Goal: Transaction & Acquisition: Book appointment/travel/reservation

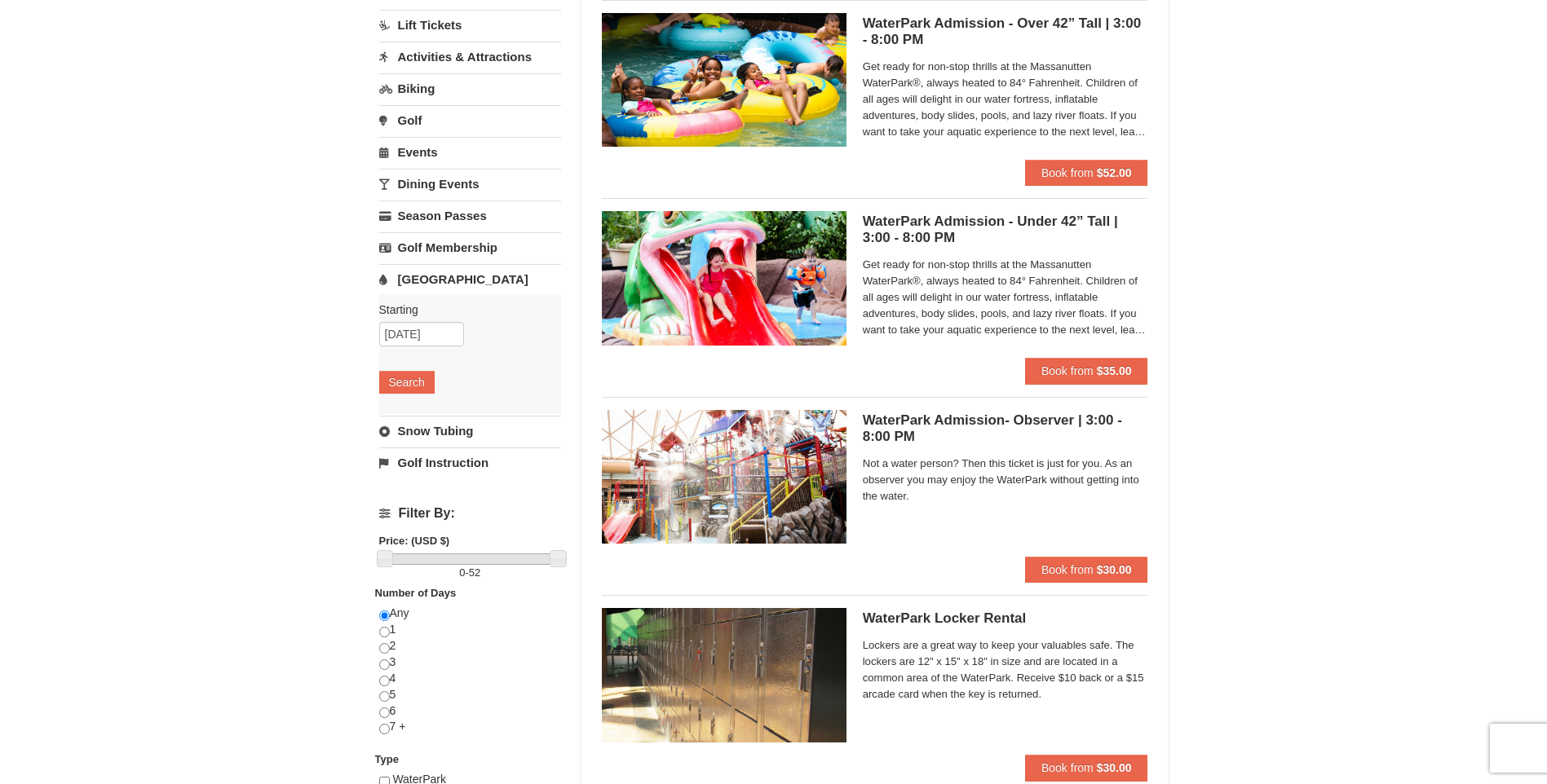
scroll to position [82, 0]
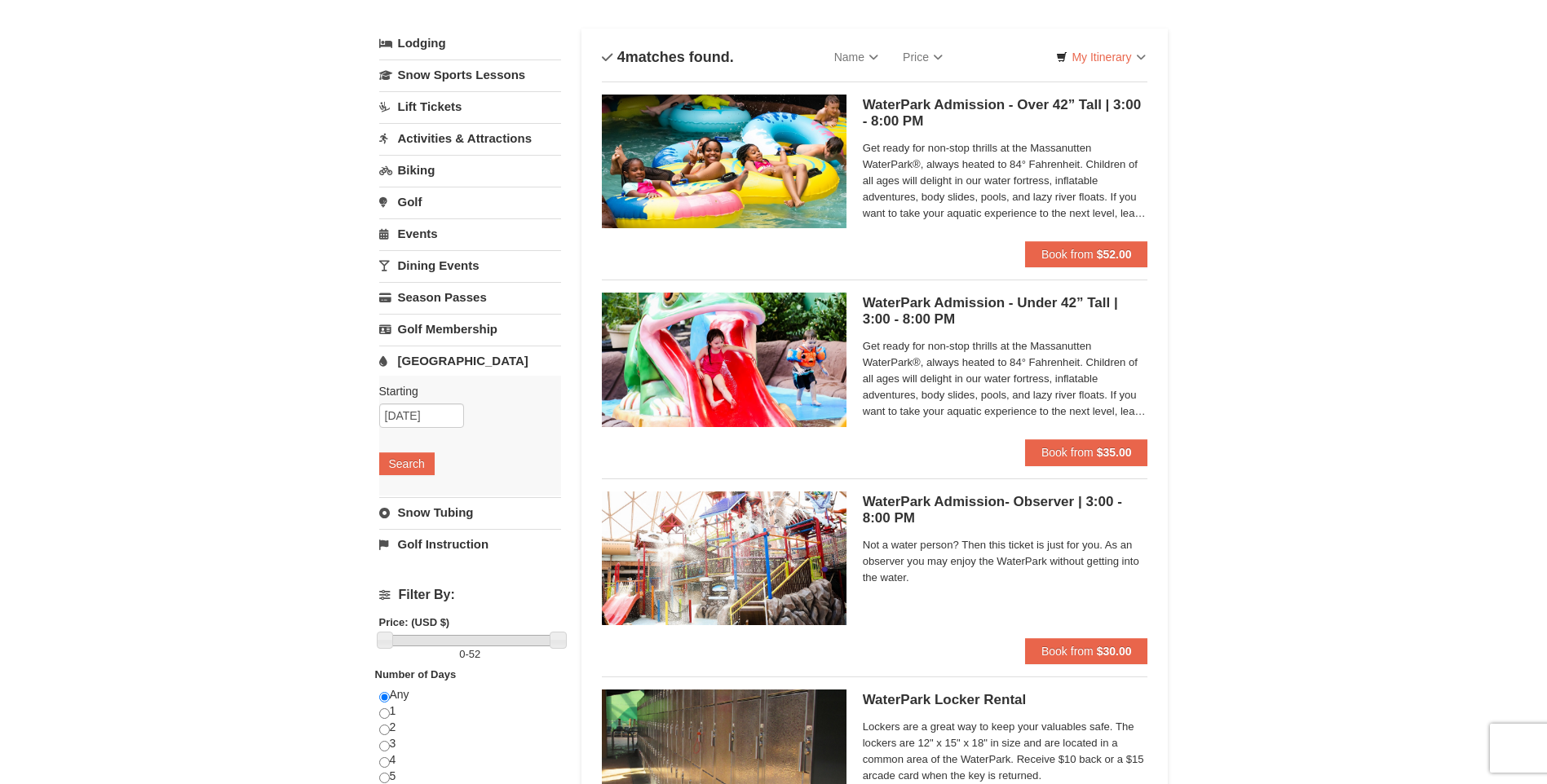
click at [449, 233] on link "Events" at bounding box center [470, 233] width 182 height 30
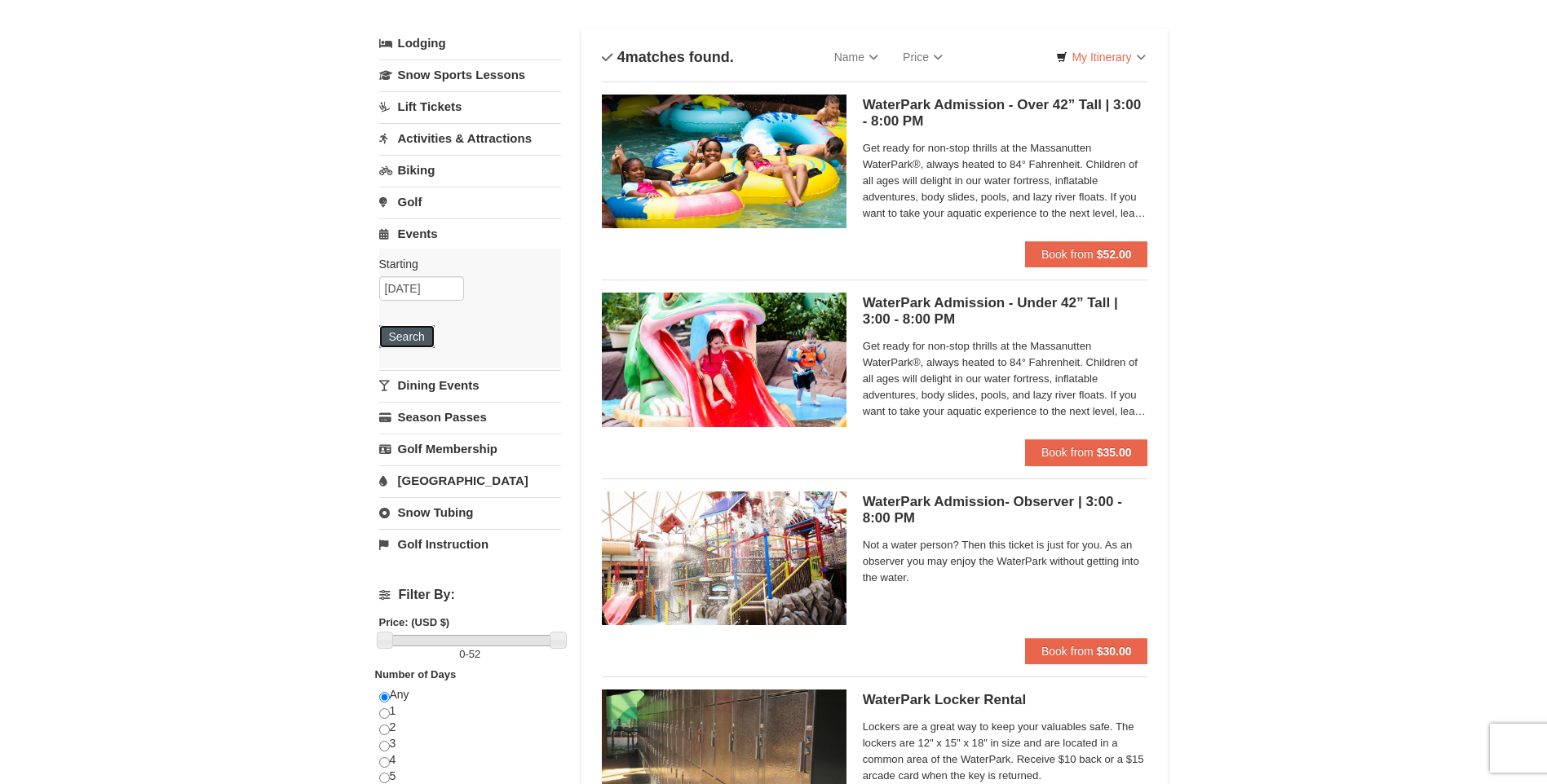
click at [414, 337] on button "Search" at bounding box center [407, 337] width 55 height 23
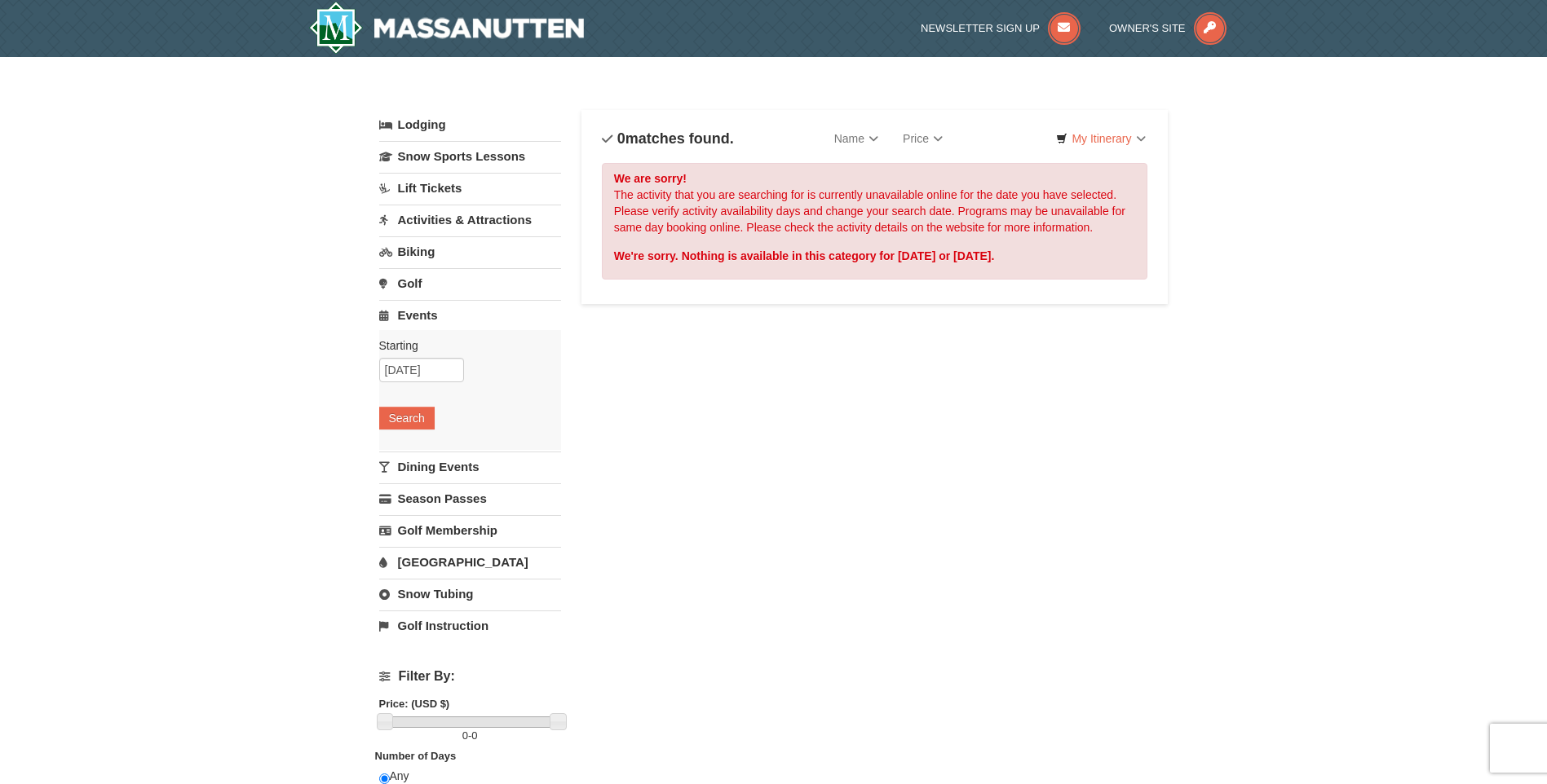
click at [430, 223] on link "Activities & Attractions" at bounding box center [470, 219] width 182 height 30
click at [411, 330] on button "Search" at bounding box center [407, 322] width 55 height 23
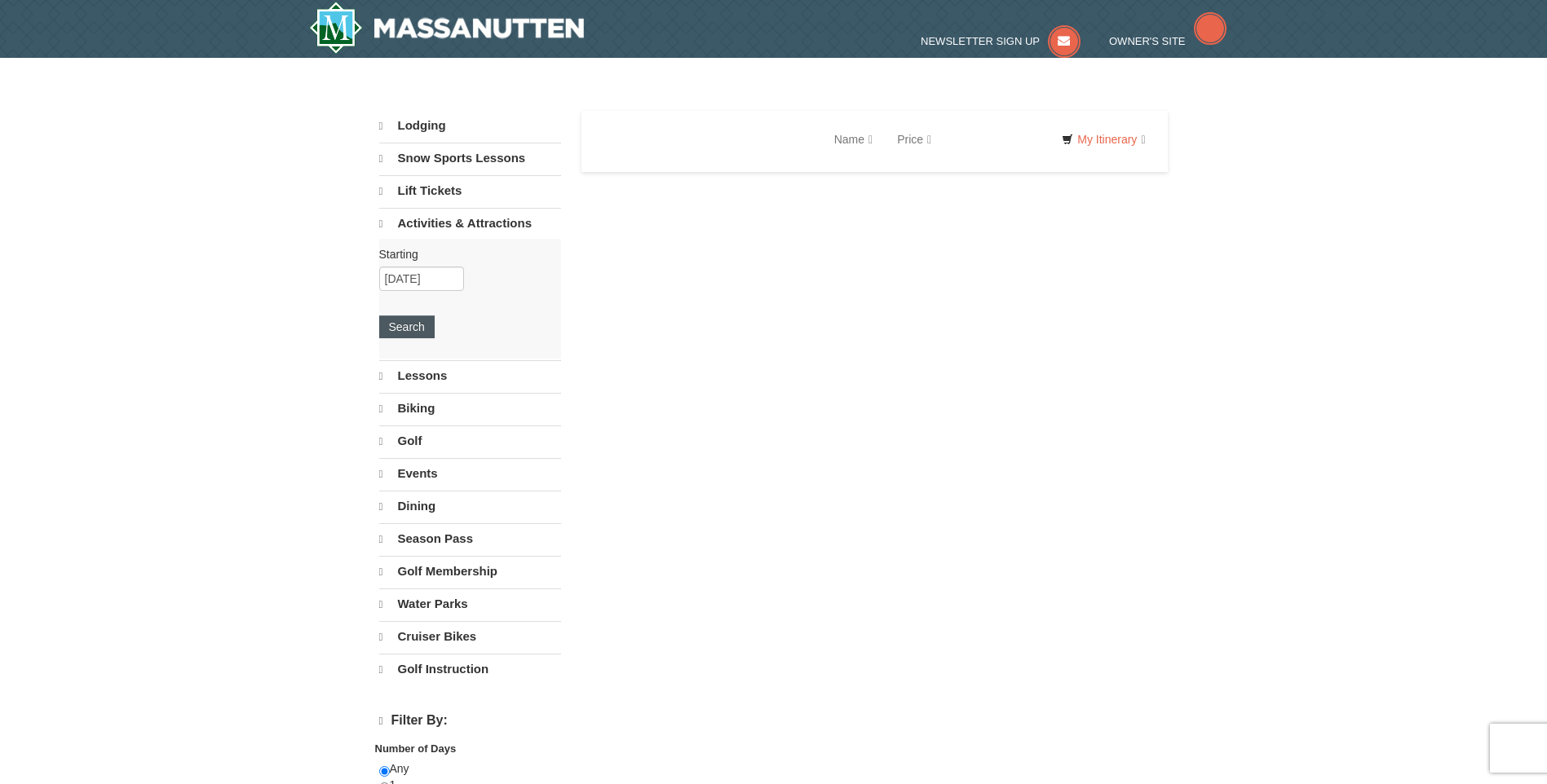
select select "10"
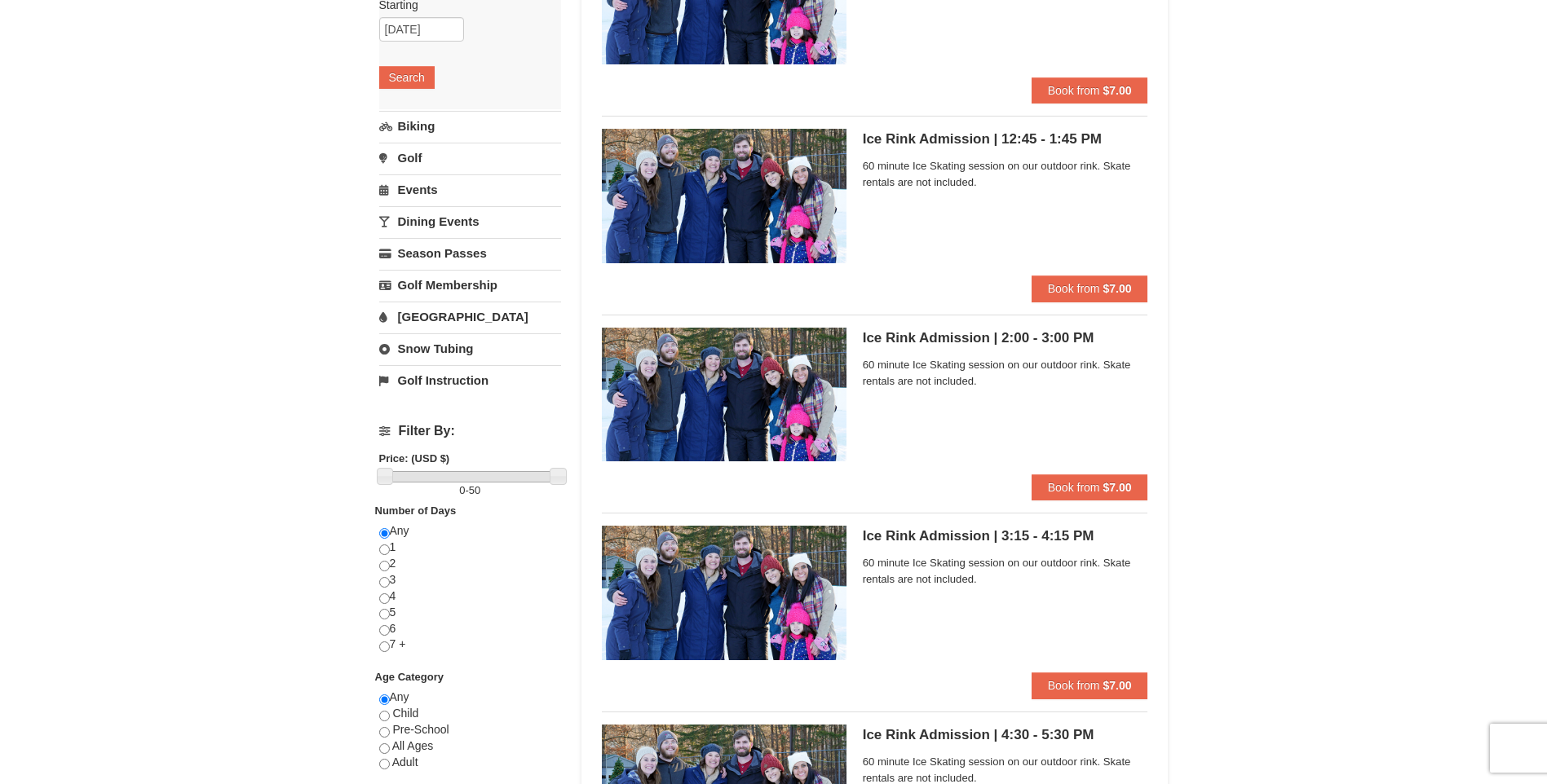
scroll to position [82, 0]
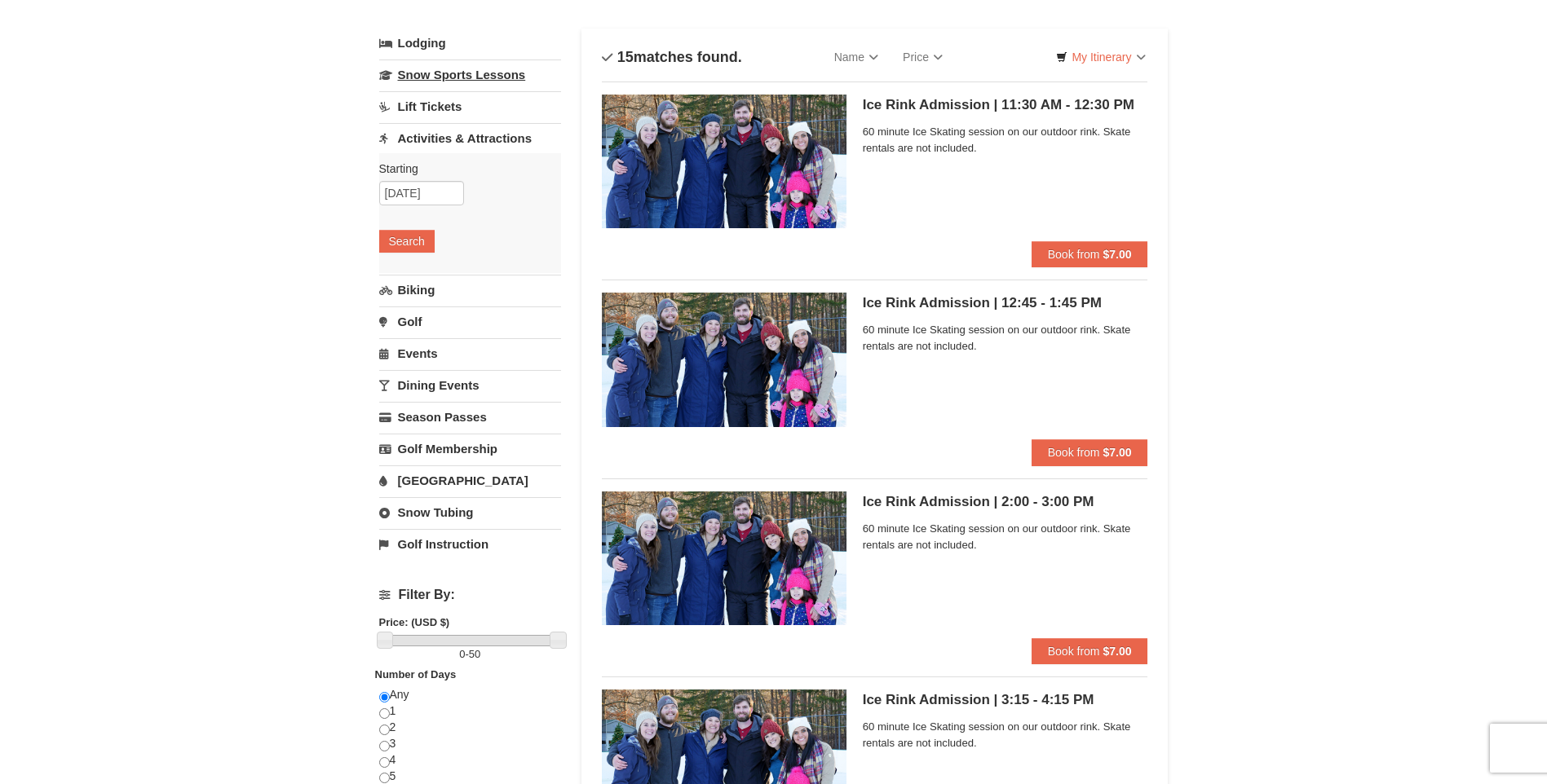
click at [433, 82] on link "Snow Sports Lessons" at bounding box center [470, 74] width 182 height 30
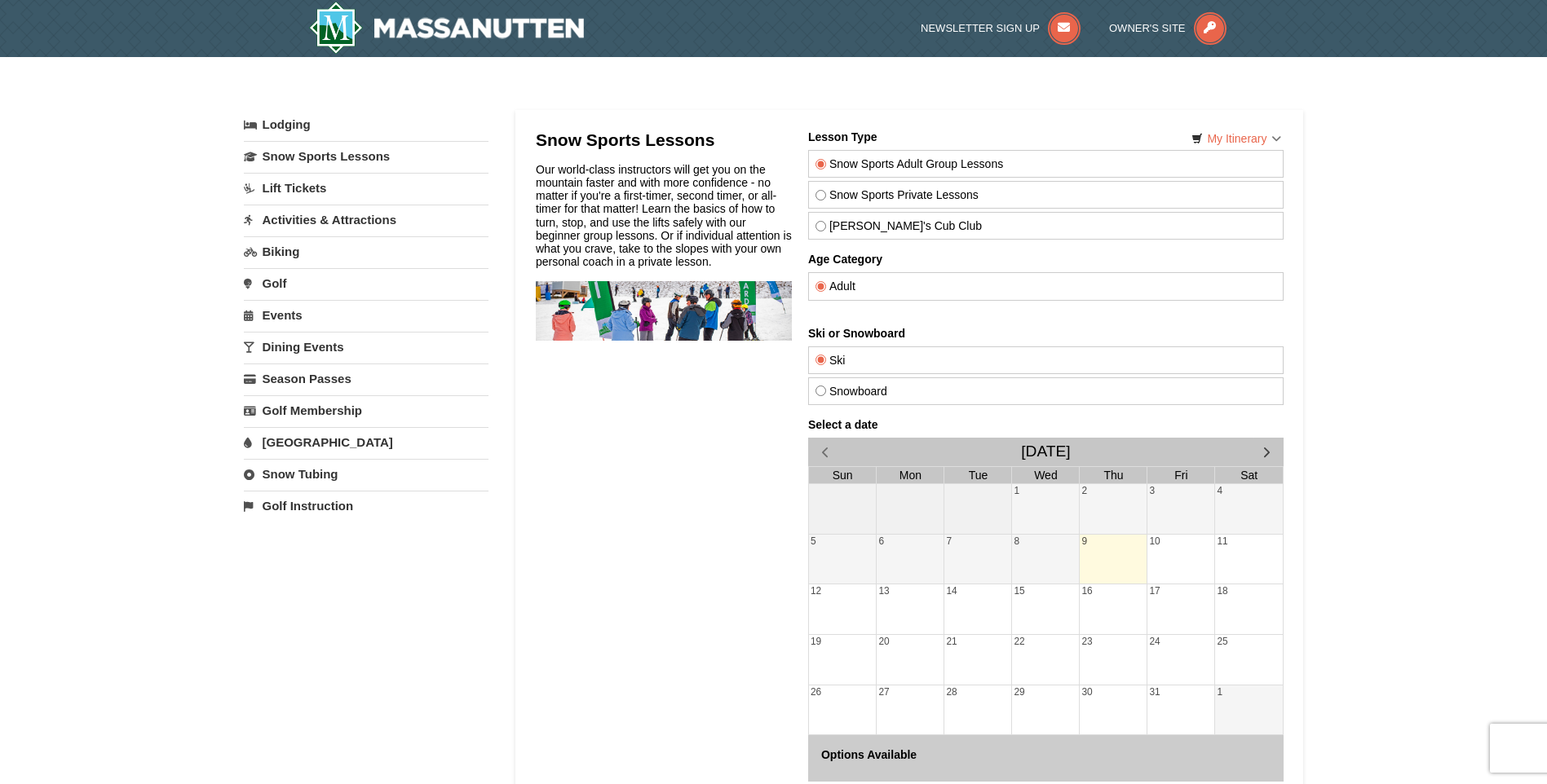
click at [274, 277] on link "Golf" at bounding box center [366, 283] width 245 height 30
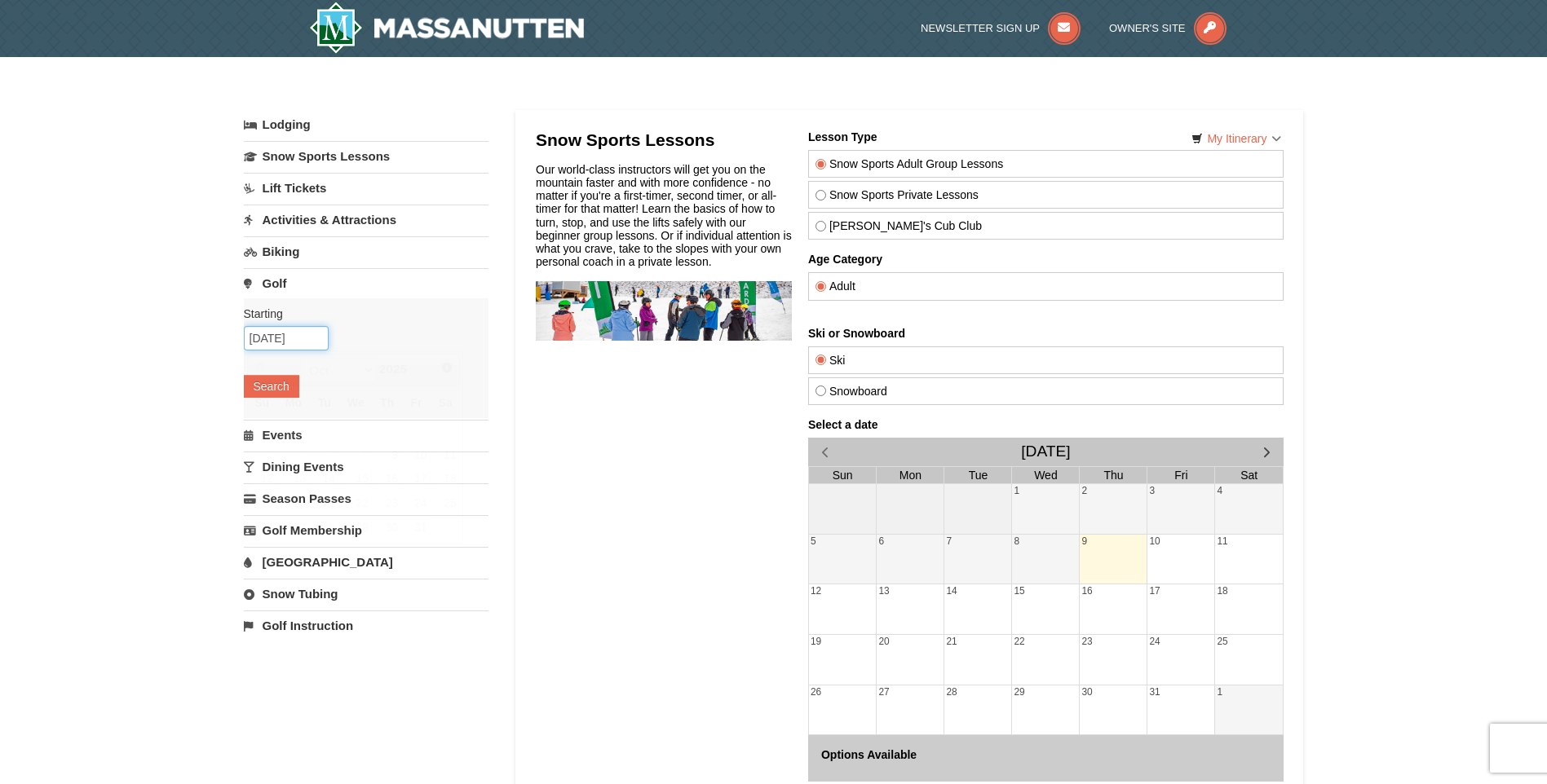
click at [297, 343] on input "10/09/2025" at bounding box center [286, 338] width 85 height 25
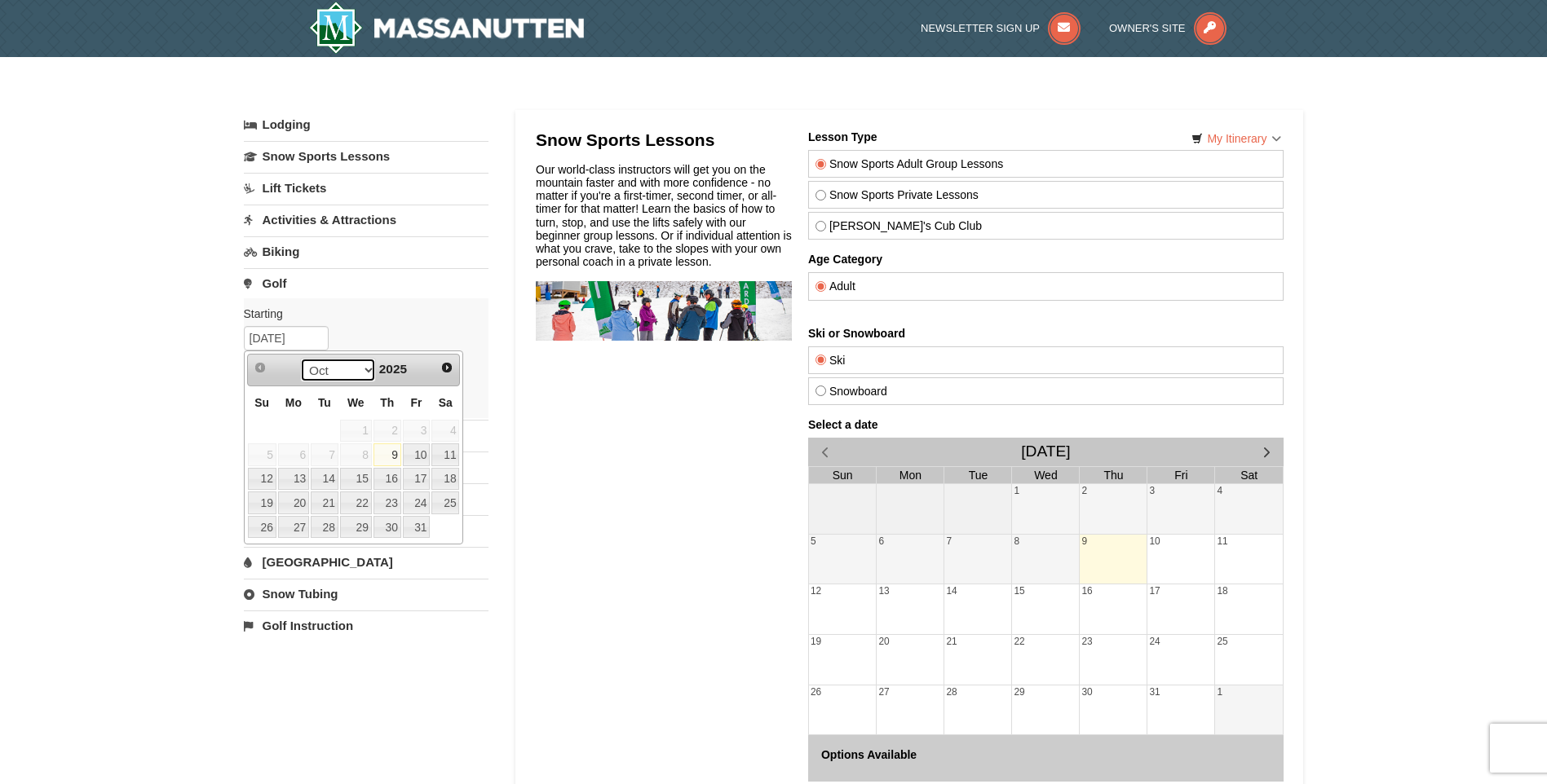
click at [367, 369] on select "Oct Nov Dec" at bounding box center [338, 370] width 76 height 25
click at [384, 497] on link "25" at bounding box center [387, 503] width 28 height 23
type input "[DATE]"
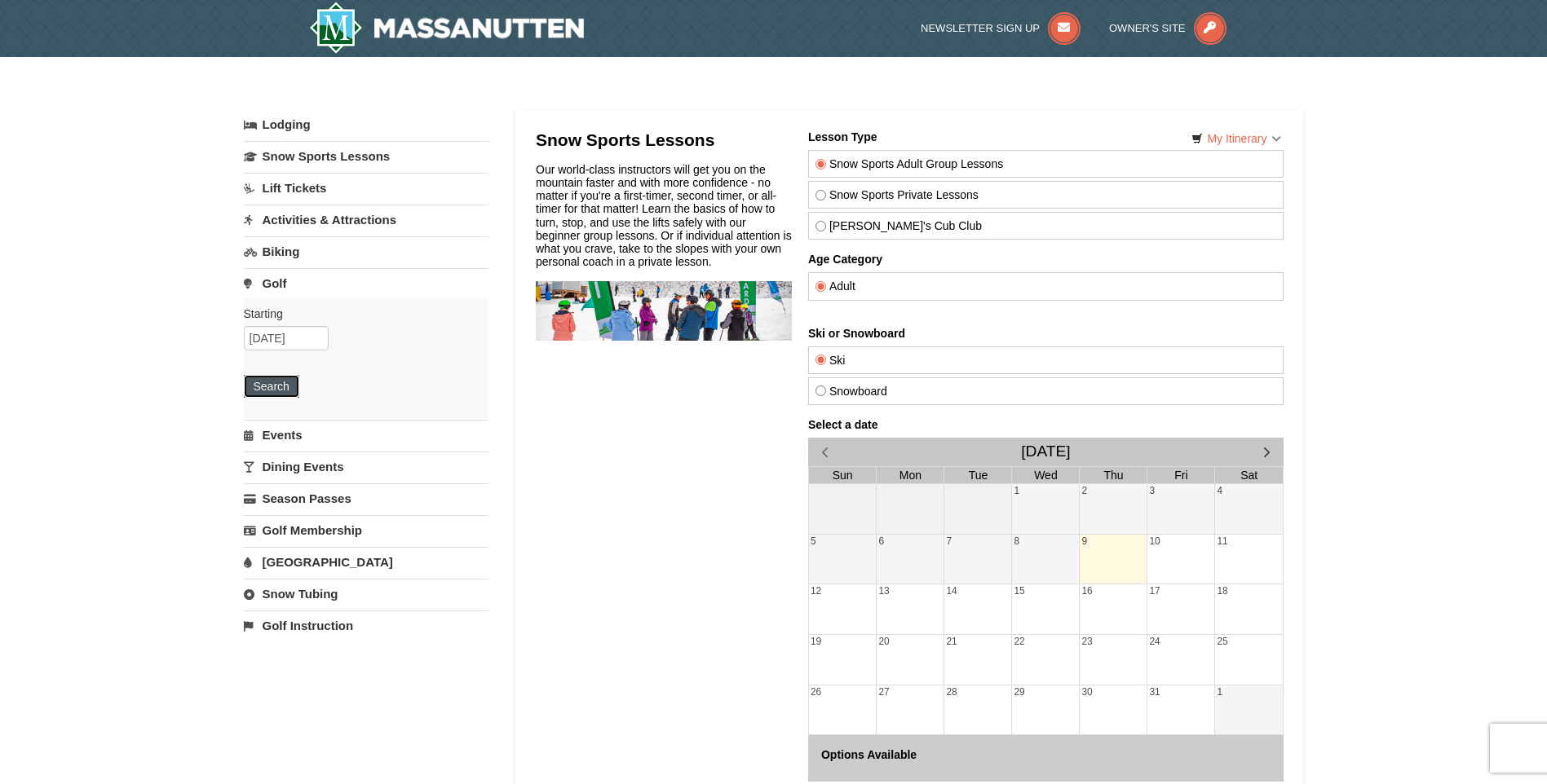
click at [255, 384] on button "Search" at bounding box center [271, 386] width 55 height 23
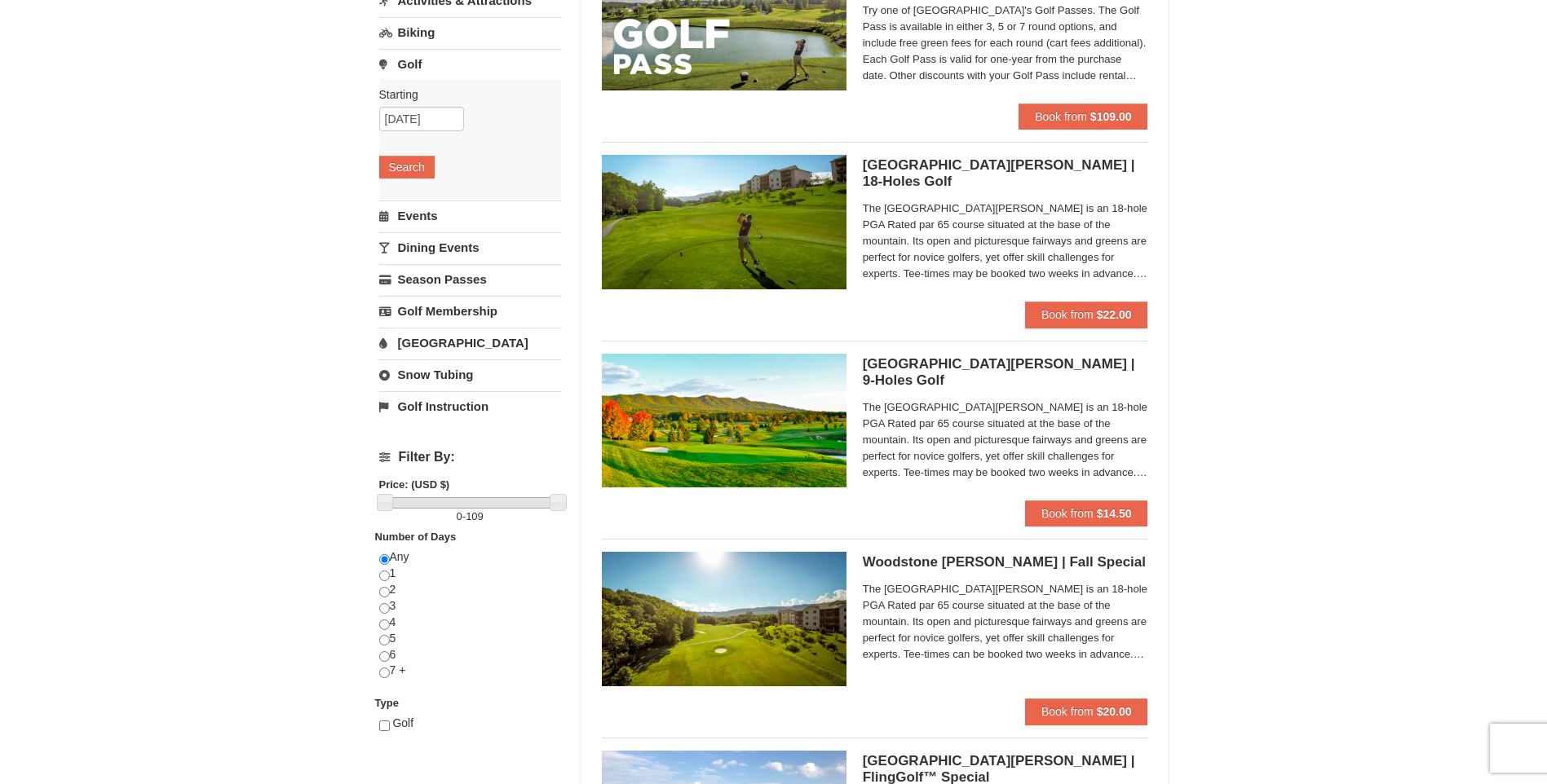
scroll to position [150, 0]
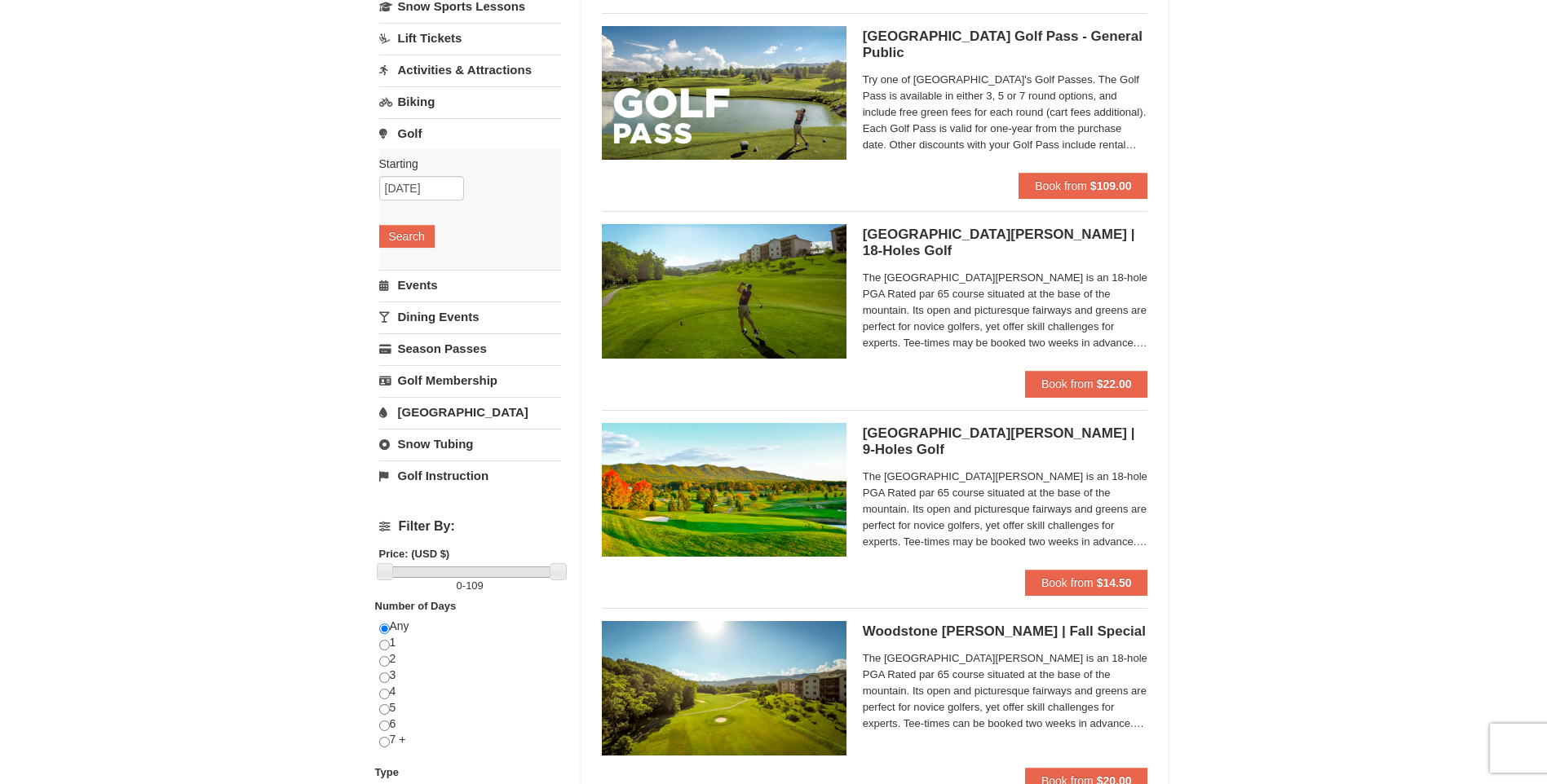
click at [452, 316] on link "Dining Events" at bounding box center [470, 316] width 182 height 30
click at [418, 293] on button "Search" at bounding box center [407, 300] width 55 height 23
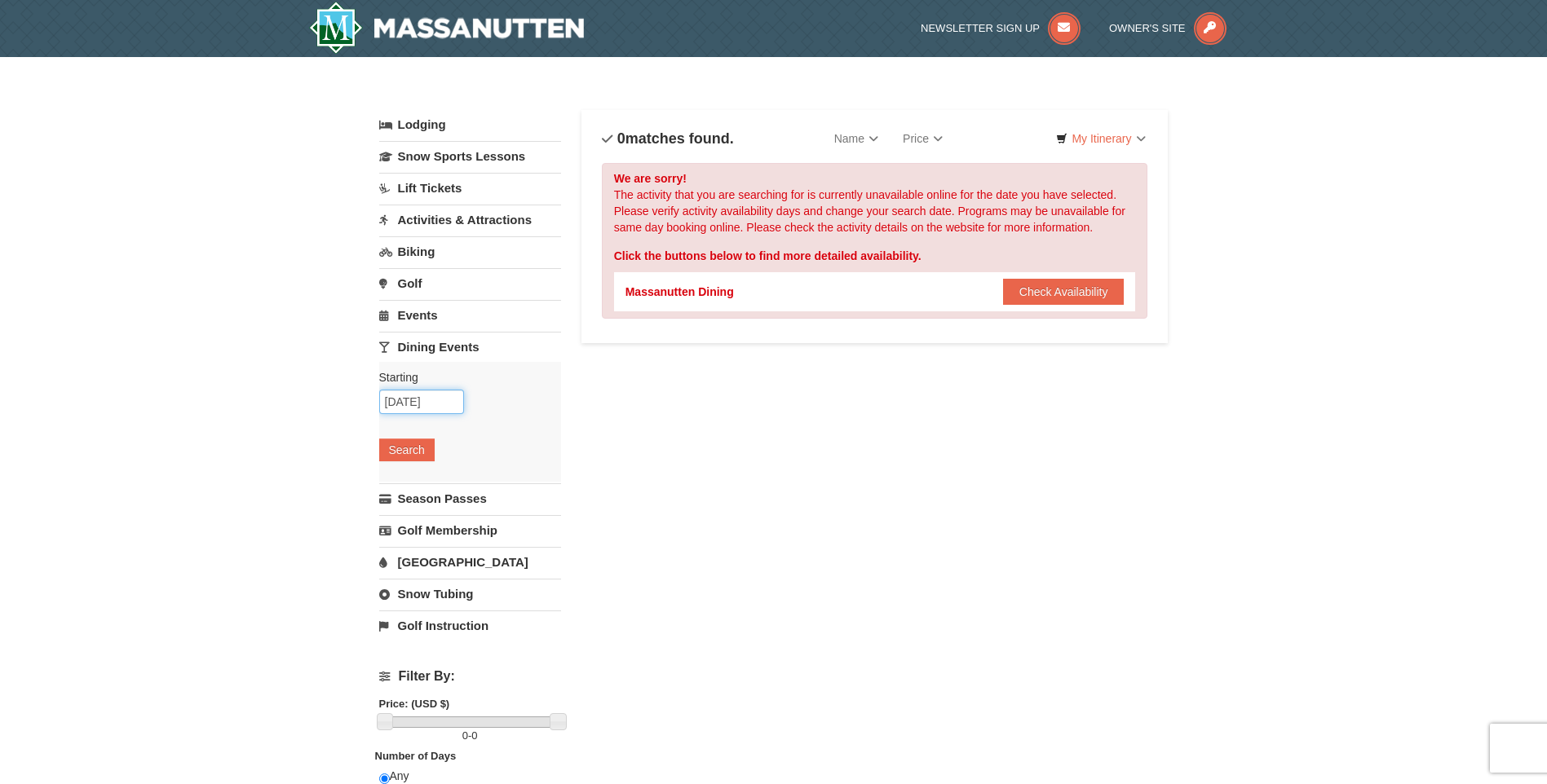
click at [410, 406] on input "12/25/2025" at bounding box center [422, 401] width 85 height 25
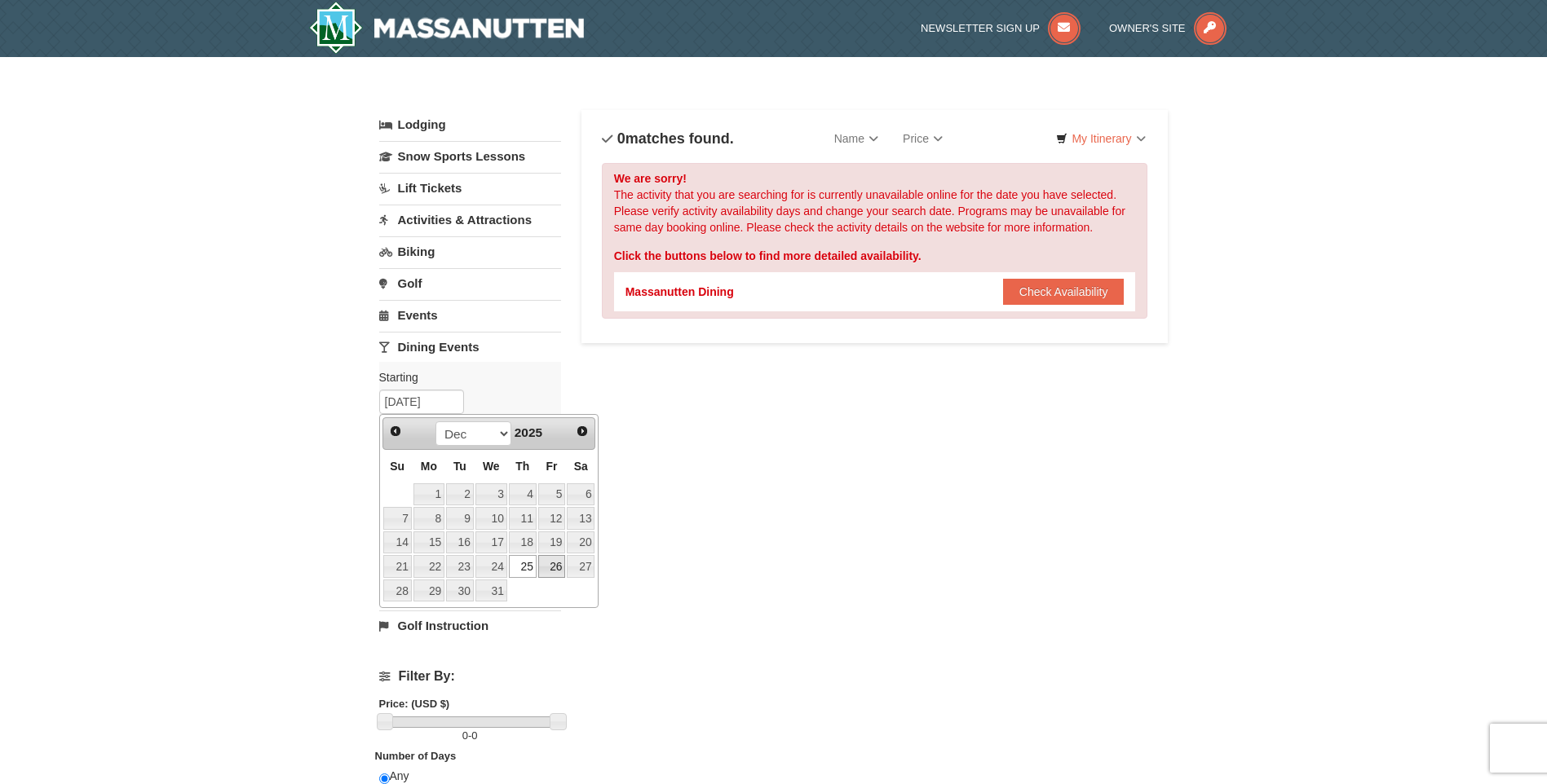
click at [552, 564] on link "26" at bounding box center [551, 567] width 28 height 23
type input "12/26/2025"
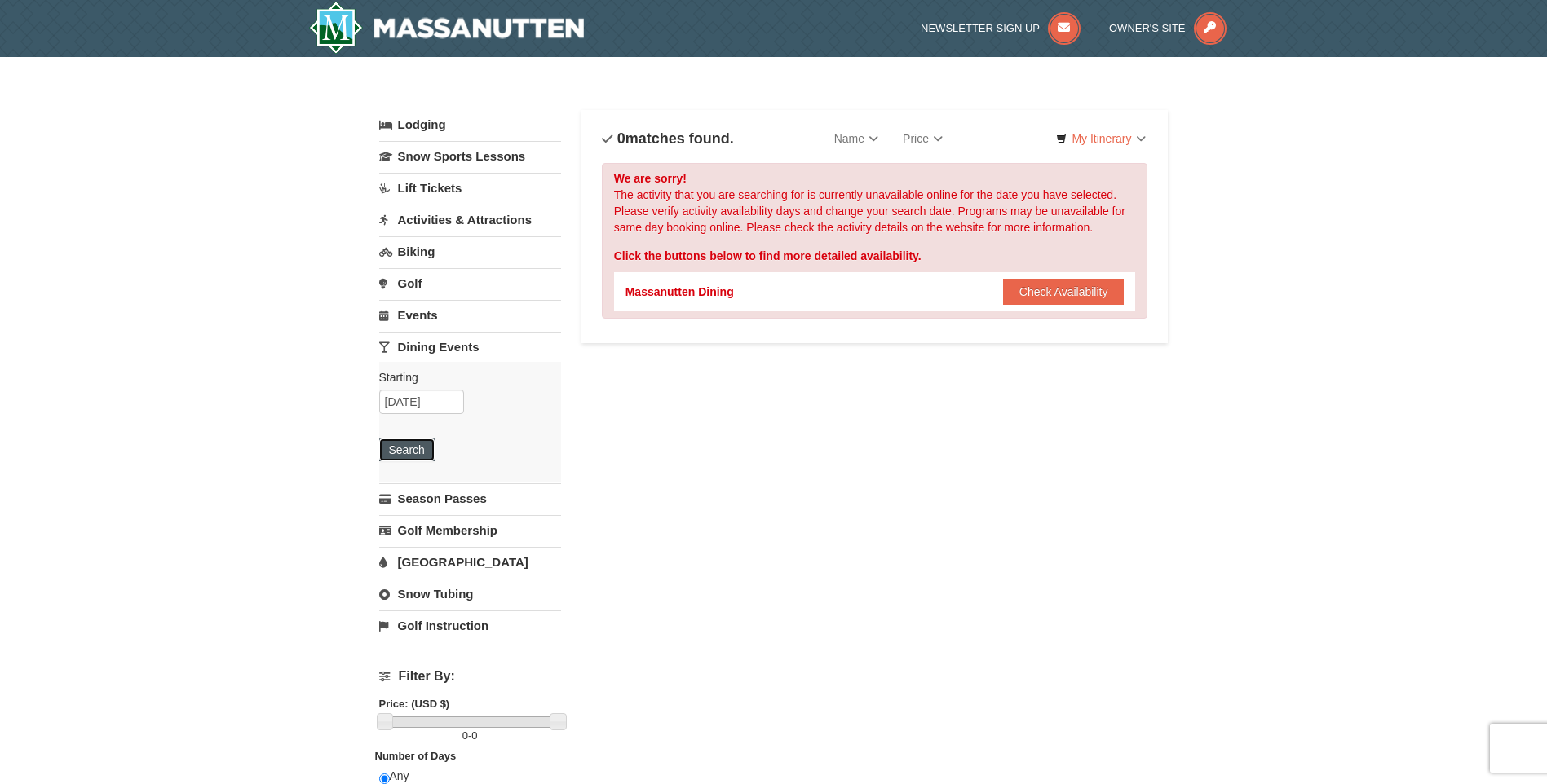
click at [424, 460] on button "Search" at bounding box center [407, 450] width 55 height 23
click at [412, 555] on link "[GEOGRAPHIC_DATA]" at bounding box center [470, 562] width 182 height 30
click at [415, 541] on button "Search" at bounding box center [407, 545] width 55 height 23
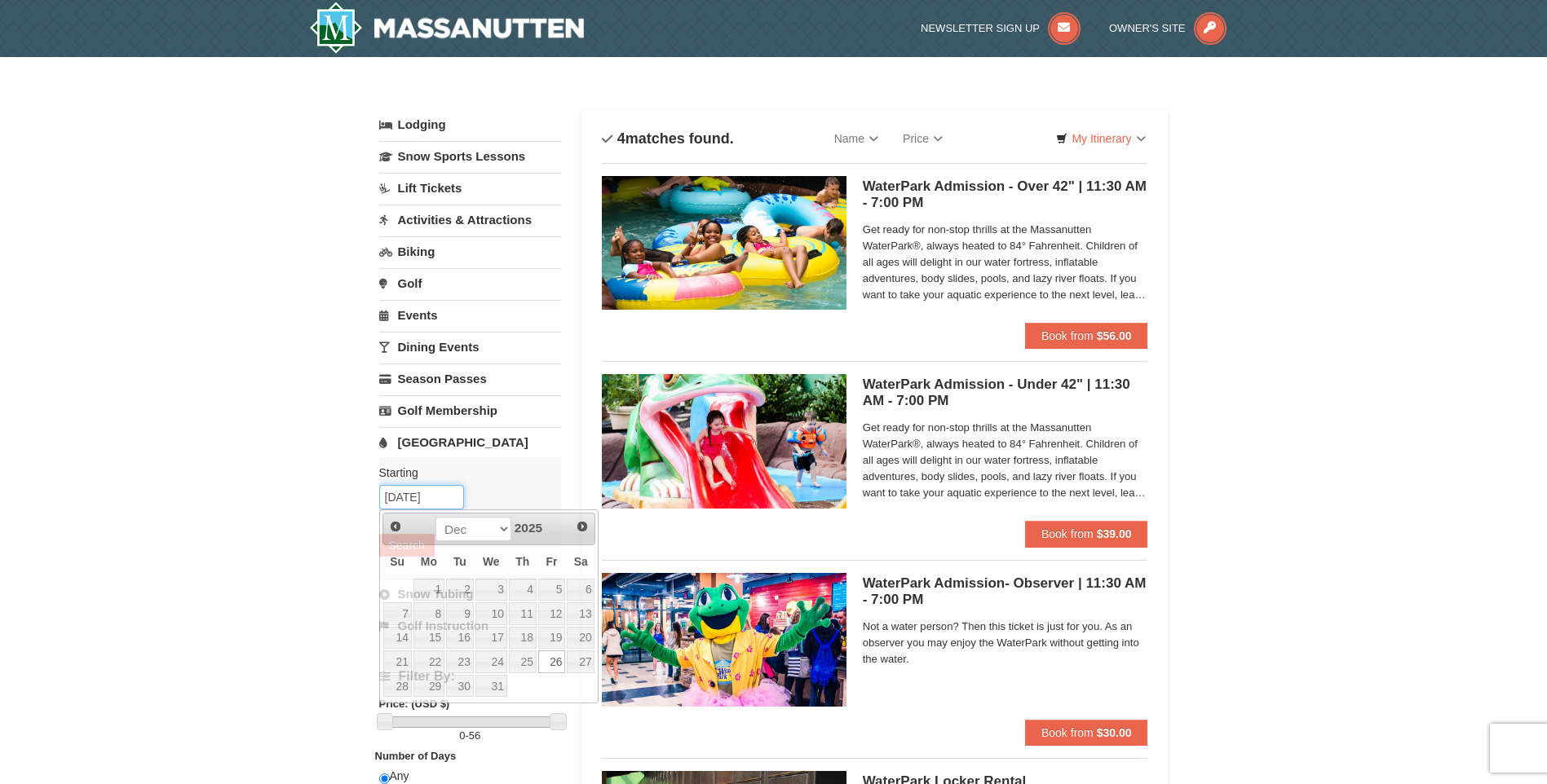
click at [410, 499] on input "12/26/2025" at bounding box center [422, 497] width 85 height 25
click at [518, 662] on link "25" at bounding box center [522, 661] width 28 height 23
type input "[DATE]"
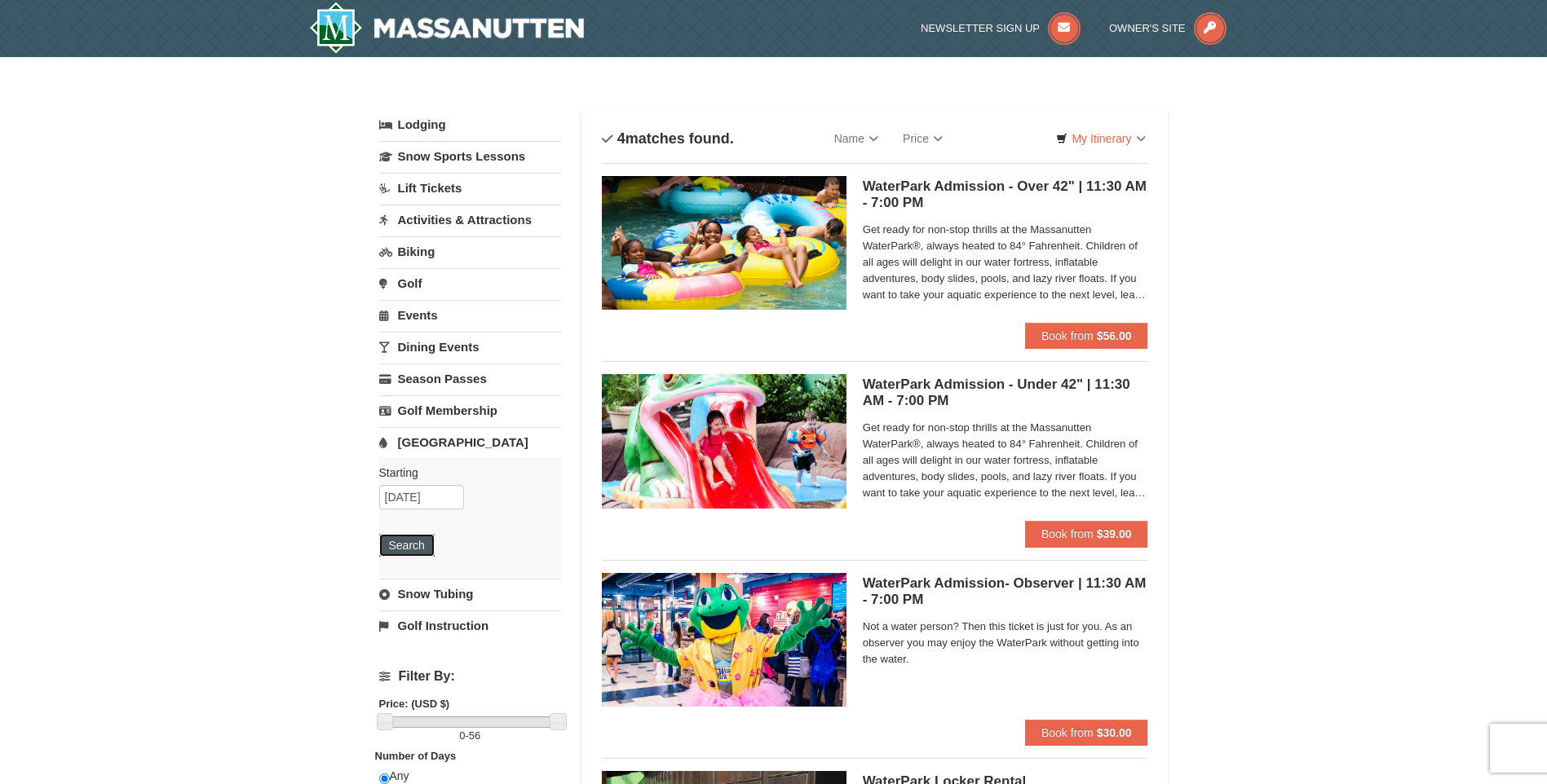
click at [405, 541] on button "Search" at bounding box center [407, 545] width 55 height 23
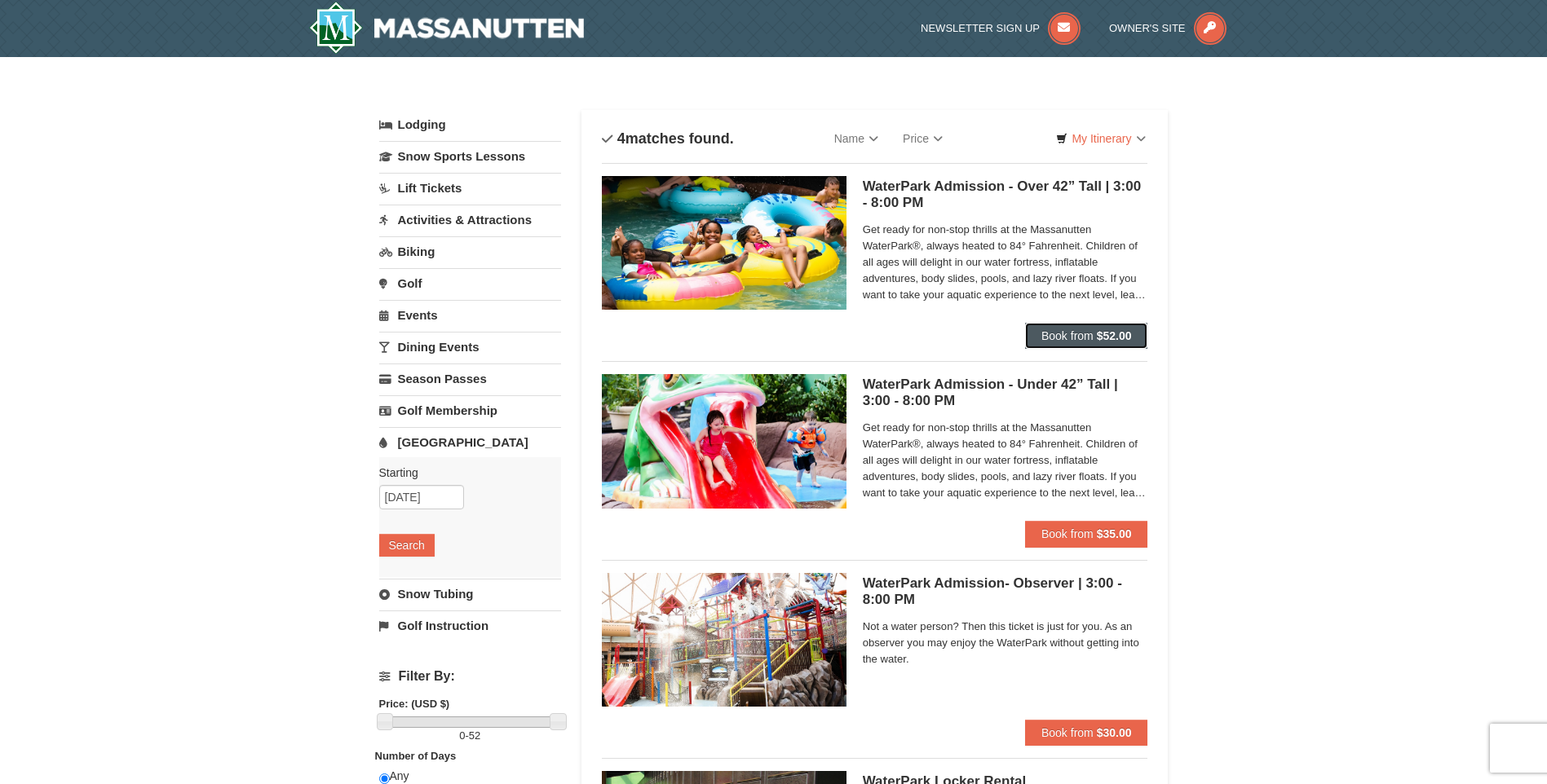
click at [1131, 337] on strong "$52.00" at bounding box center [1114, 336] width 35 height 13
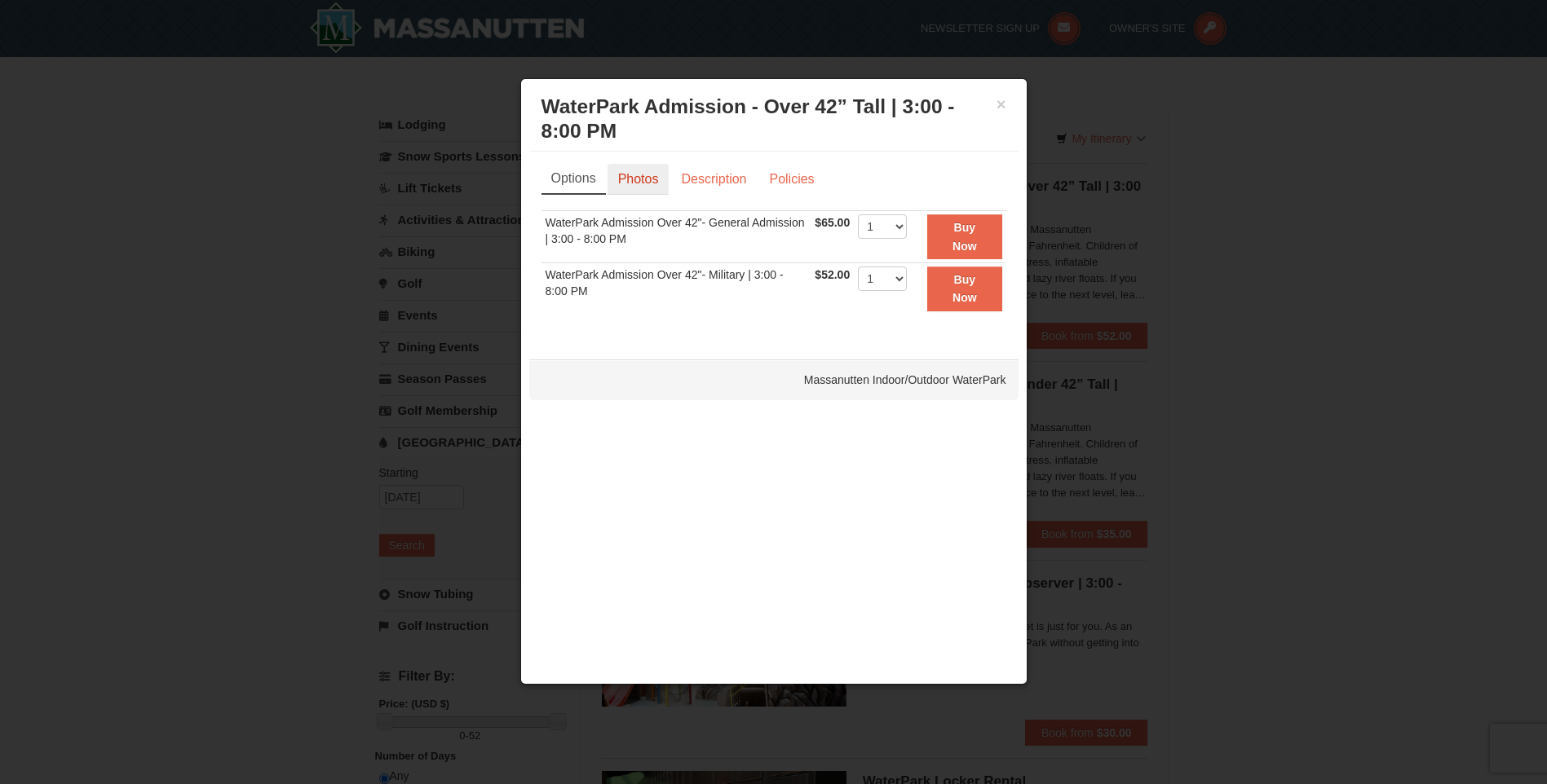
click at [642, 182] on link "Photos" at bounding box center [638, 179] width 62 height 31
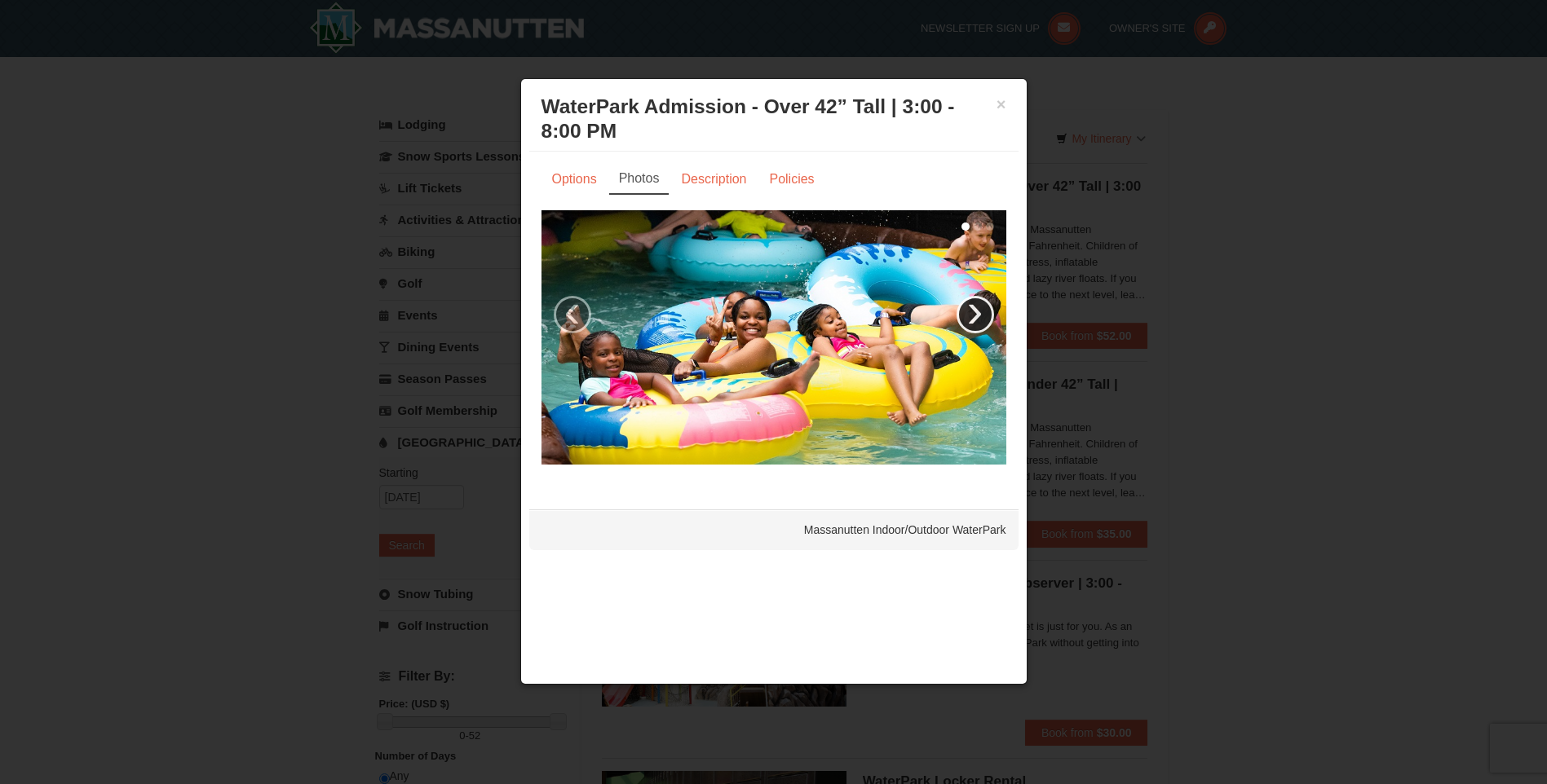
click at [973, 312] on link "›" at bounding box center [975, 314] width 38 height 37
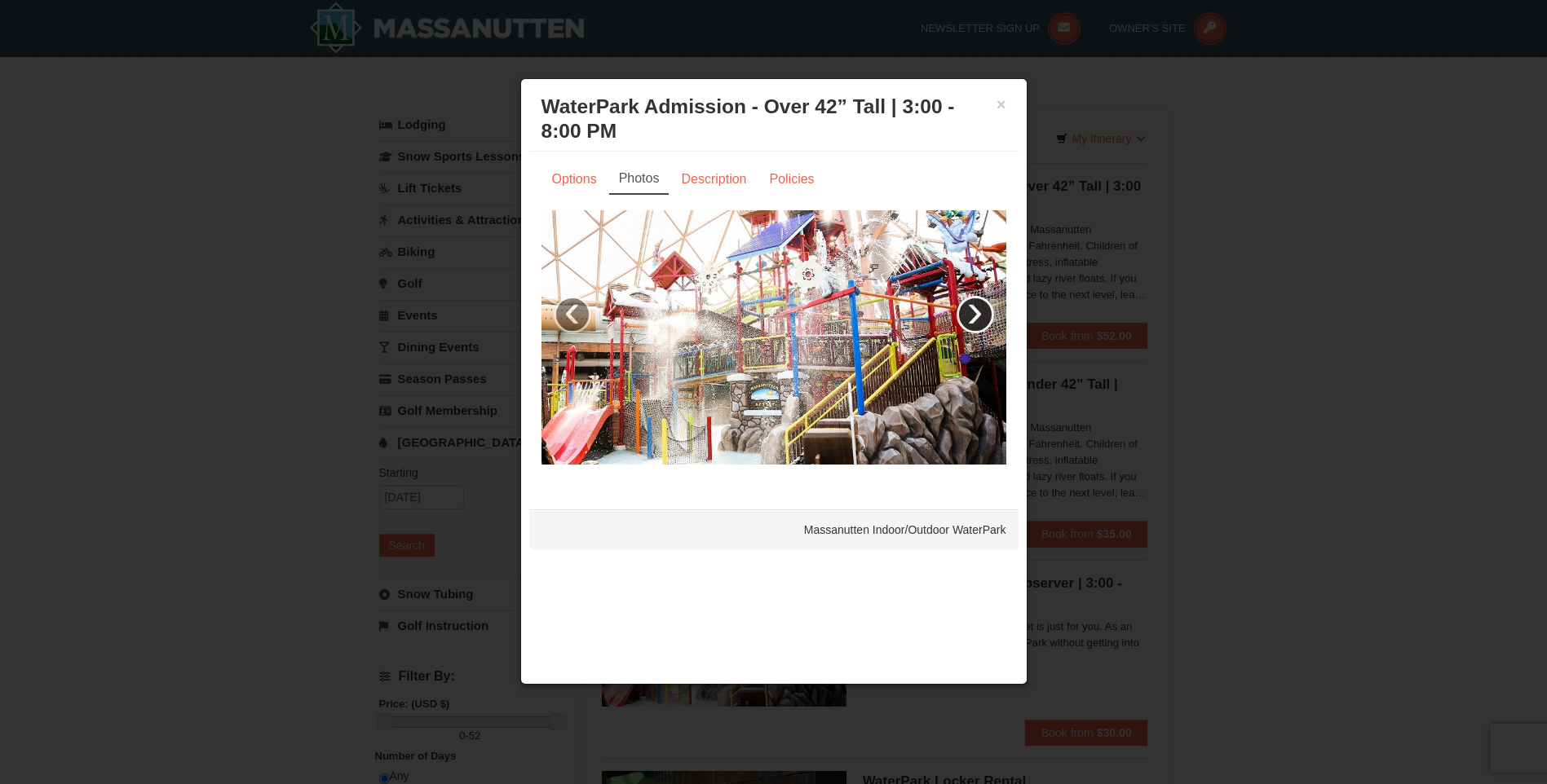
click at [971, 313] on link "›" at bounding box center [975, 314] width 38 height 37
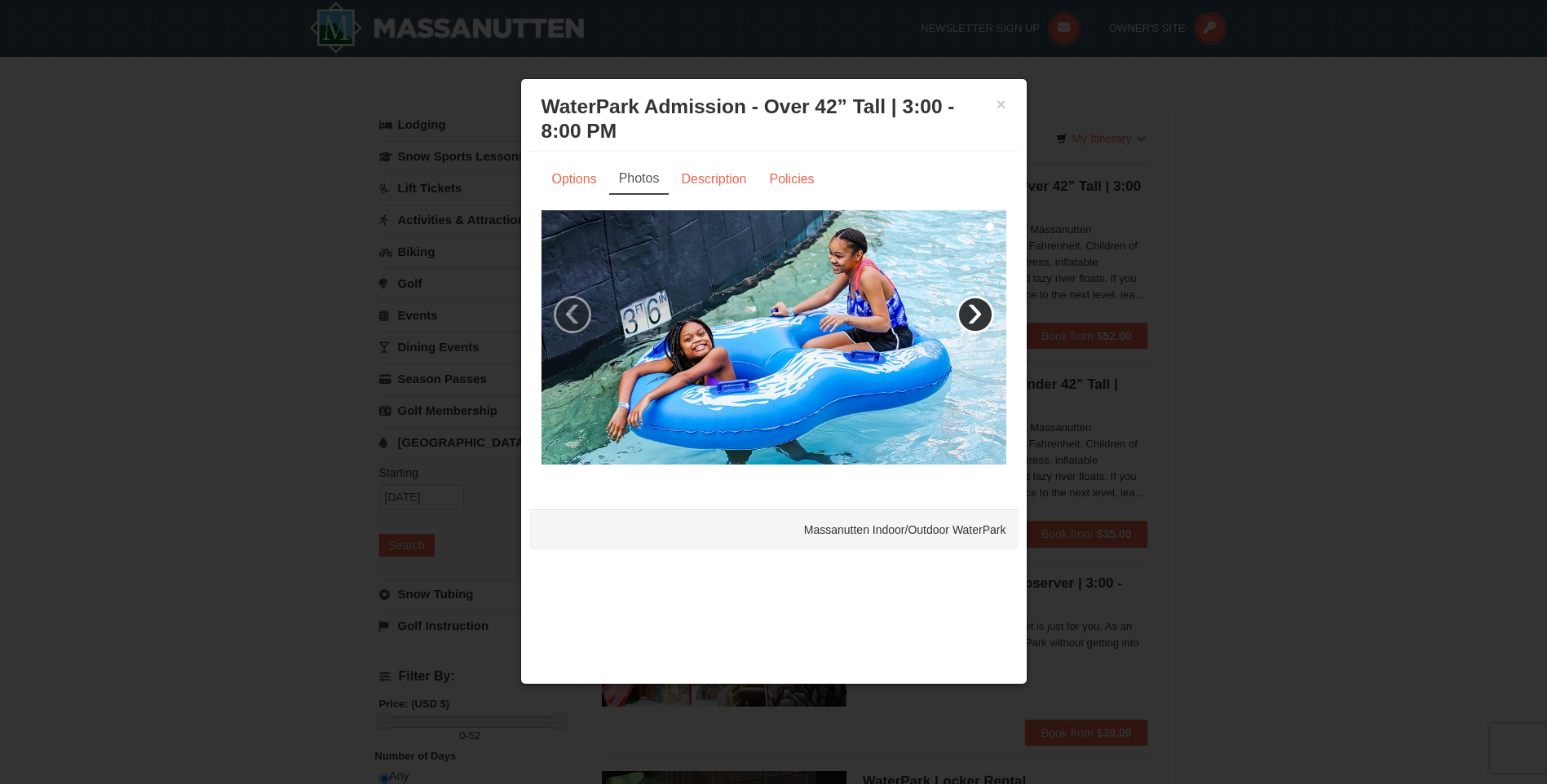
click at [971, 313] on link "›" at bounding box center [975, 314] width 38 height 37
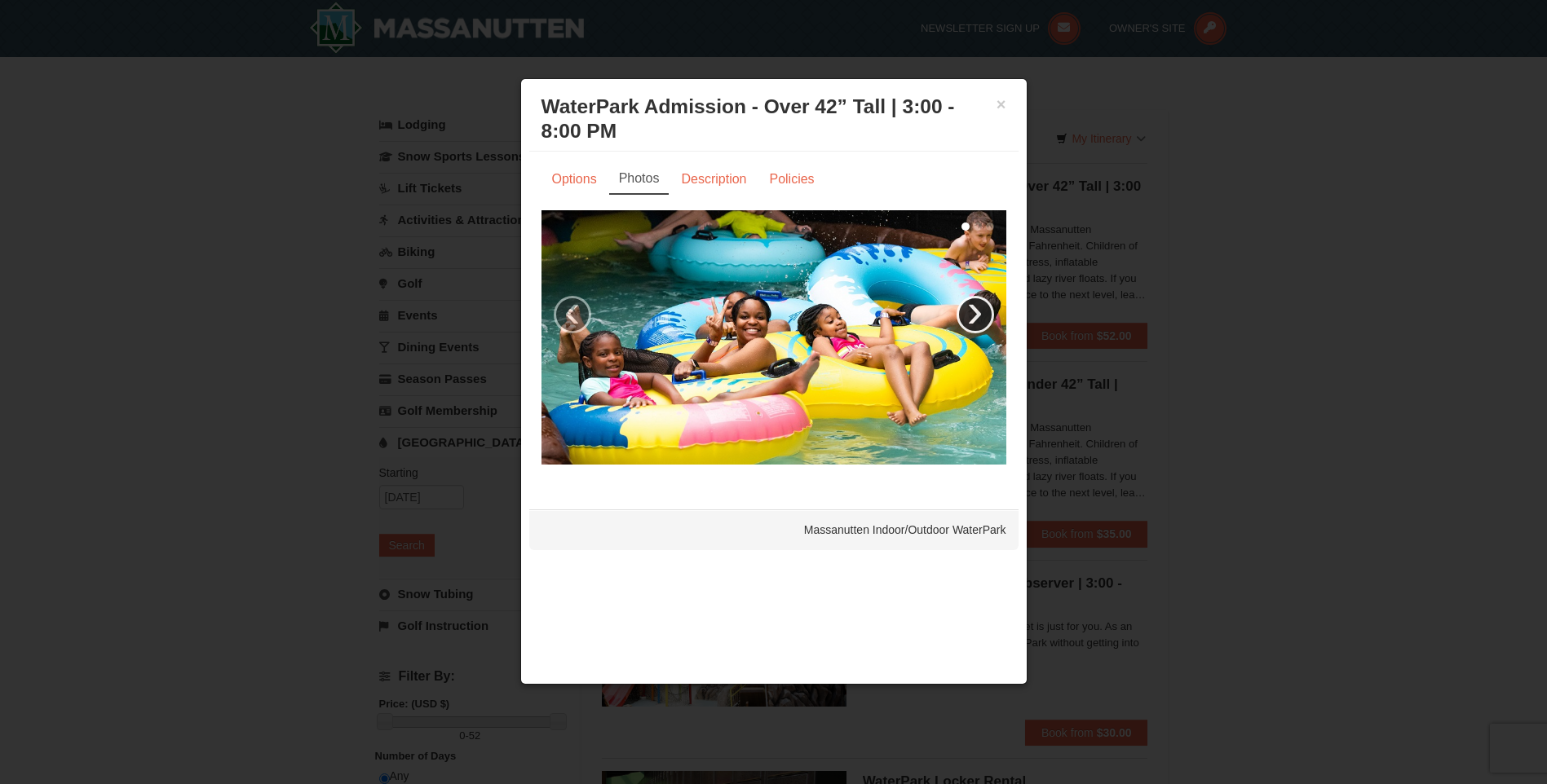
click at [971, 313] on link "›" at bounding box center [975, 314] width 38 height 37
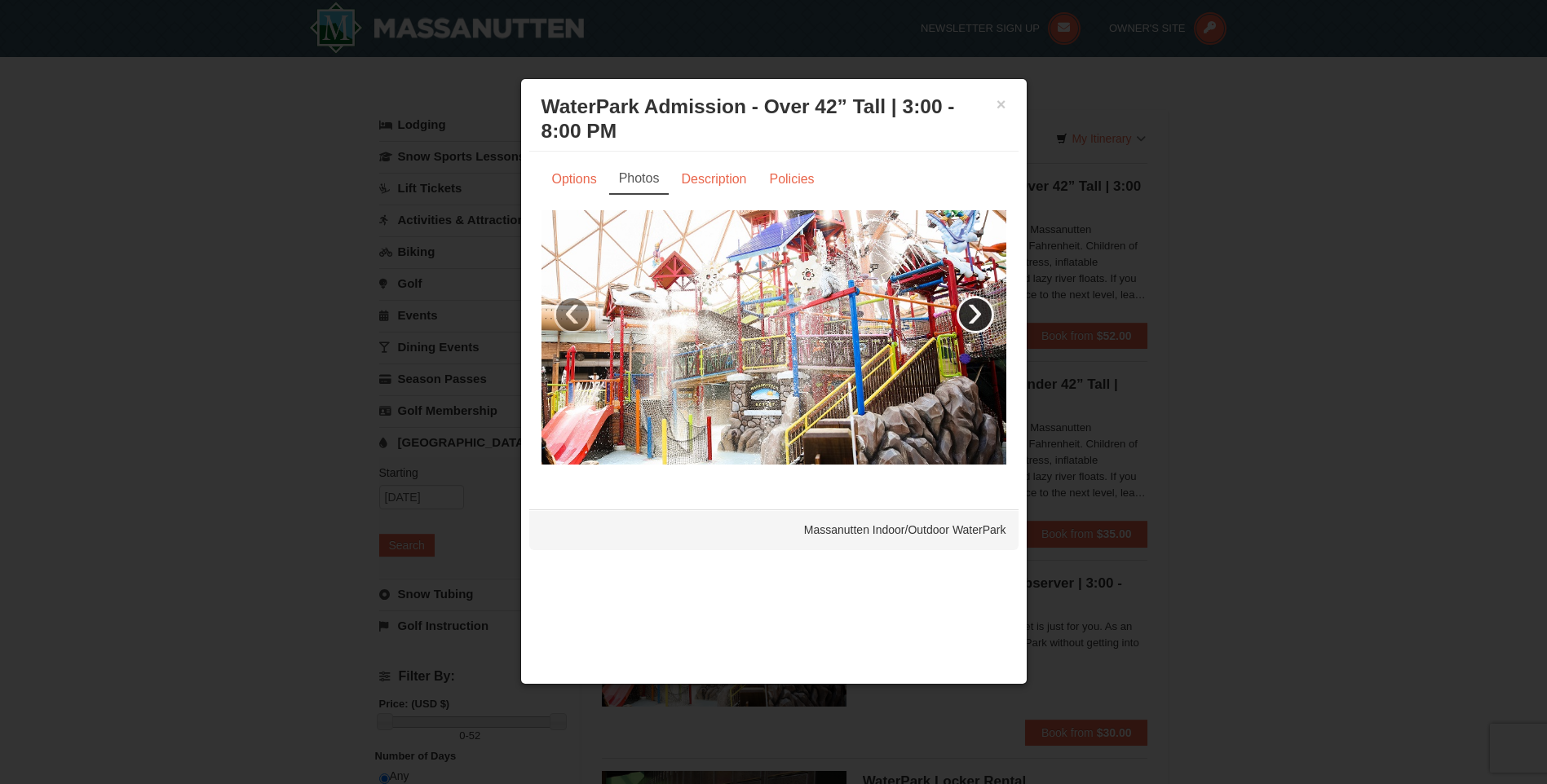
click at [971, 313] on link "›" at bounding box center [975, 314] width 38 height 37
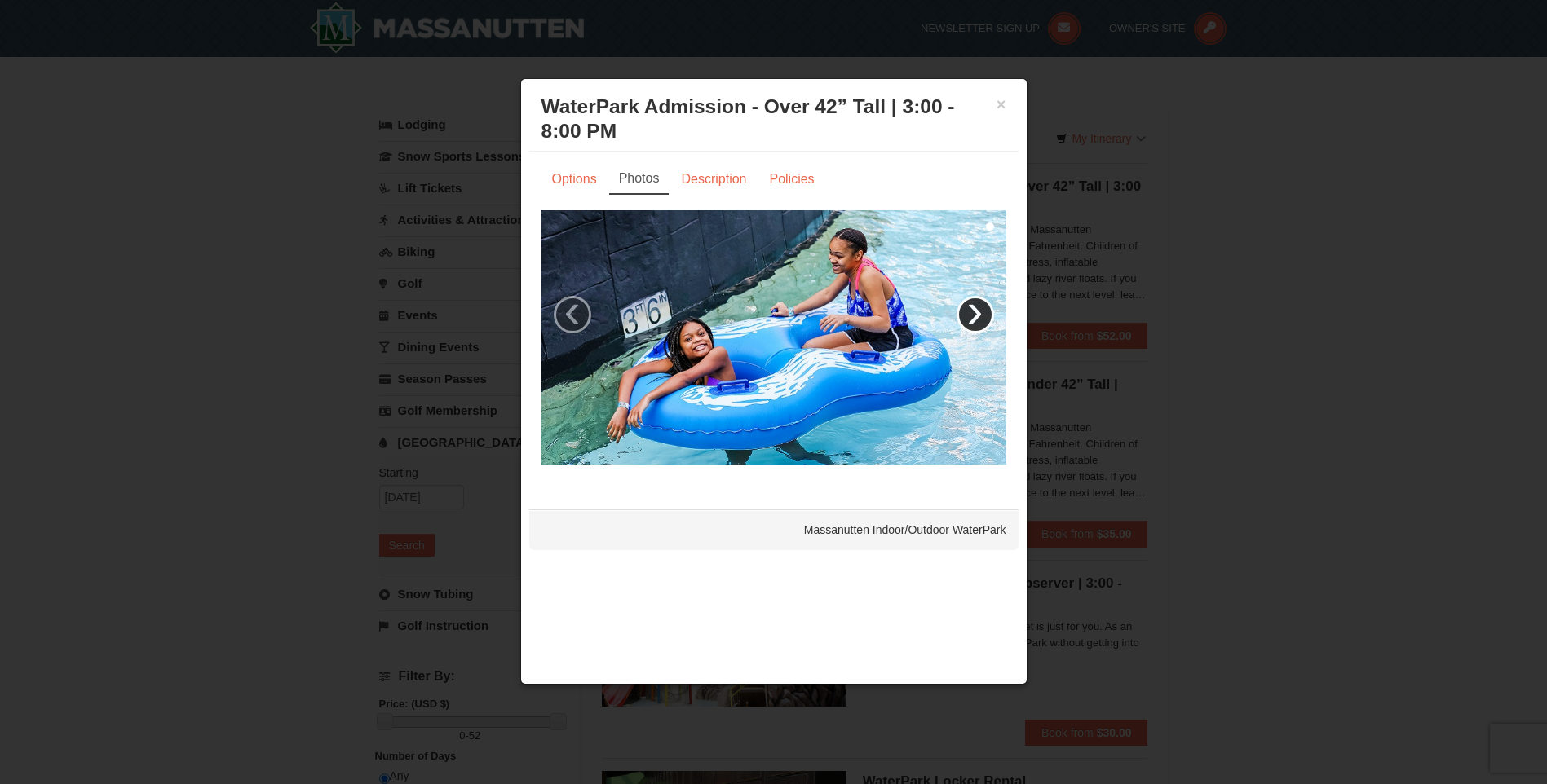
click at [971, 313] on link "›" at bounding box center [975, 314] width 38 height 37
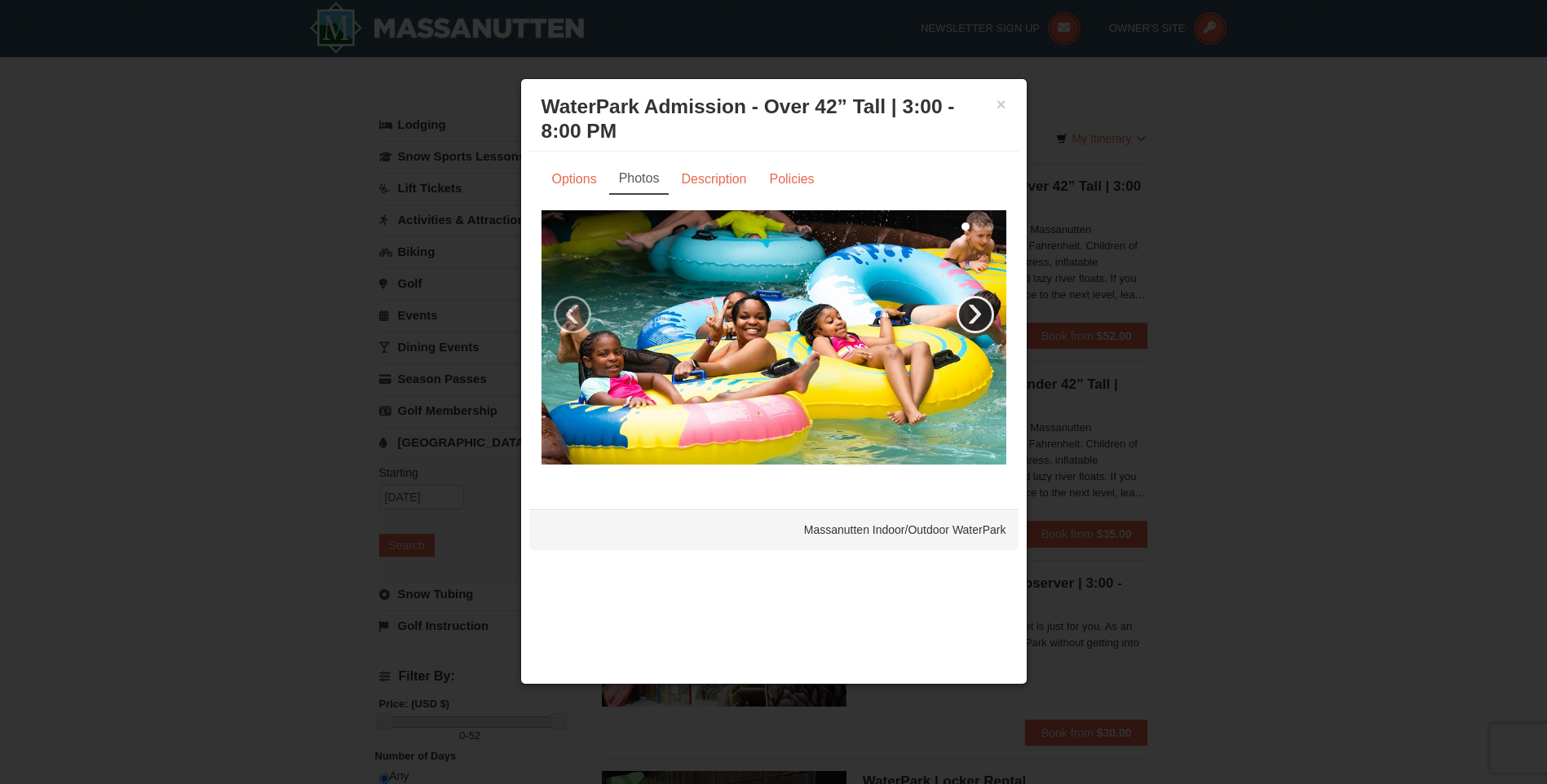
click at [971, 313] on link "›" at bounding box center [975, 314] width 38 height 37
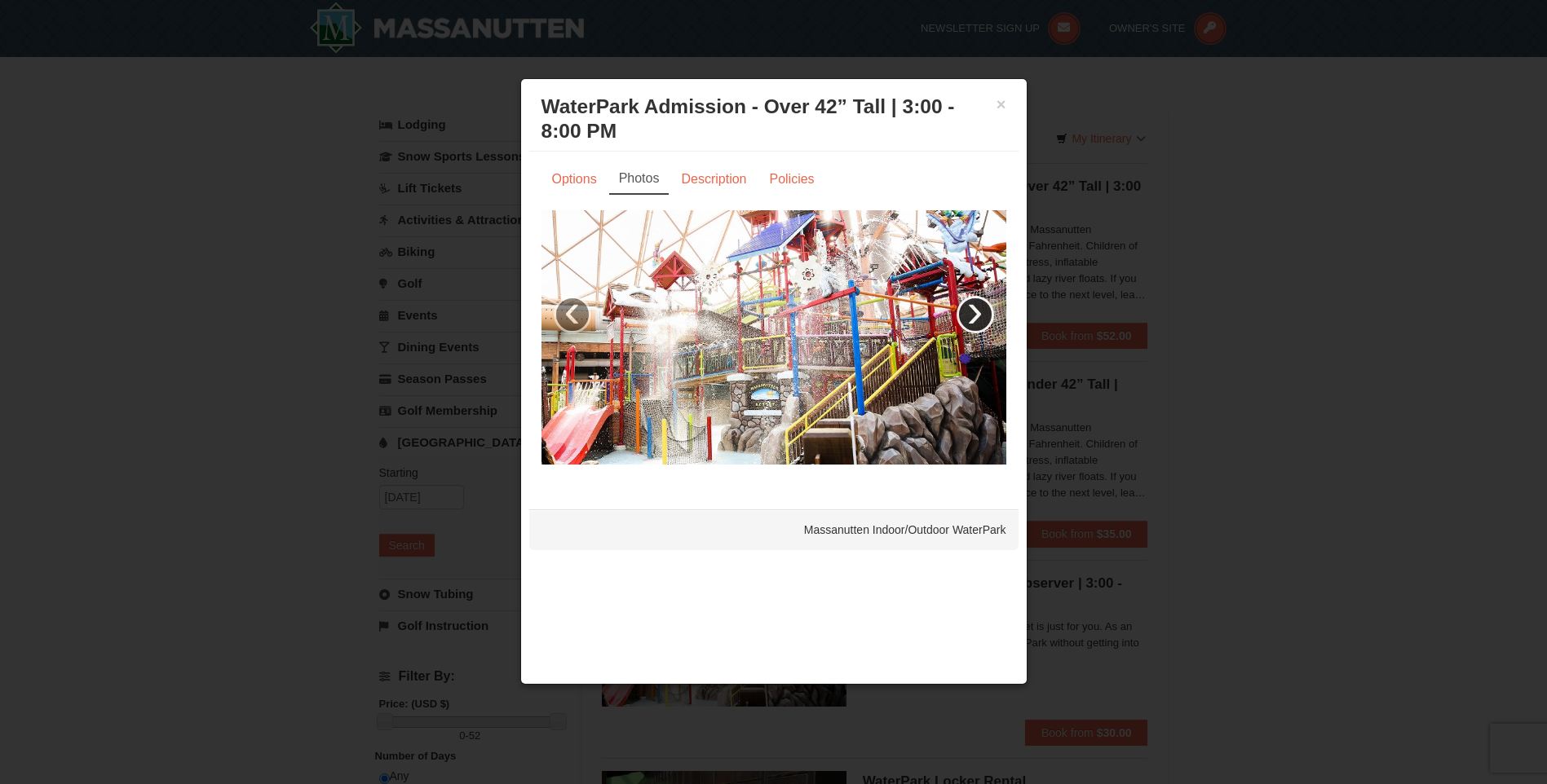
click at [971, 313] on link "›" at bounding box center [975, 314] width 38 height 37
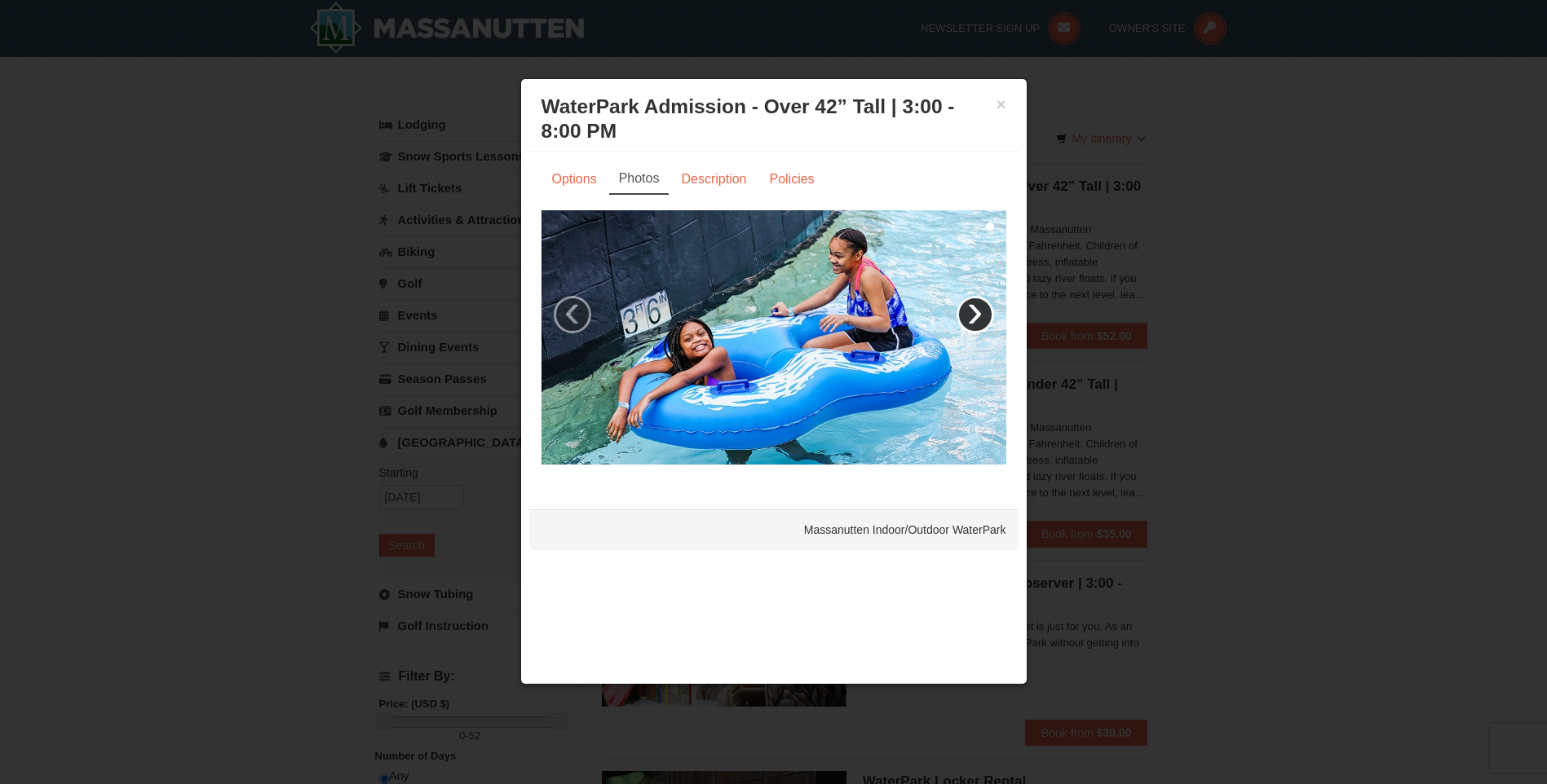
click at [971, 313] on link "›" at bounding box center [975, 314] width 38 height 37
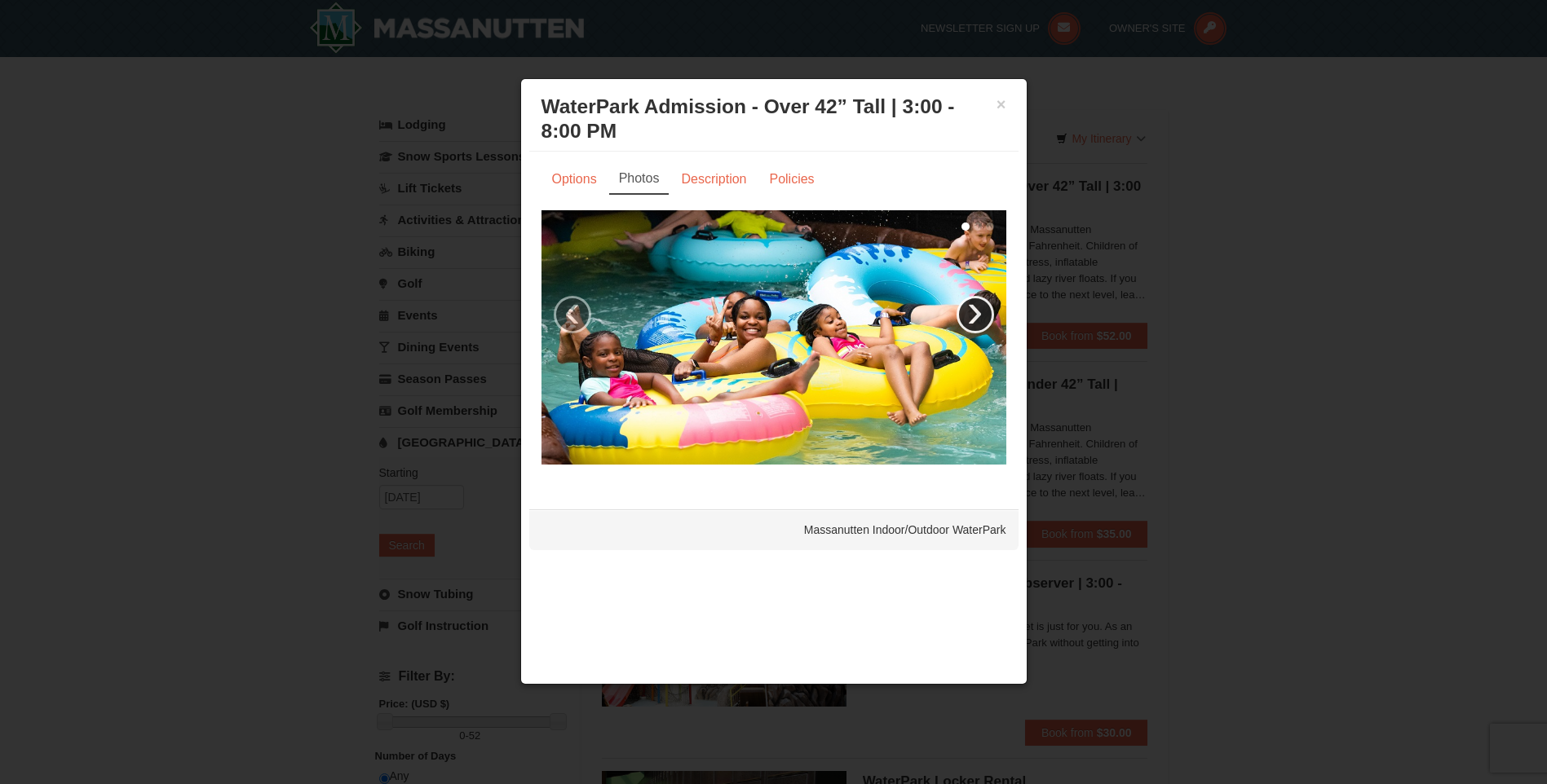
click at [971, 313] on link "›" at bounding box center [975, 314] width 38 height 37
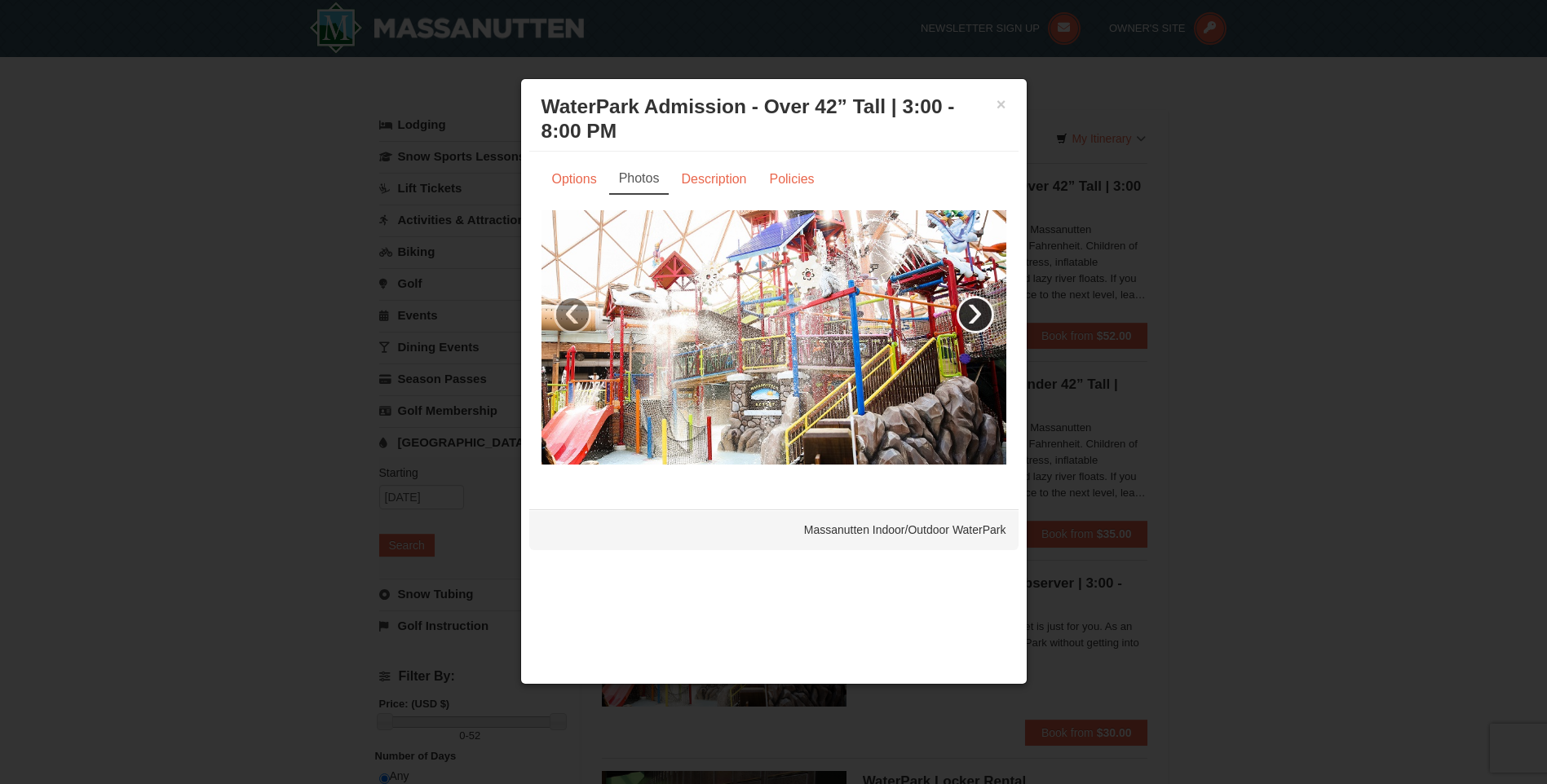
click at [971, 313] on link "›" at bounding box center [975, 314] width 38 height 37
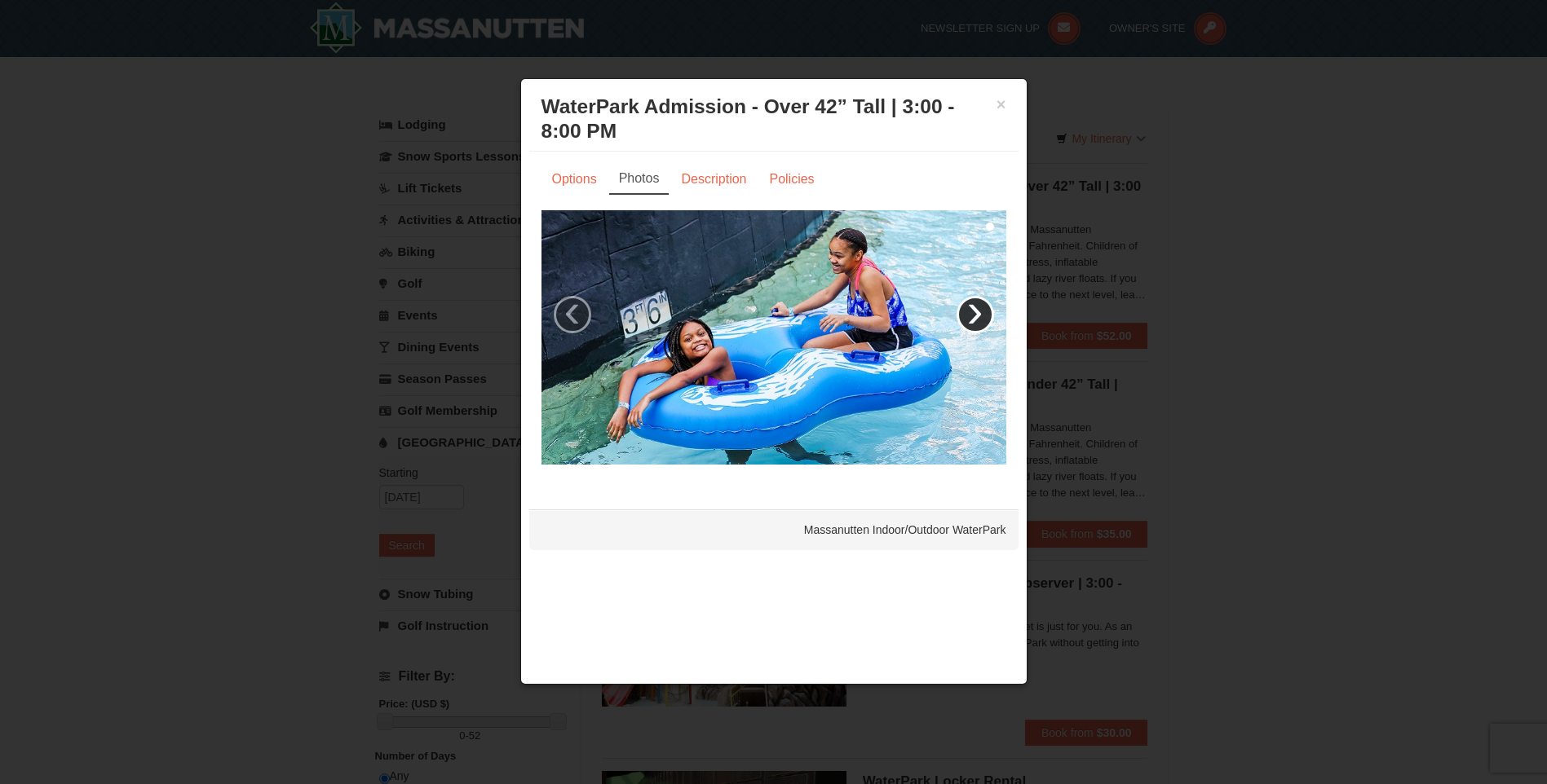
click at [971, 313] on link "›" at bounding box center [975, 314] width 38 height 37
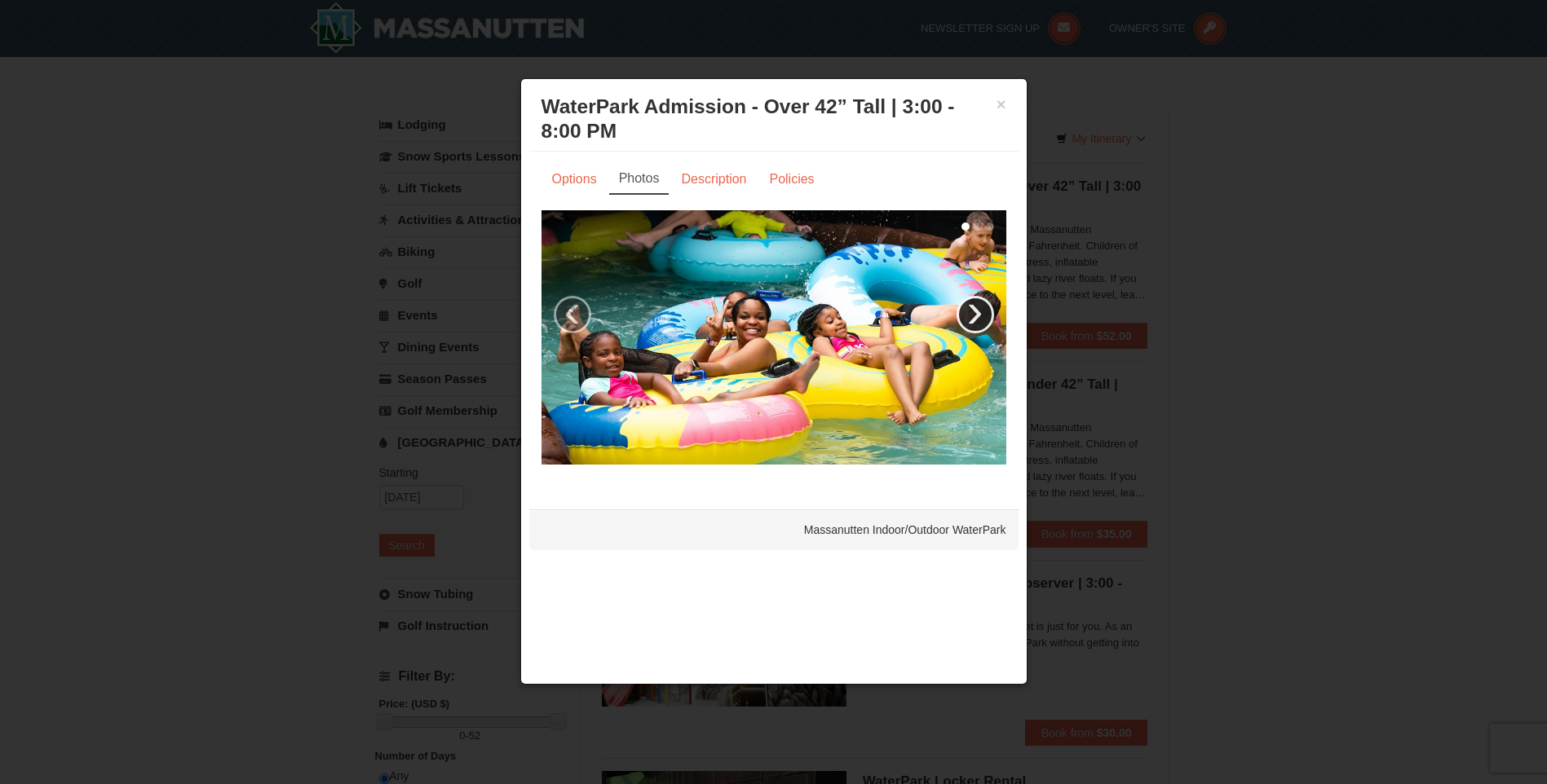
click at [971, 313] on link "›" at bounding box center [975, 314] width 38 height 37
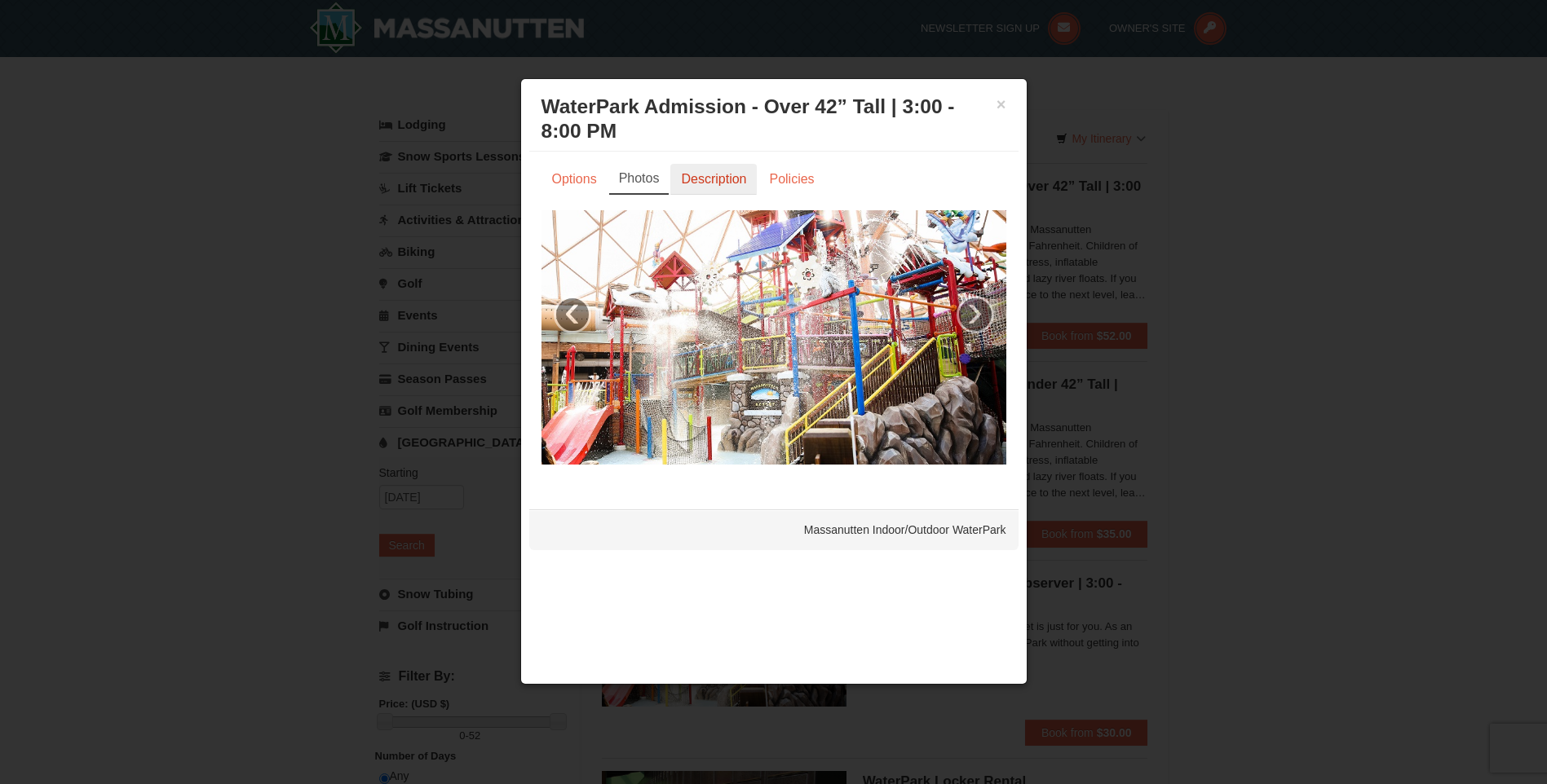
click at [691, 182] on link "Description" at bounding box center [713, 179] width 86 height 31
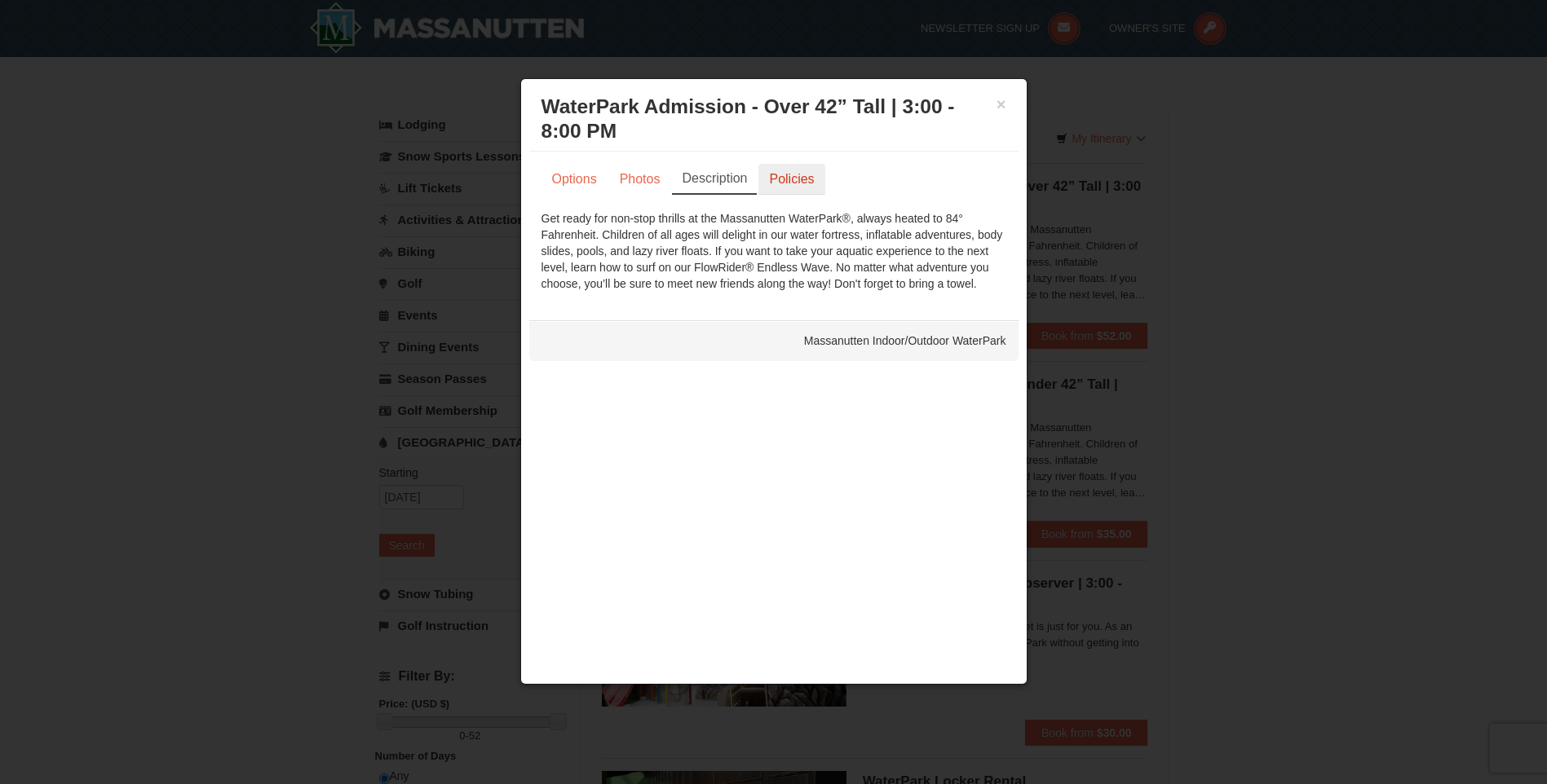
click at [781, 182] on link "Policies" at bounding box center [791, 179] width 66 height 31
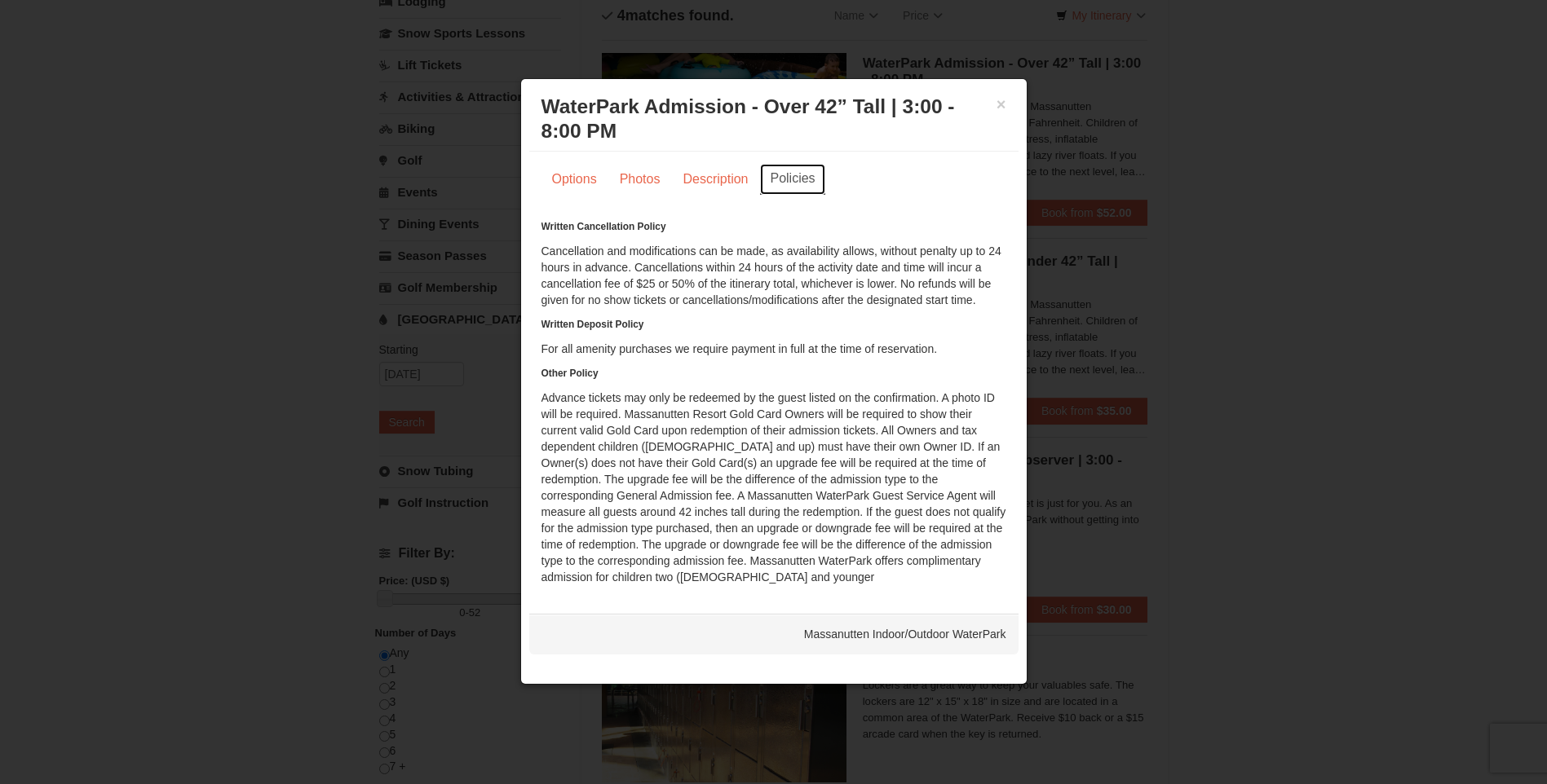
scroll to position [163, 0]
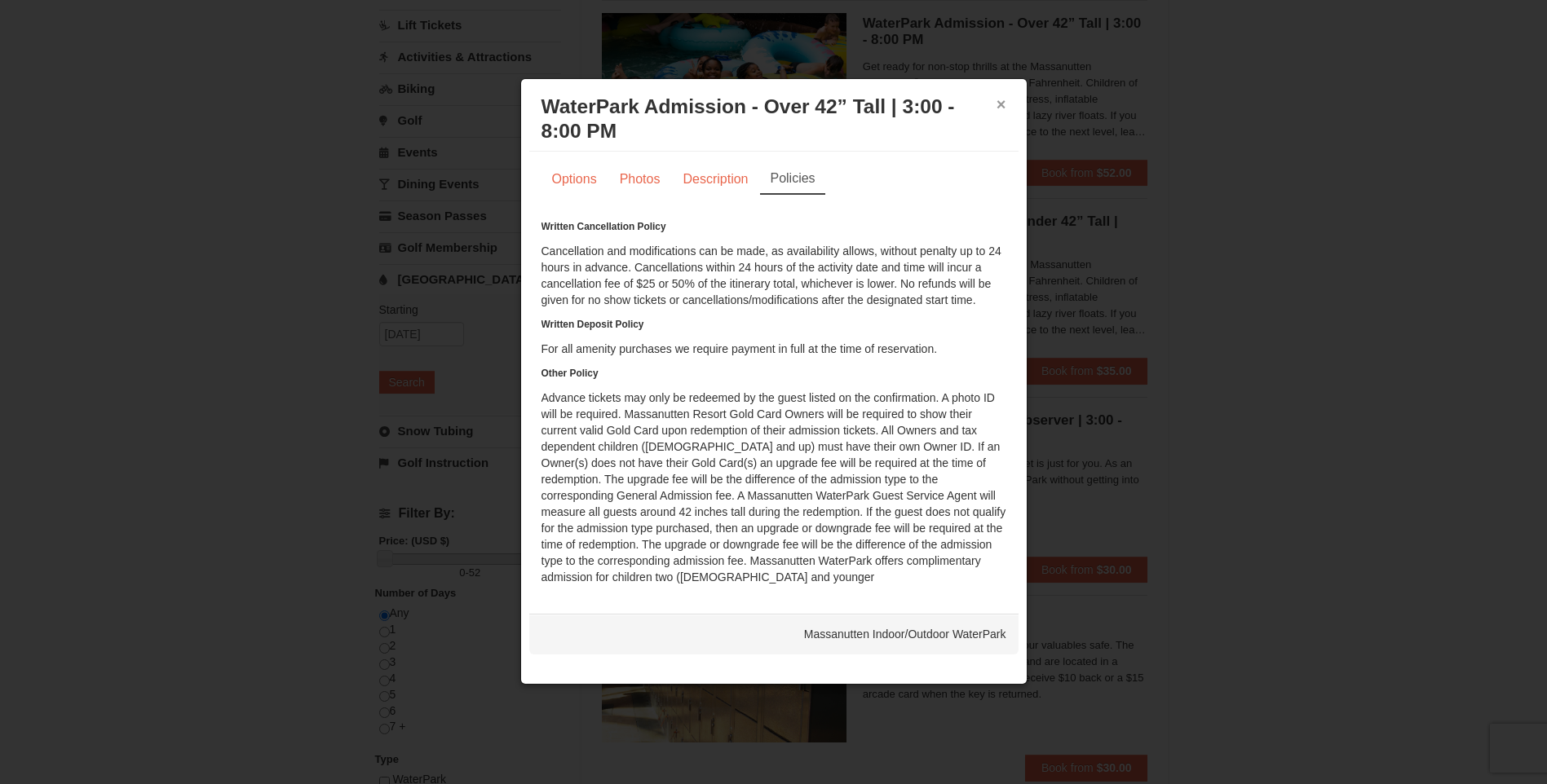
click at [1001, 101] on button "×" at bounding box center [1001, 104] width 9 height 16
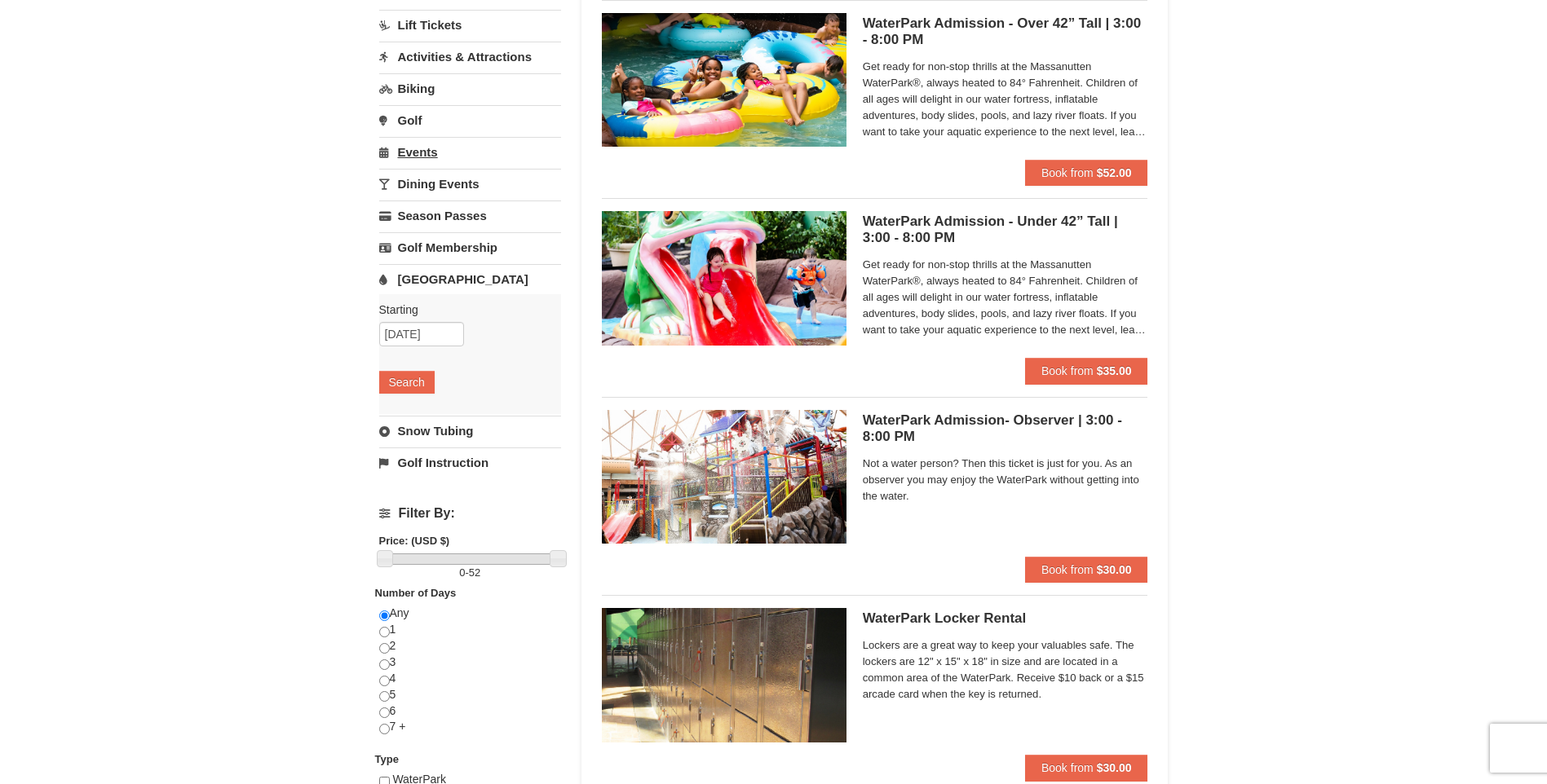
scroll to position [0, 0]
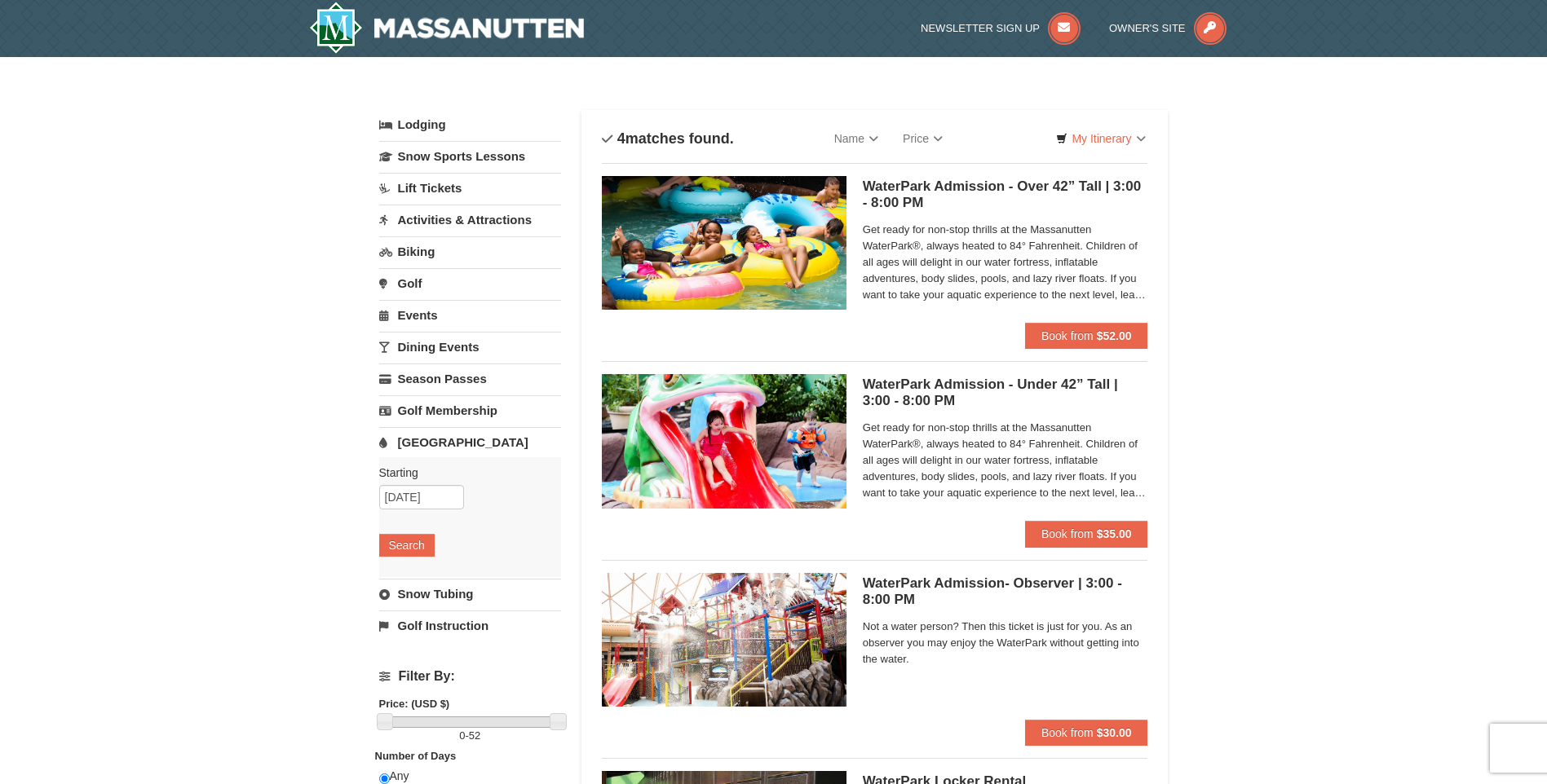
click at [443, 131] on link "Lodging" at bounding box center [470, 124] width 182 height 29
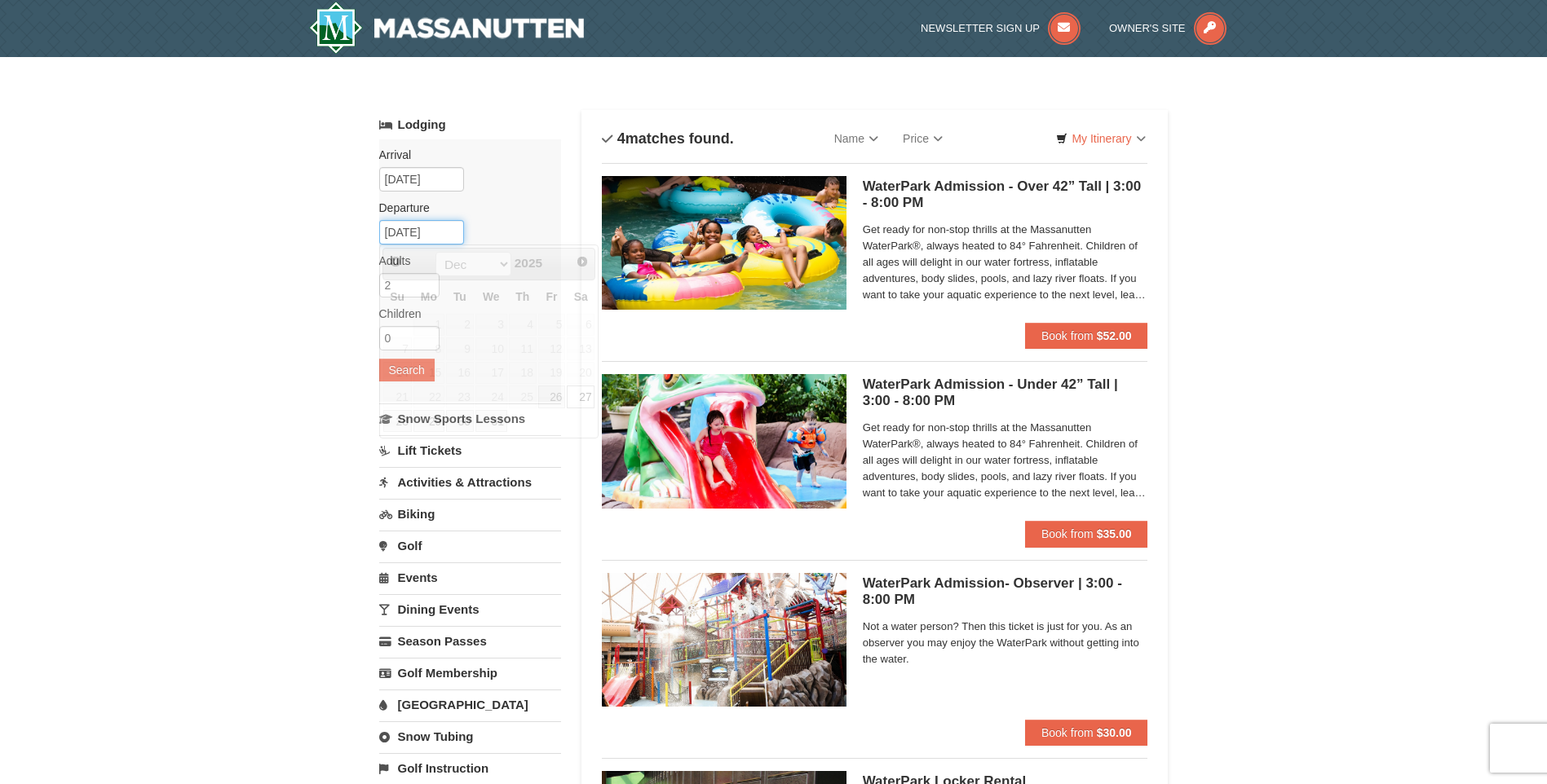
click at [443, 232] on input "[DATE]" at bounding box center [422, 232] width 85 height 25
click at [395, 421] on link "28" at bounding box center [397, 421] width 28 height 23
type input "[DATE]"
click at [424, 337] on input "1" at bounding box center [409, 338] width 61 height 25
type input "2"
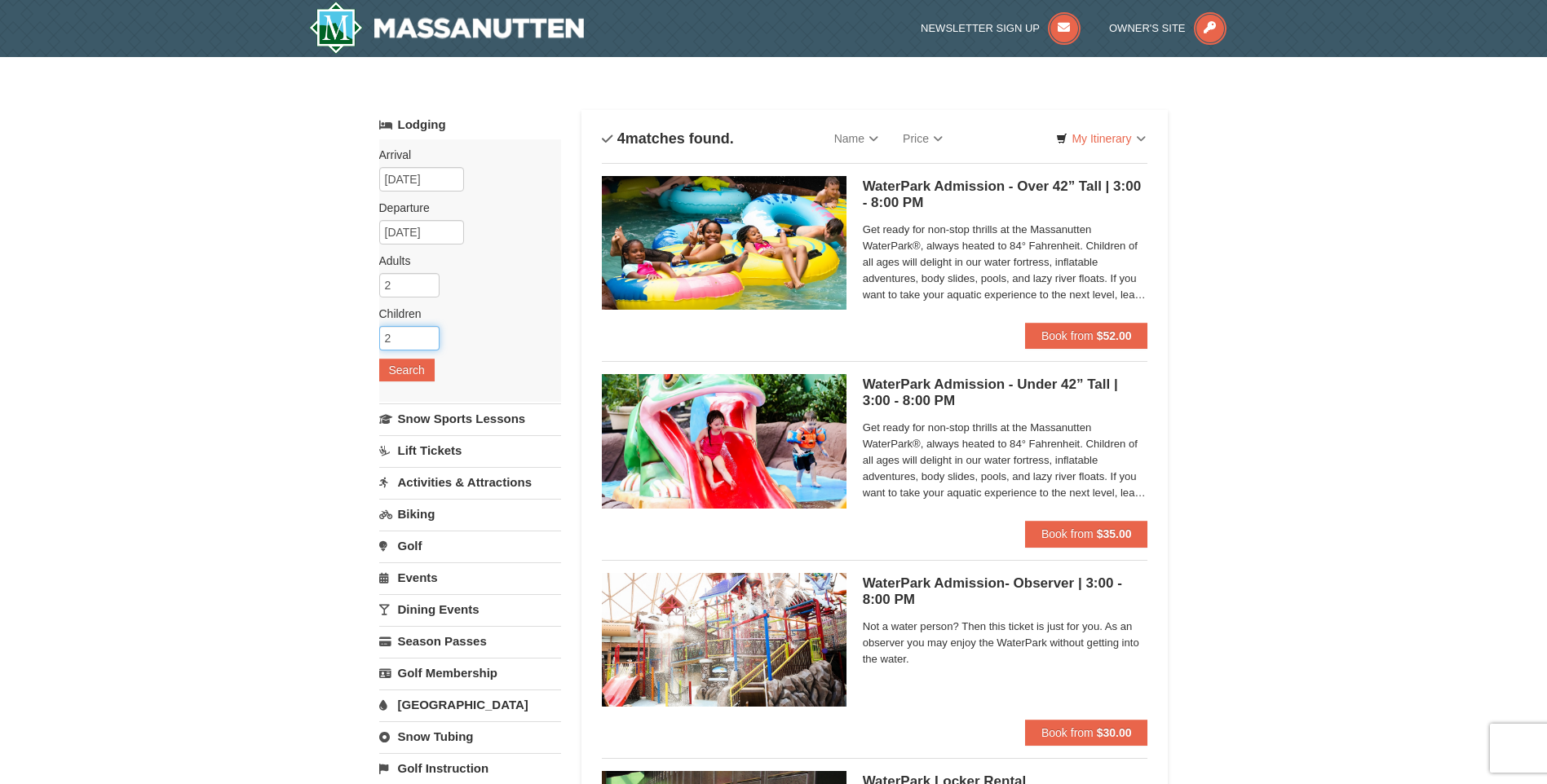
click at [424, 337] on input "2" at bounding box center [409, 338] width 61 height 25
click at [418, 369] on button "Search" at bounding box center [407, 370] width 55 height 23
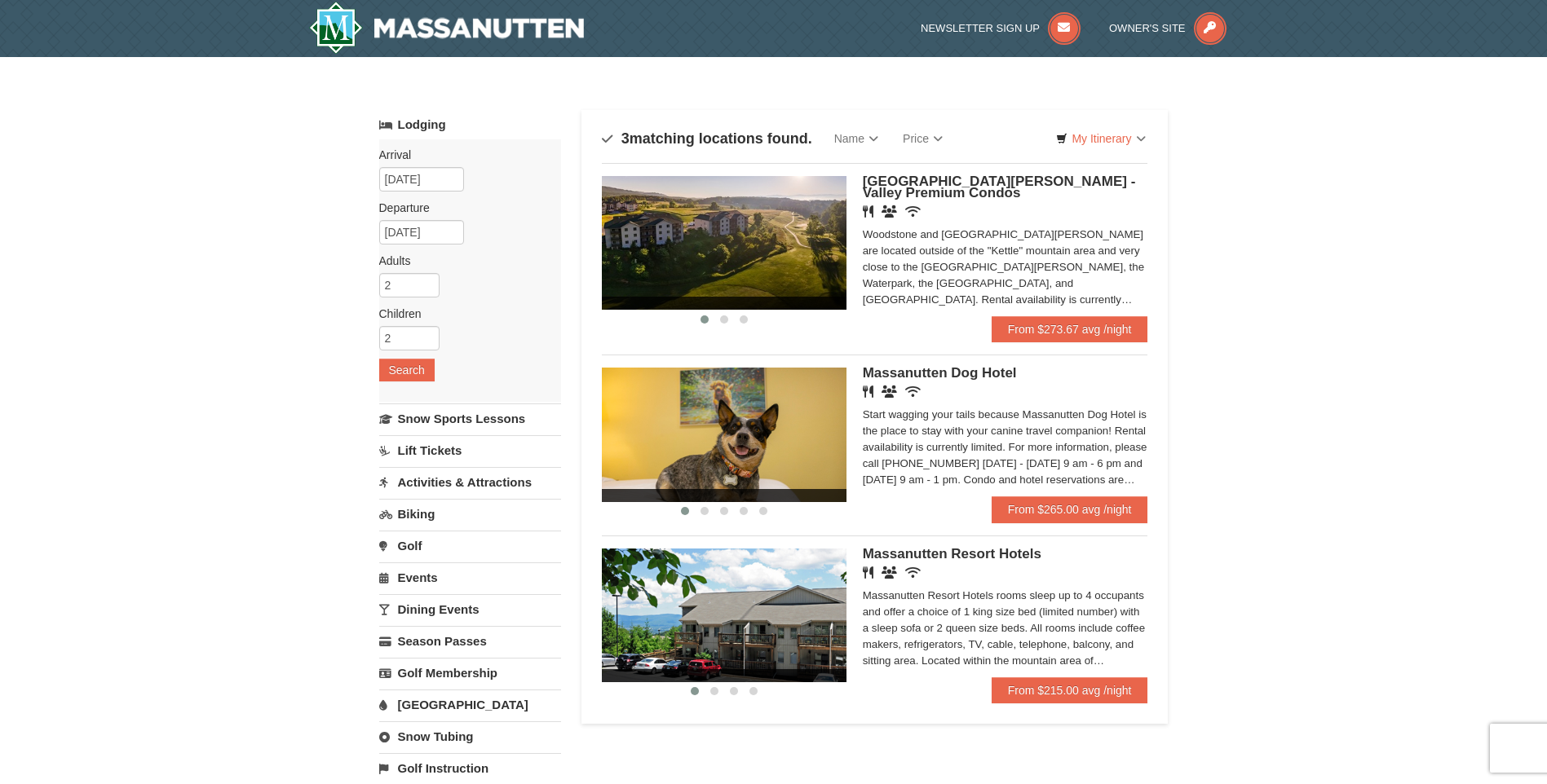
click at [961, 644] on div "Massanutten Resort Hotels rooms sleep up to 4 occupants and offer a choice of 1…" at bounding box center [1005, 629] width 286 height 82
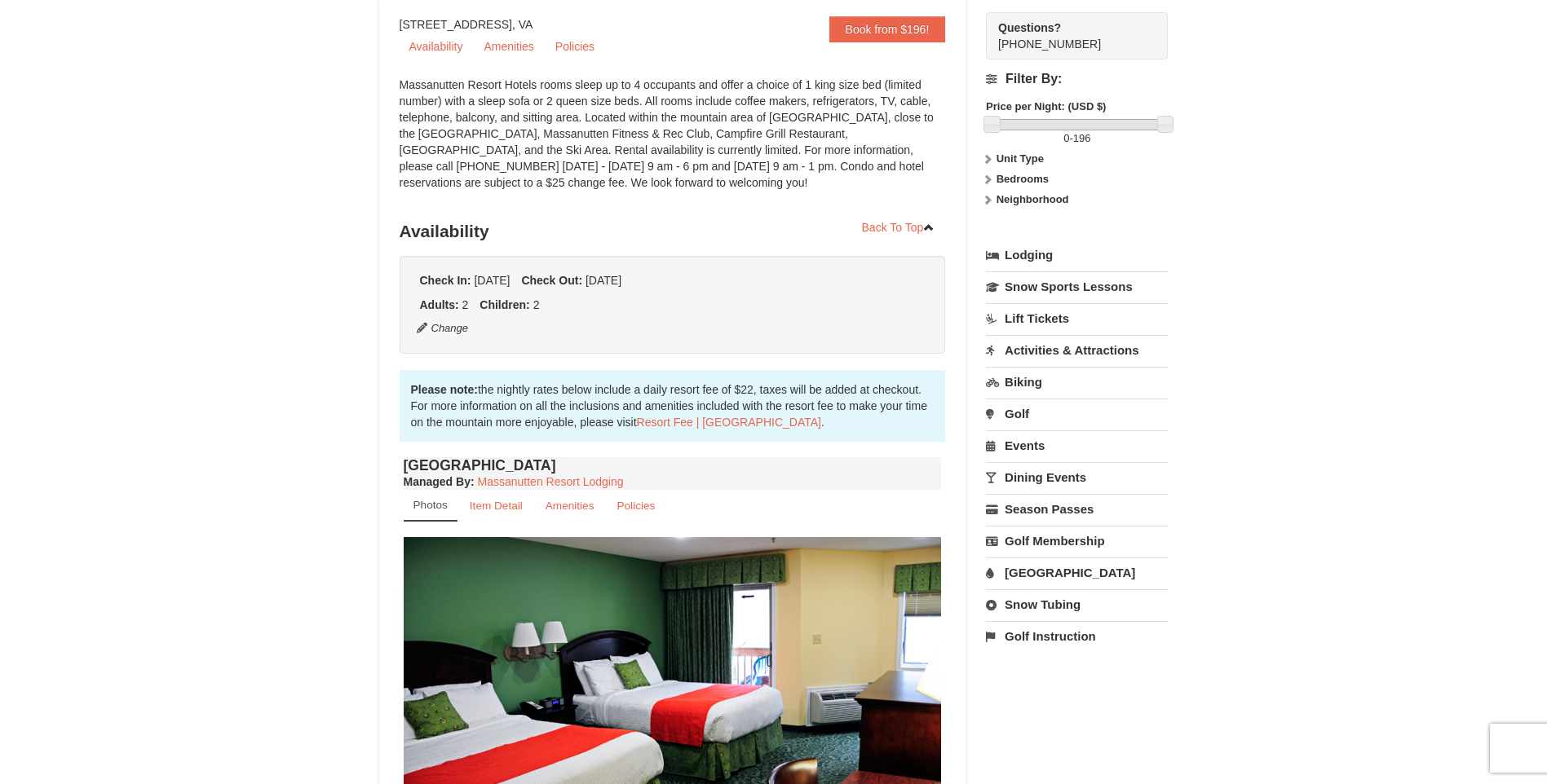
scroll to position [245, 0]
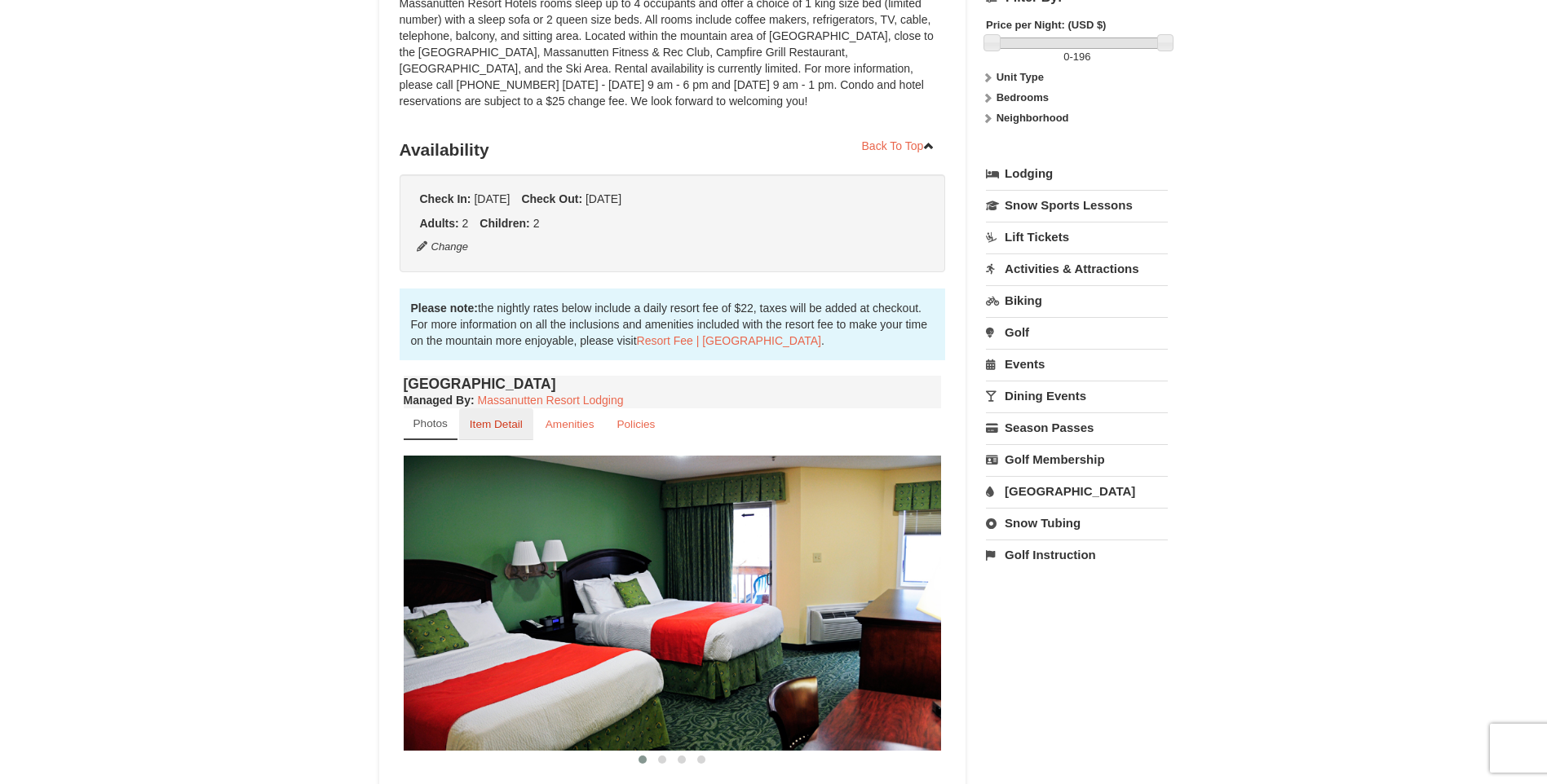
click at [490, 429] on small "Item Detail" at bounding box center [496, 424] width 53 height 12
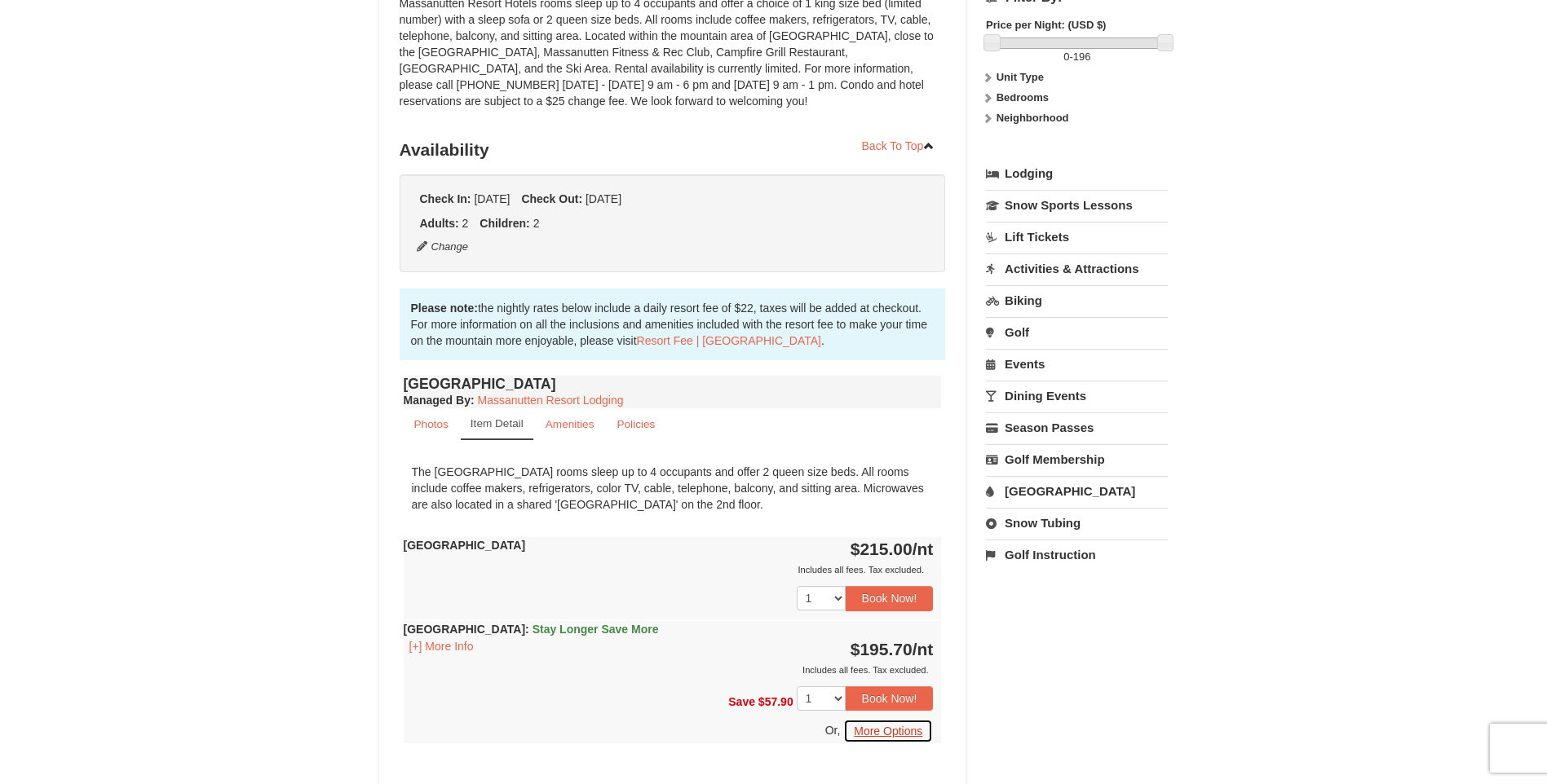
click at [857, 729] on button "More Options" at bounding box center [887, 731] width 89 height 25
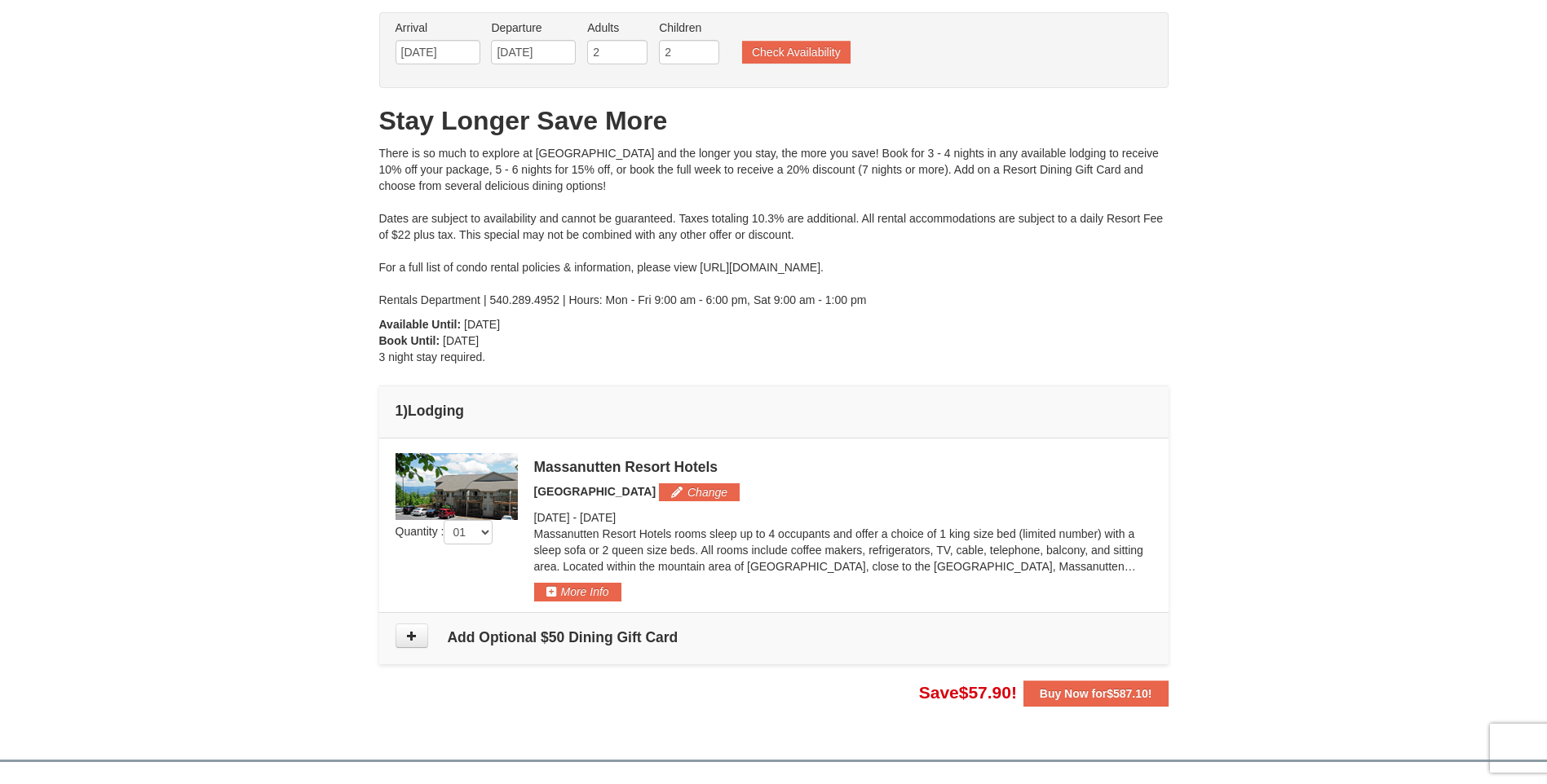
scroll to position [163, 0]
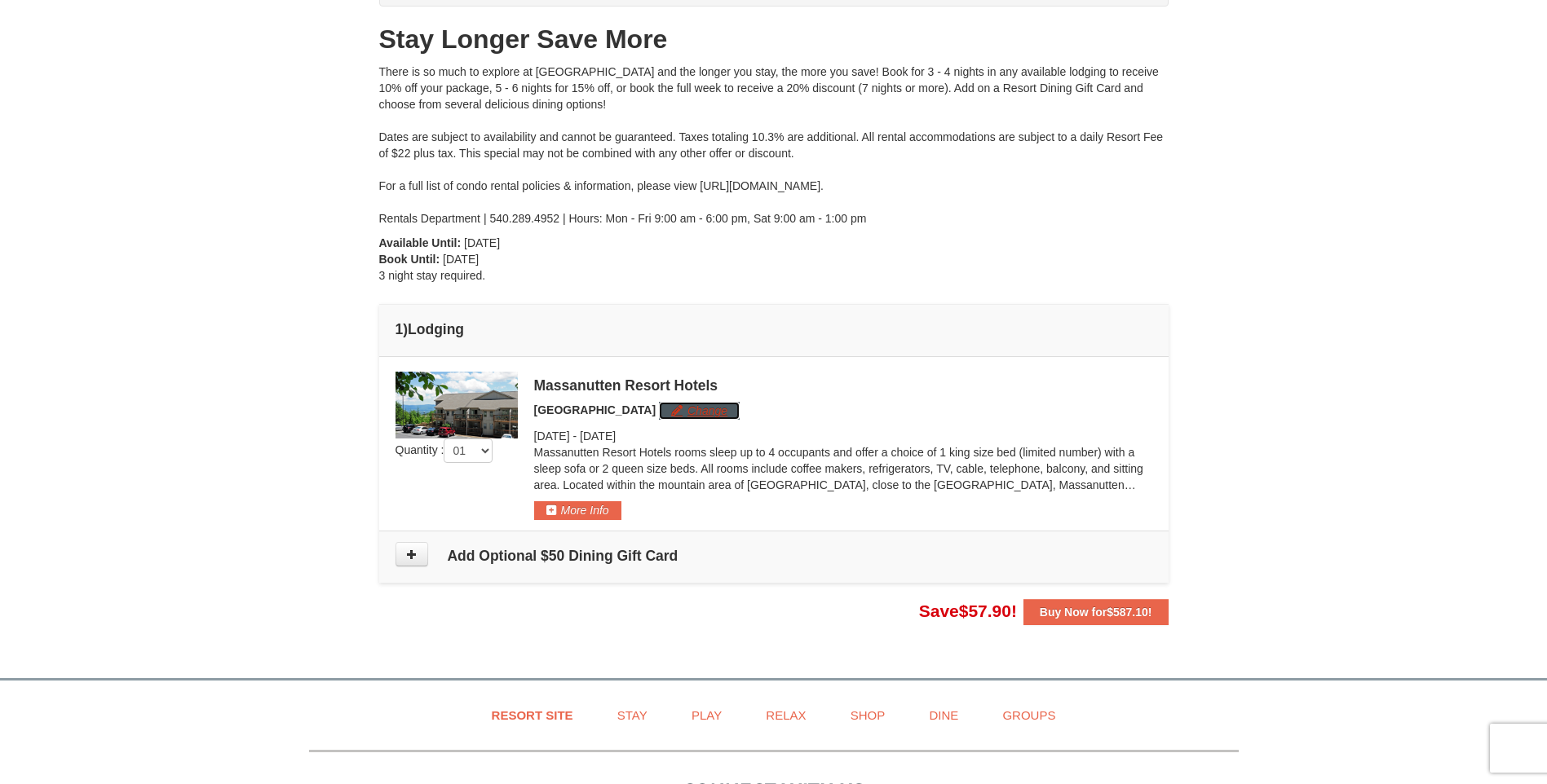
click at [672, 412] on button "Change" at bounding box center [699, 411] width 81 height 18
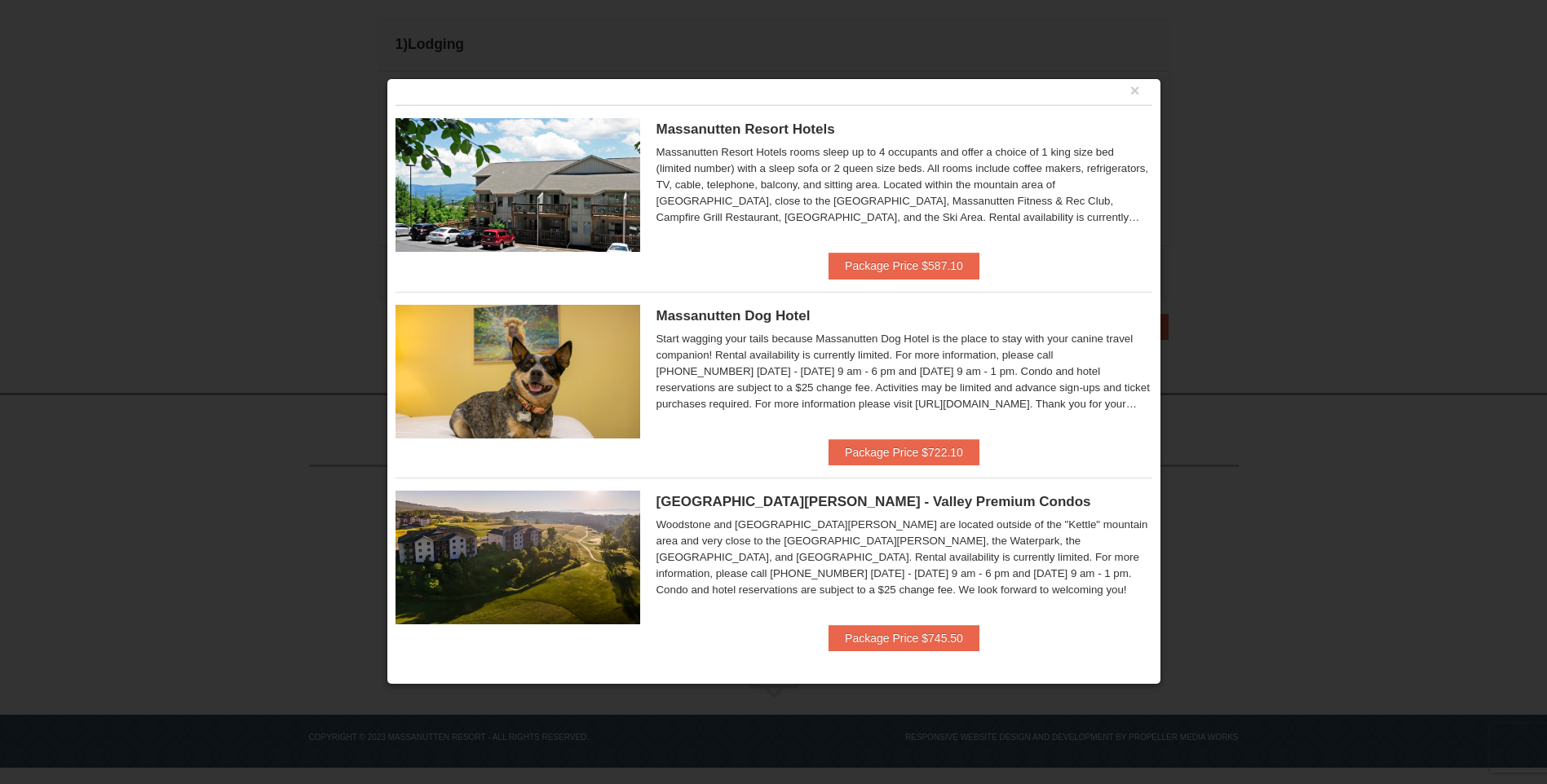
scroll to position [18, 0]
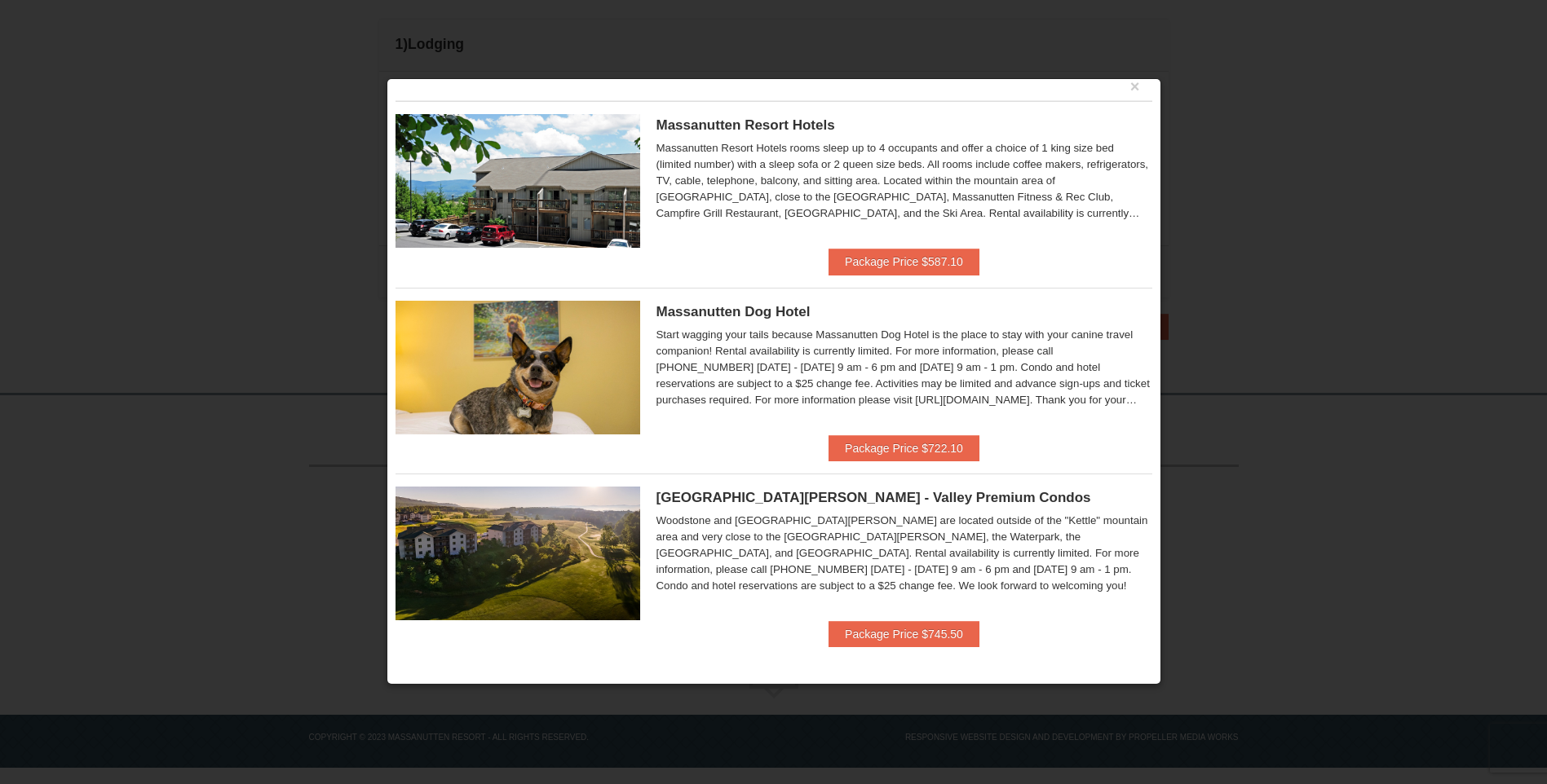
click at [1265, 415] on div at bounding box center [773, 392] width 1547 height 784
click at [1130, 85] on button "×" at bounding box center [1134, 86] width 9 height 16
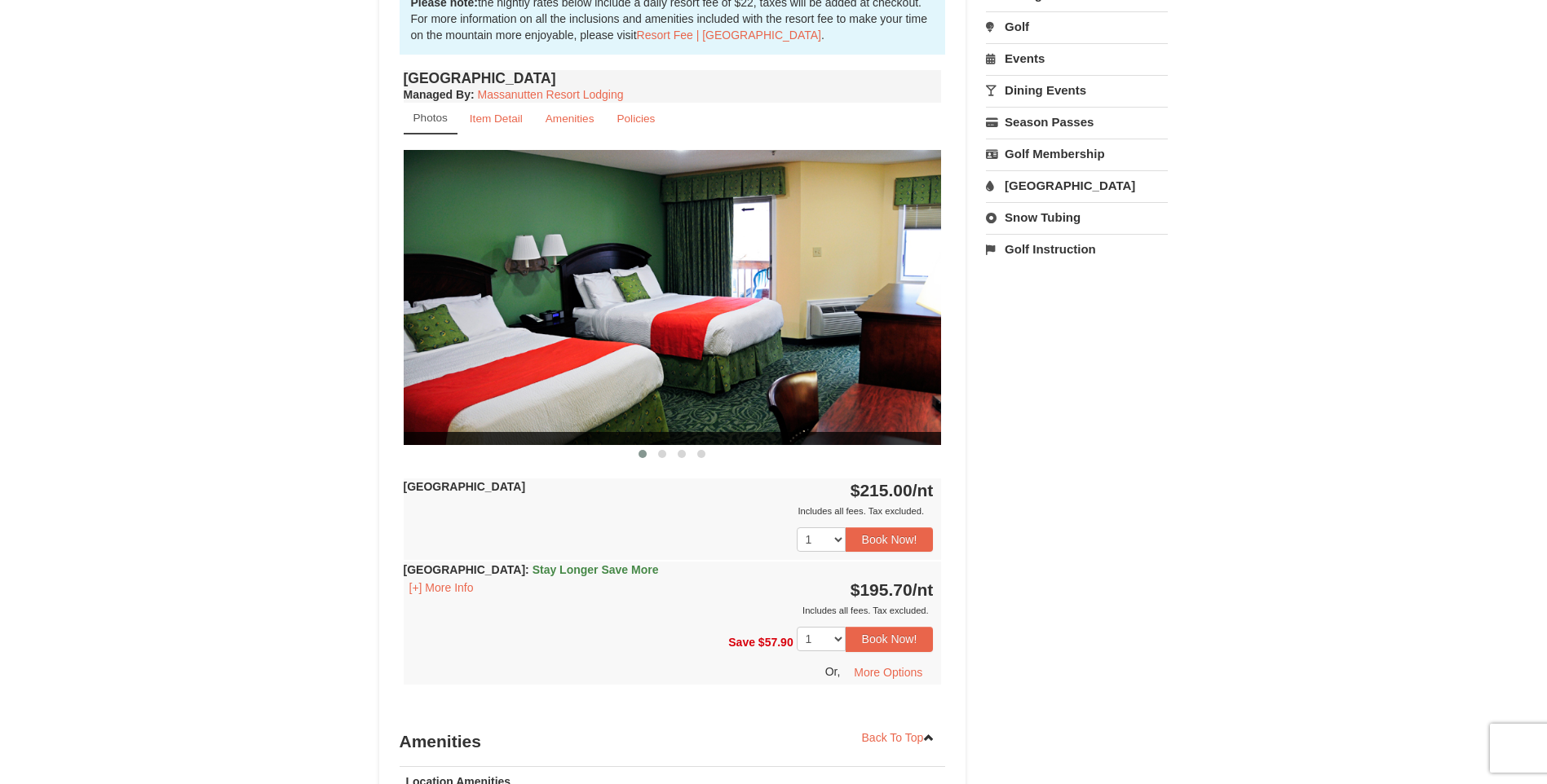
scroll to position [569, 0]
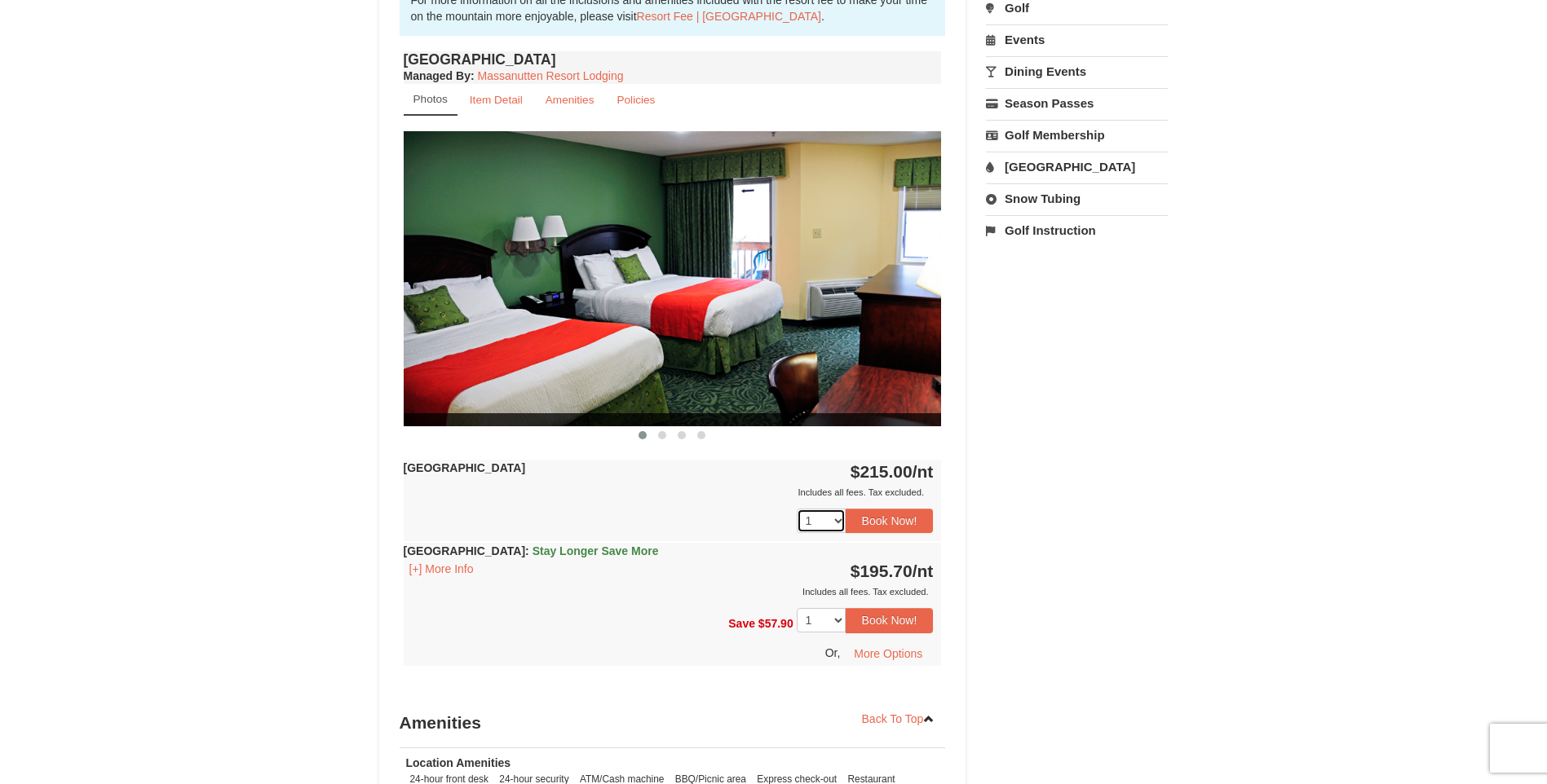
click at [834, 518] on select "1 2 3 4 5 6 7 8 9 10 11 12 13 14 15 16 17 18" at bounding box center [821, 521] width 49 height 25
click at [1104, 556] on div "Book from $196! 1822 Resort Drive, Massanutten, VA Availability Amenities Polic…" at bounding box center [774, 300] width 789 height 1420
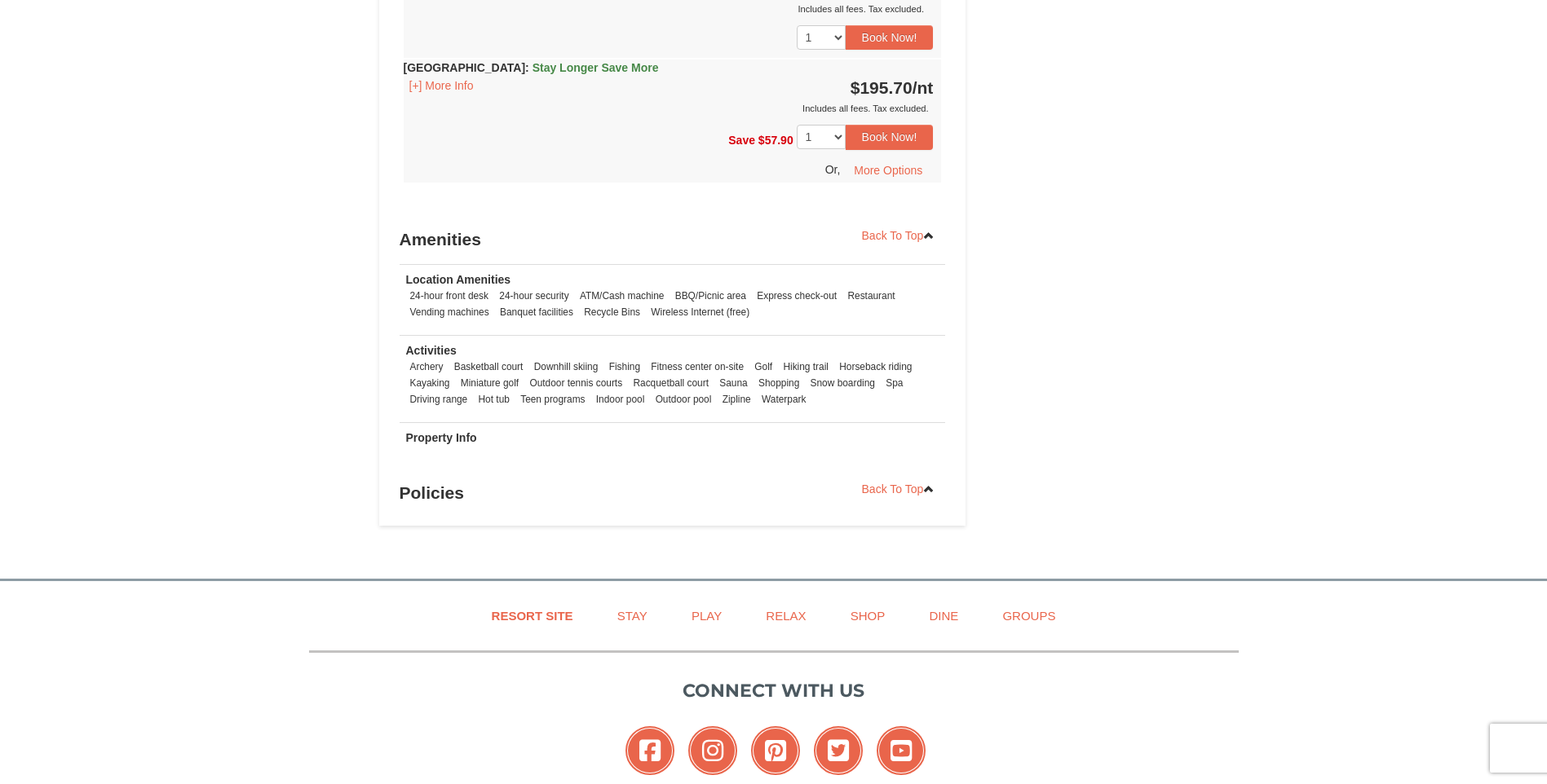
scroll to position [1140, 0]
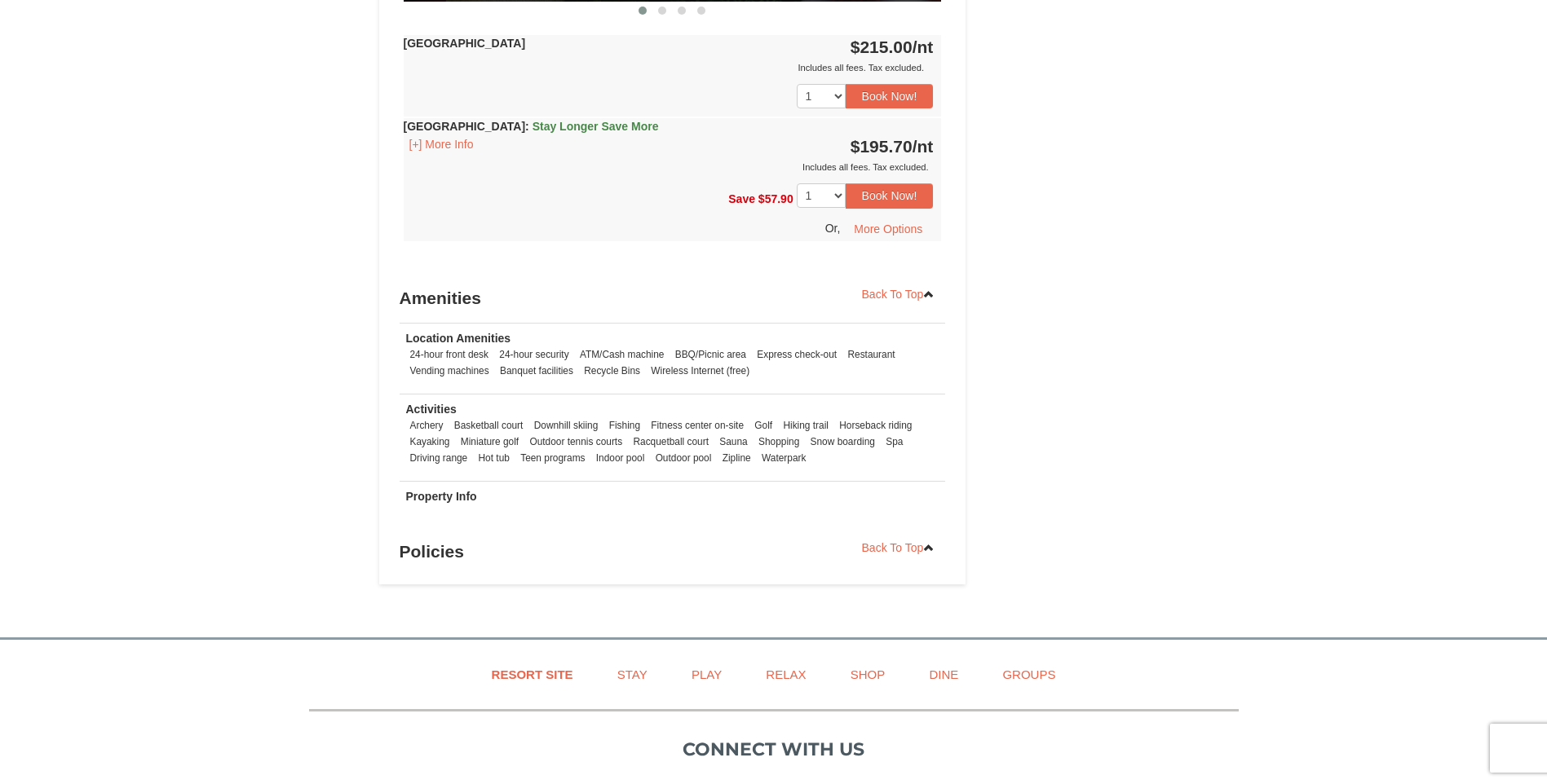
click at [807, 499] on td "Property Info" at bounding box center [672, 499] width 546 height 38
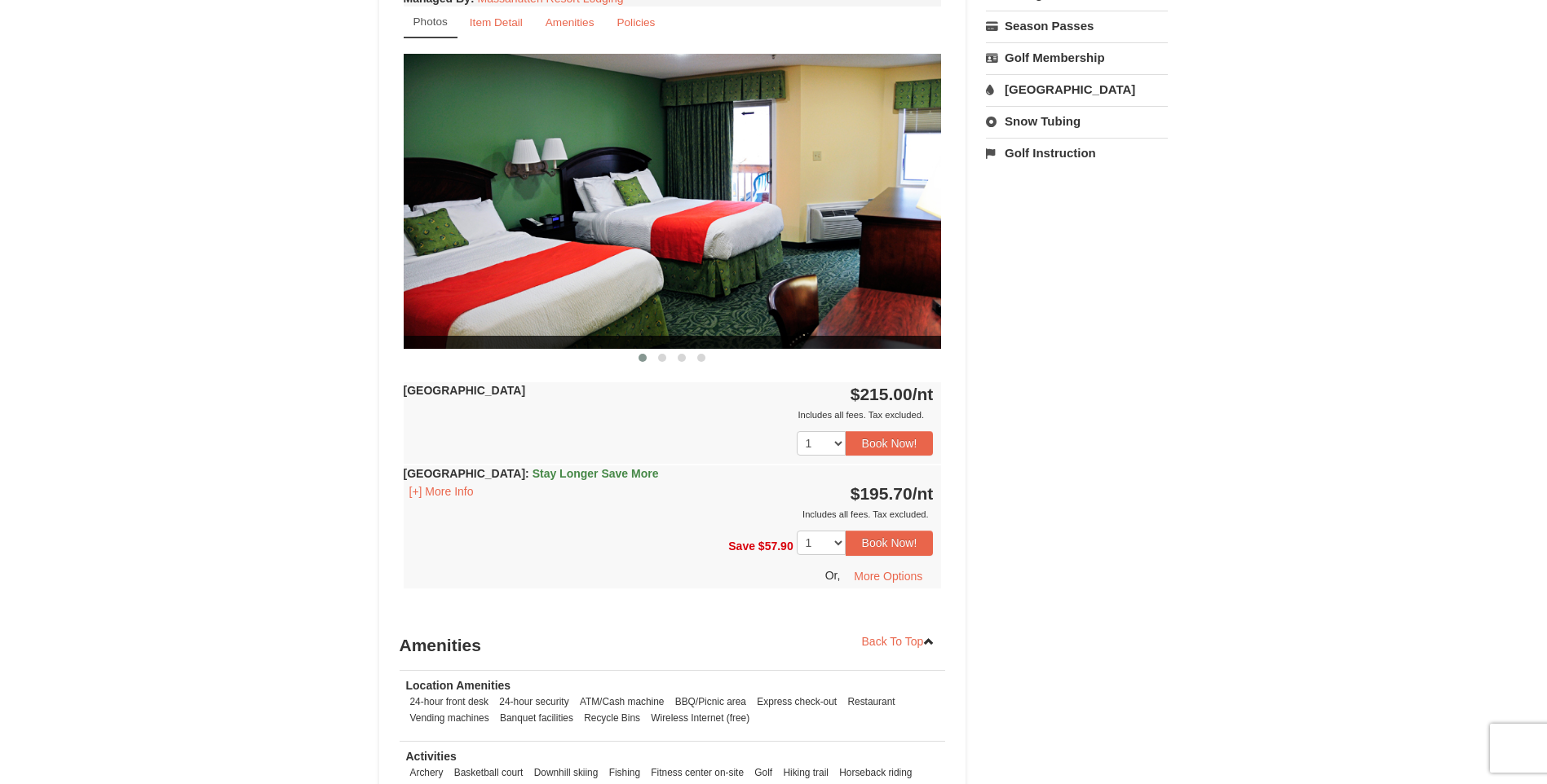
scroll to position [586, 0]
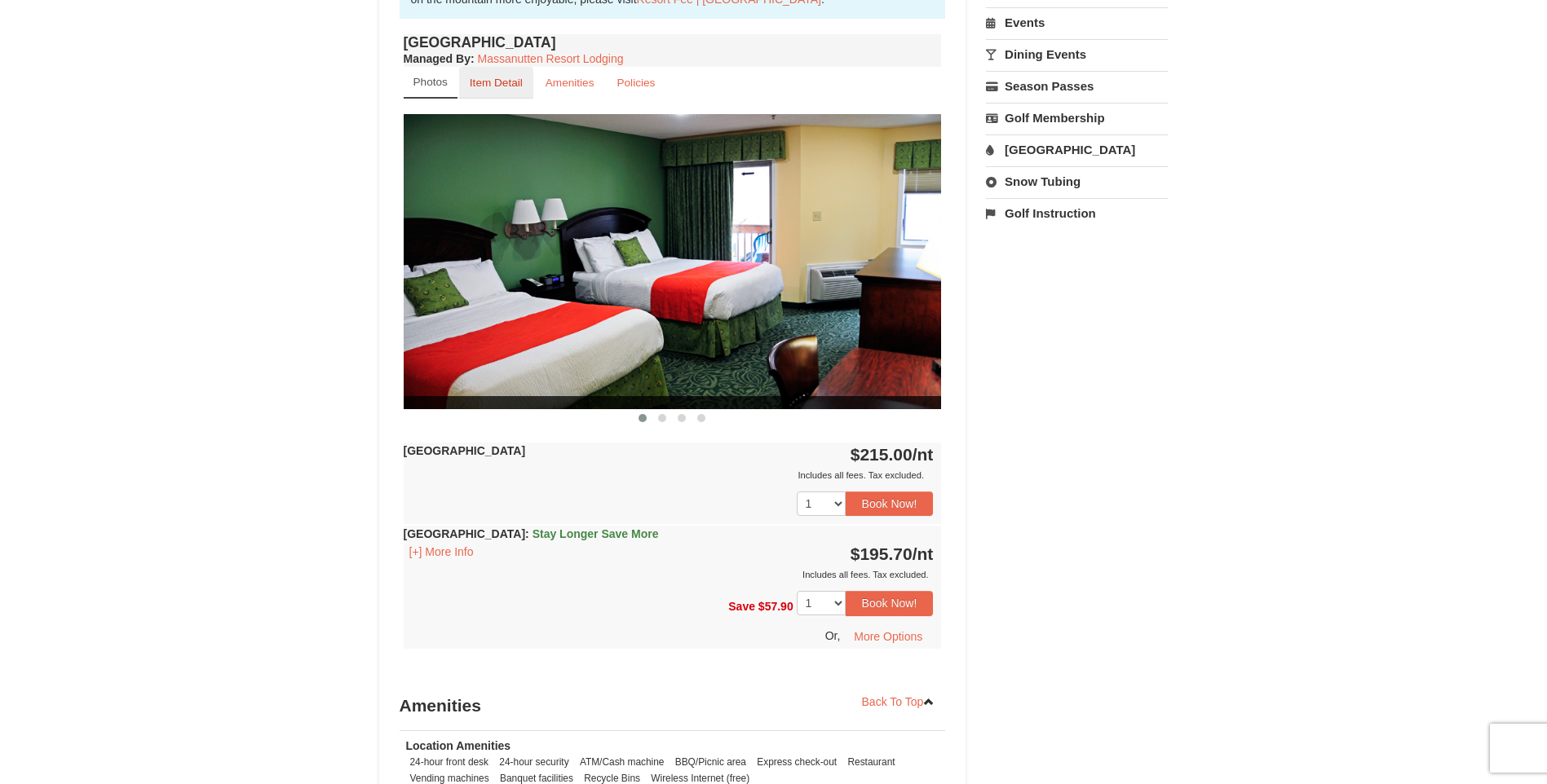
click at [499, 91] on link "Item Detail" at bounding box center [496, 82] width 74 height 32
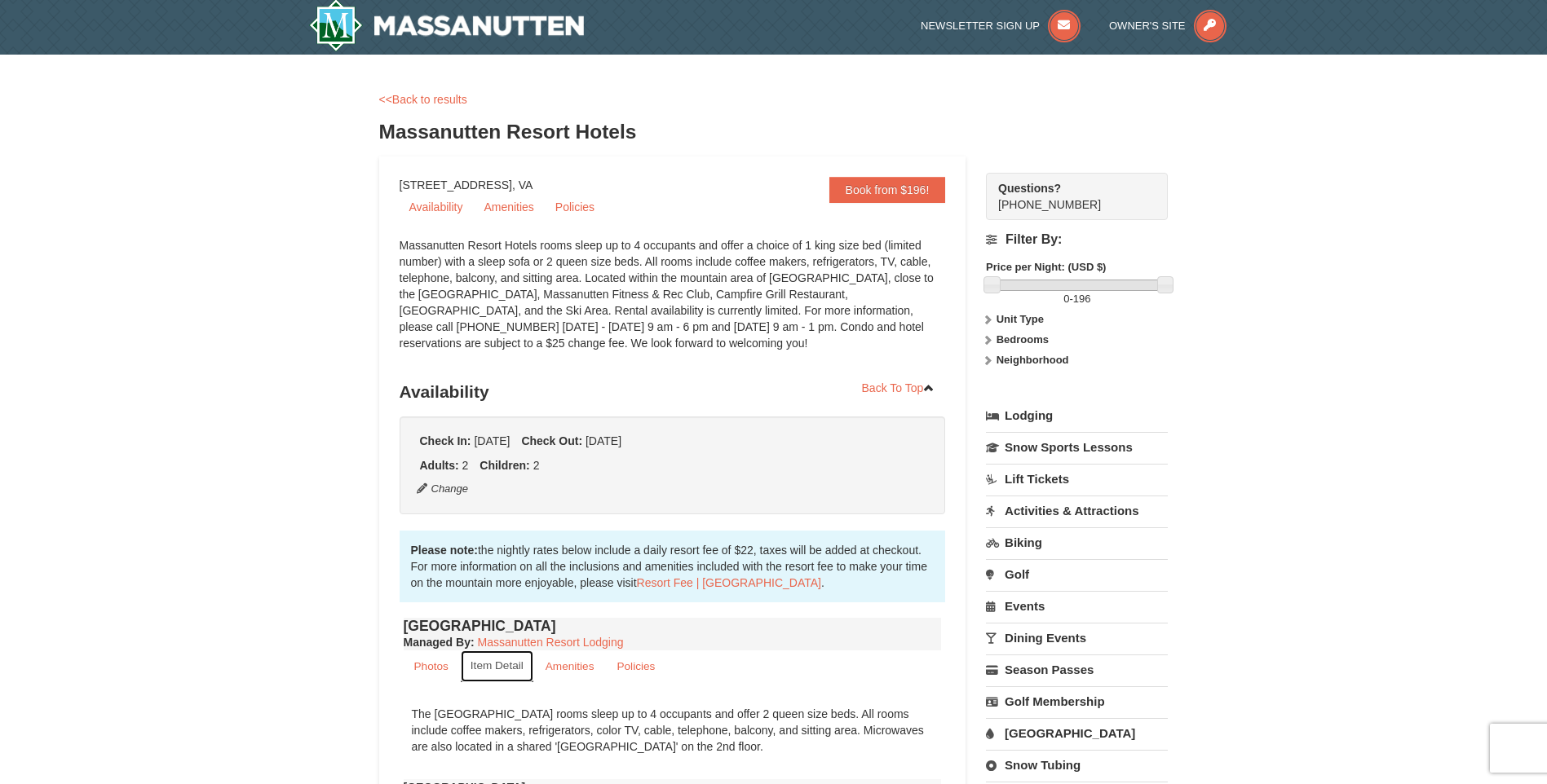
scroll to position [0, 0]
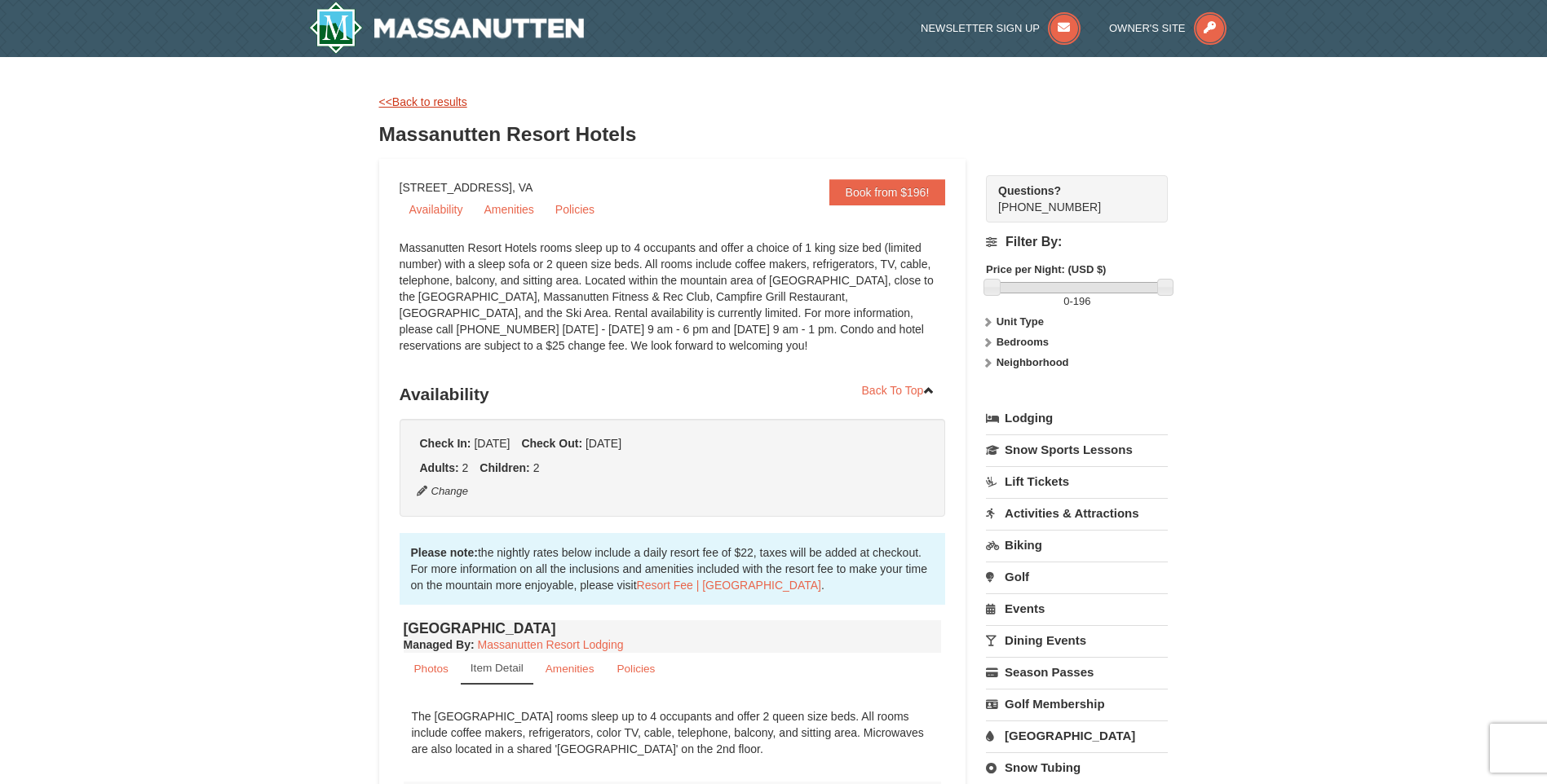
click at [419, 107] on link "<<Back to results" at bounding box center [423, 101] width 88 height 13
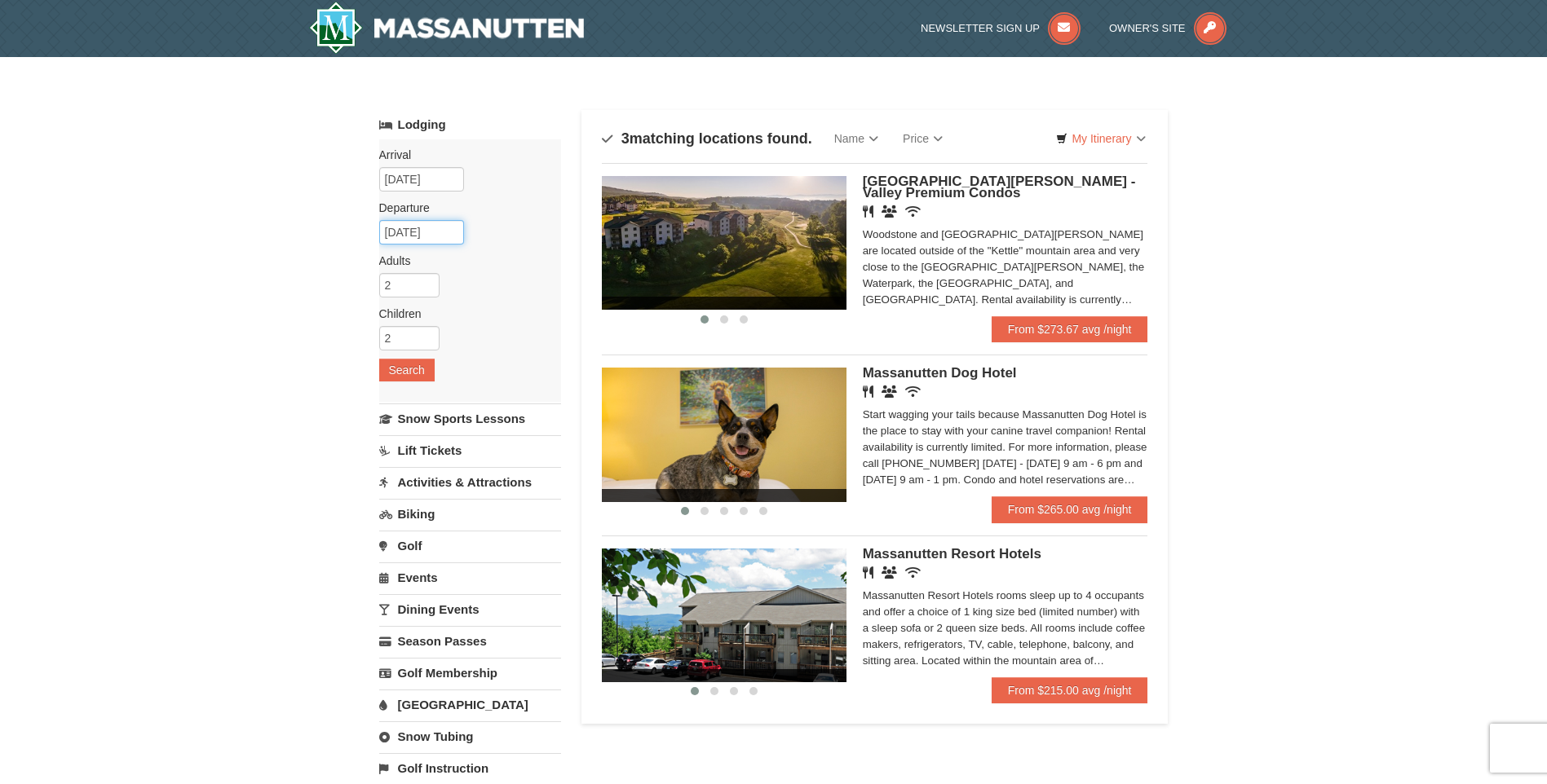
click at [417, 233] on input "12/28/2025" at bounding box center [422, 232] width 85 height 25
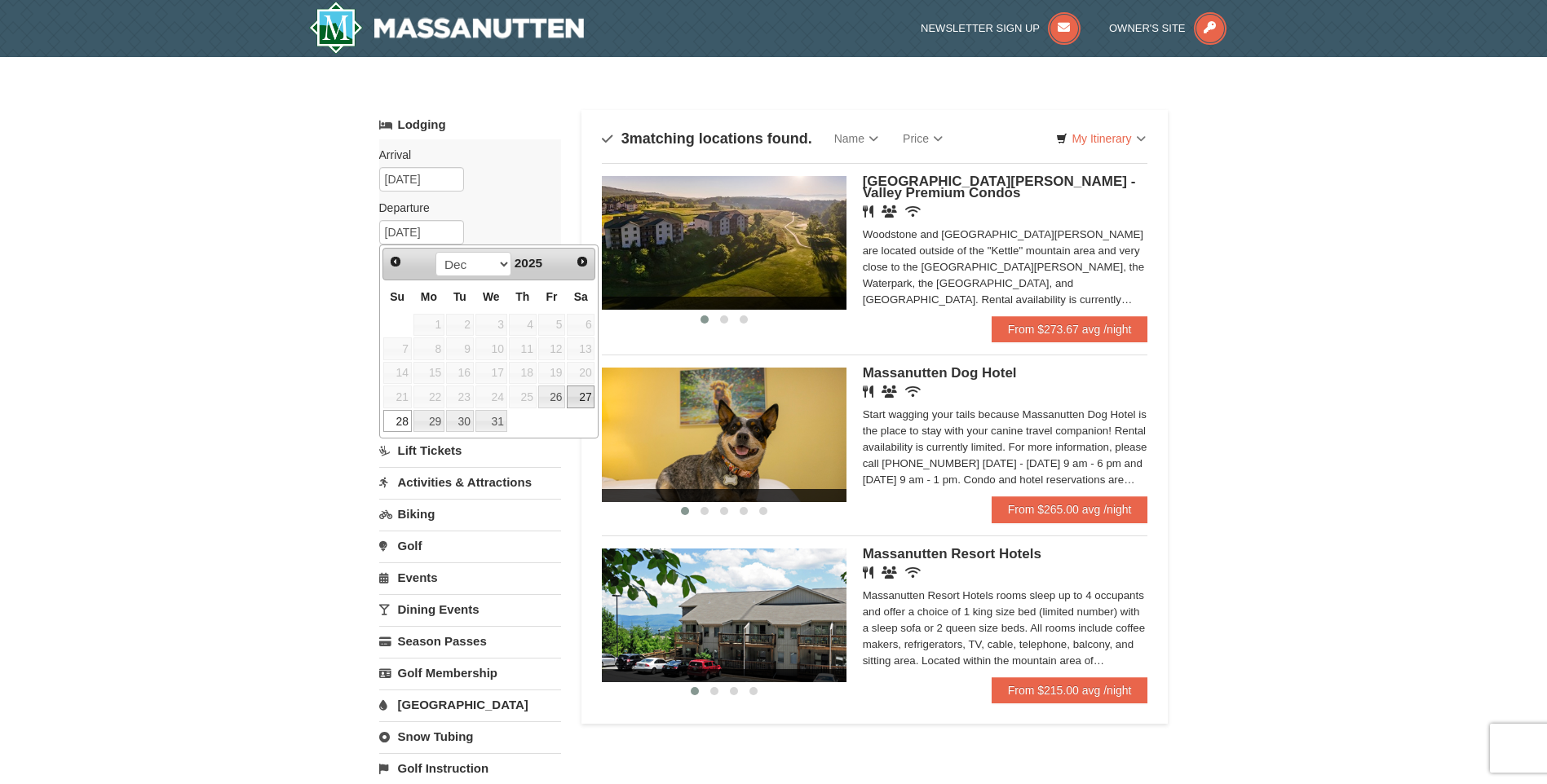
click at [575, 398] on link "27" at bounding box center [580, 397] width 28 height 23
type input "[DATE]"
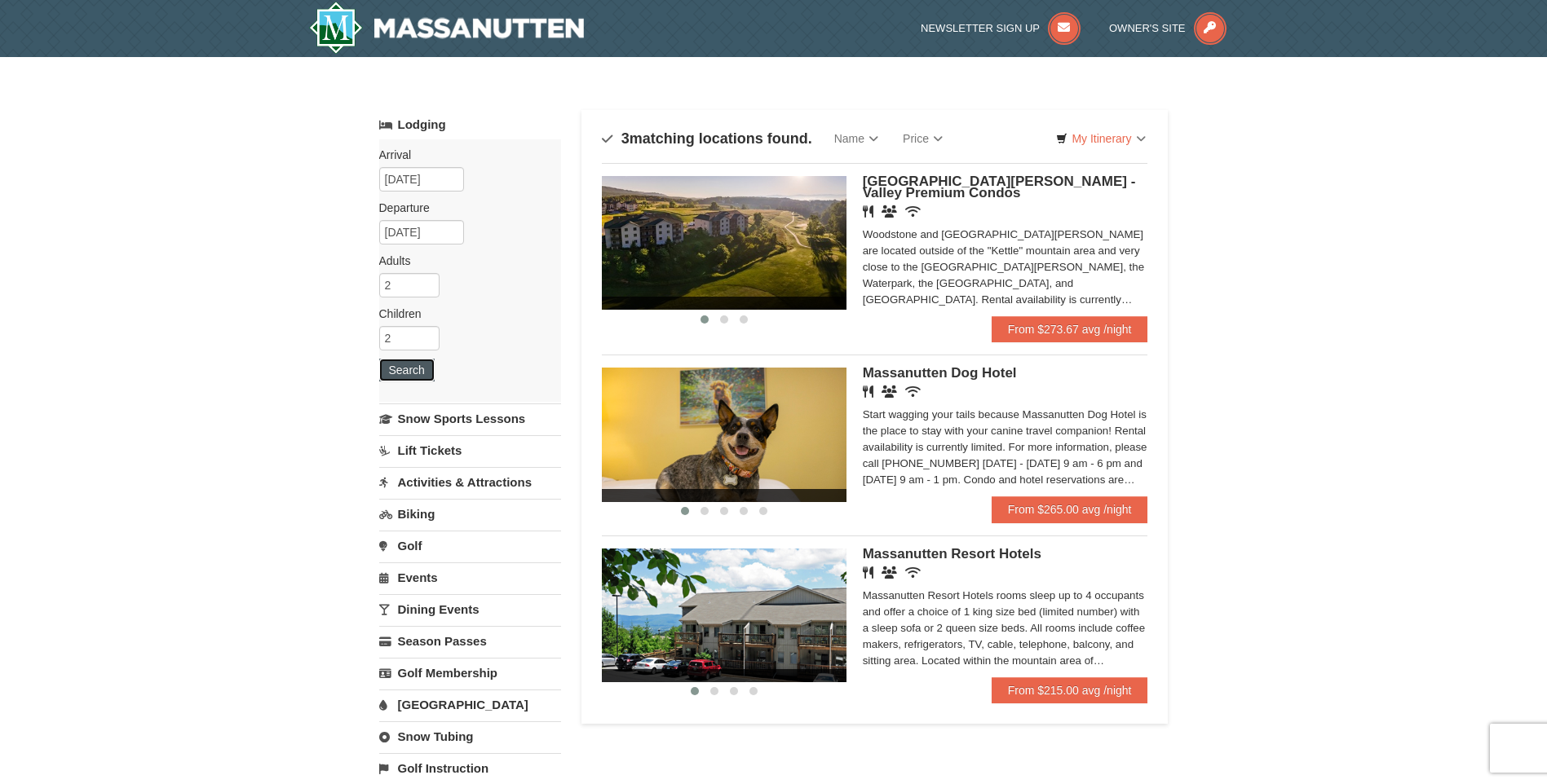
click at [424, 373] on button "Search" at bounding box center [407, 370] width 55 height 23
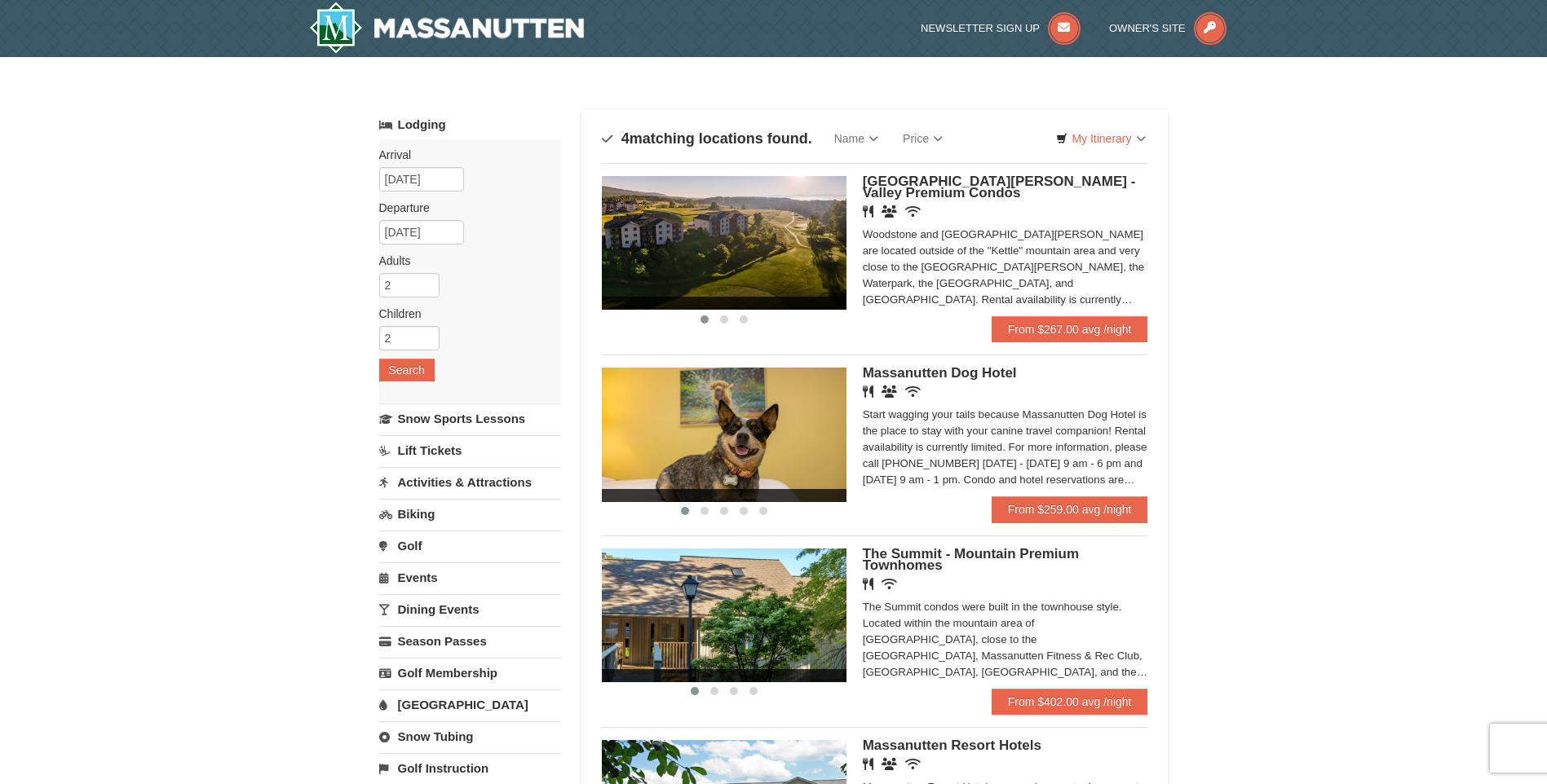
click at [768, 257] on img at bounding box center [724, 243] width 245 height 134
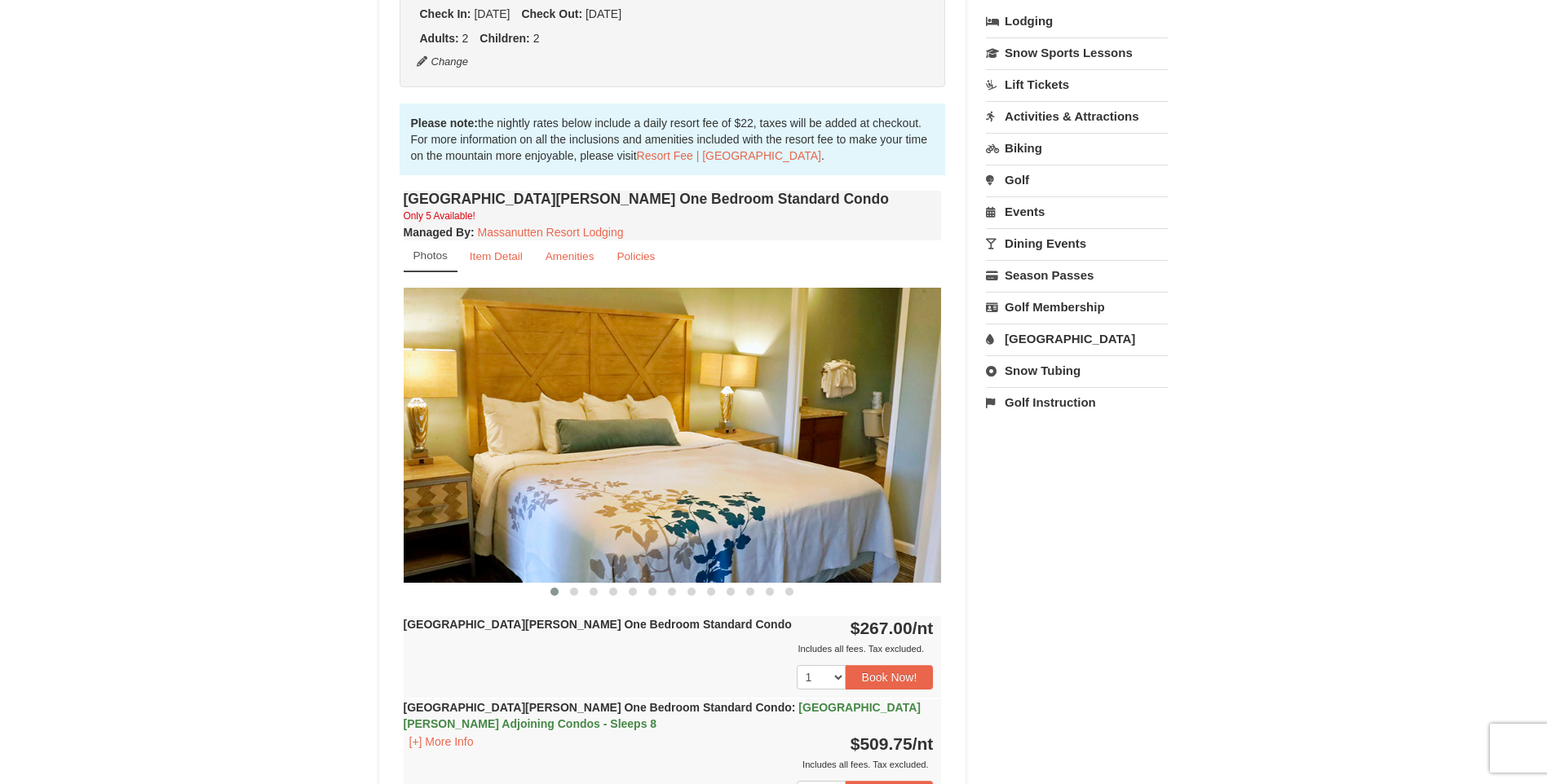
scroll to position [407, 0]
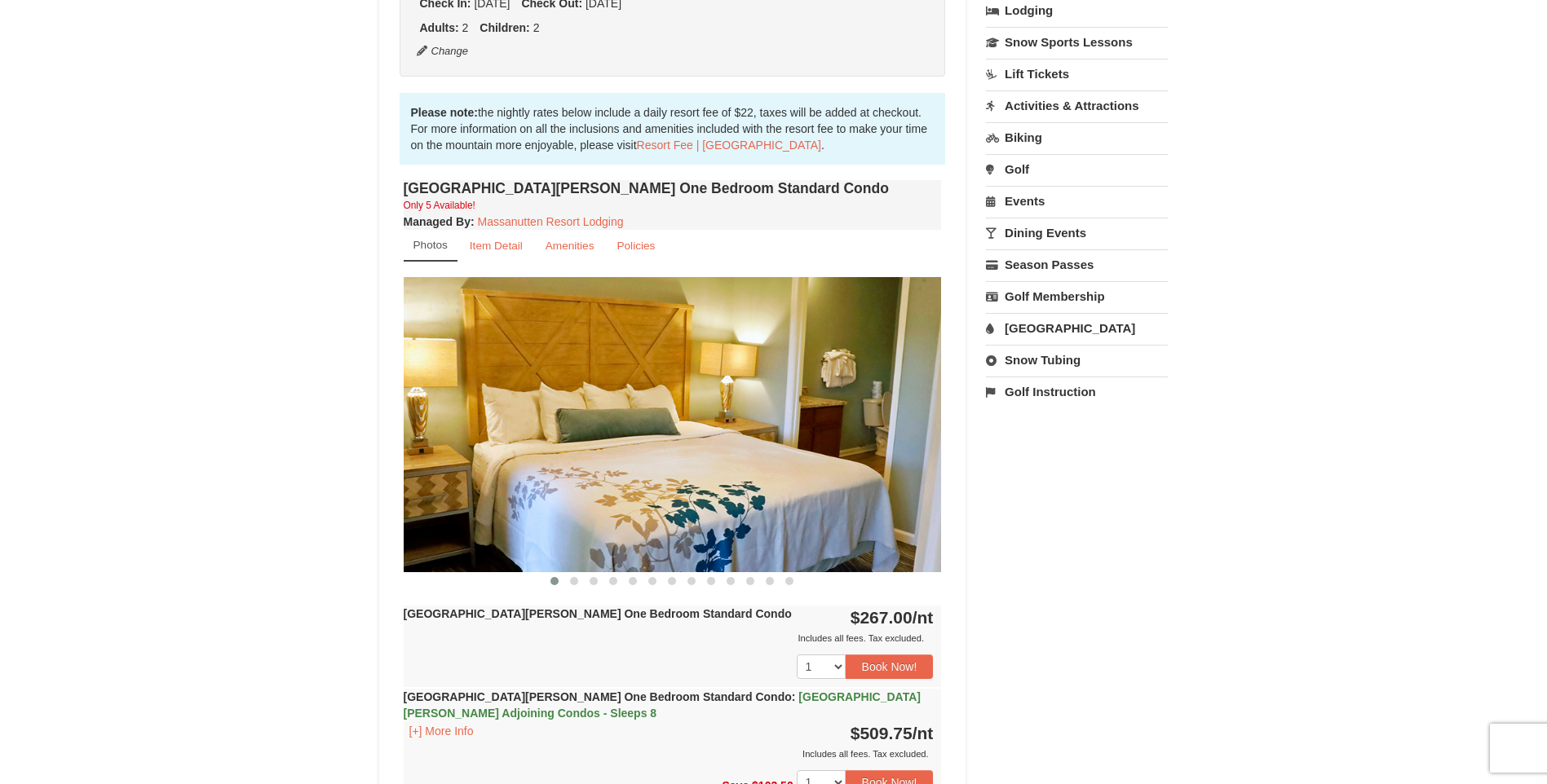
click at [632, 533] on img at bounding box center [672, 424] width 538 height 294
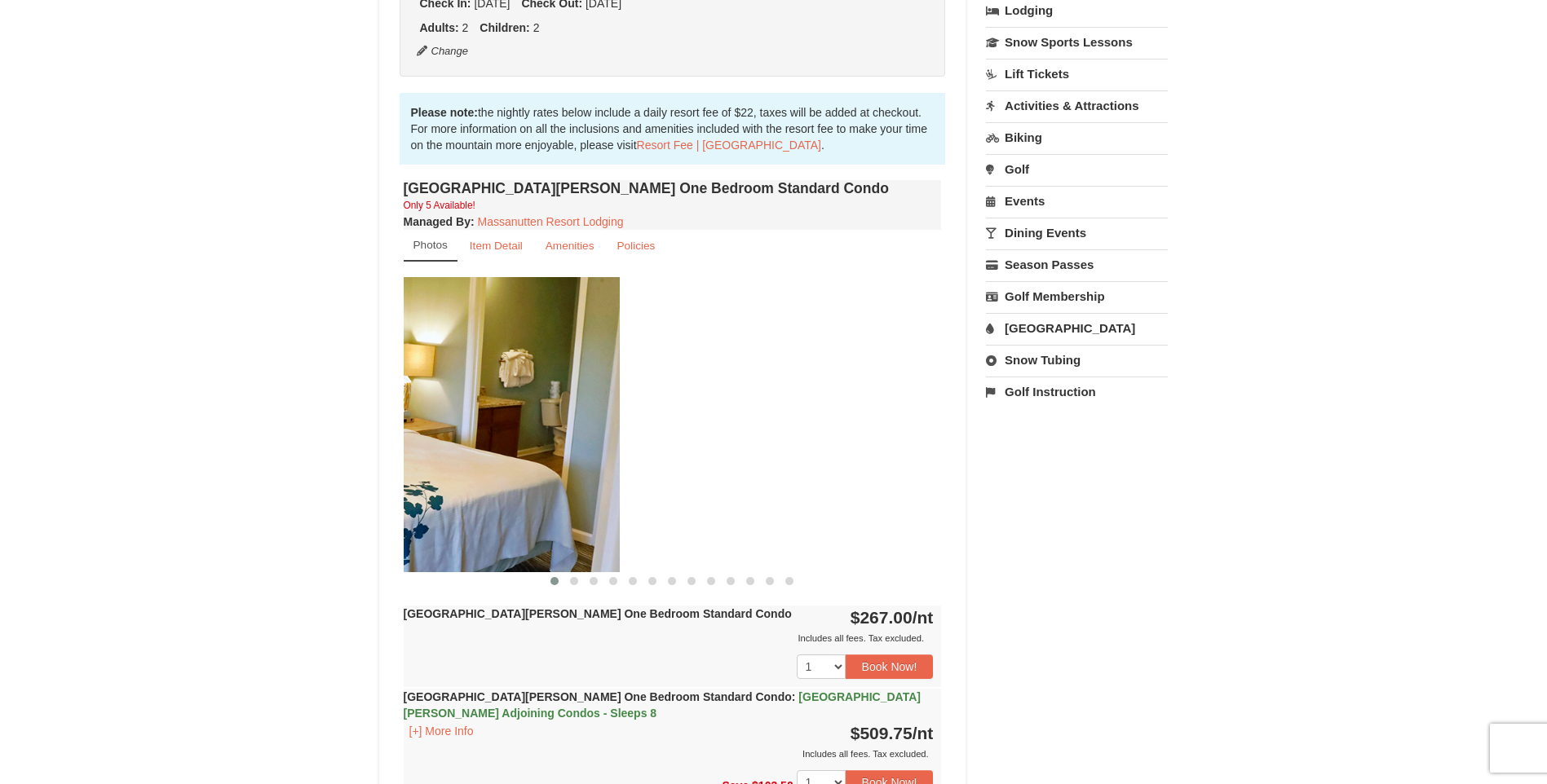
drag, startPoint x: 753, startPoint y: 499, endPoint x: 401, endPoint y: 488, distance: 352.2
click at [420, 491] on img at bounding box center [350, 424] width 538 height 294
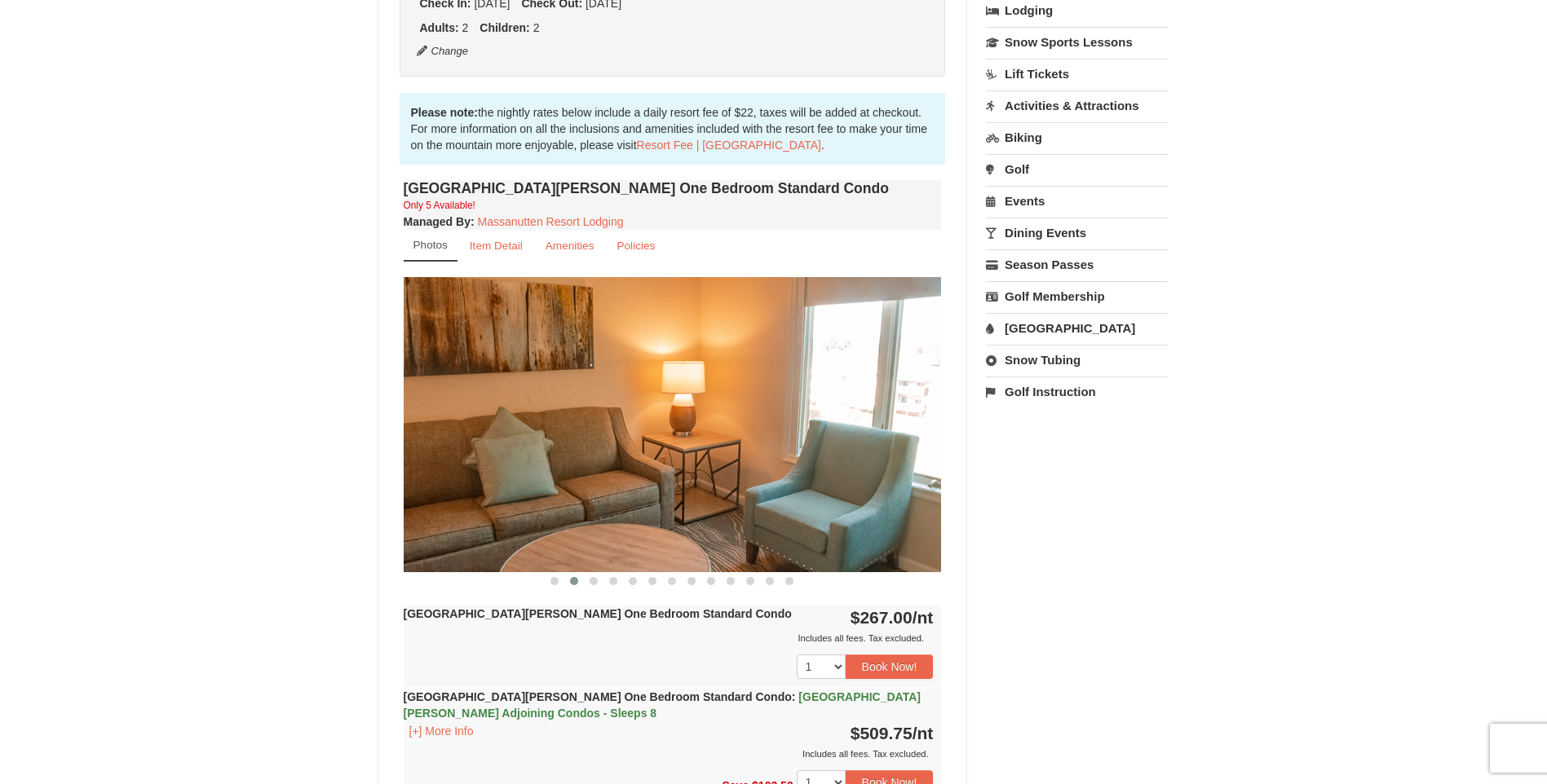
drag, startPoint x: 832, startPoint y: 506, endPoint x: 477, endPoint y: 506, distance: 355.0
click at [477, 506] on img at bounding box center [672, 424] width 538 height 294
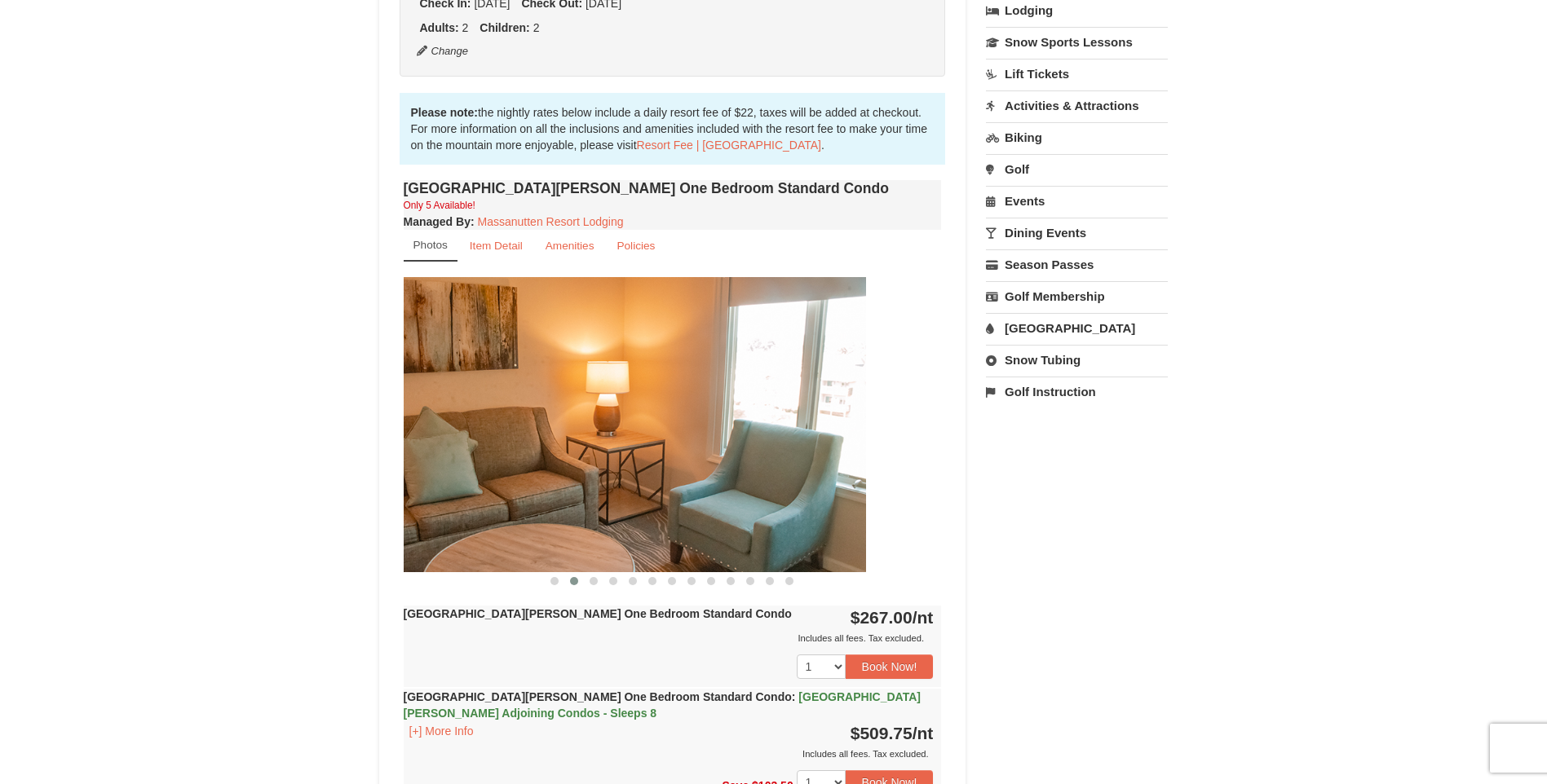
drag, startPoint x: 746, startPoint y: 502, endPoint x: 344, endPoint y: 498, distance: 402.0
click at [349, 502] on div "× <<Back to results Woodstone Meadows - Valley Premium Condos Book from $267.00…" at bounding box center [773, 795] width 1547 height 2291
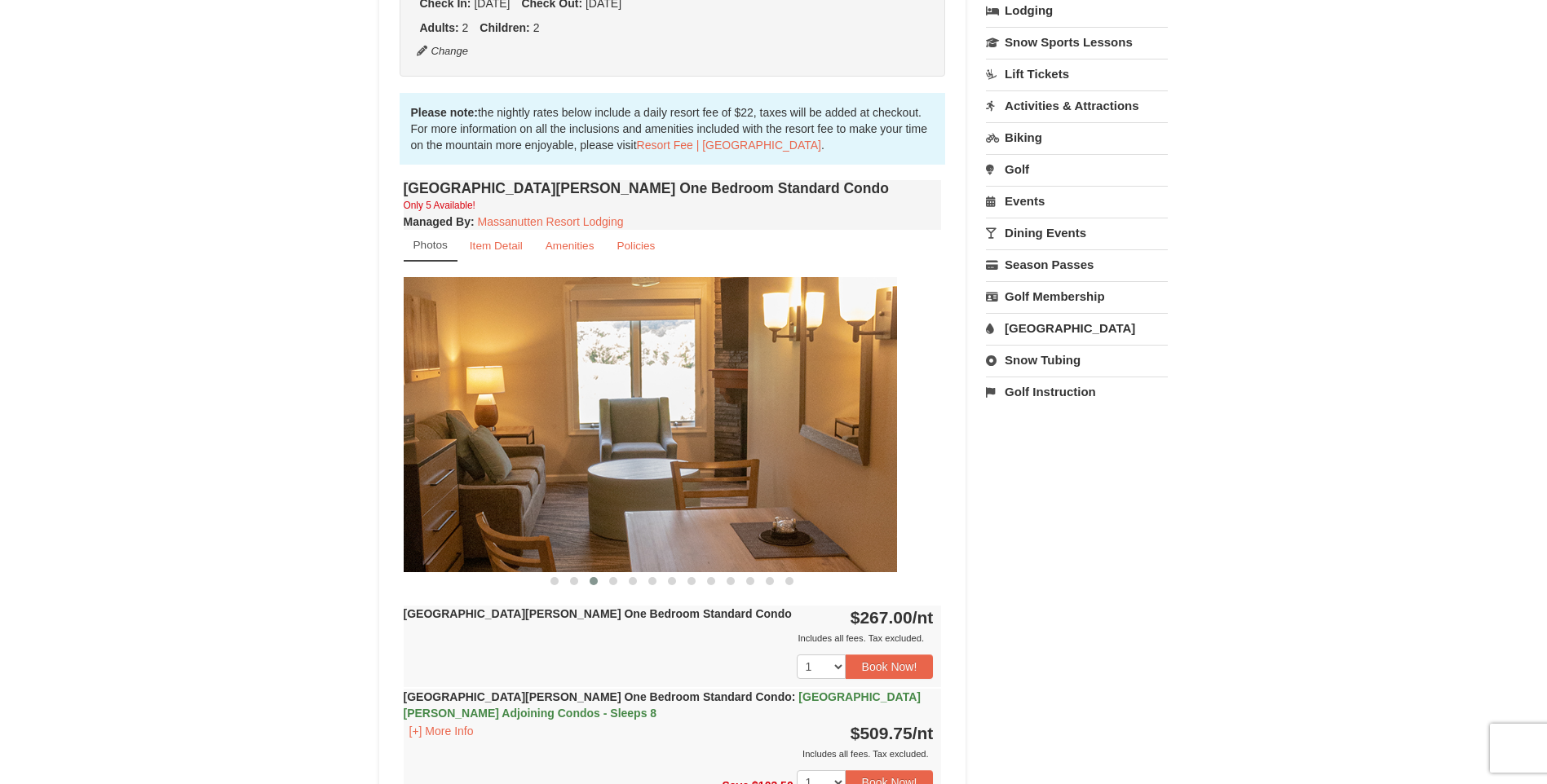
drag, startPoint x: 845, startPoint y: 494, endPoint x: 504, endPoint y: 487, distance: 341.1
click at [499, 493] on img at bounding box center [627, 424] width 538 height 294
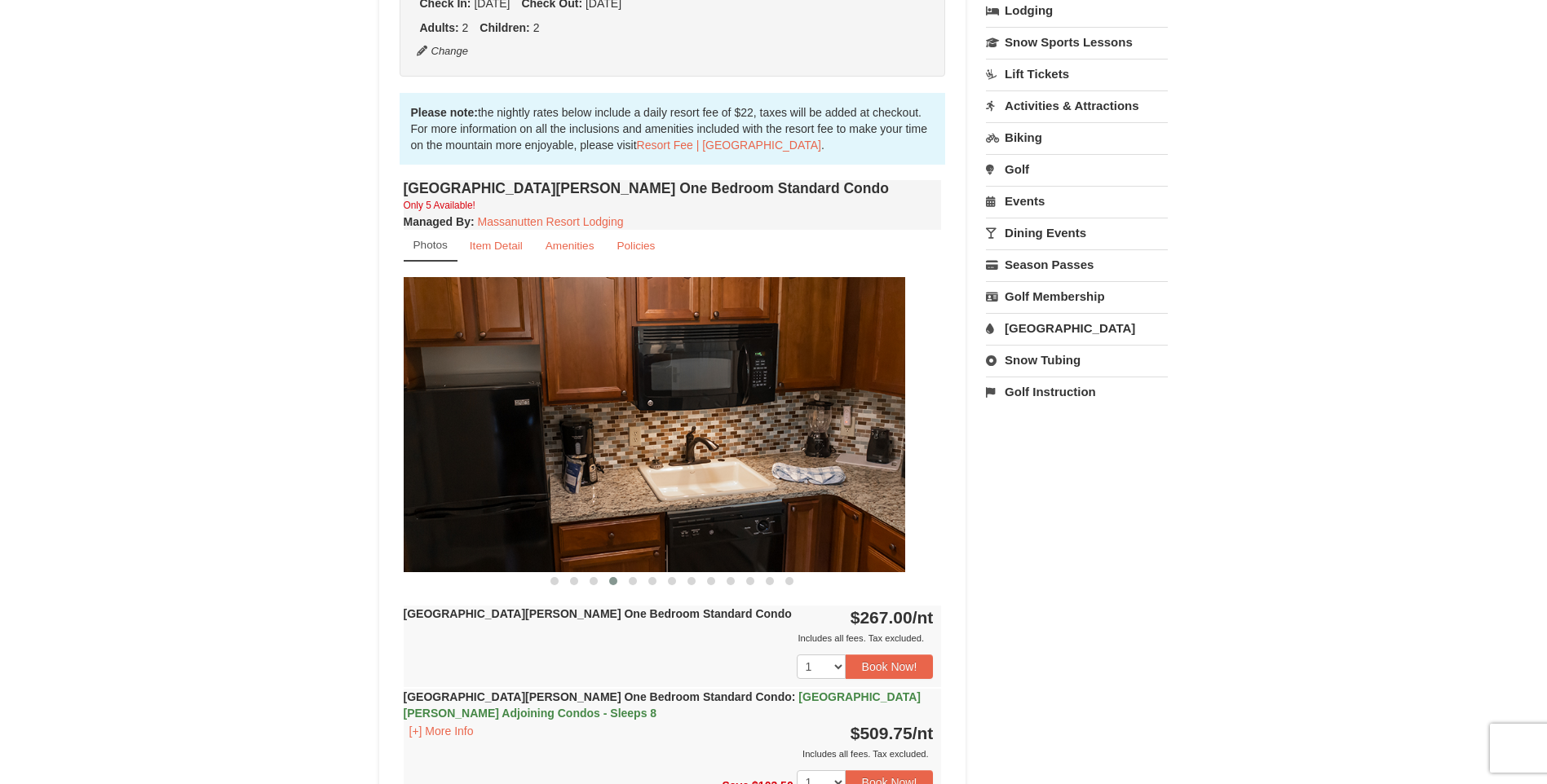
drag, startPoint x: 841, startPoint y: 499, endPoint x: 387, endPoint y: 487, distance: 454.2
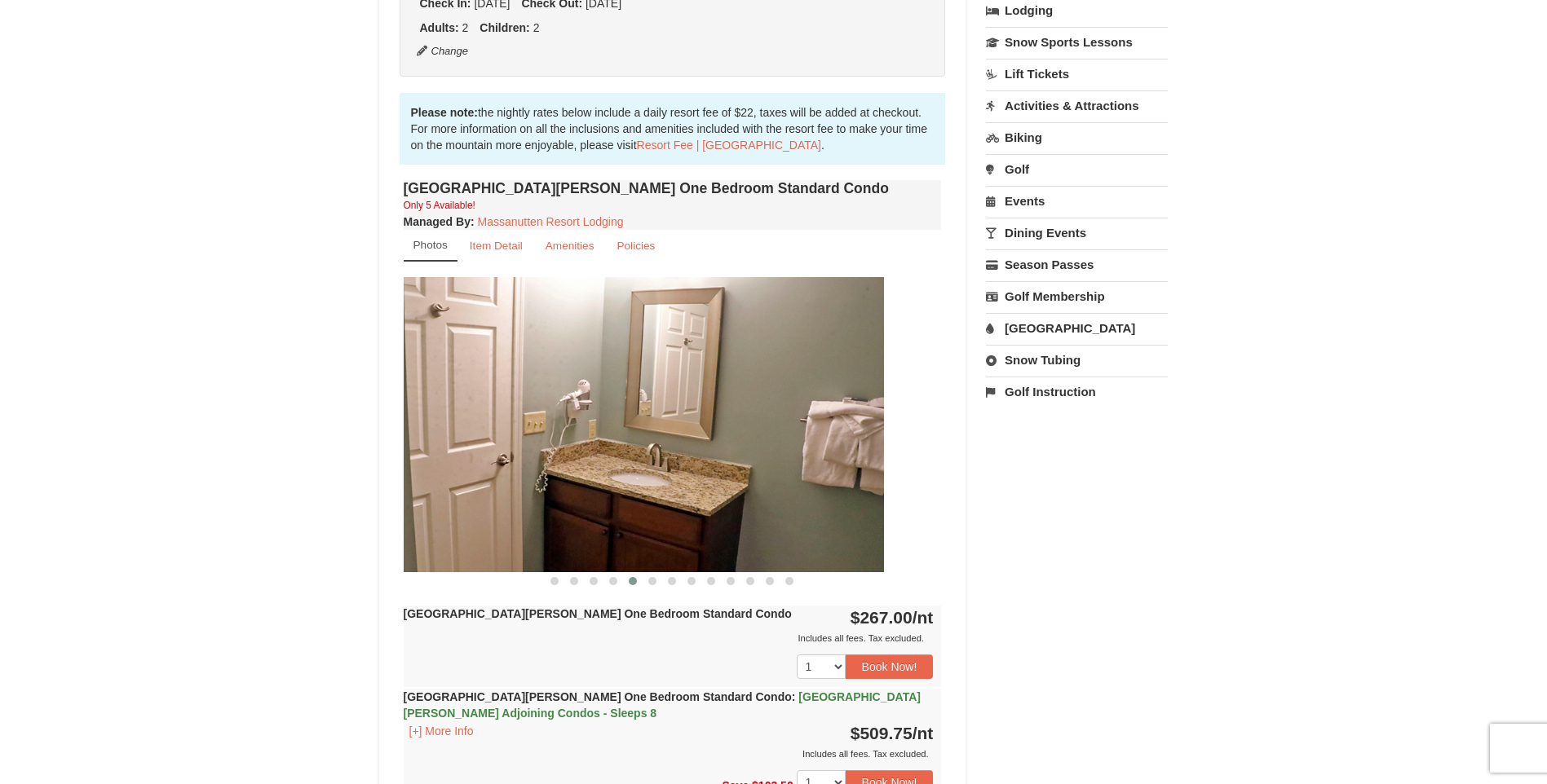
drag, startPoint x: 846, startPoint y: 504, endPoint x: 485, endPoint y: 504, distance: 361.0
click at [485, 507] on img at bounding box center [615, 424] width 538 height 294
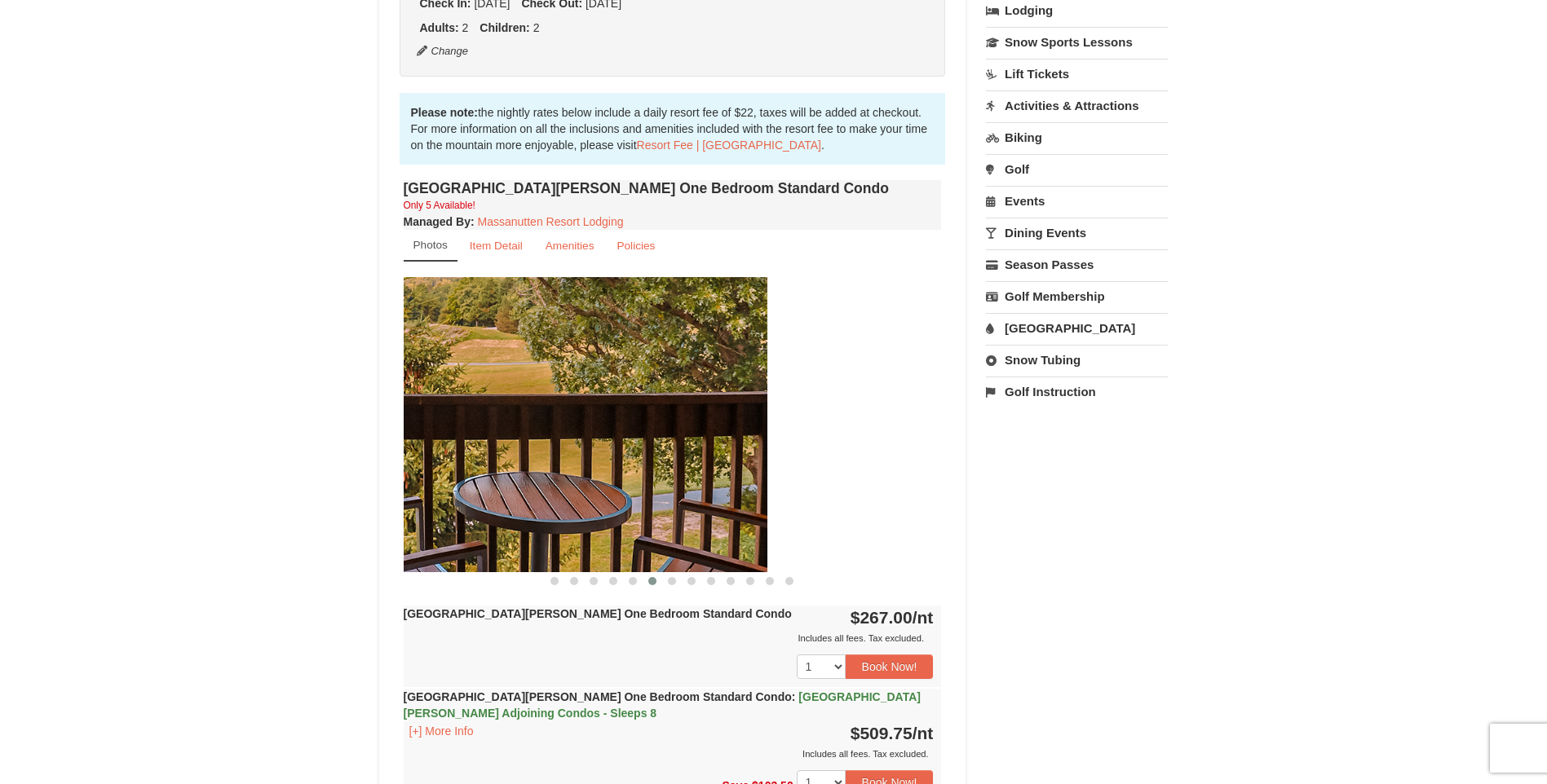
drag, startPoint x: 868, startPoint y: 498, endPoint x: 562, endPoint y: 487, distance: 306.2
click at [515, 495] on img at bounding box center [498, 424] width 538 height 294
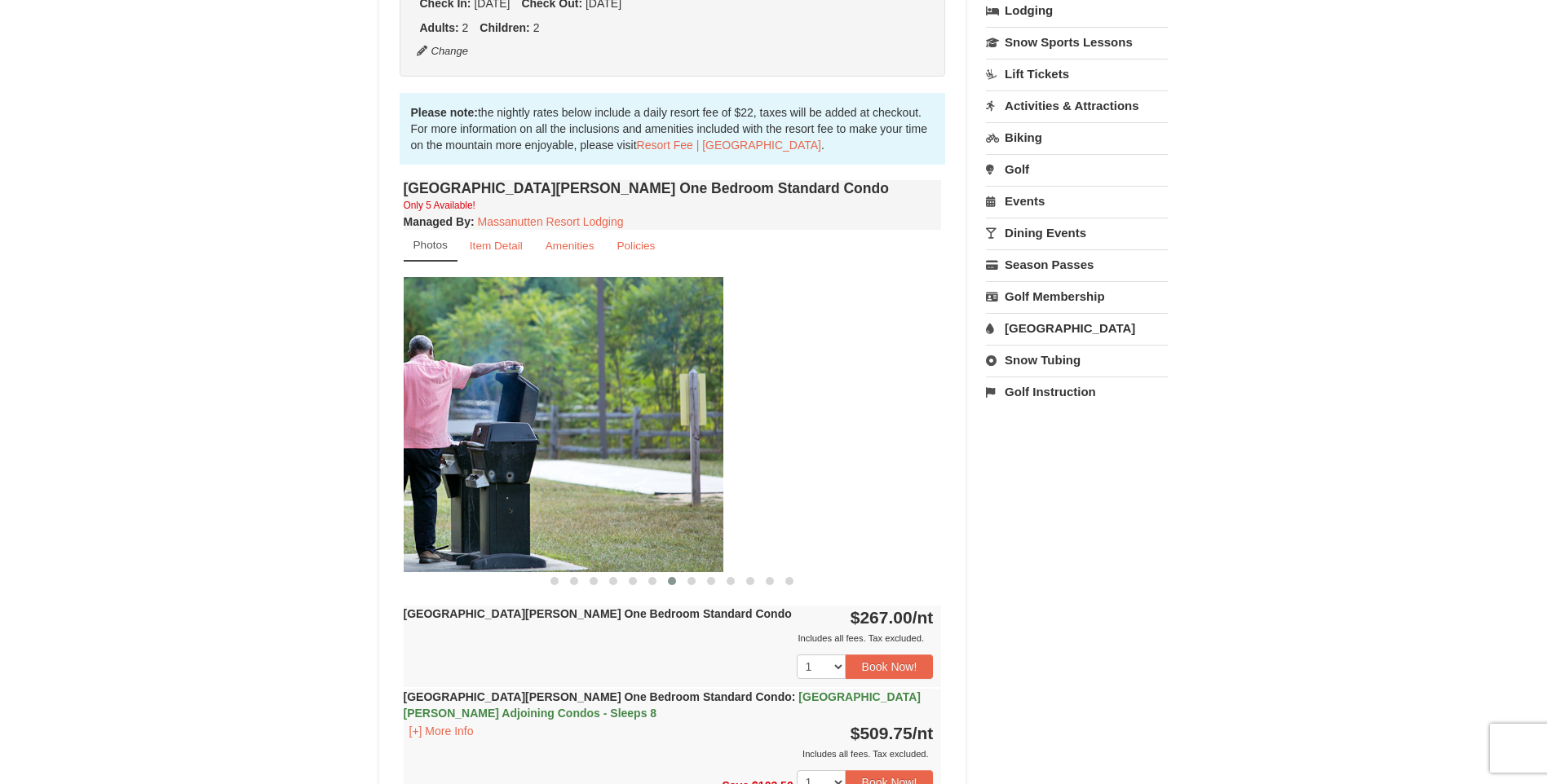
drag, startPoint x: 874, startPoint y: 504, endPoint x: 655, endPoint y: 504, distance: 219.0
click at [655, 504] on img at bounding box center [453, 424] width 538 height 294
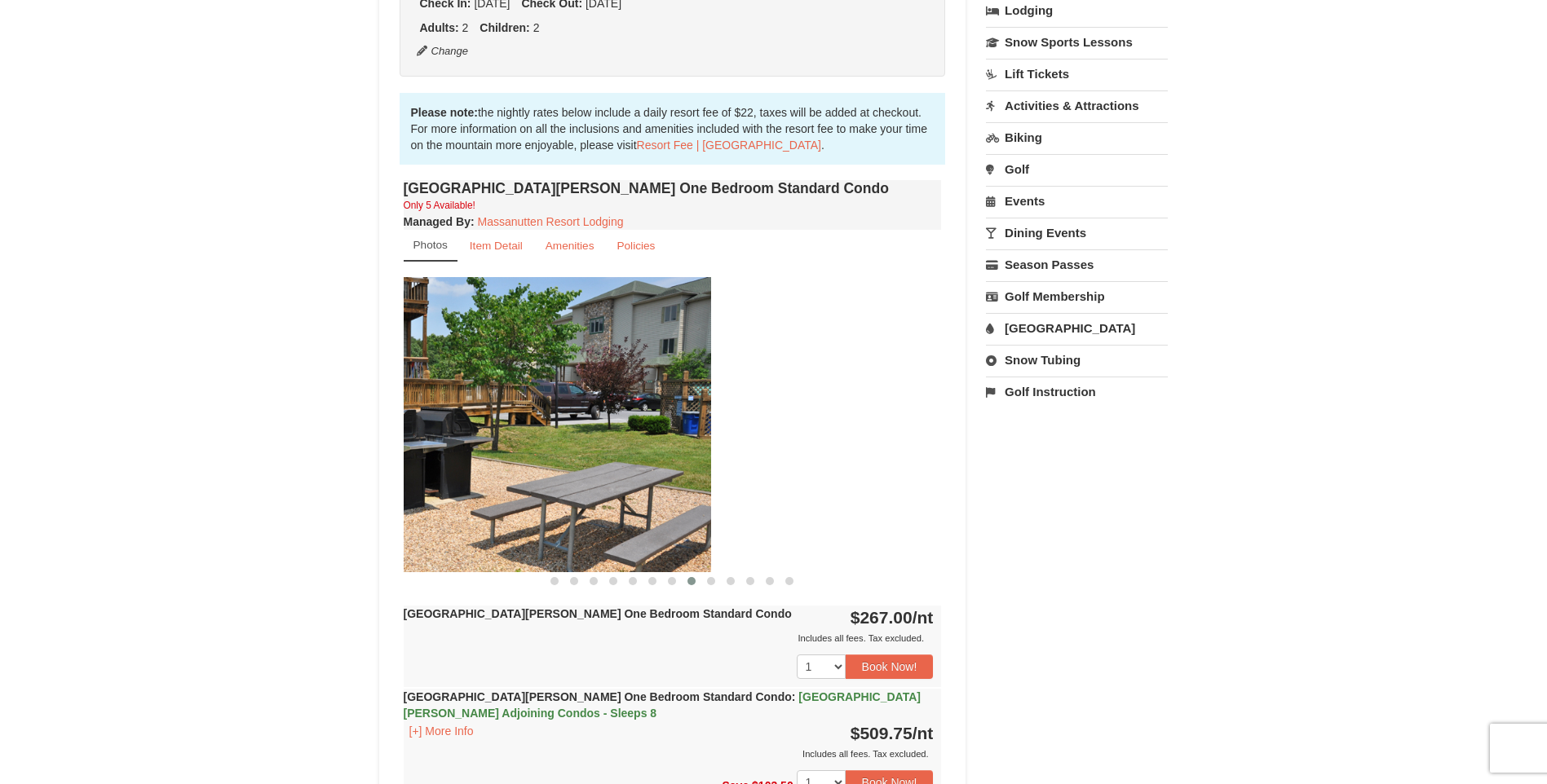
drag, startPoint x: 880, startPoint y: 504, endPoint x: 642, endPoint y: 502, distance: 238.0
click at [644, 503] on img at bounding box center [442, 424] width 538 height 294
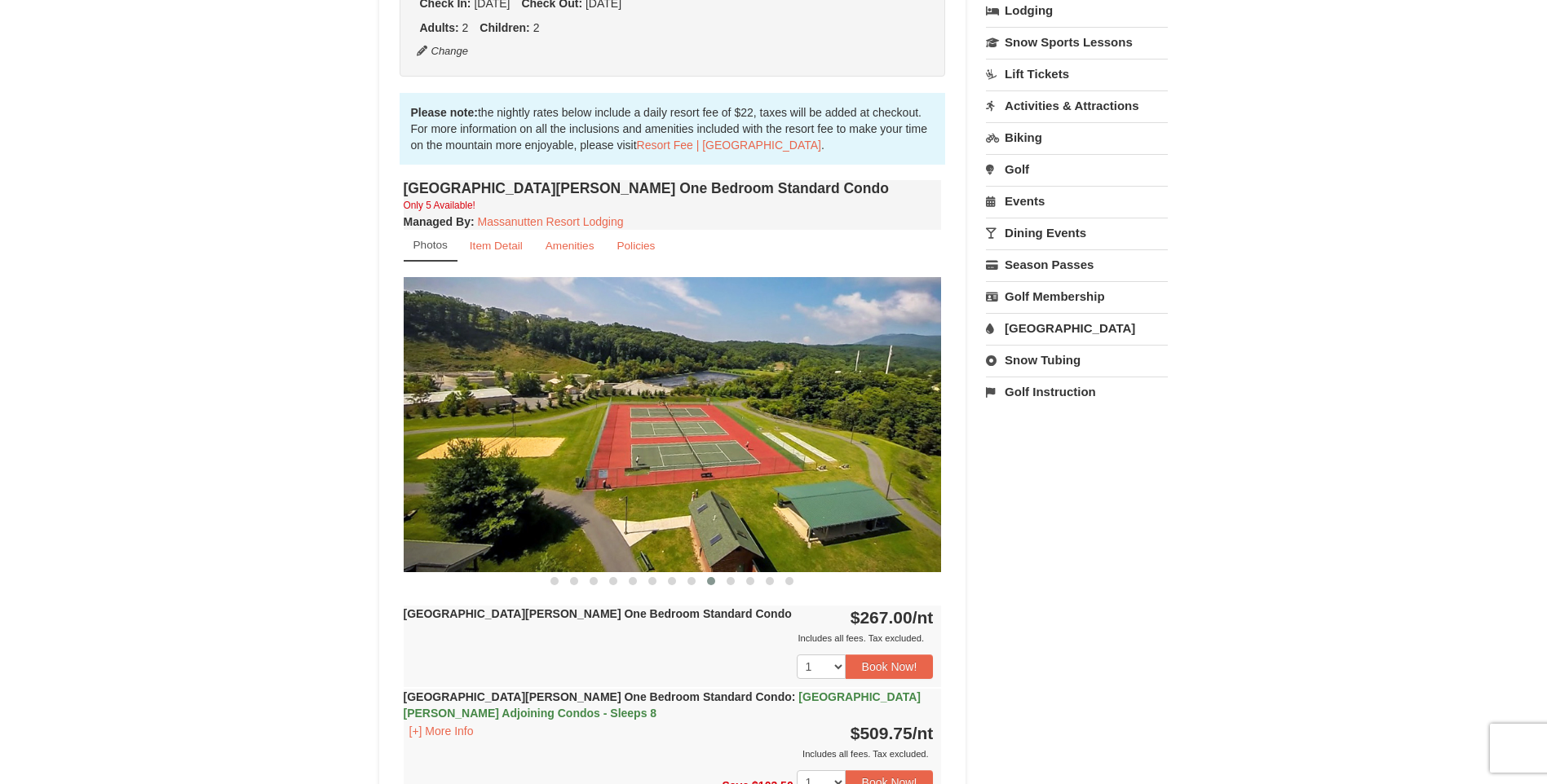
drag, startPoint x: 874, startPoint y: 499, endPoint x: 506, endPoint y: 499, distance: 368.0
click at [506, 499] on img at bounding box center [672, 424] width 538 height 294
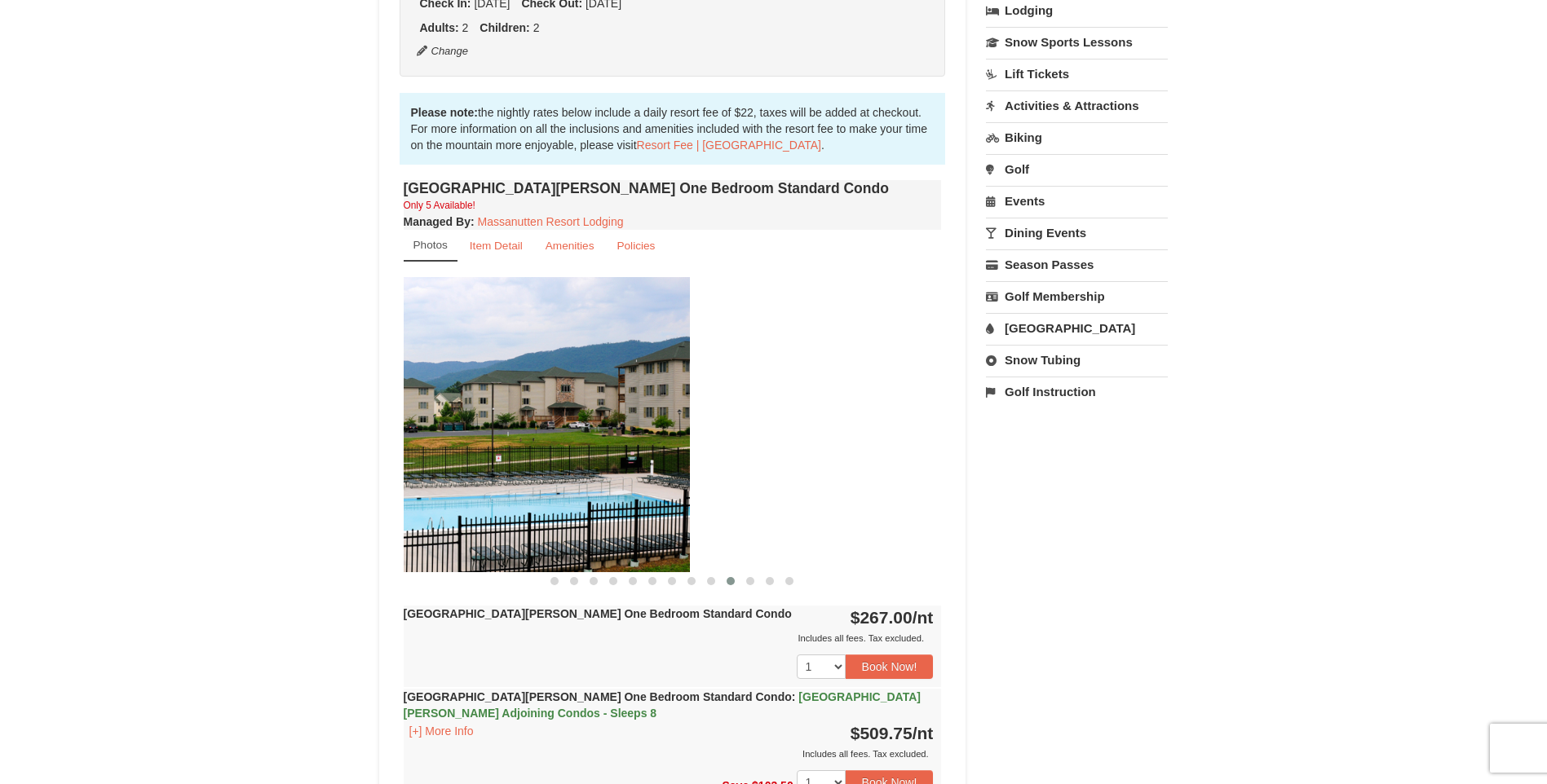
drag, startPoint x: 809, startPoint y: 479, endPoint x: 557, endPoint y: 493, distance: 252.4
click at [557, 493] on img at bounding box center [420, 424] width 538 height 294
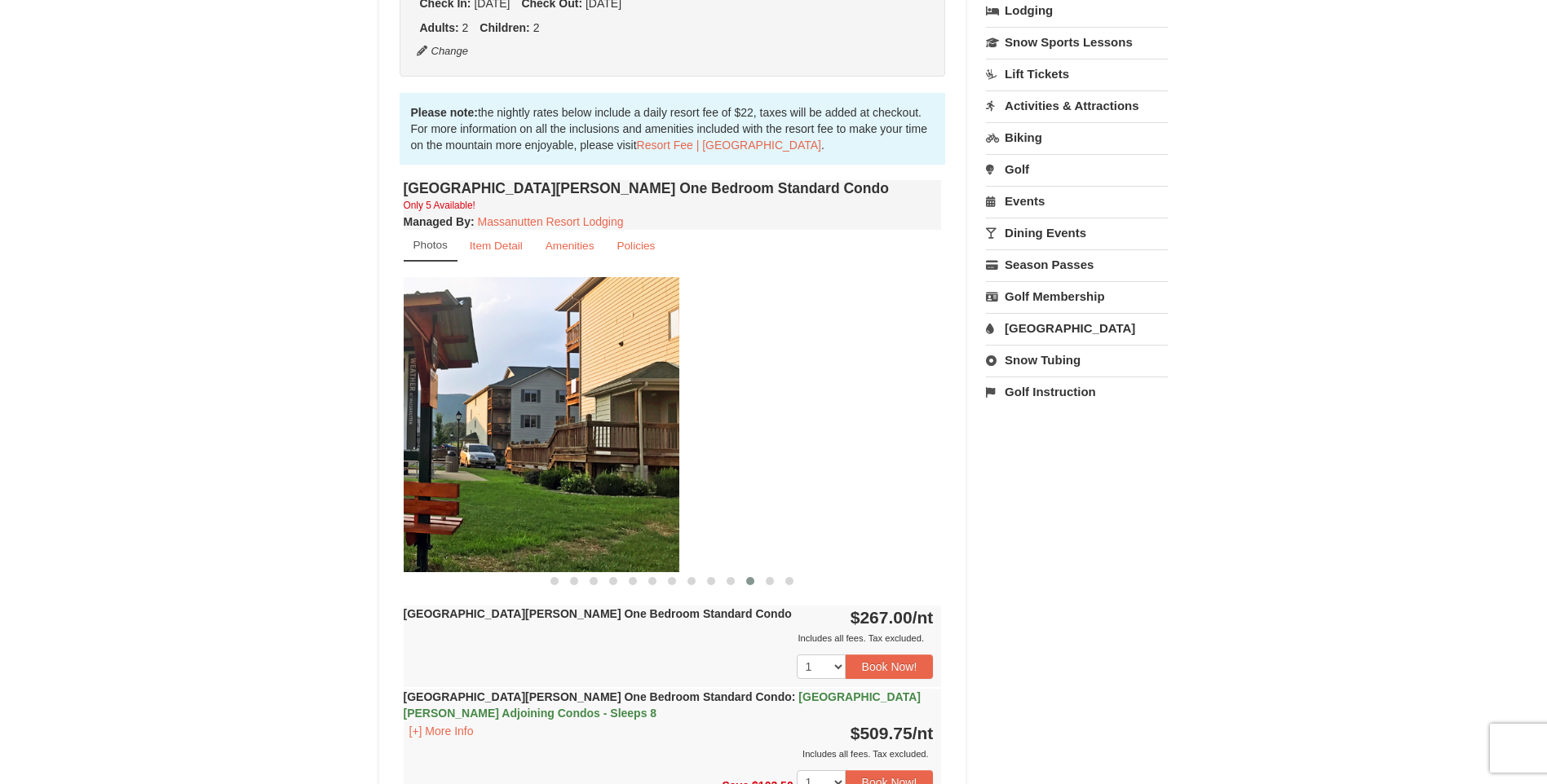
drag, startPoint x: 817, startPoint y: 481, endPoint x: 545, endPoint y: 499, distance: 272.6
click at [545, 499] on img at bounding box center [410, 424] width 538 height 294
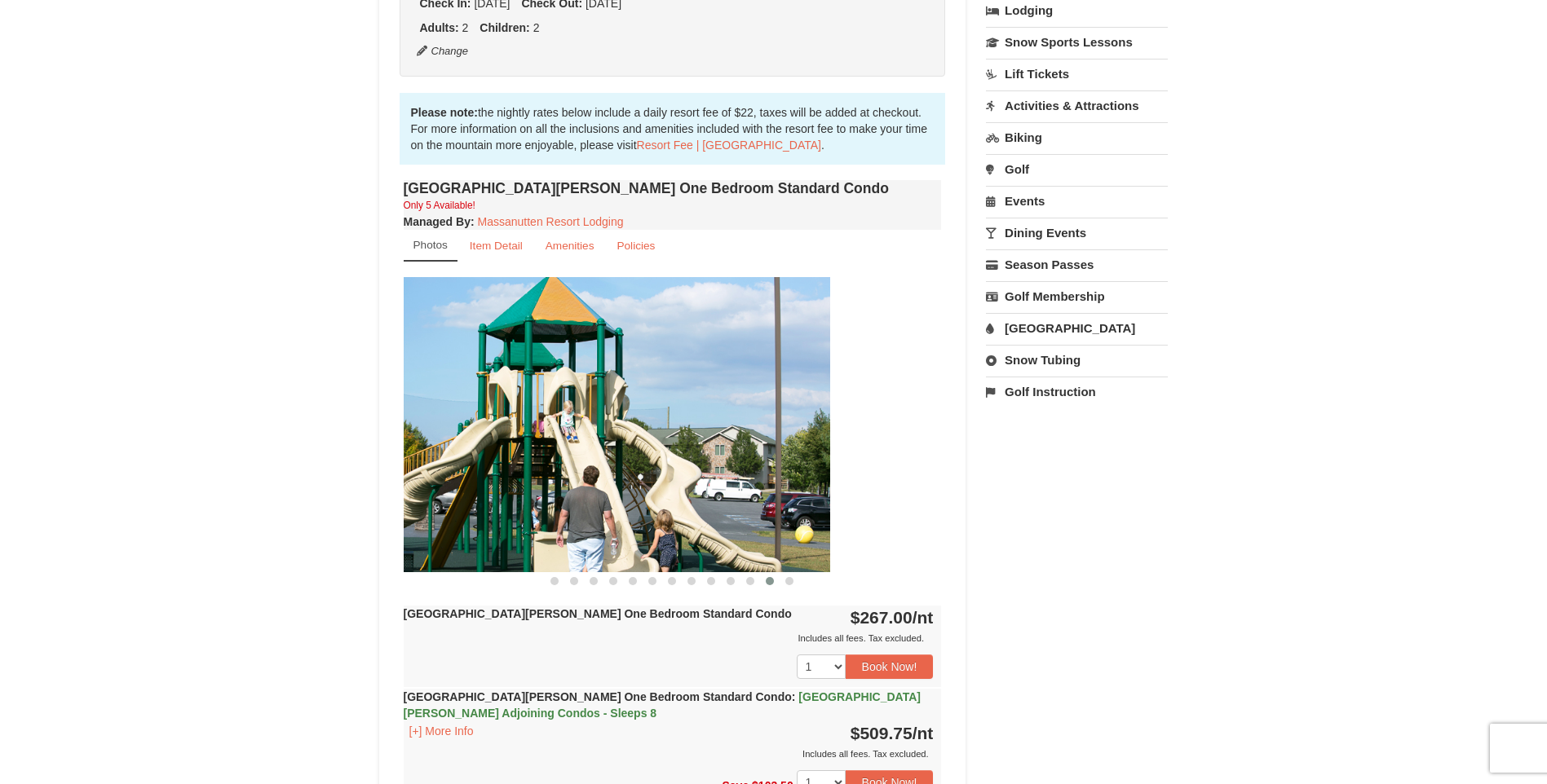
drag, startPoint x: 852, startPoint y: 497, endPoint x: 351, endPoint y: 507, distance: 501.1
click at [355, 508] on div "× <<Back to results Woodstone Meadows - Valley Premium Condos Book from $267.00…" at bounding box center [773, 795] width 1547 height 2291
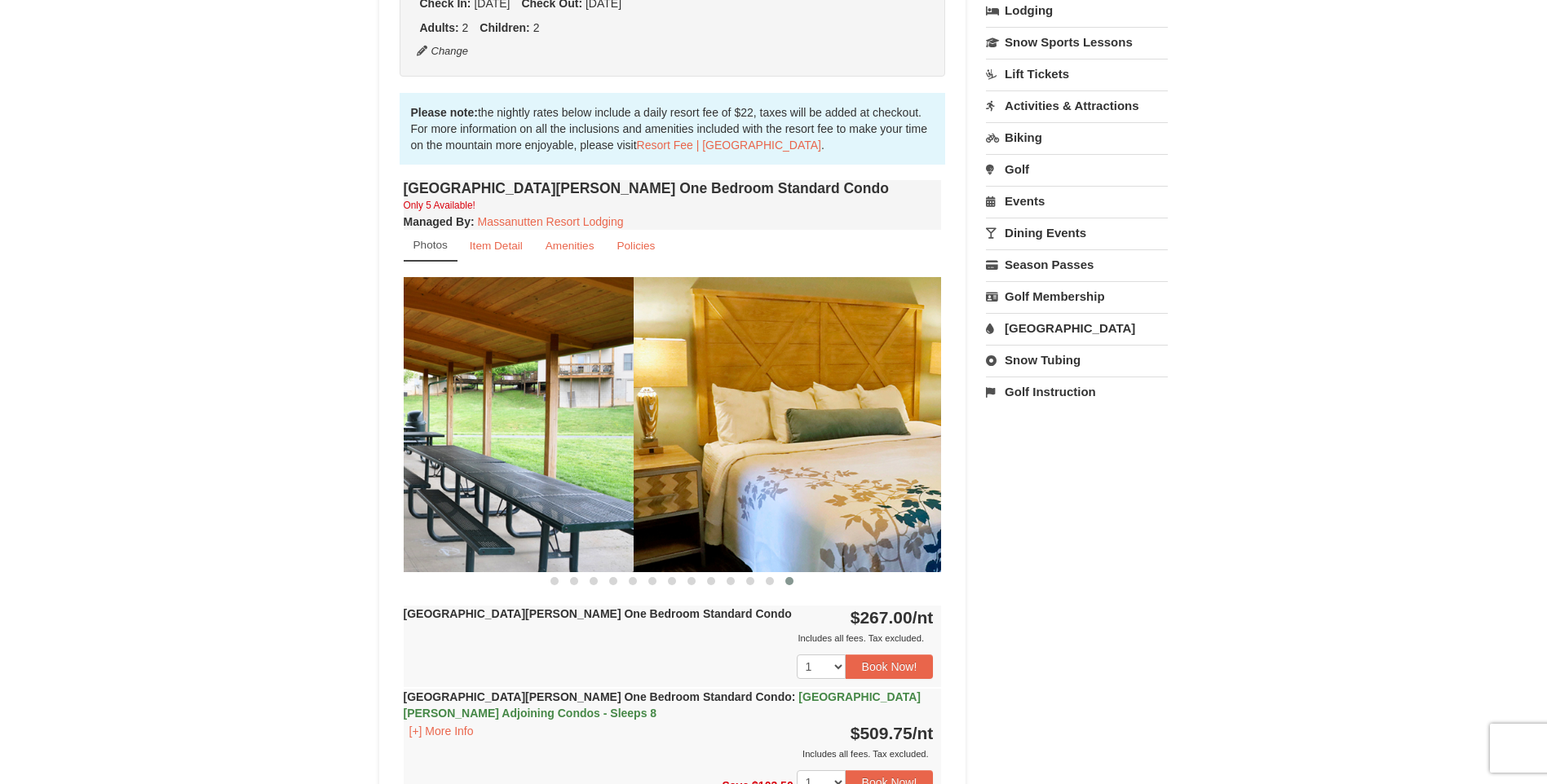
drag, startPoint x: 786, startPoint y: 486, endPoint x: 366, endPoint y: 482, distance: 420.0
click at [370, 485] on div "× <<Back to results Woodstone Meadows - Valley Premium Condos Book from $267.00…" at bounding box center [774, 795] width 822 height 2259
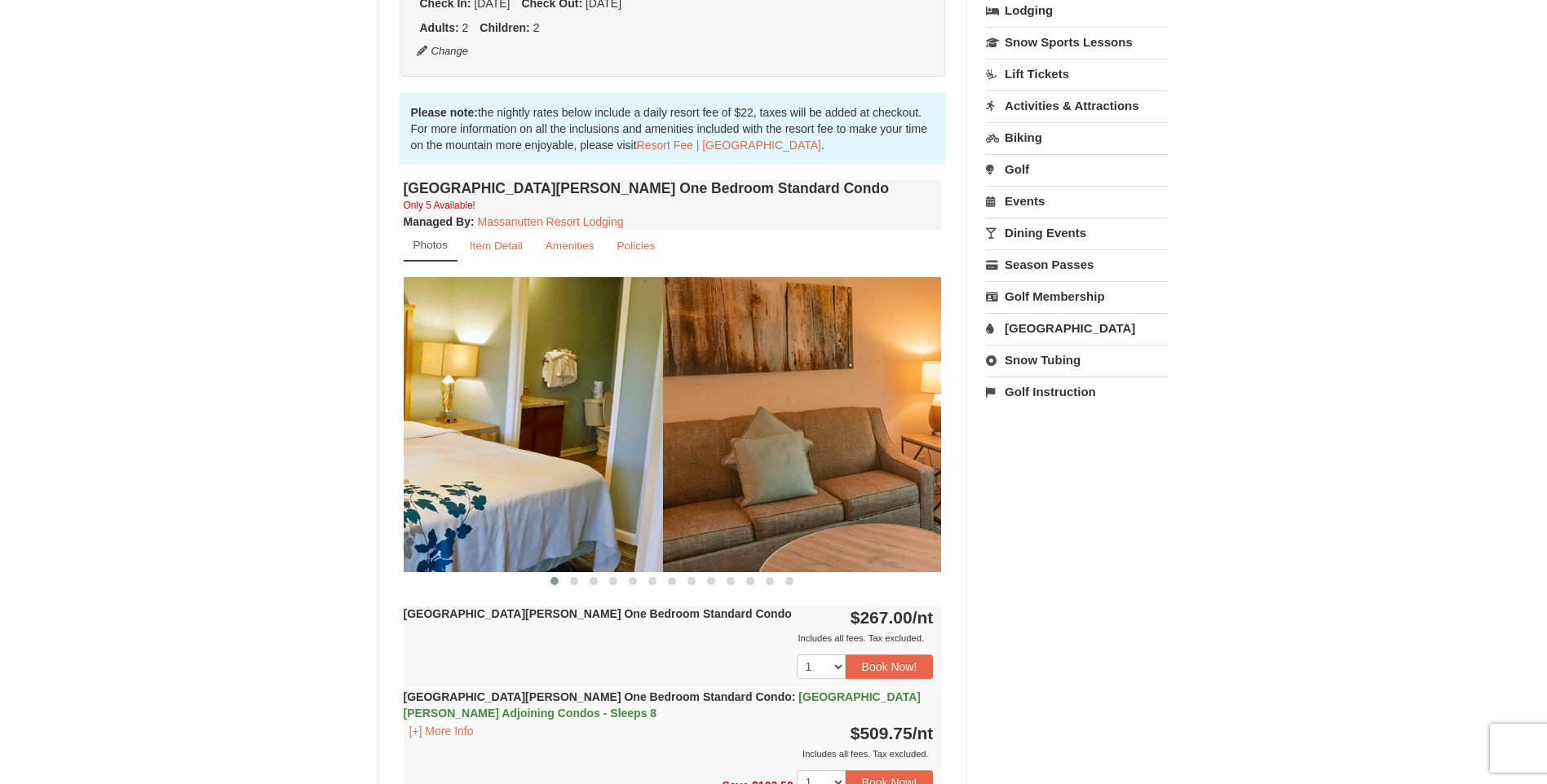
drag, startPoint x: 808, startPoint y: 510, endPoint x: 481, endPoint y: 499, distance: 327.2
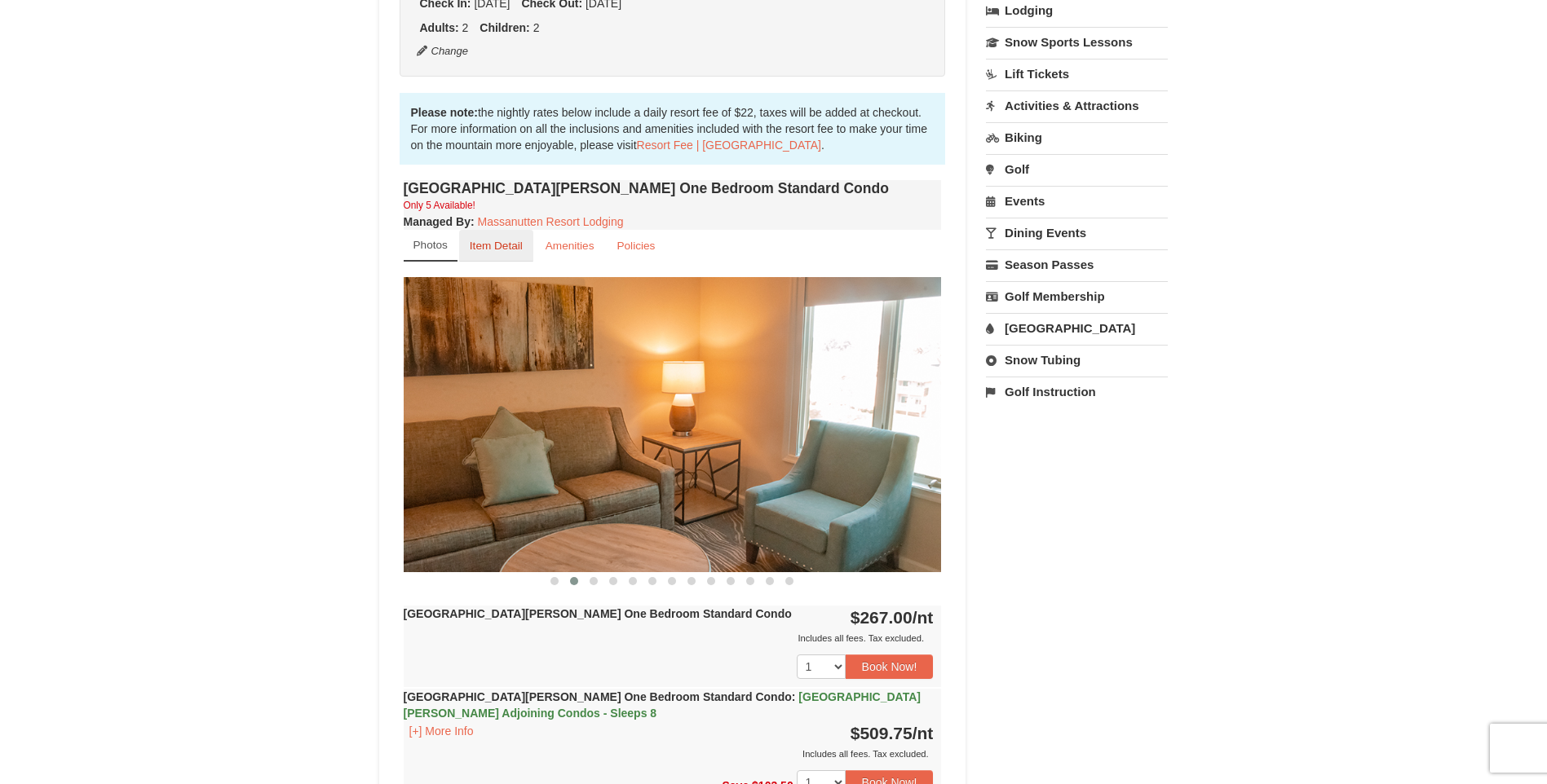
click at [505, 252] on small "Item Detail" at bounding box center [496, 245] width 53 height 12
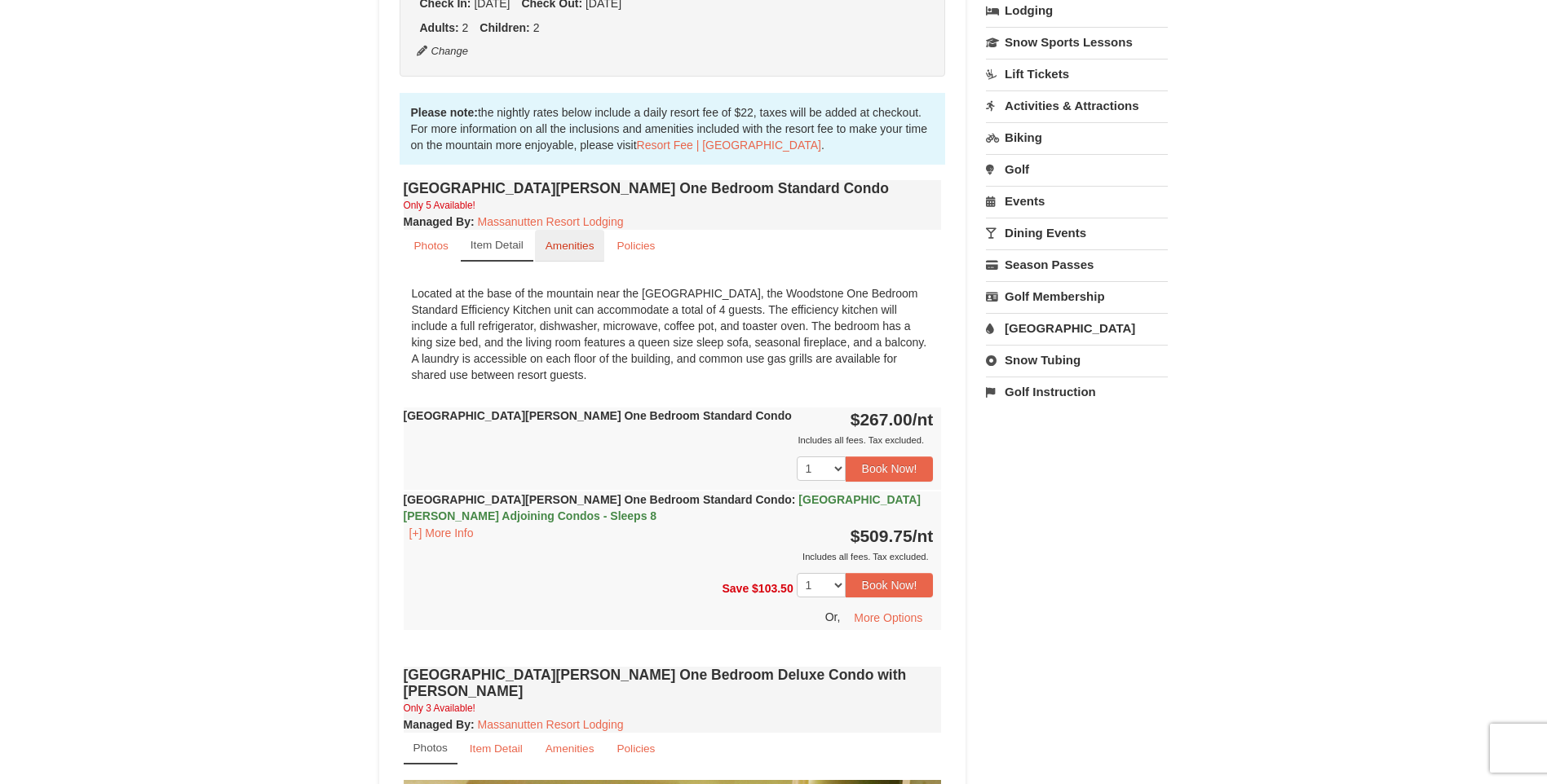
click at [584, 252] on small "Amenities" at bounding box center [569, 245] width 49 height 12
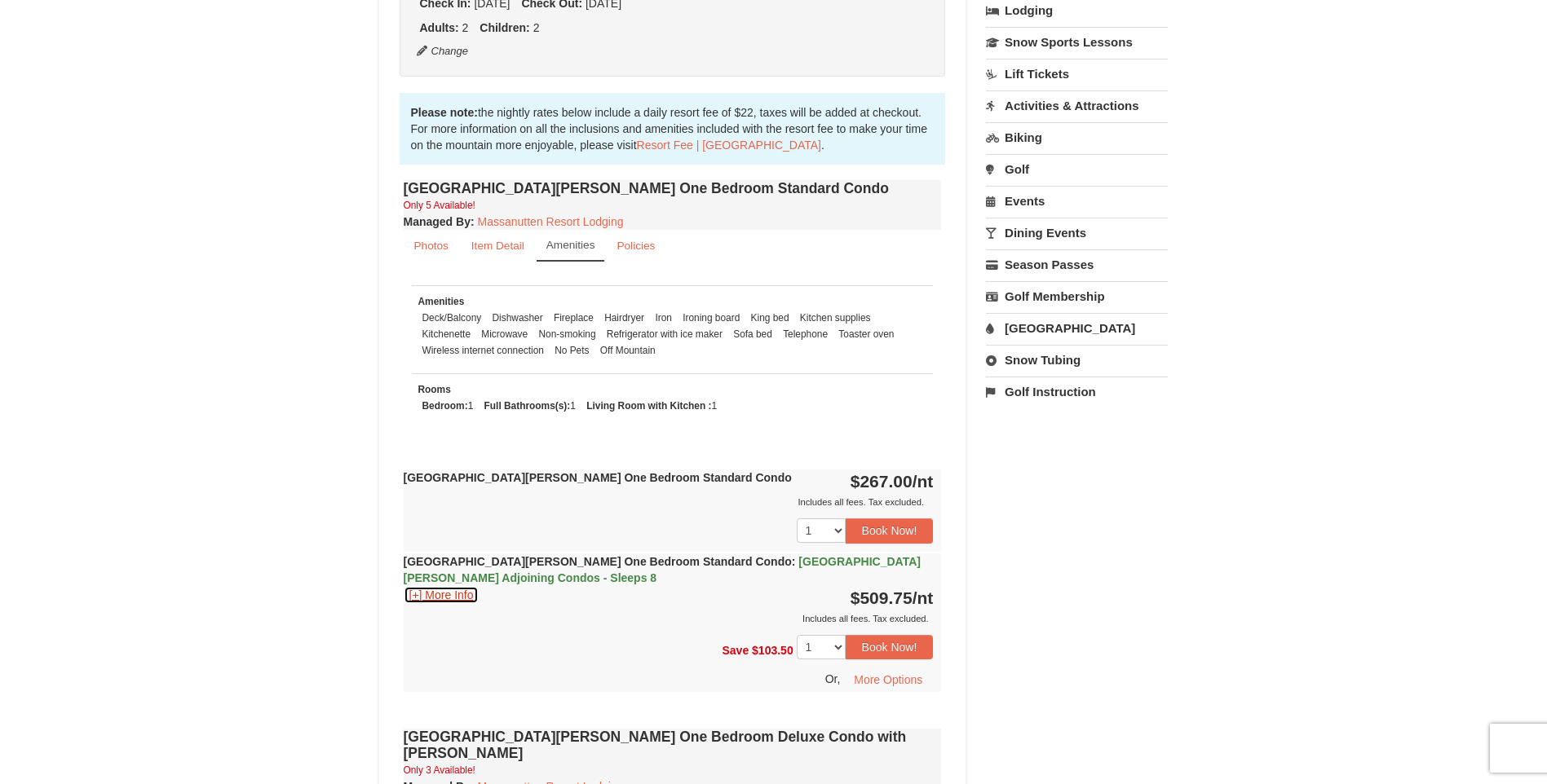
click at [465, 592] on button "[+] More Info" at bounding box center [442, 595] width 76 height 18
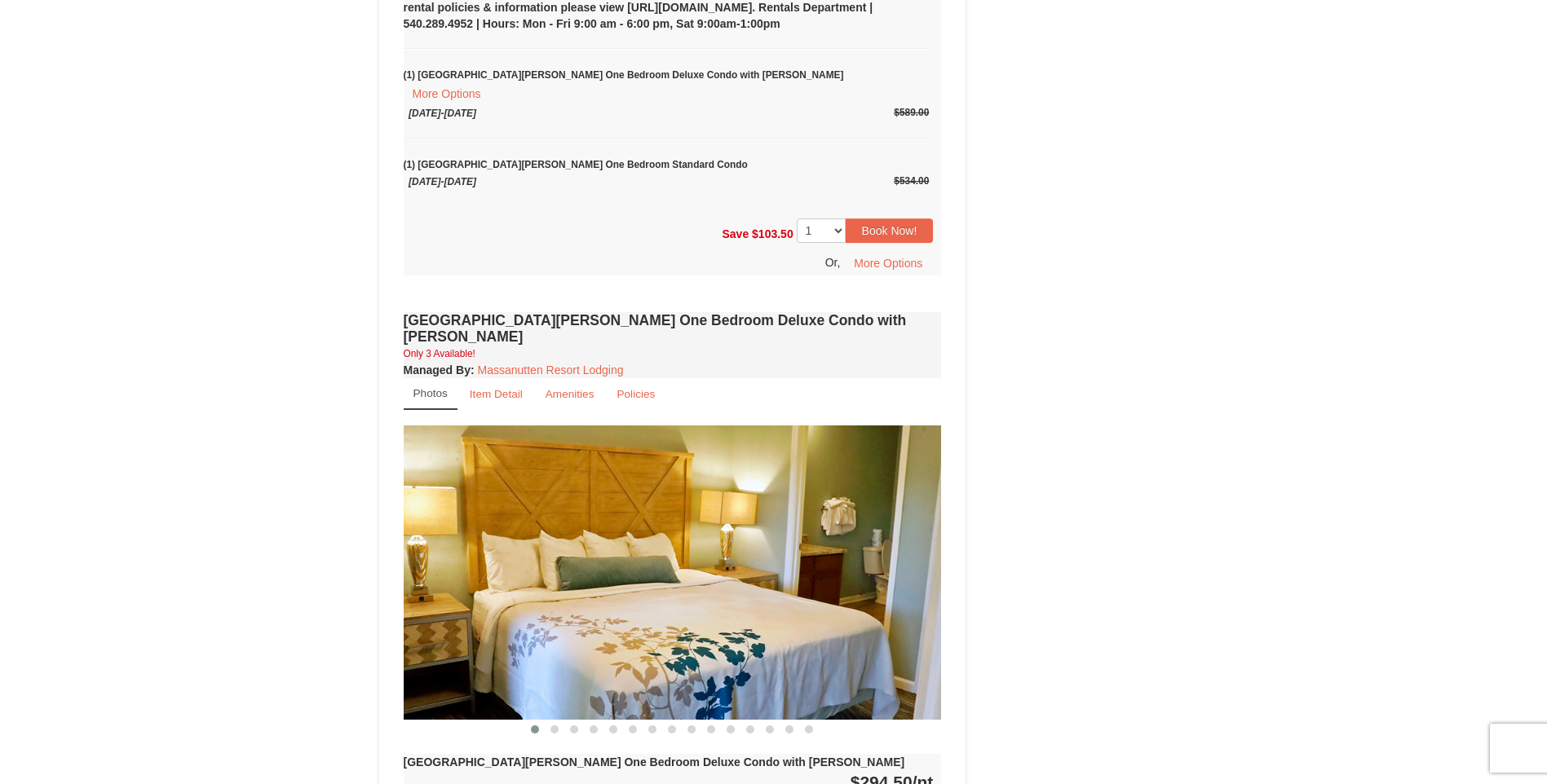
scroll to position [1141, 0]
drag, startPoint x: 861, startPoint y: 573, endPoint x: 536, endPoint y: 530, distance: 327.8
click at [544, 533] on img at bounding box center [672, 571] width 538 height 294
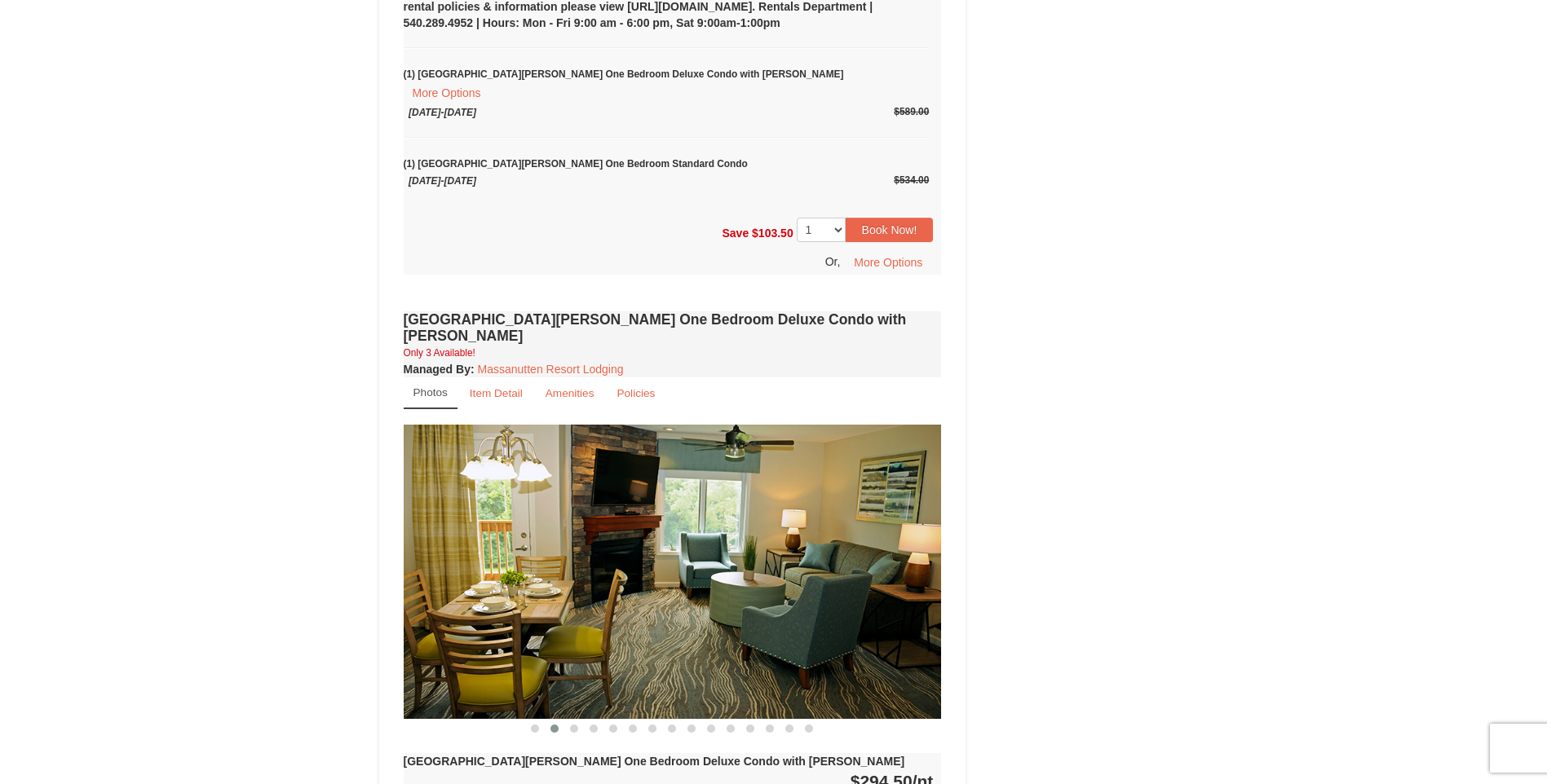
drag, startPoint x: 795, startPoint y: 604, endPoint x: 416, endPoint y: 570, distance: 380.5
click at [427, 575] on img at bounding box center [672, 571] width 538 height 294
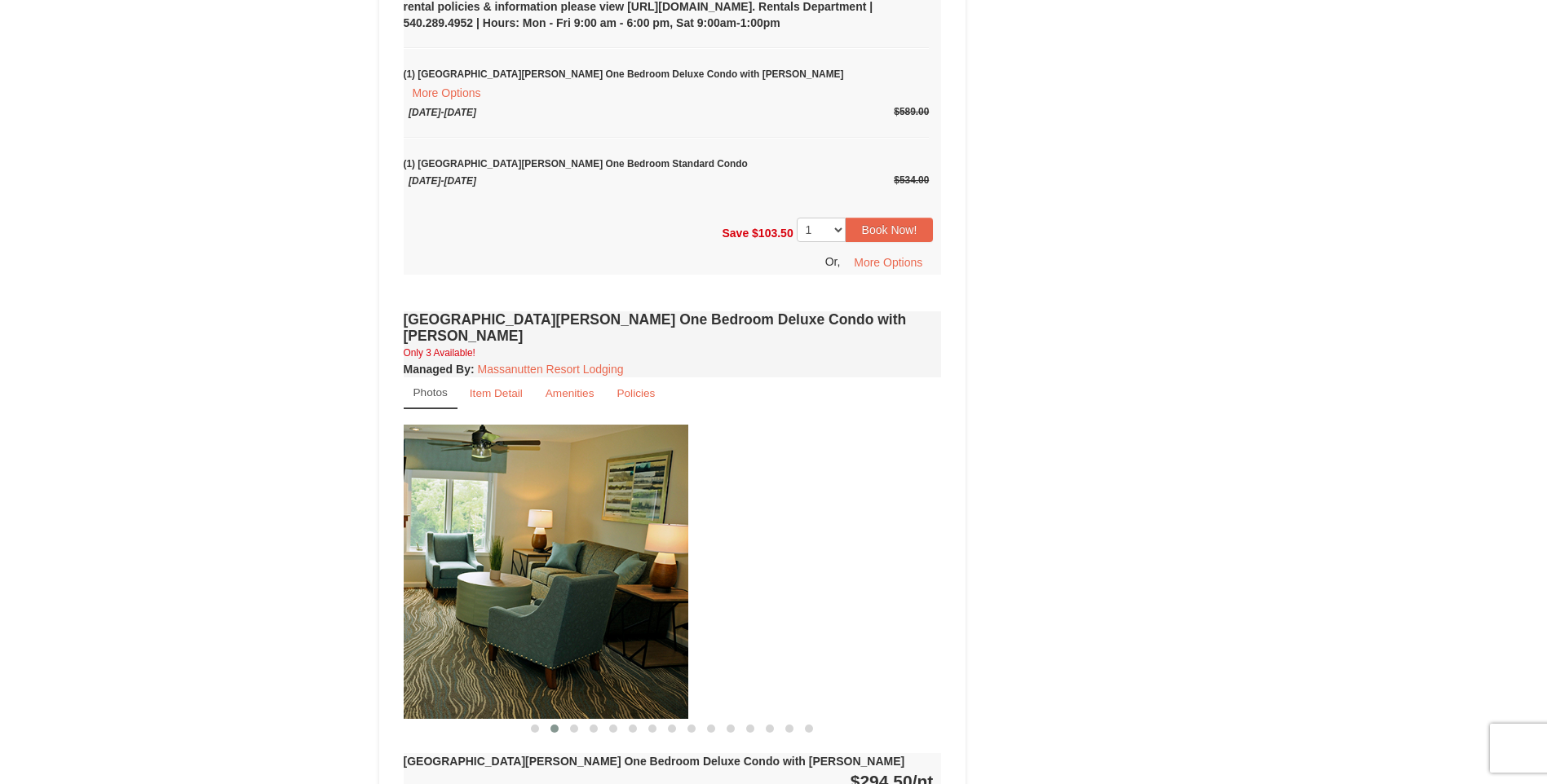
drag, startPoint x: 851, startPoint y: 597, endPoint x: 413, endPoint y: 610, distance: 438.2
click at [413, 615] on img at bounding box center [418, 571] width 538 height 294
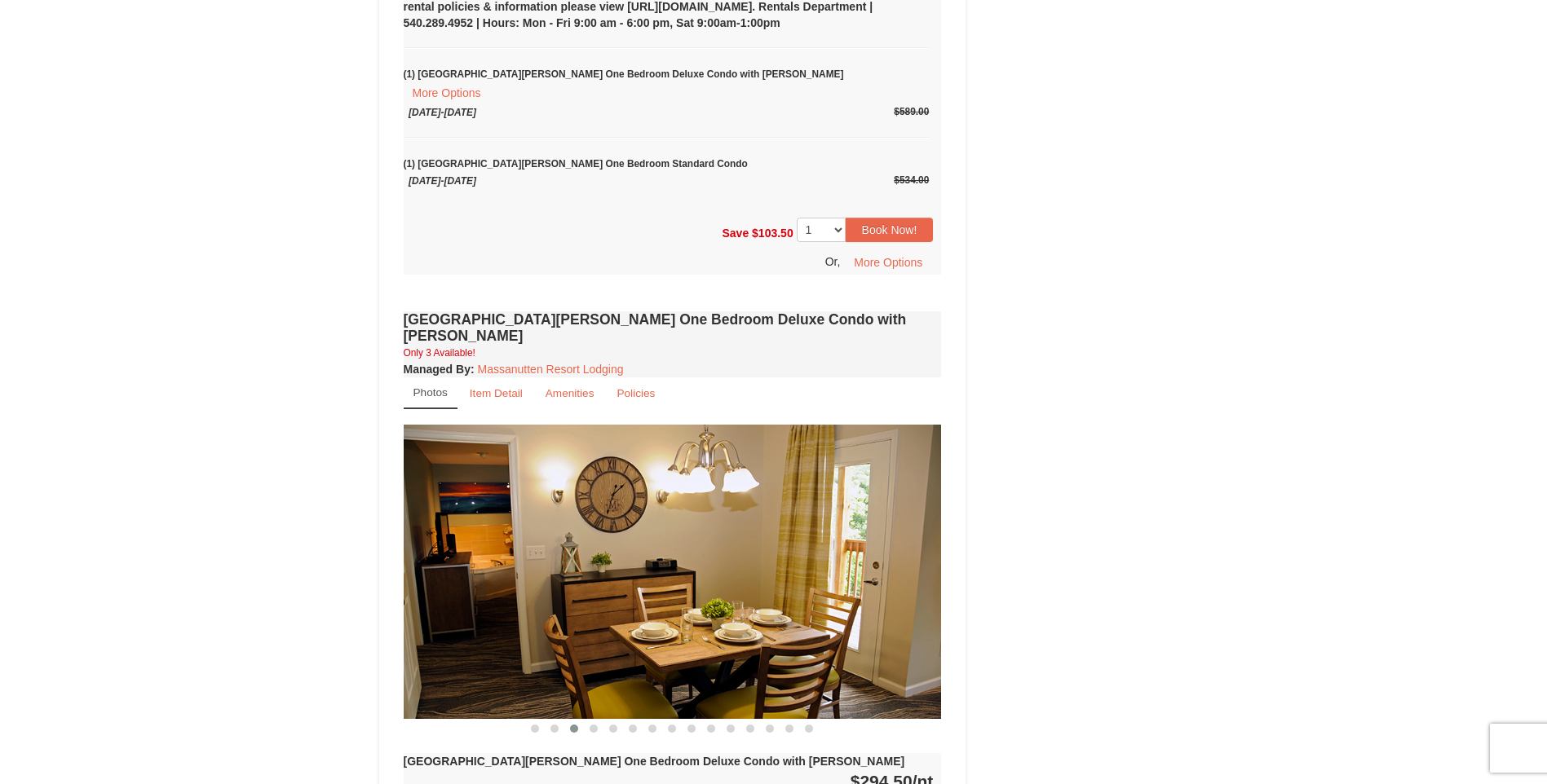
drag, startPoint x: 841, startPoint y: 607, endPoint x: 412, endPoint y: 617, distance: 429.1
click at [412, 617] on img at bounding box center [672, 571] width 538 height 294
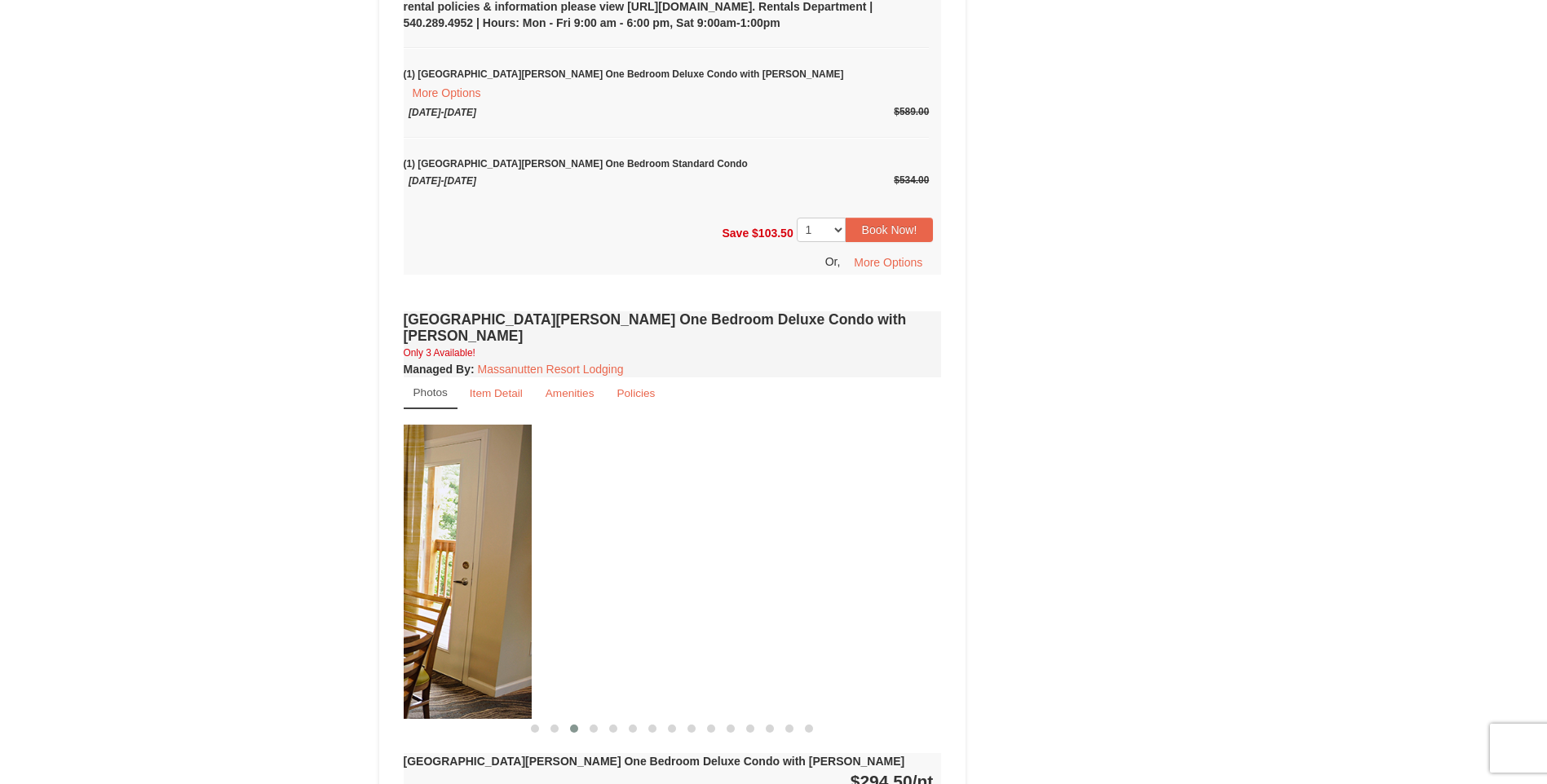
drag, startPoint x: 828, startPoint y: 603, endPoint x: 397, endPoint y: 606, distance: 431.0
click at [398, 607] on div "Book from $267.00! 1822 Resort Drive, Massanutten, VA Availability Amenities Po…" at bounding box center [672, 184] width 587 height 2333
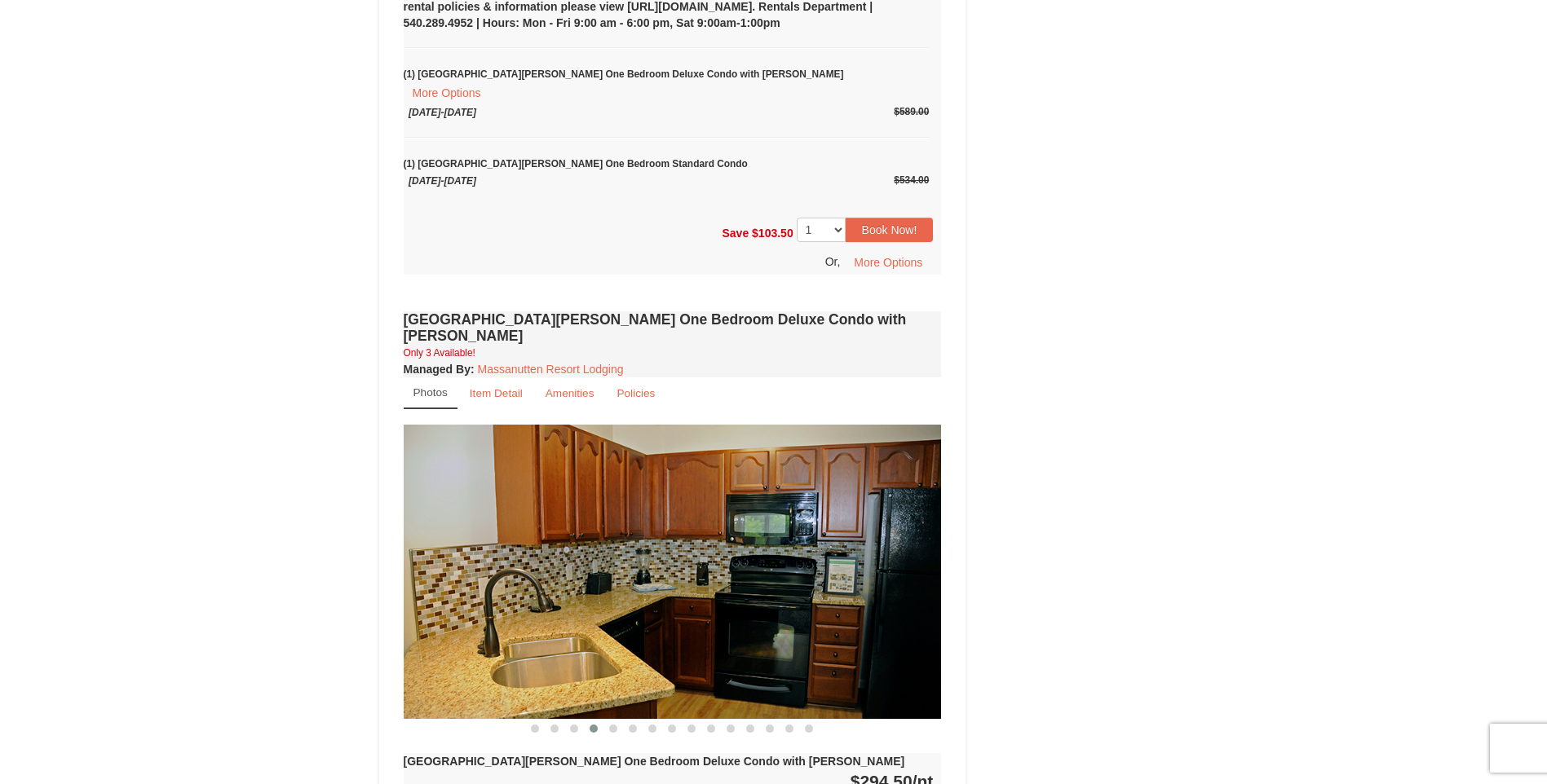
drag, startPoint x: 894, startPoint y: 609, endPoint x: 494, endPoint y: 614, distance: 400.0
click at [494, 615] on img at bounding box center [672, 571] width 538 height 294
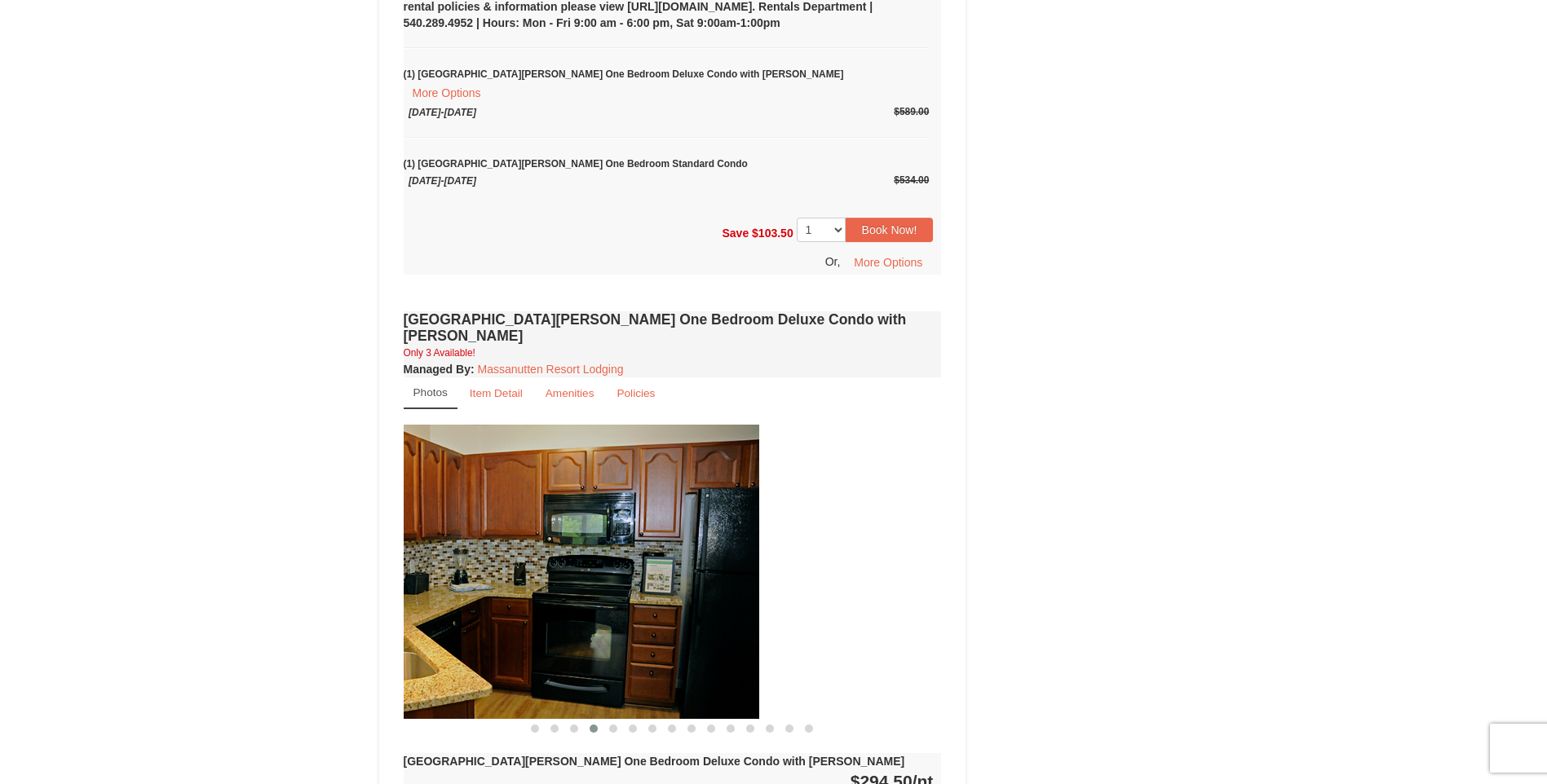
drag, startPoint x: 866, startPoint y: 604, endPoint x: 487, endPoint y: 598, distance: 379.0
click at [418, 604] on img at bounding box center [489, 571] width 538 height 294
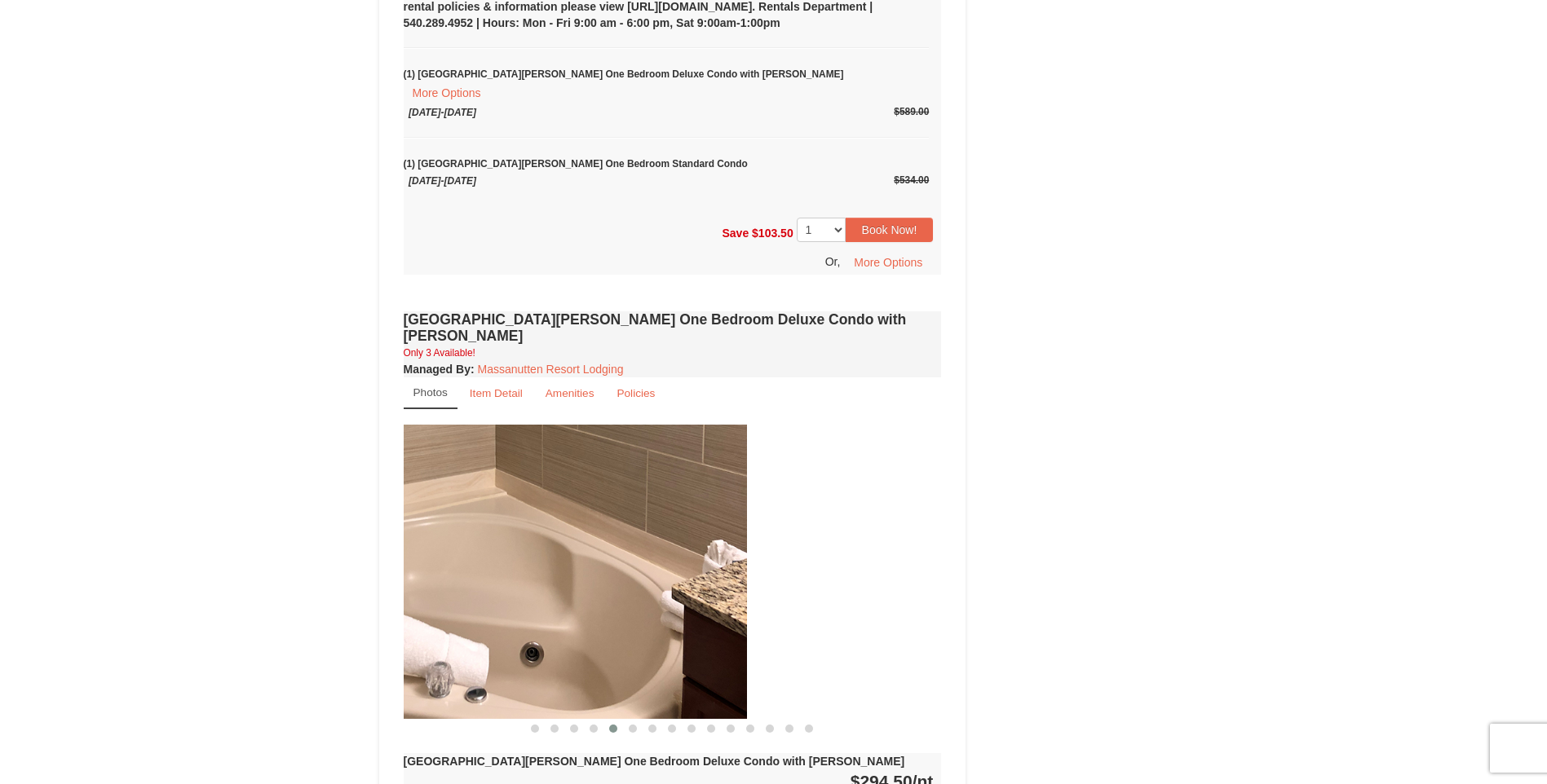
drag, startPoint x: 807, startPoint y: 619, endPoint x: 557, endPoint y: 618, distance: 250.0
click at [557, 618] on img at bounding box center [477, 571] width 538 height 294
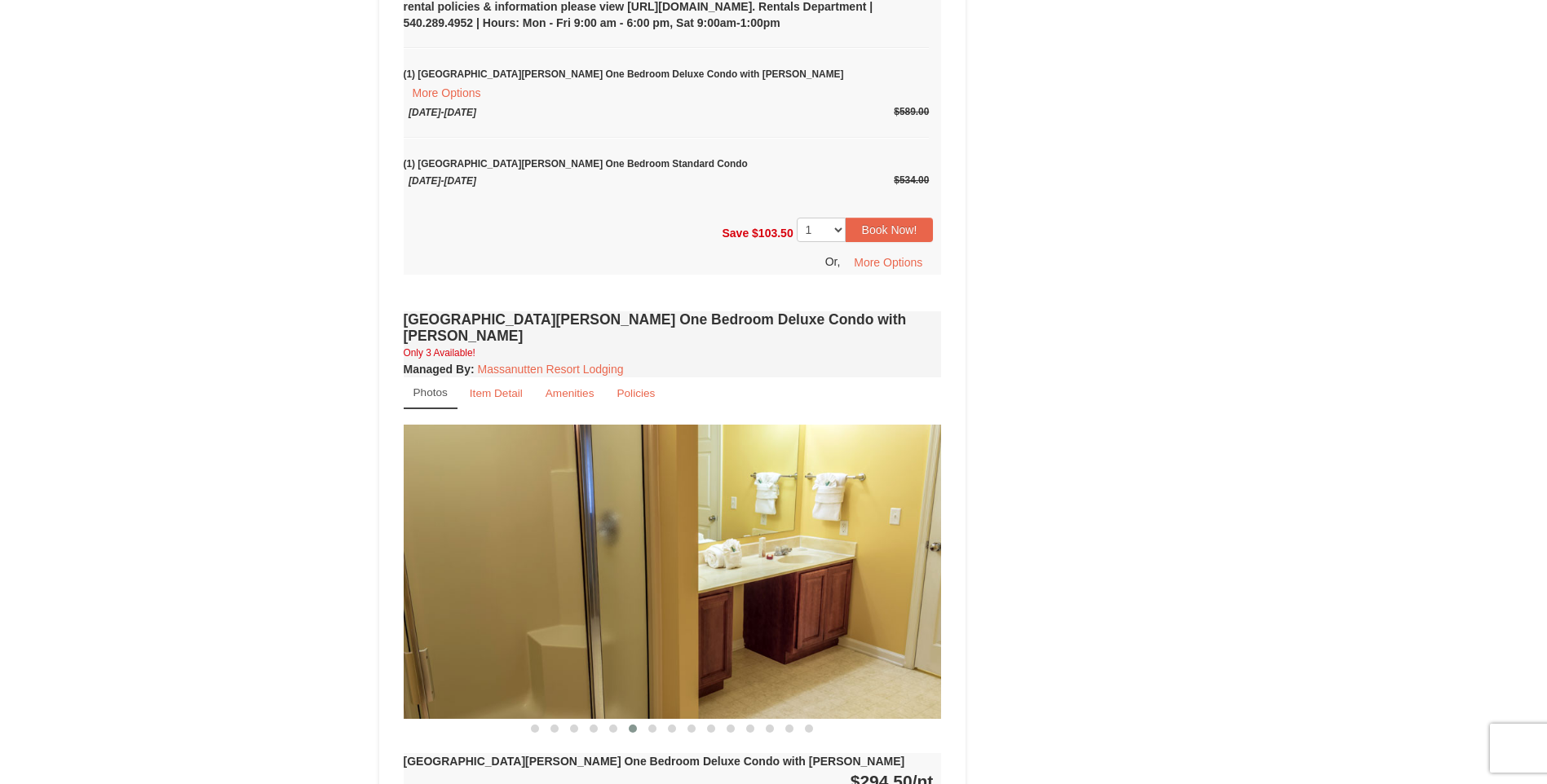
drag, startPoint x: 855, startPoint y: 616, endPoint x: 590, endPoint y: 622, distance: 265.1
click at [532, 625] on img at bounding box center [672, 571] width 538 height 294
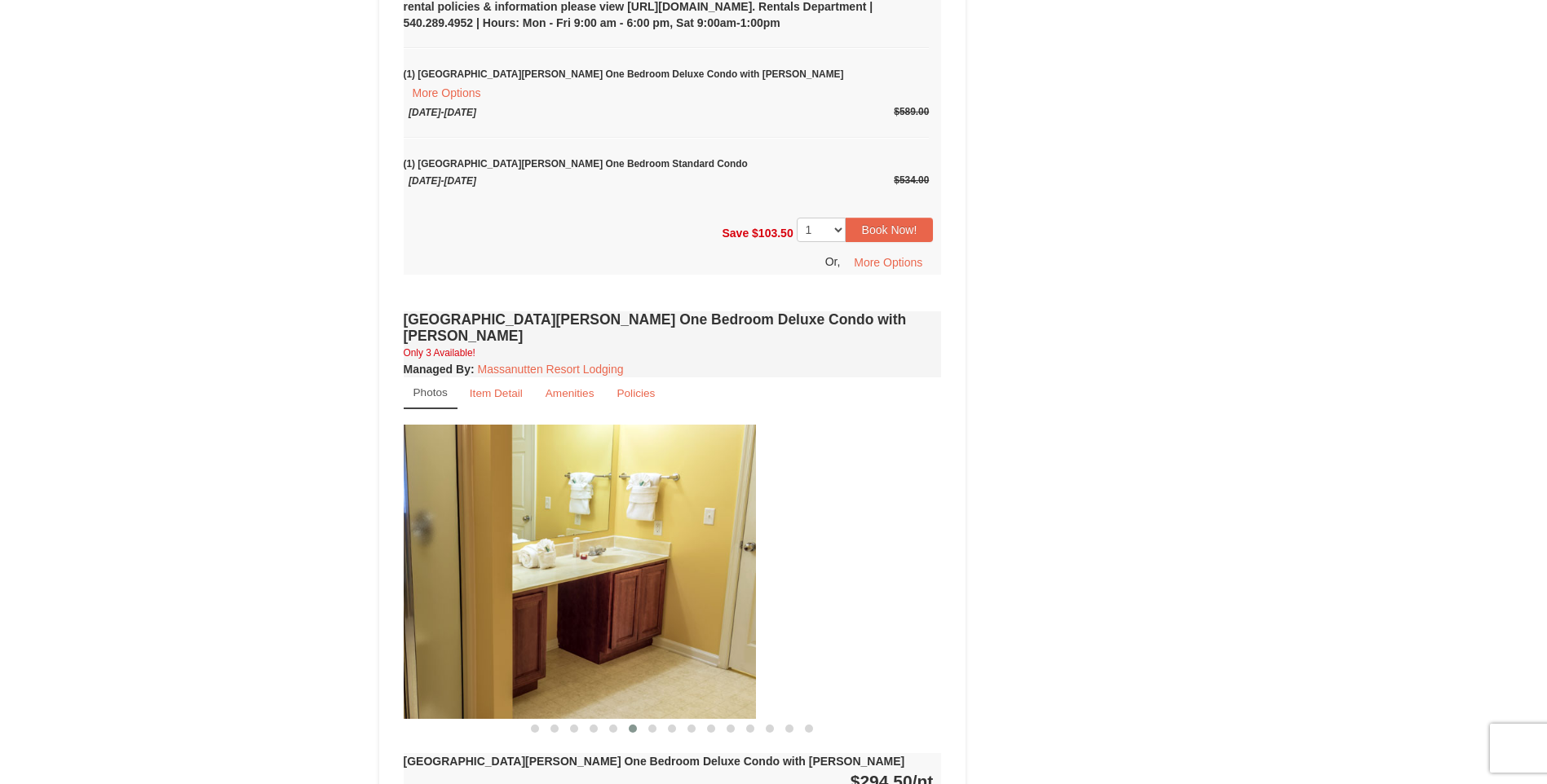
drag, startPoint x: 684, startPoint y: 604, endPoint x: 530, endPoint y: 607, distance: 154.0
click at [530, 607] on img at bounding box center [486, 571] width 538 height 294
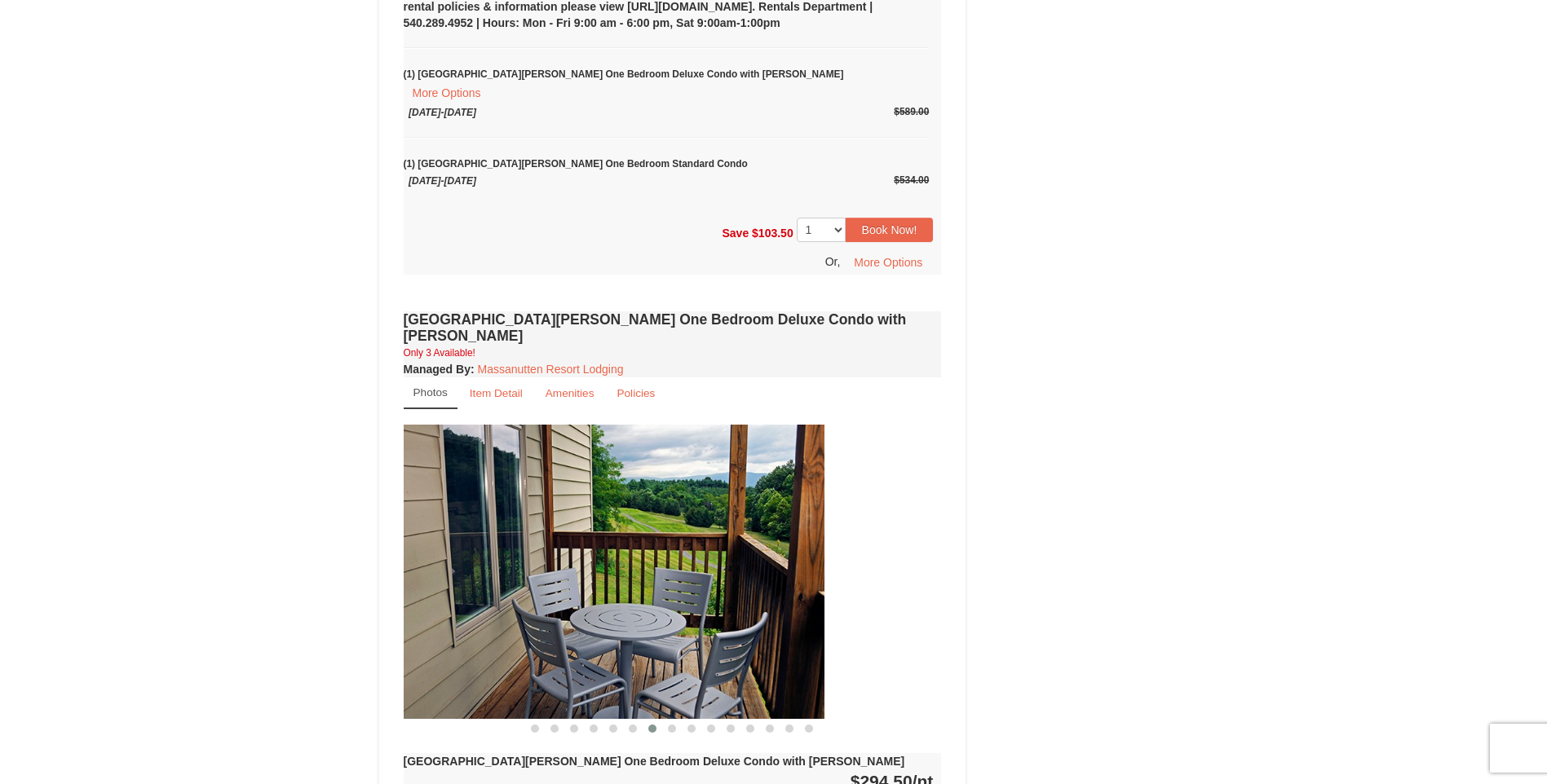
drag, startPoint x: 803, startPoint y: 603, endPoint x: 458, endPoint y: 602, distance: 345.0
click at [456, 606] on img at bounding box center [555, 571] width 538 height 294
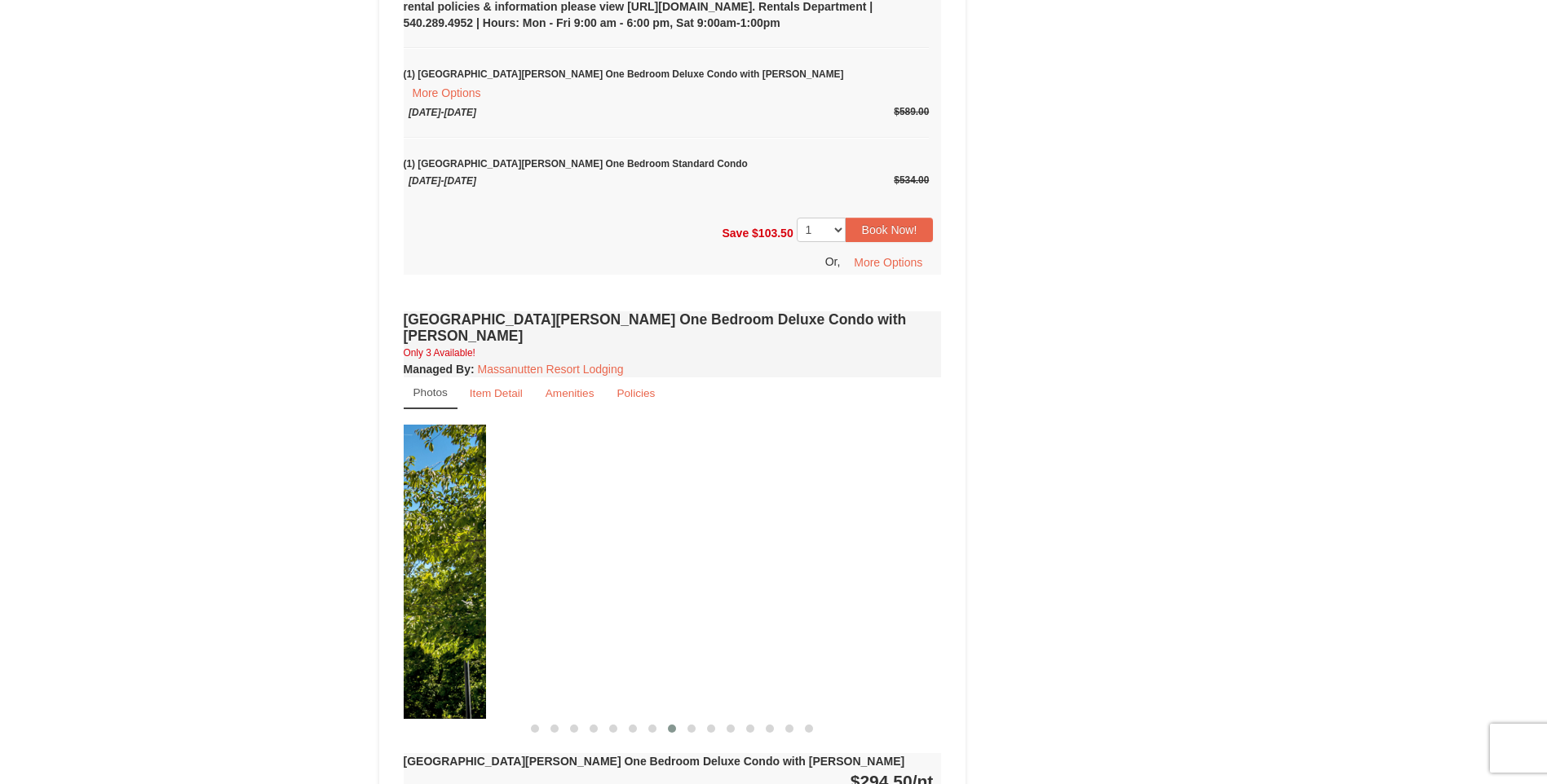
drag, startPoint x: 840, startPoint y: 605, endPoint x: 384, endPoint y: 601, distance: 456.0
click at [384, 602] on div "Book from $267.00! 1822 Resort Drive, Massanutten, VA Availability Amenities Po…" at bounding box center [672, 184] width 587 height 2333
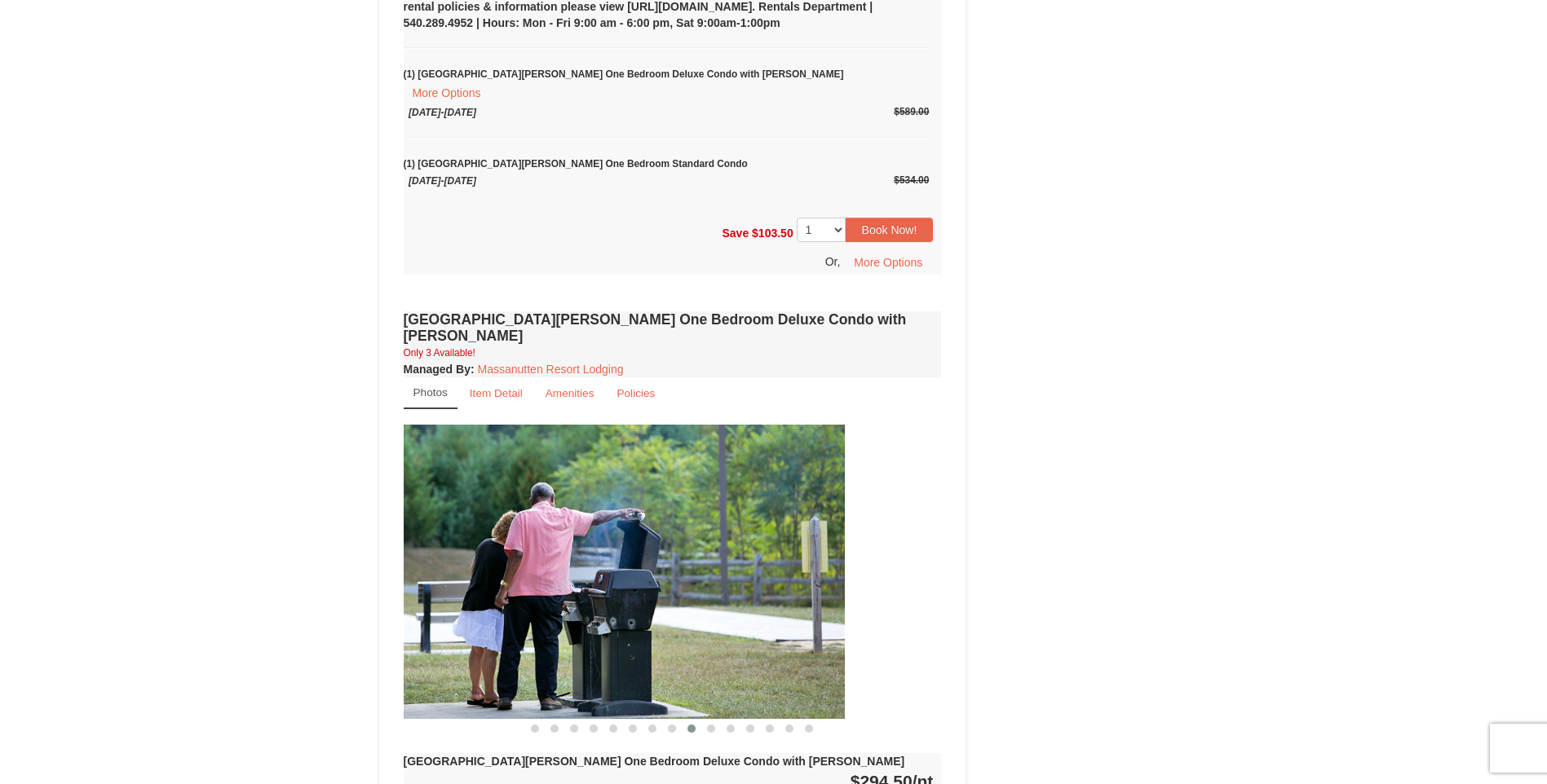
drag, startPoint x: 746, startPoint y: 606, endPoint x: 390, endPoint y: 592, distance: 356.3
click at [385, 595] on div "Book from $267.00! 1822 Resort Drive, Massanutten, VA Availability Amenities Po…" at bounding box center [672, 184] width 587 height 2333
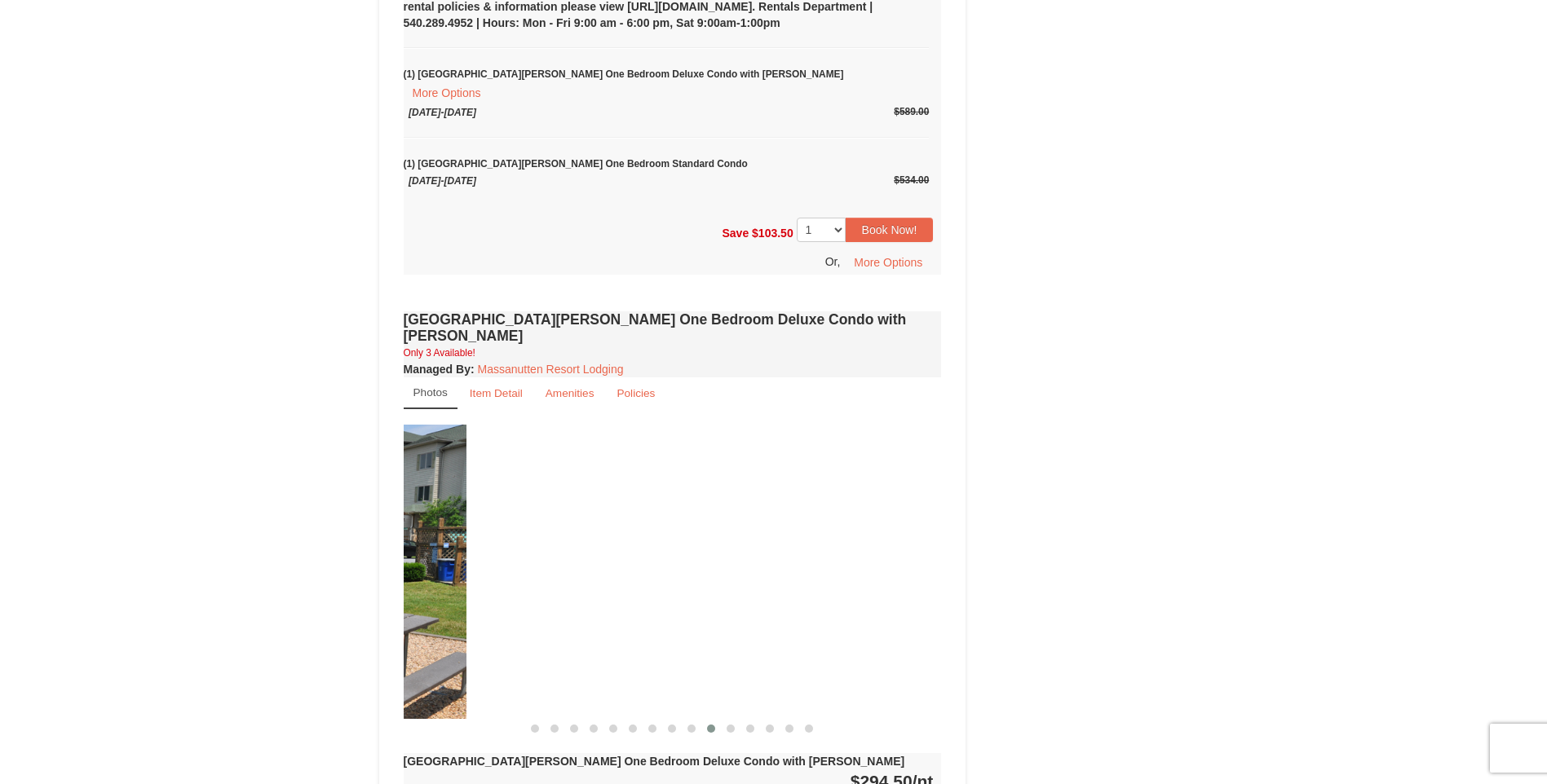
drag, startPoint x: 607, startPoint y: 591, endPoint x: 337, endPoint y: 576, distance: 270.4
click at [345, 584] on div "× <<Back to results Woodstone Meadows - Valley Premium Condos Book from $267.00…" at bounding box center [773, 152] width 1547 height 2472
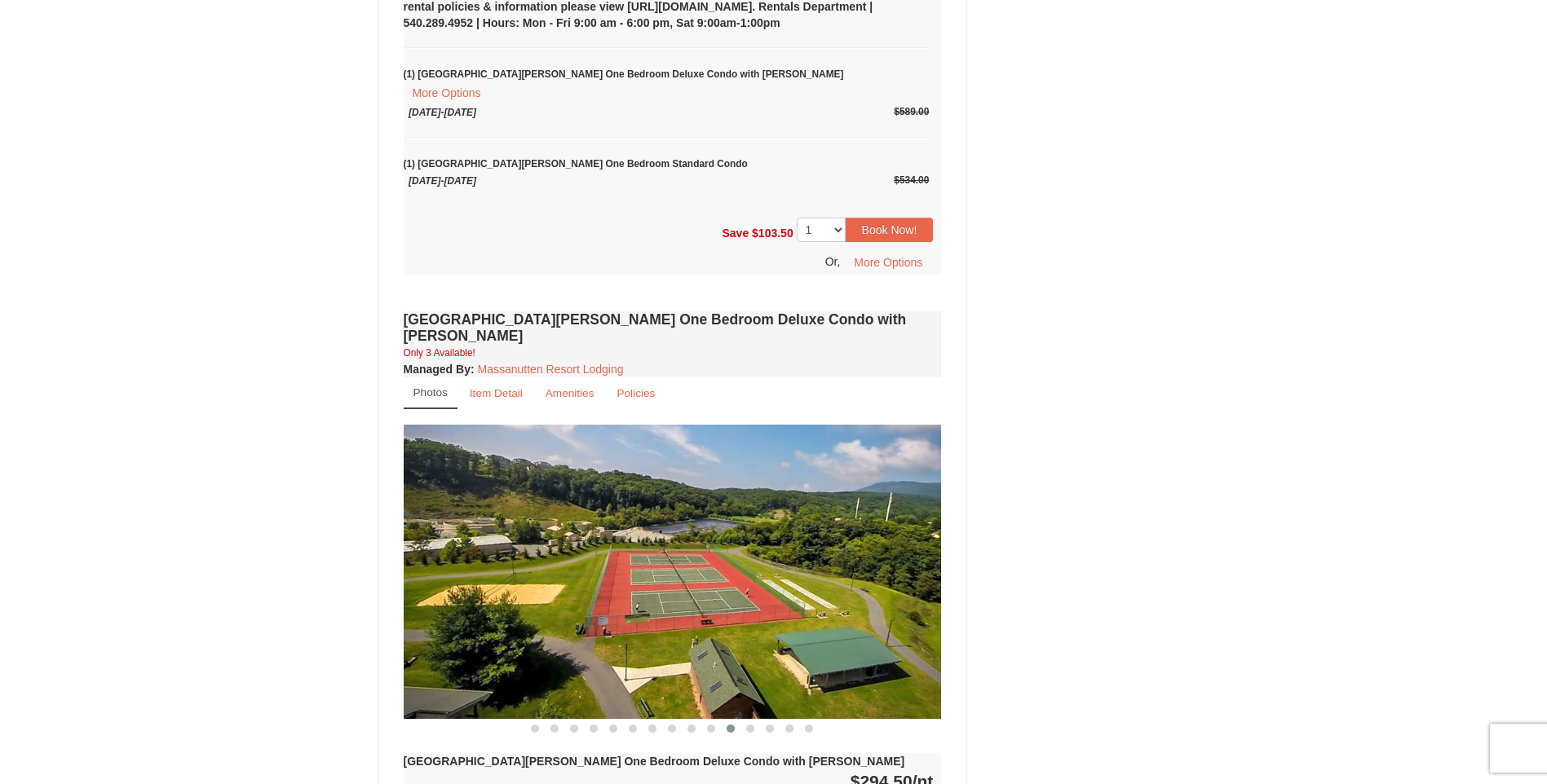
drag, startPoint x: 750, startPoint y: 582, endPoint x: 482, endPoint y: 538, distance: 271.6
click at [485, 539] on img at bounding box center [672, 571] width 538 height 294
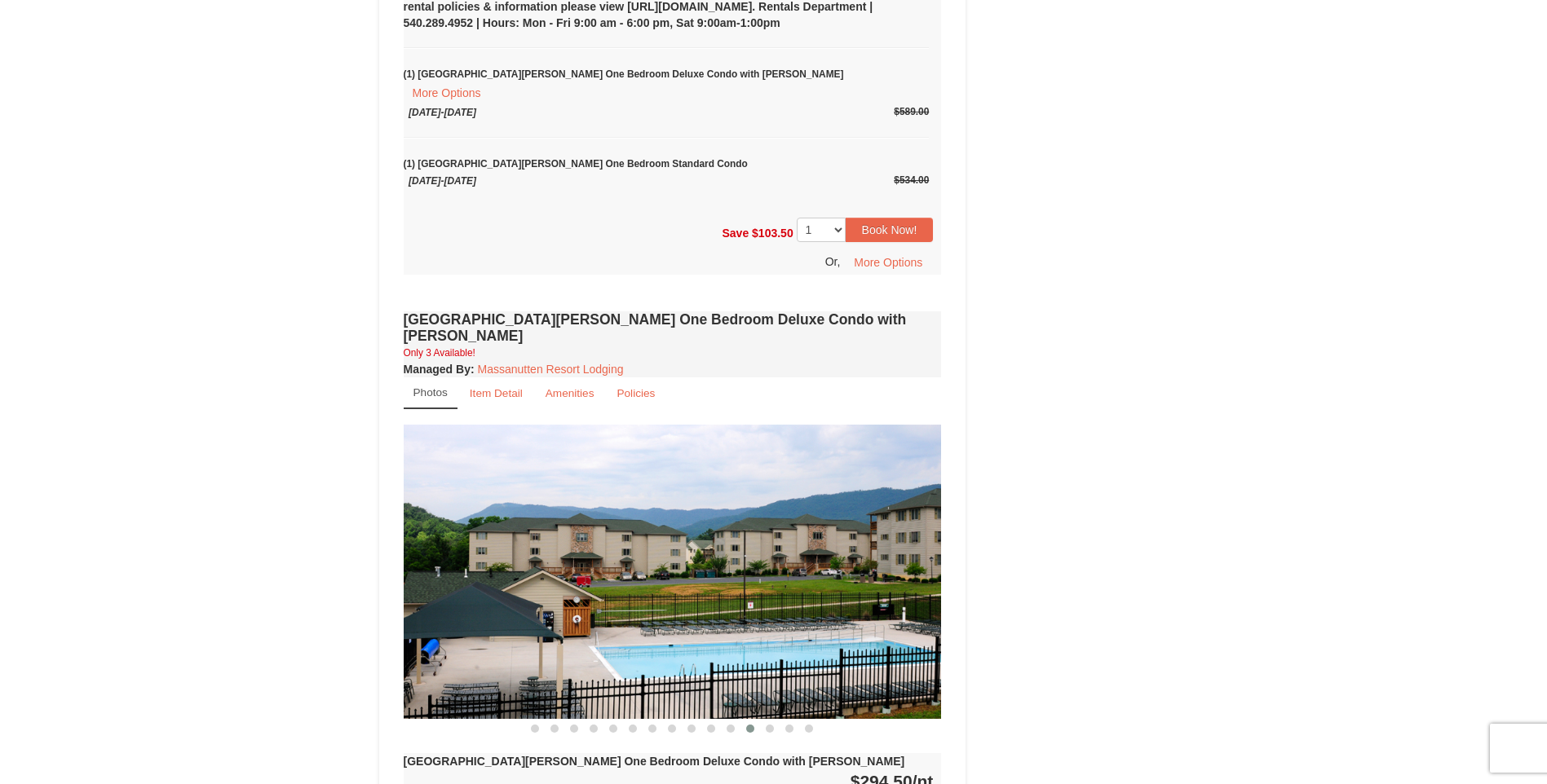
drag, startPoint x: 820, startPoint y: 582, endPoint x: 556, endPoint y: 629, distance: 268.2
click at [549, 637] on img at bounding box center [672, 571] width 538 height 294
drag, startPoint x: 884, startPoint y: 643, endPoint x: 439, endPoint y: 594, distance: 447.7
click at [440, 597] on img at bounding box center [672, 571] width 538 height 294
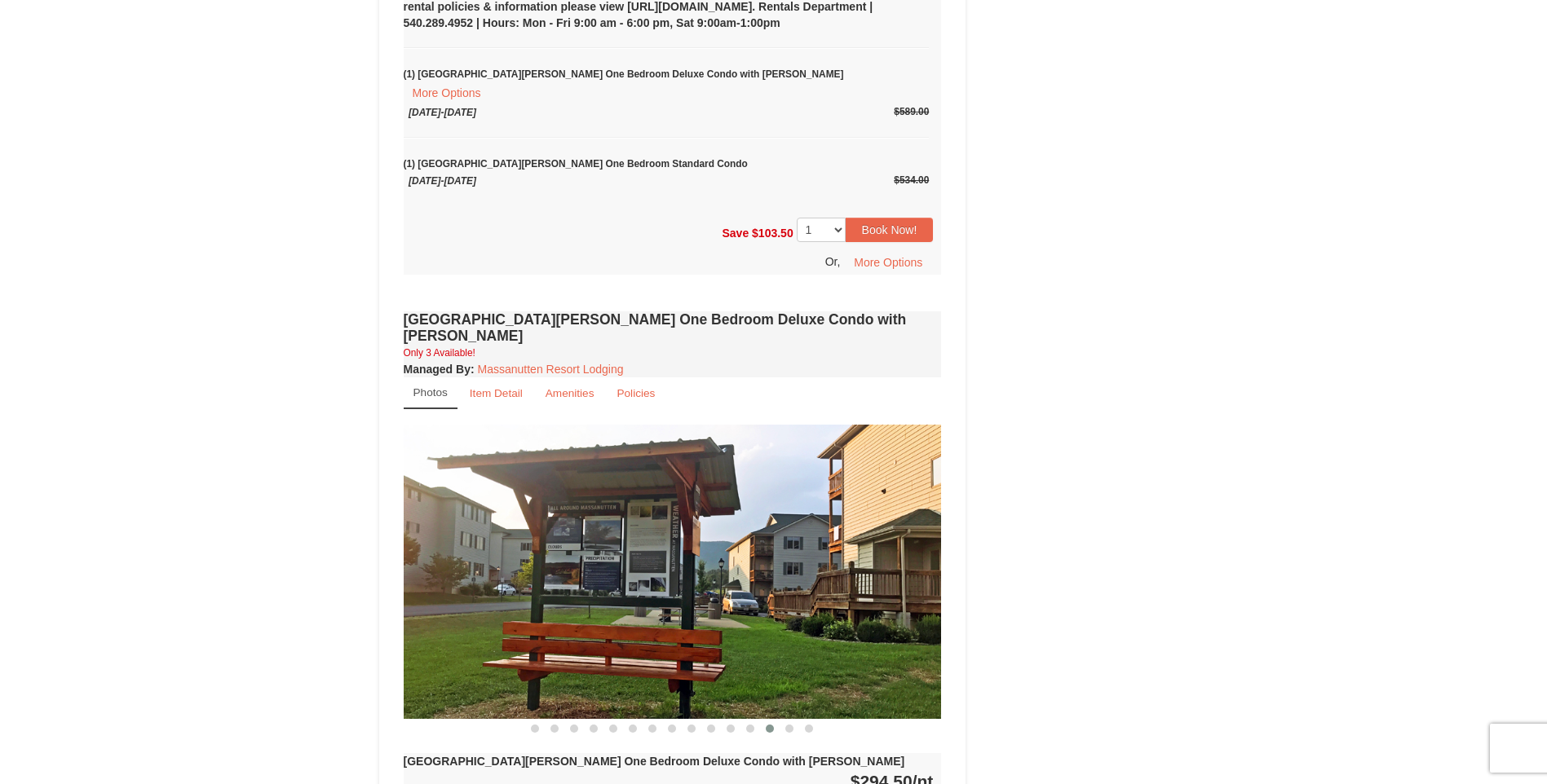
drag, startPoint x: 881, startPoint y: 635, endPoint x: 351, endPoint y: 565, distance: 534.6
click at [349, 566] on div "× <<Back to results Woodstone Meadows - Valley Premium Condos Book from $267.00…" at bounding box center [773, 152] width 1547 height 2472
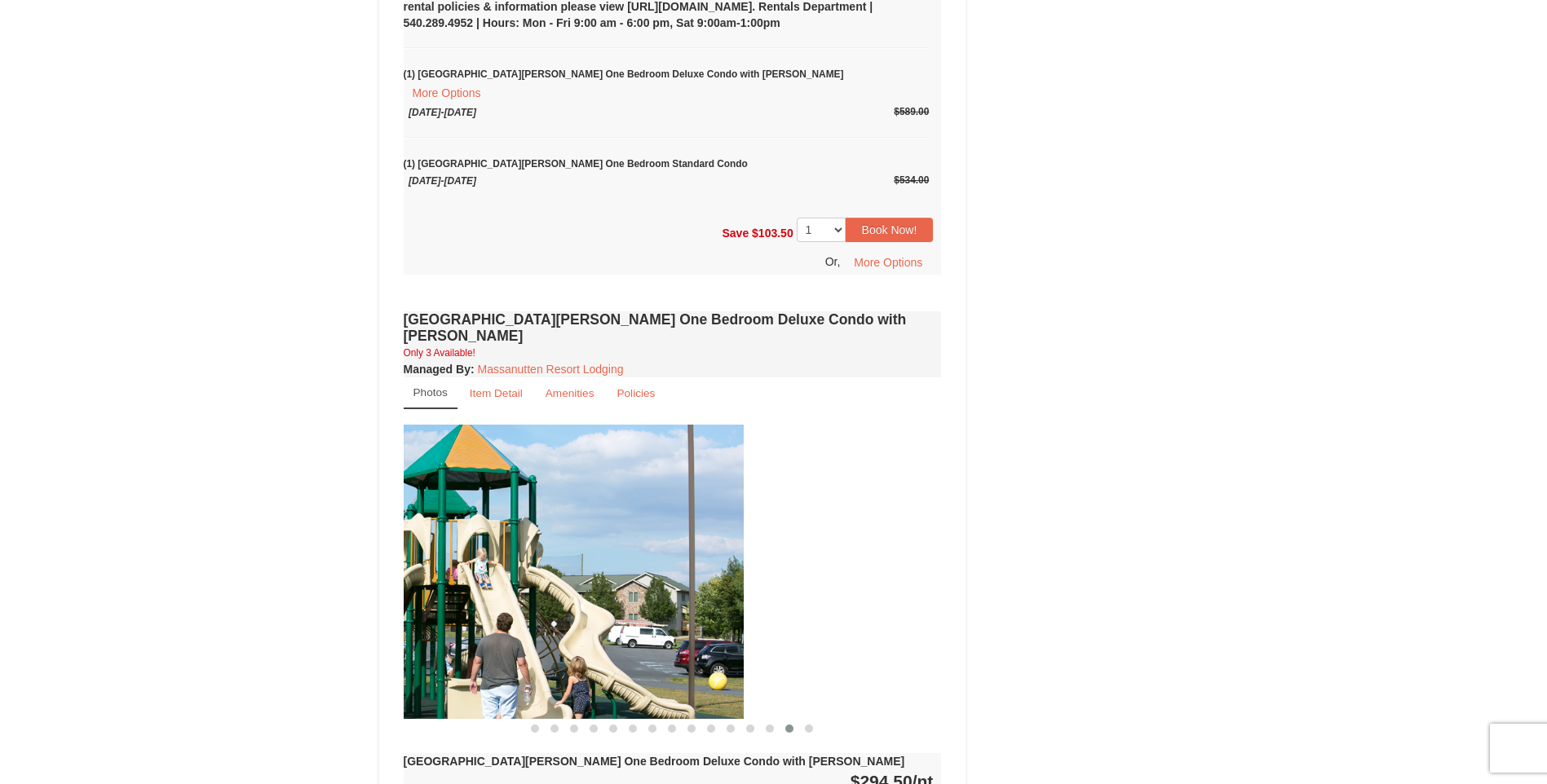
drag, startPoint x: 799, startPoint y: 628, endPoint x: 476, endPoint y: 581, distance: 326.4
click at [476, 583] on img at bounding box center [474, 571] width 538 height 294
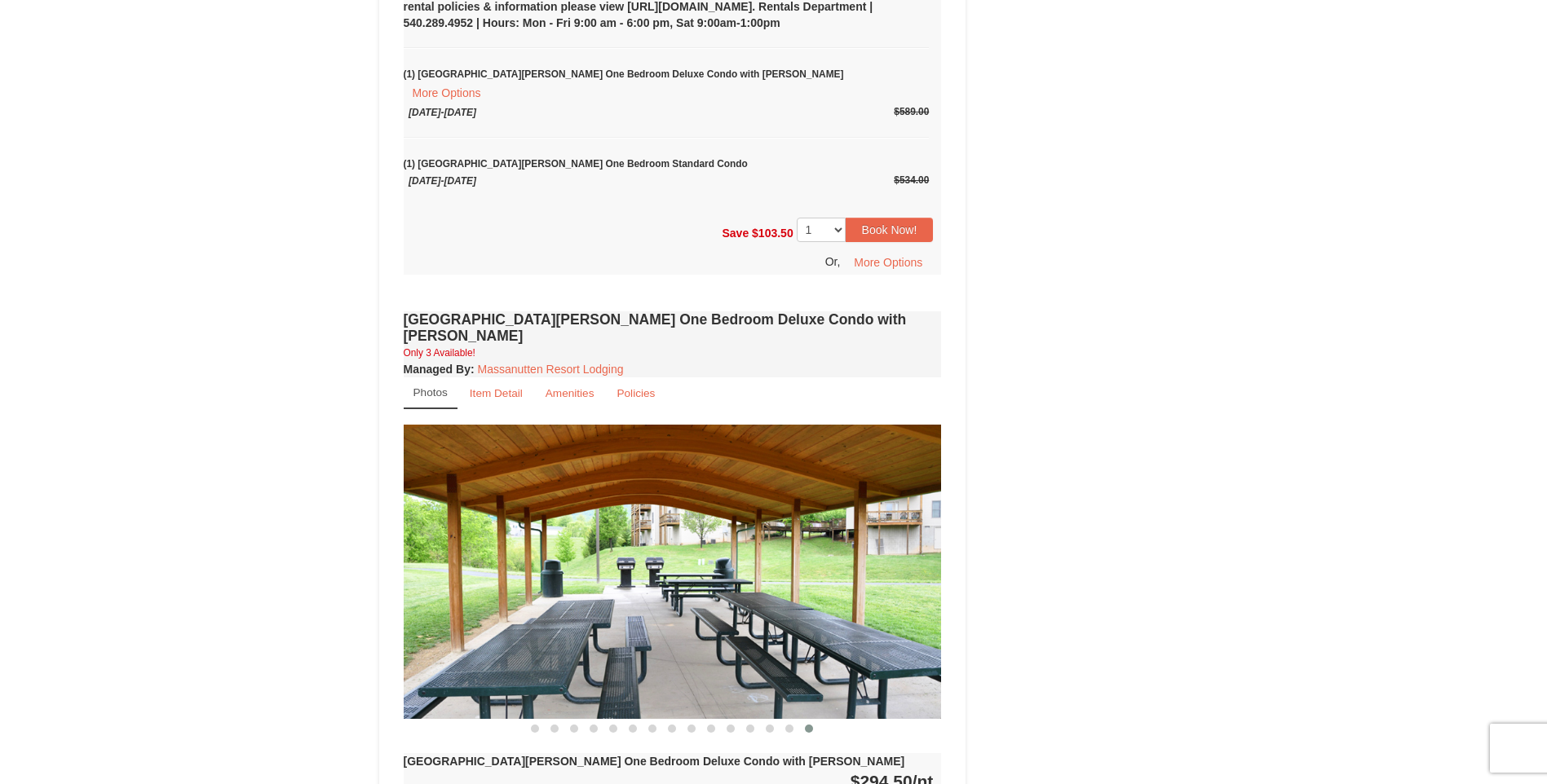
drag, startPoint x: 831, startPoint y: 629, endPoint x: 452, endPoint y: 565, distance: 384.4
click at [452, 565] on img at bounding box center [672, 571] width 538 height 294
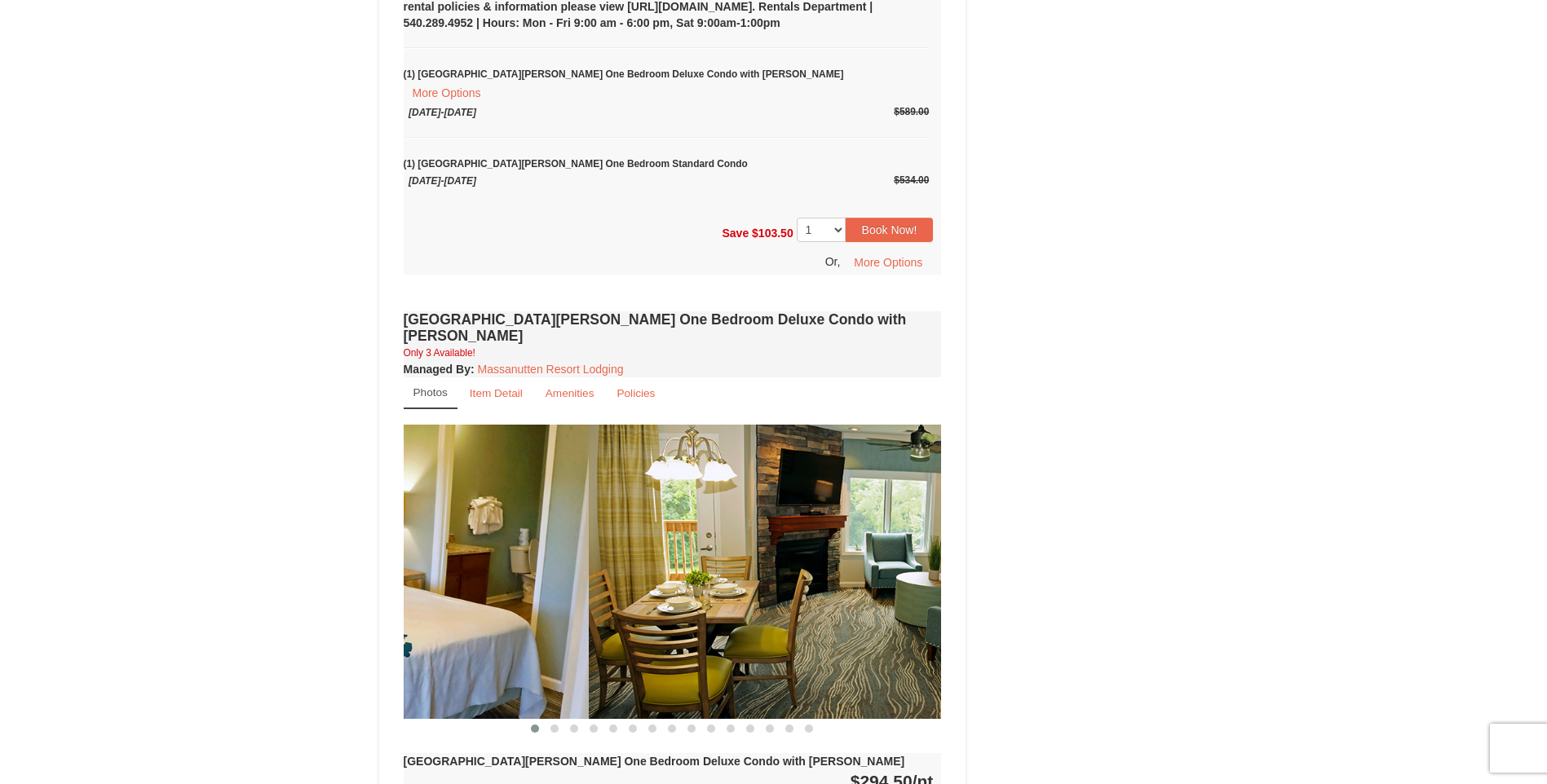
drag, startPoint x: 442, startPoint y: 540, endPoint x: 534, endPoint y: 541, distance: 92.0
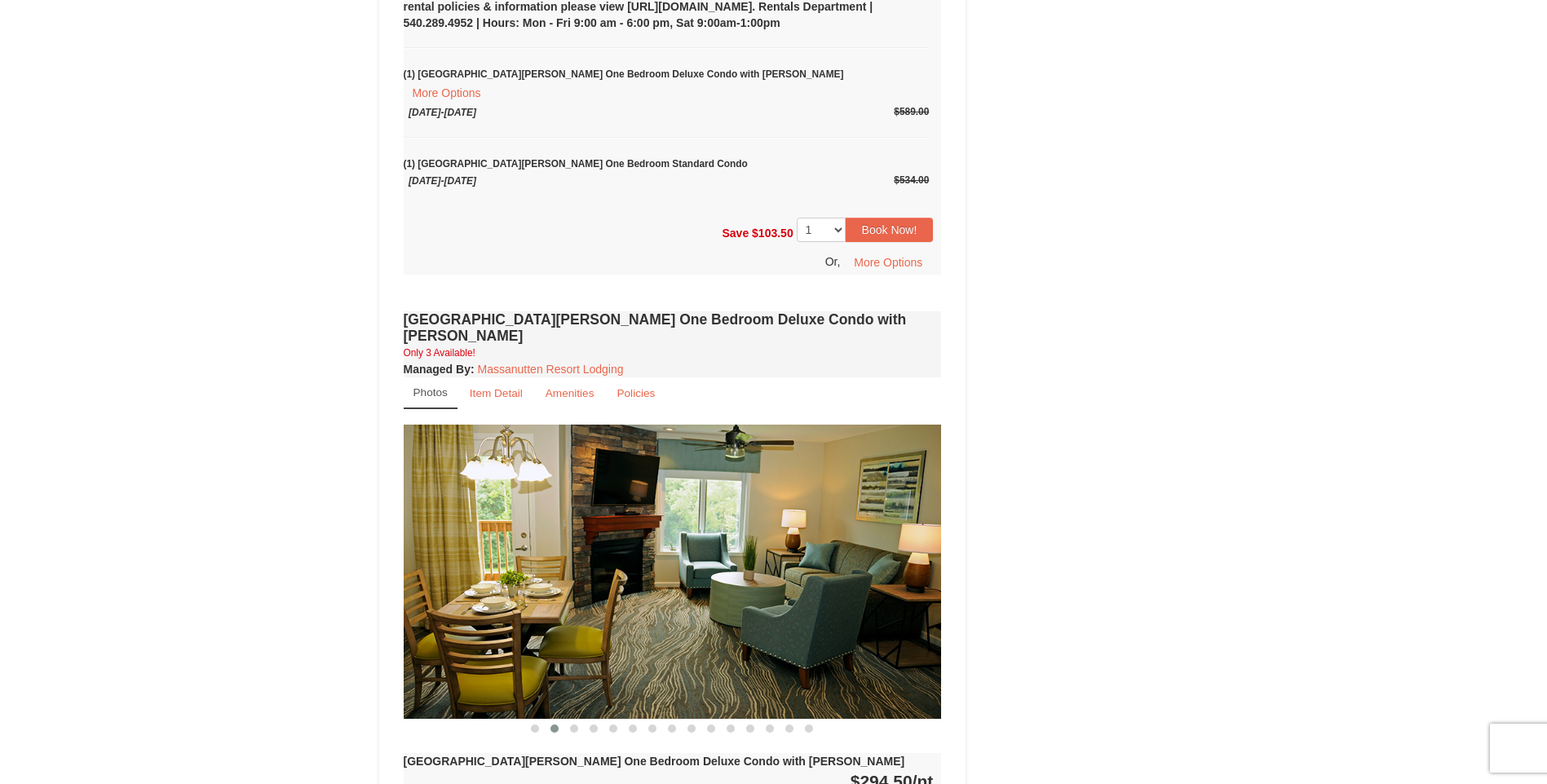
click at [384, 479] on div "Book from $267.00! 1822 Resort Drive, Massanutten, VA Availability Amenities Po…" at bounding box center [672, 184] width 587 height 2333
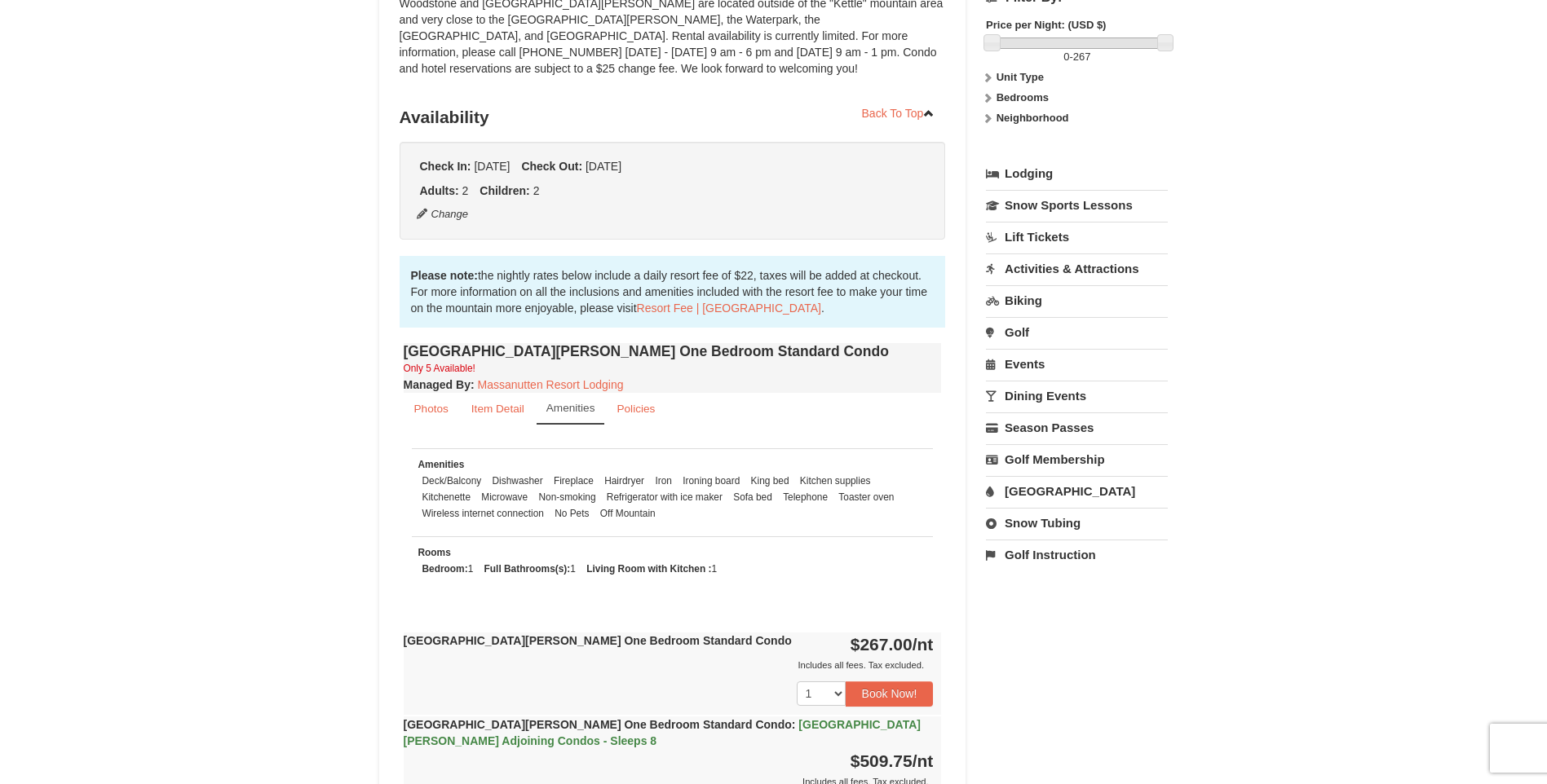
scroll to position [0, 0]
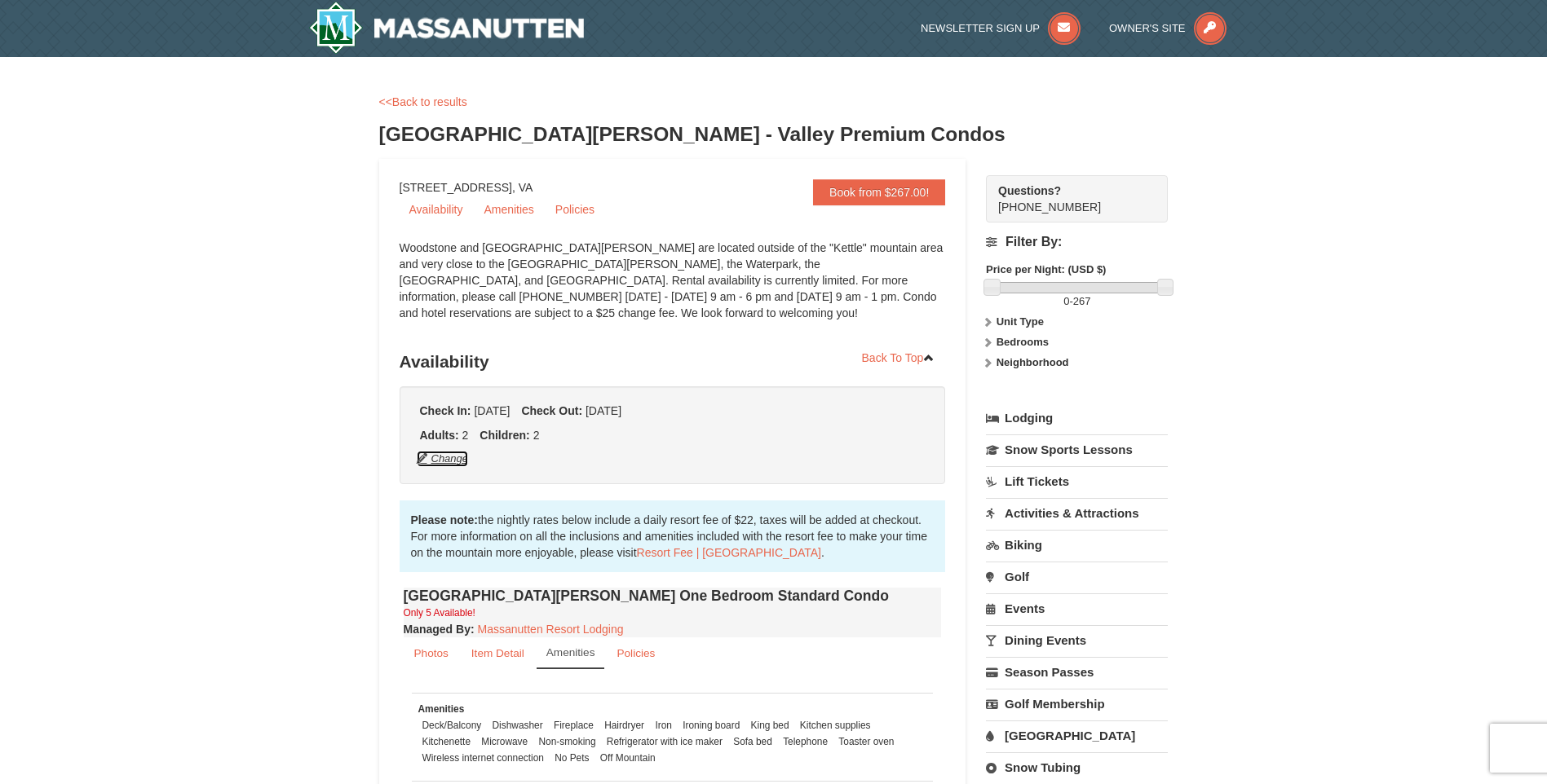
click at [448, 453] on button "Change" at bounding box center [442, 458] width 54 height 18
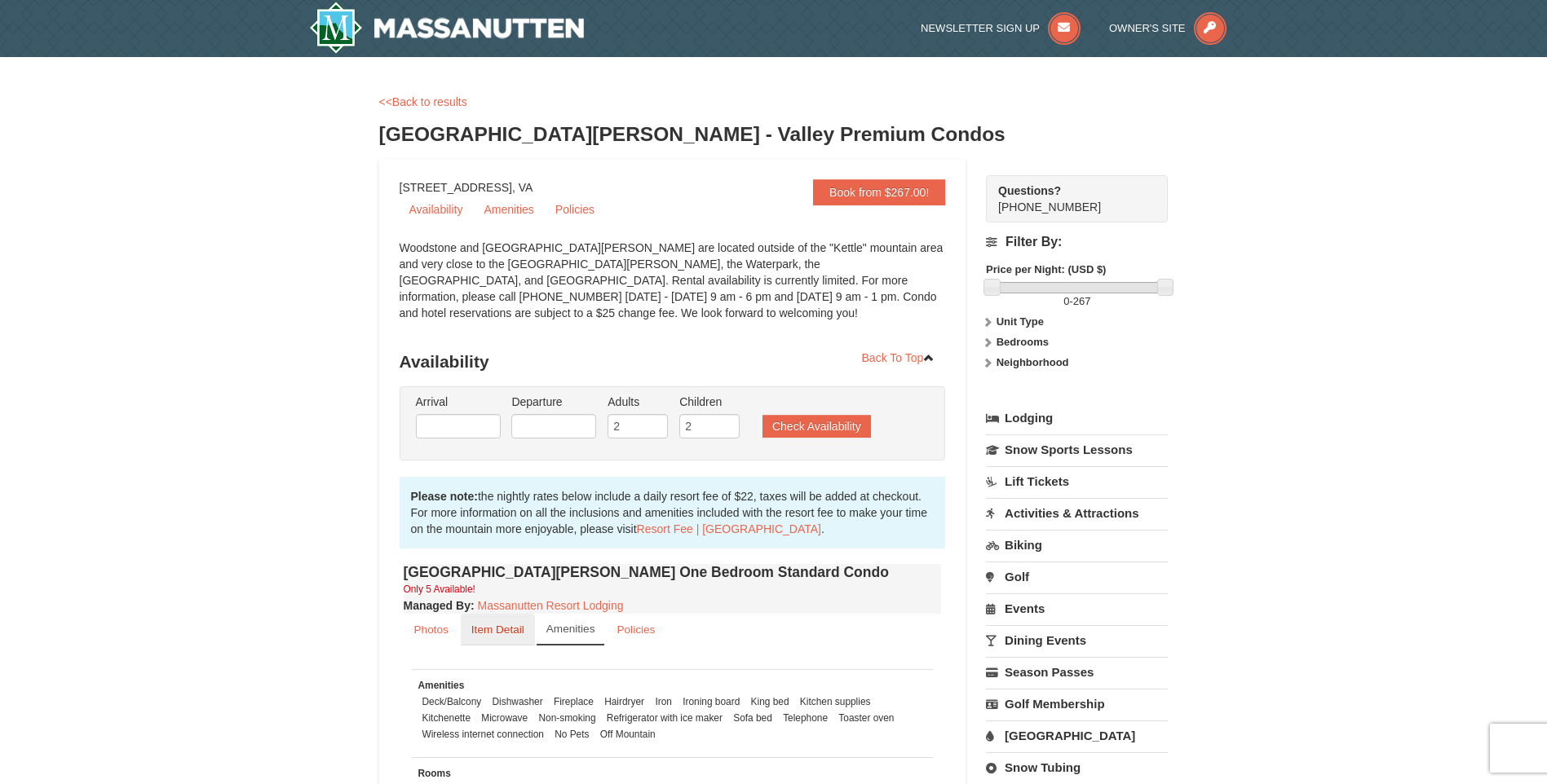
type input "[DATE]"
click at [640, 421] on input "2" at bounding box center [638, 426] width 61 height 25
type input "3"
click at [657, 420] on input "3" at bounding box center [638, 426] width 61 height 25
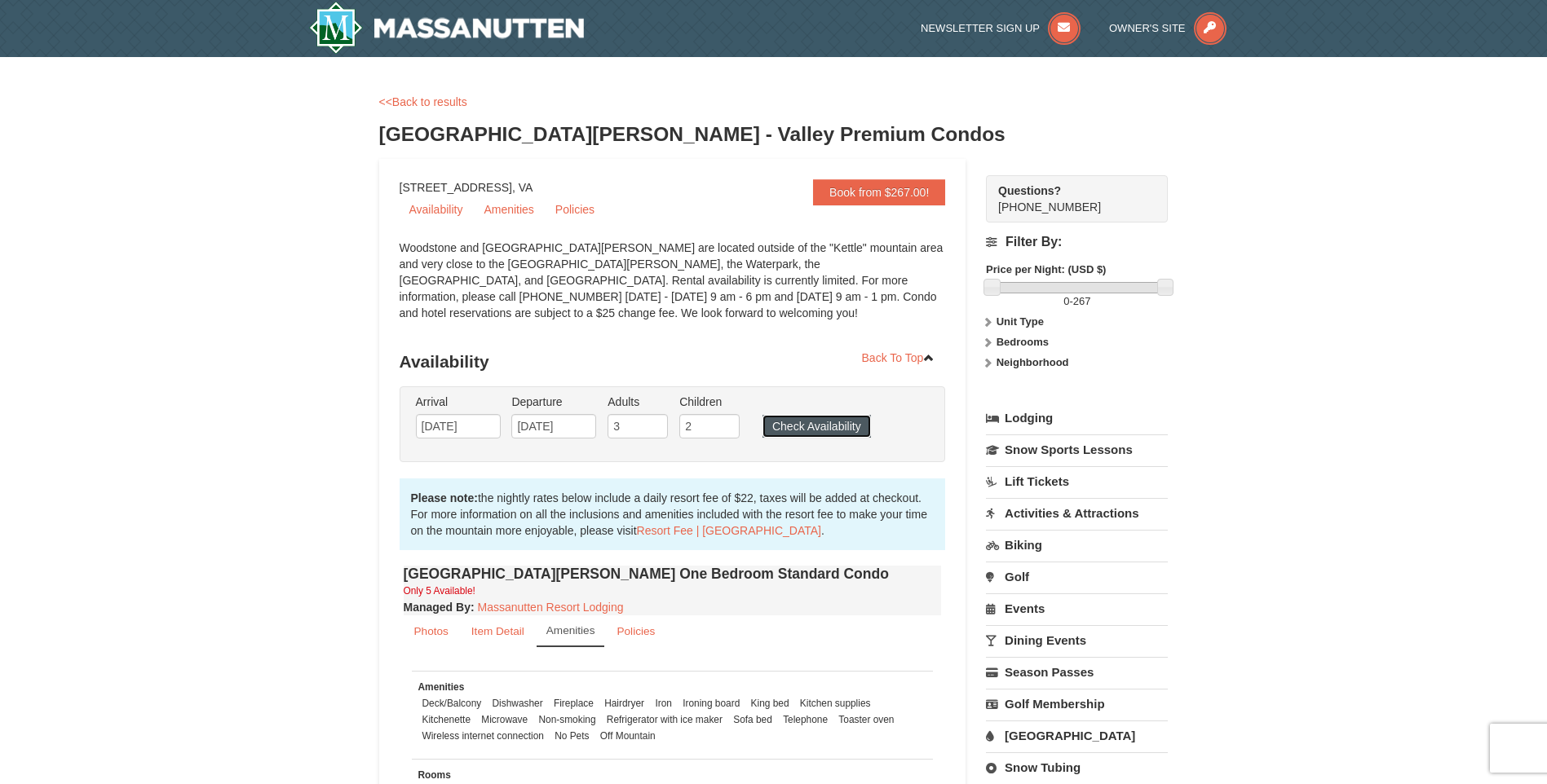
click at [795, 435] on button "Check Availability" at bounding box center [817, 426] width 108 height 23
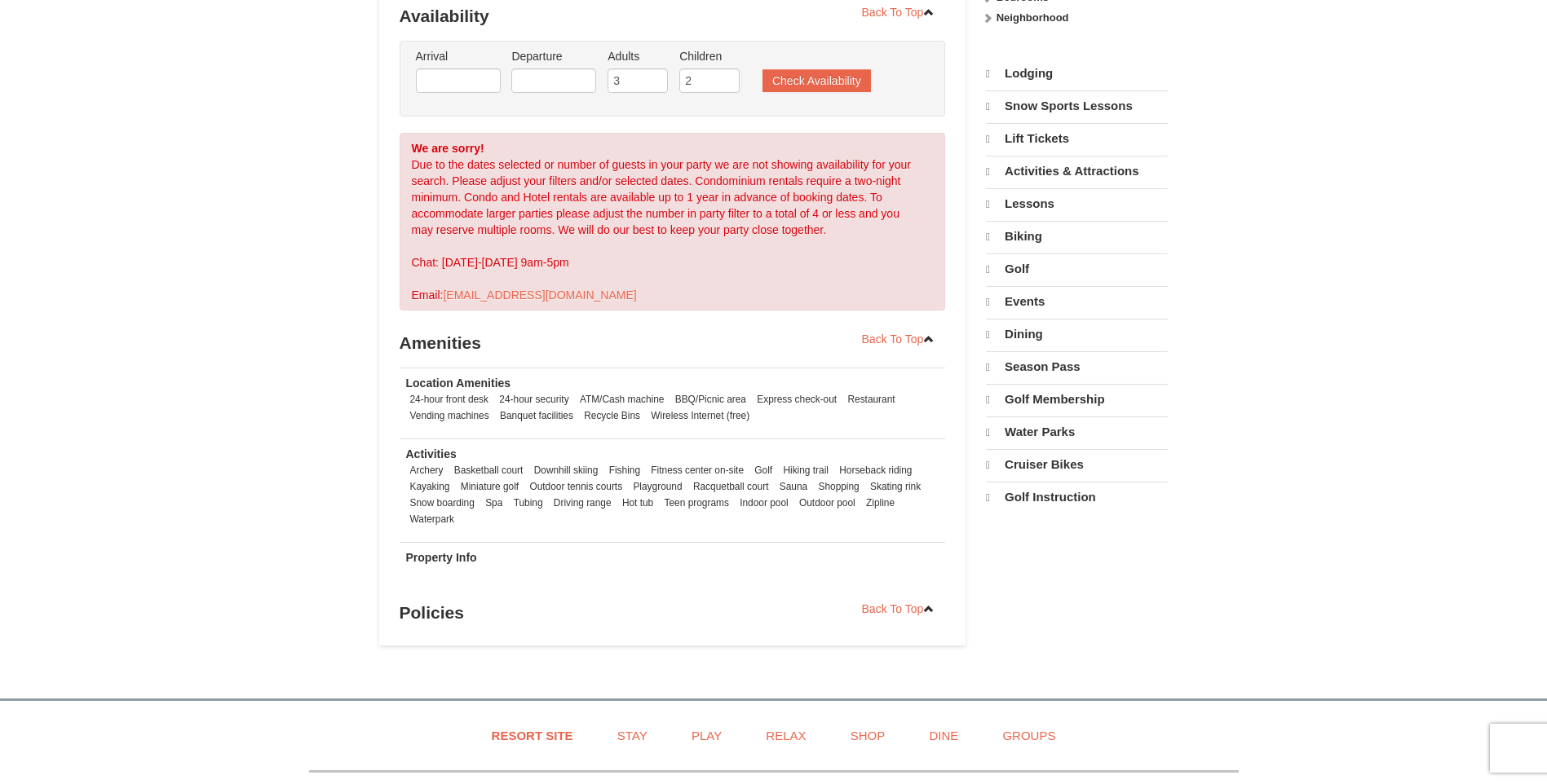
select select "10"
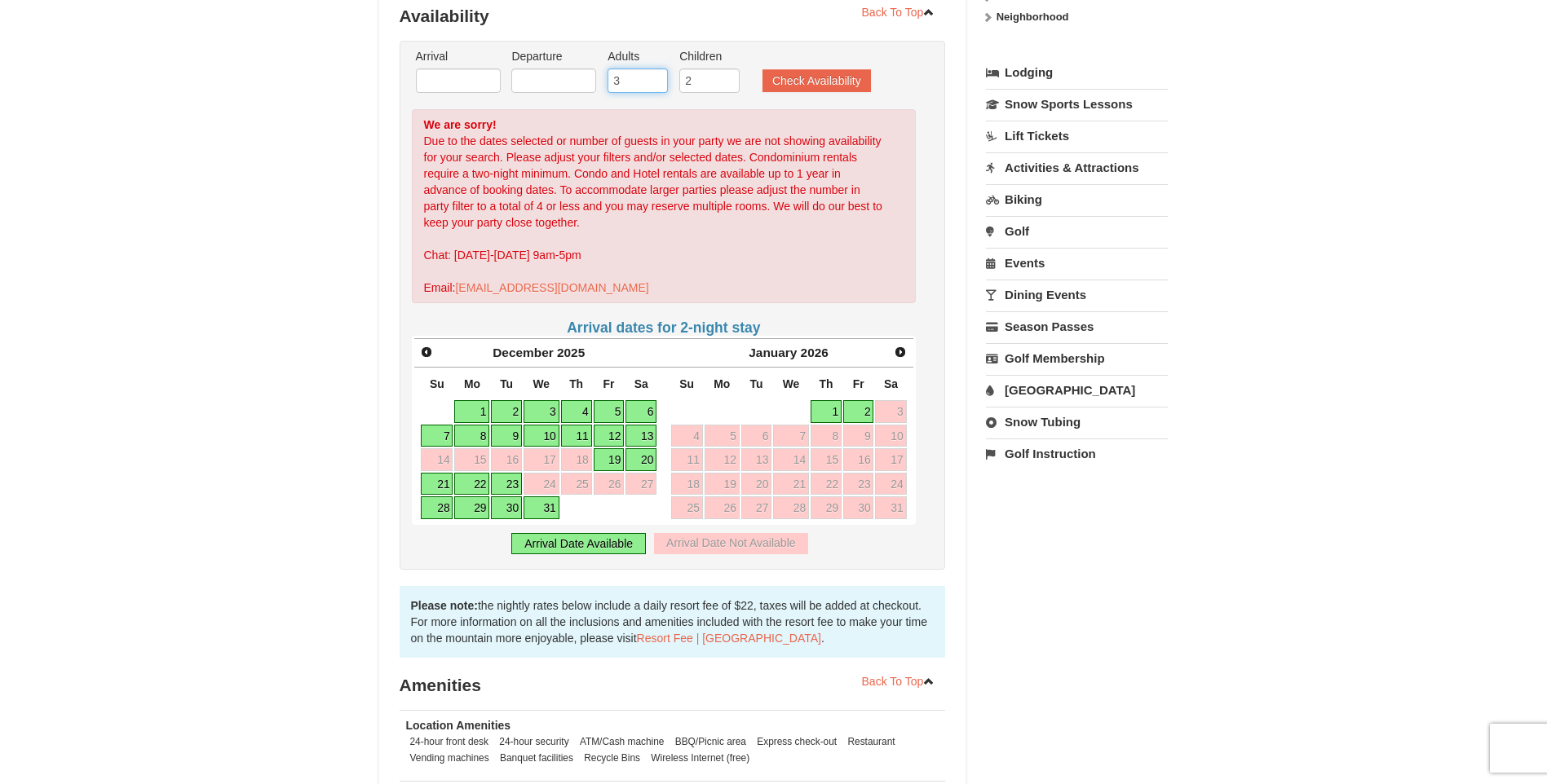
click at [638, 77] on input "3" at bounding box center [638, 80] width 61 height 25
type input "2"
click at [655, 85] on input "2" at bounding box center [638, 80] width 61 height 25
click at [774, 84] on button "Check Availability" at bounding box center [817, 80] width 108 height 23
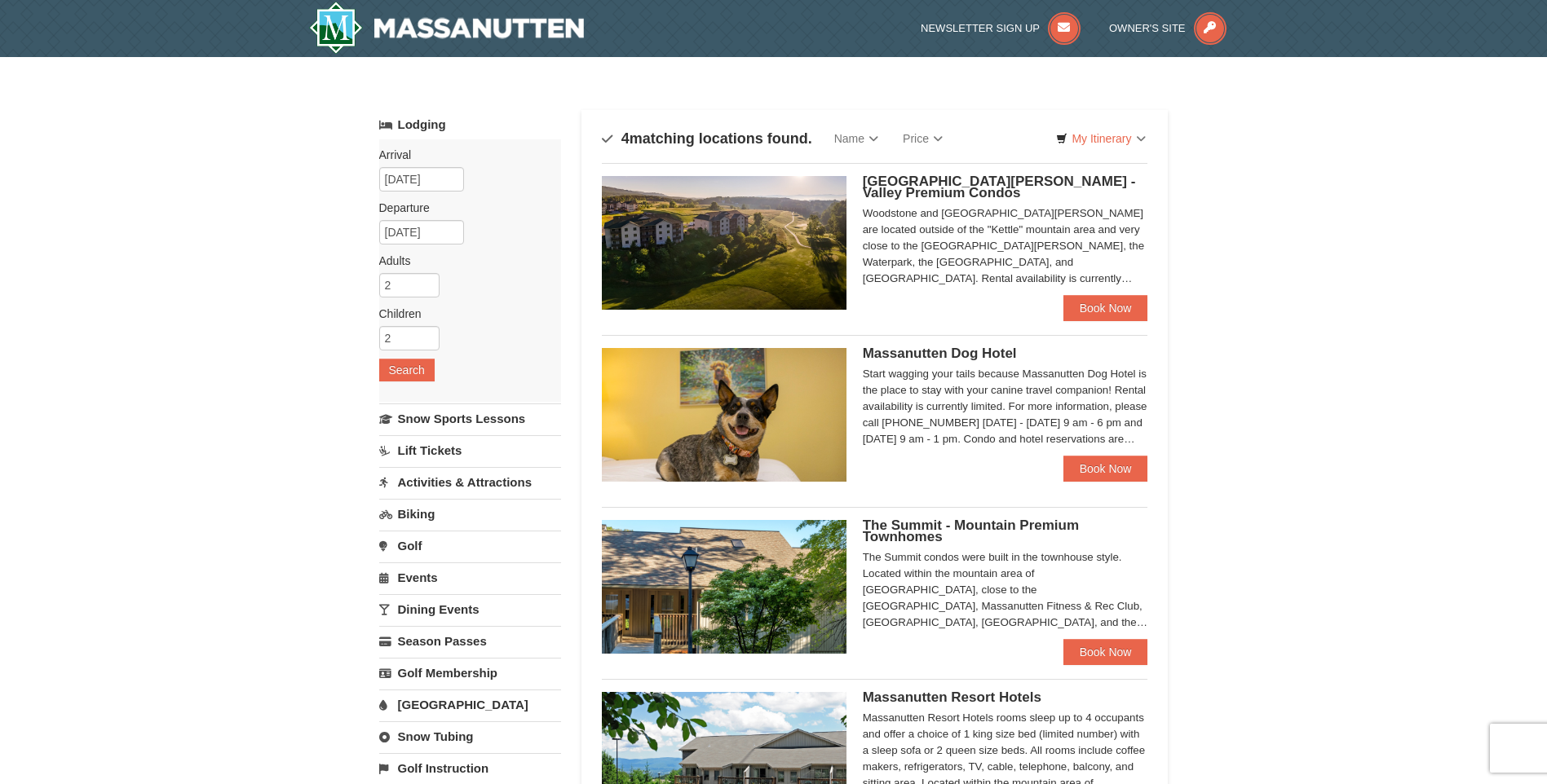
click at [902, 702] on span "Massanutten Resort Hotels" at bounding box center [952, 697] width 179 height 15
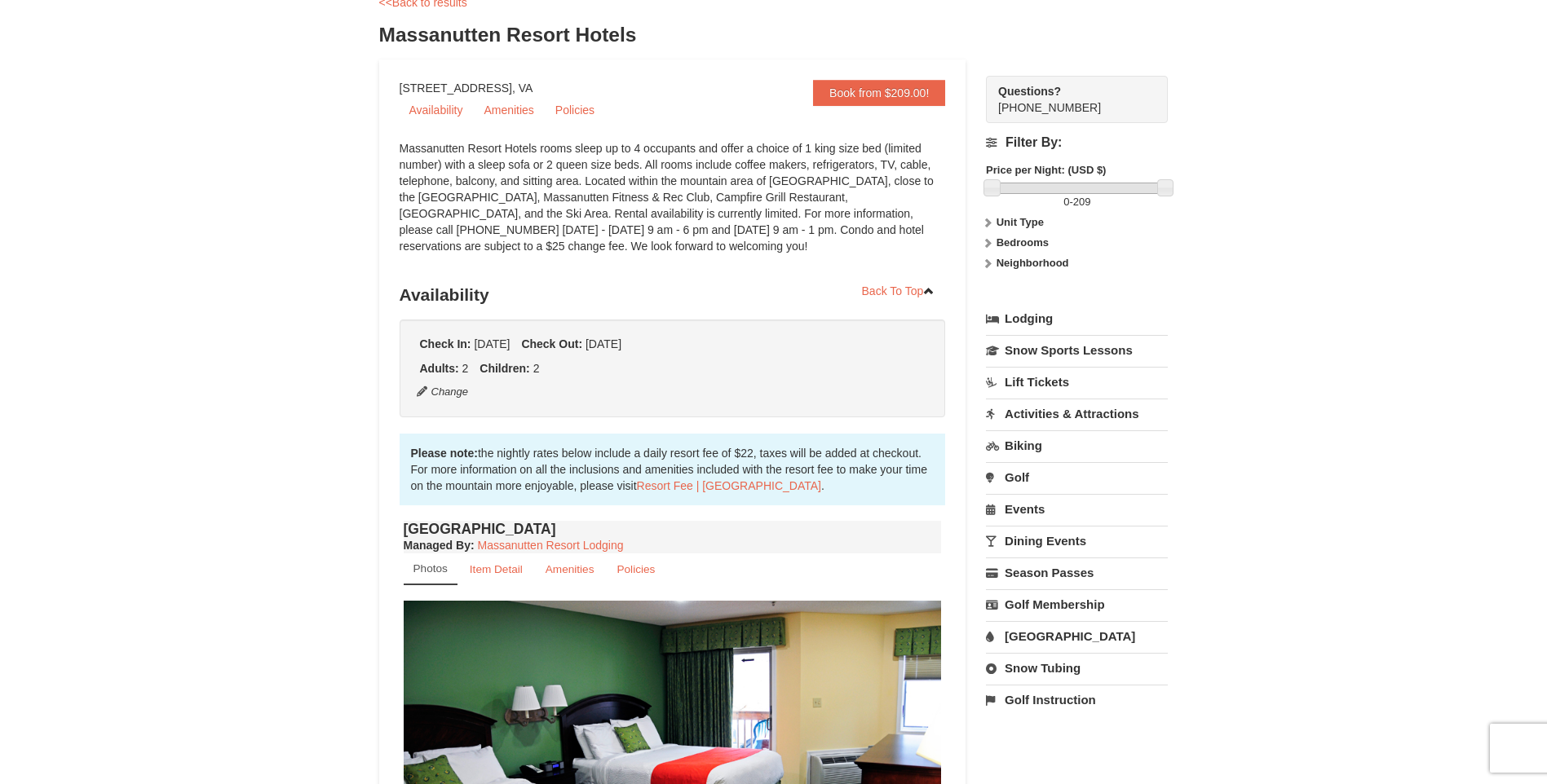
scroll to position [245, 0]
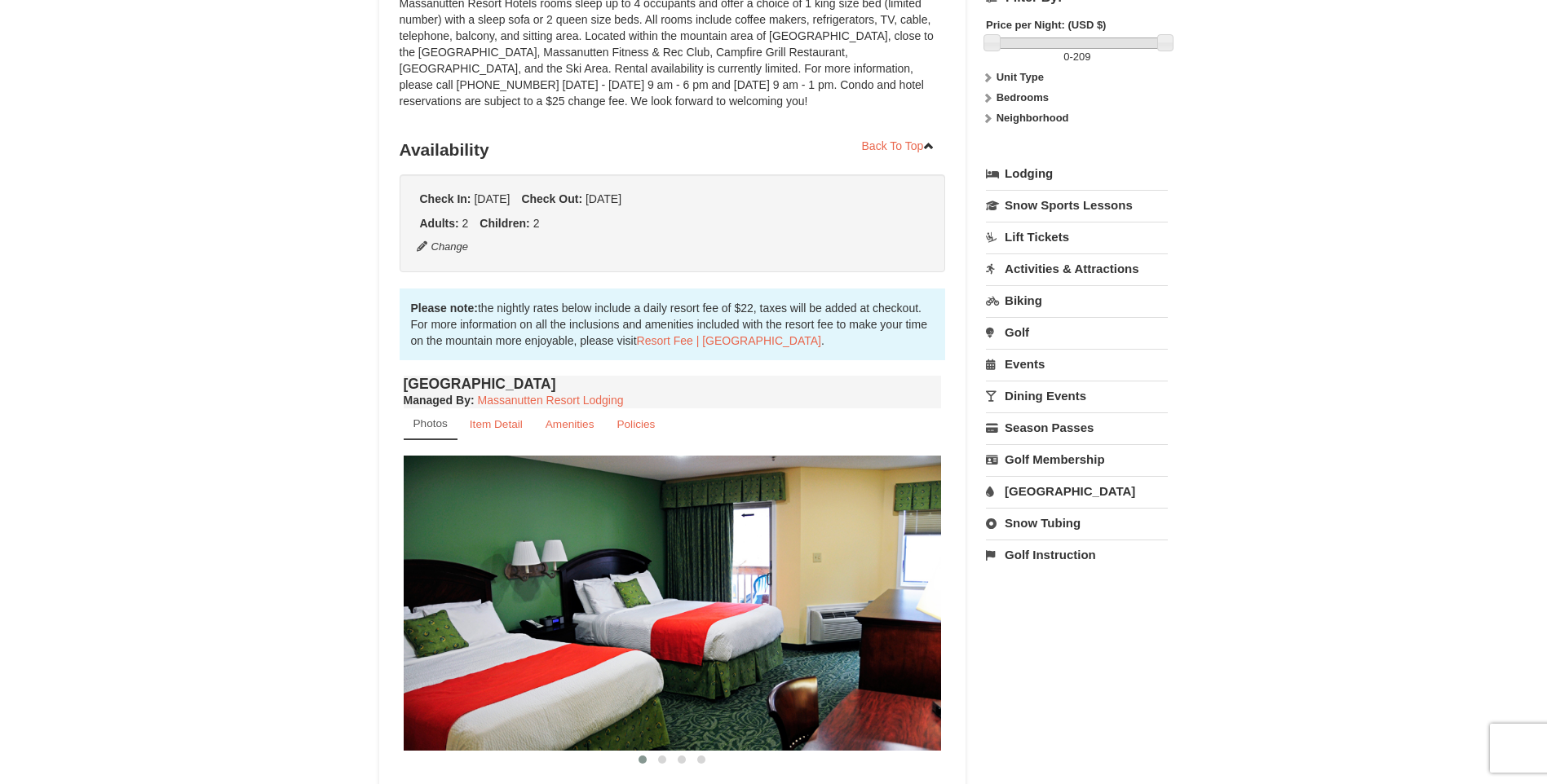
drag, startPoint x: 886, startPoint y: 636, endPoint x: 442, endPoint y: 581, distance: 447.4
click at [443, 581] on img at bounding box center [672, 602] width 538 height 294
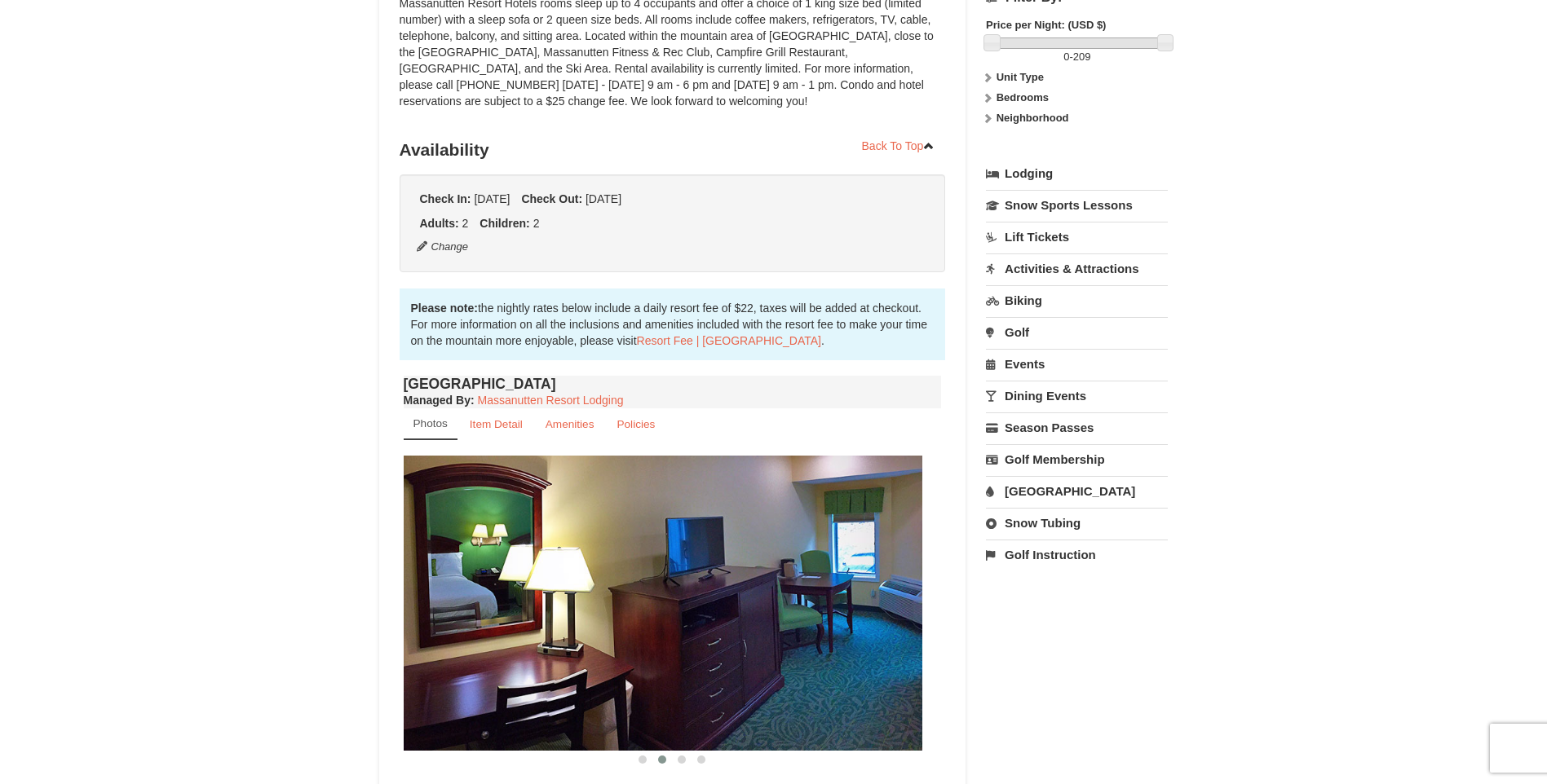
drag, startPoint x: 767, startPoint y: 620, endPoint x: 592, endPoint y: 620, distance: 175.0
click at [592, 620] on img at bounding box center [653, 602] width 538 height 294
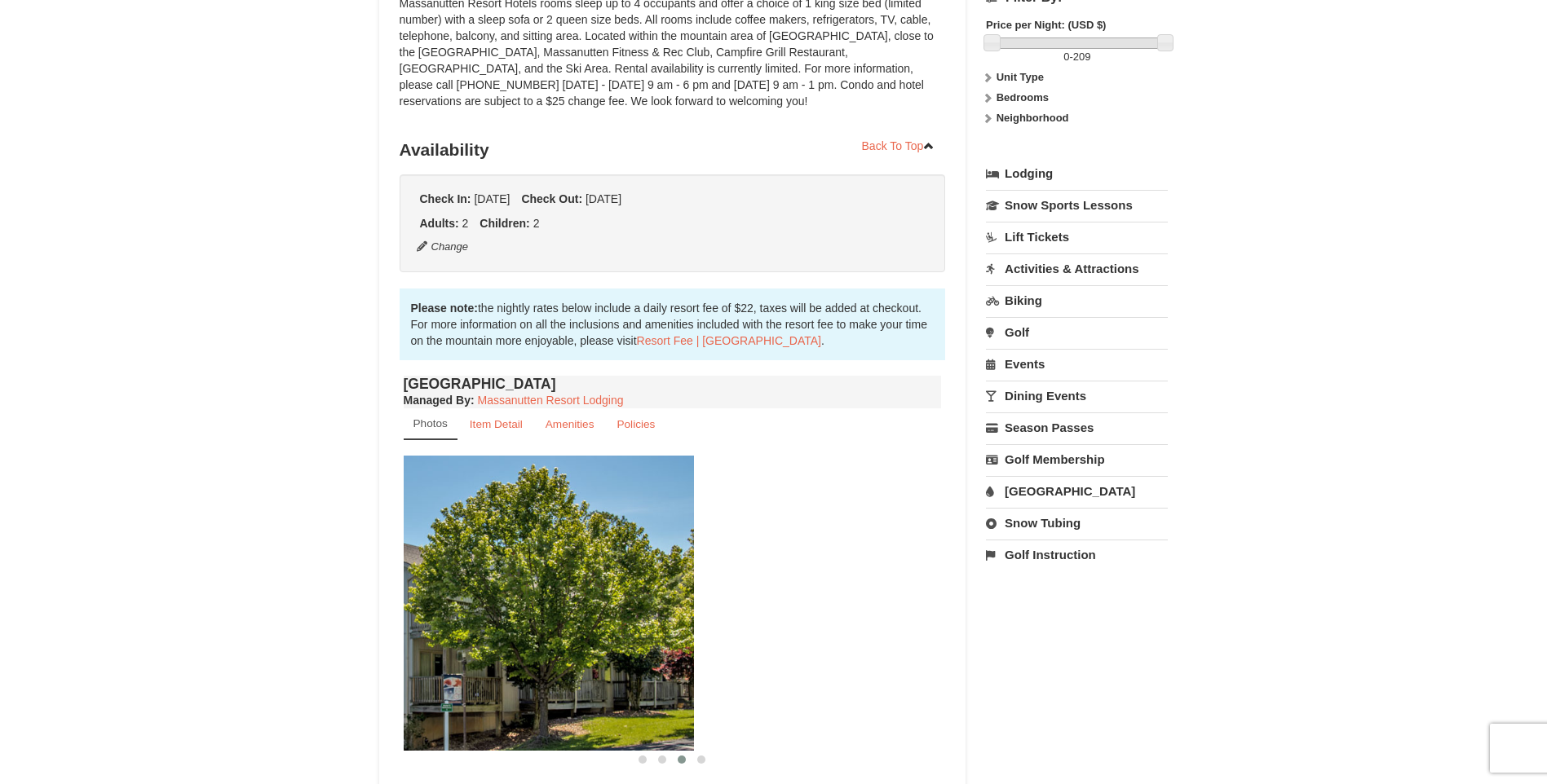
drag, startPoint x: 899, startPoint y: 624, endPoint x: 644, endPoint y: 625, distance: 255.0
click at [644, 625] on img at bounding box center [424, 602] width 538 height 294
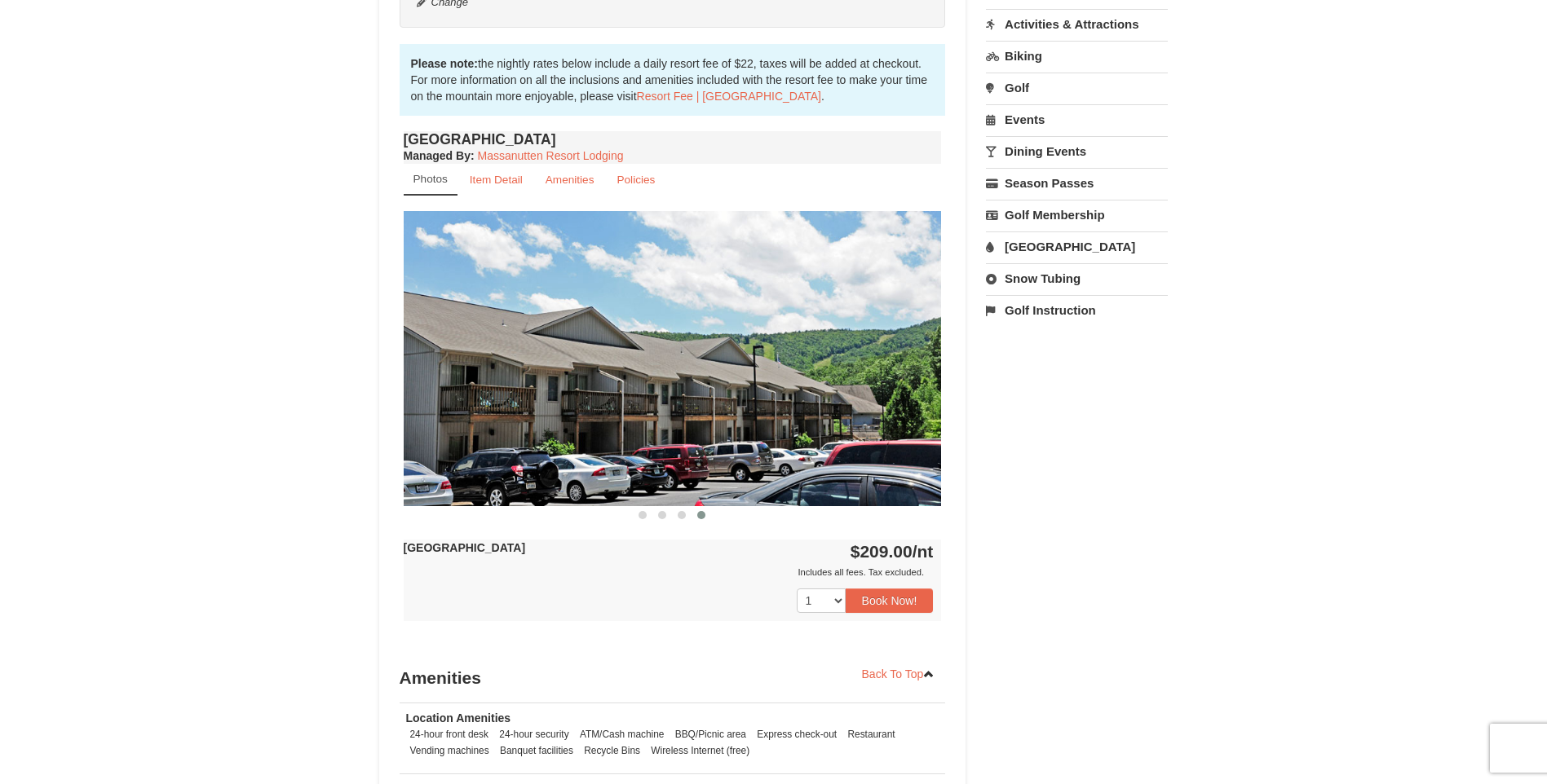
scroll to position [407, 0]
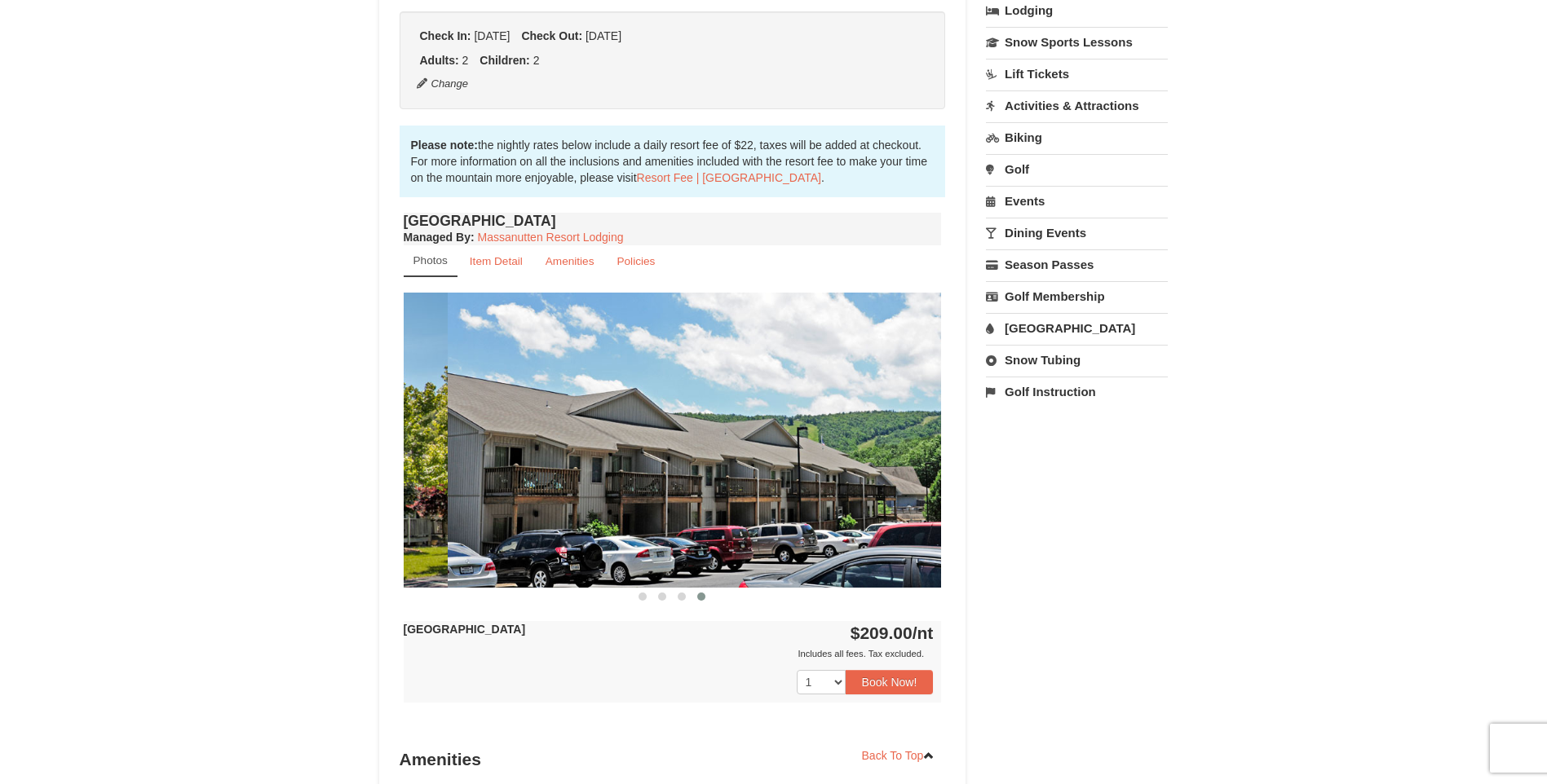
drag, startPoint x: 635, startPoint y: 429, endPoint x: 1029, endPoint y: 454, distance: 394.8
click at [1004, 454] on div "Book from $209.00! 1822 Resort Drive, Massanutten, VA Availability Amenities Po…" at bounding box center [774, 398] width 789 height 1294
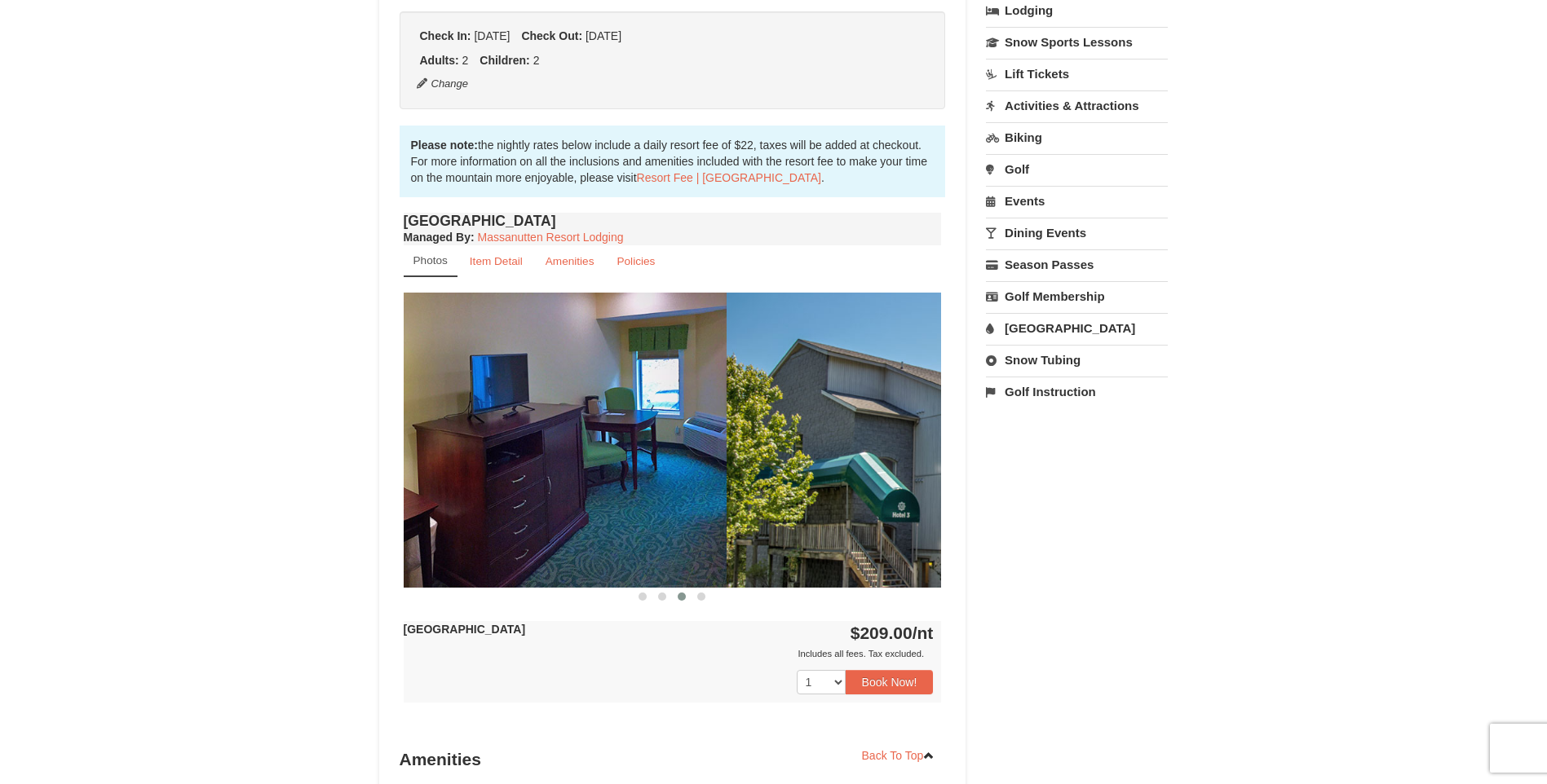
drag, startPoint x: 700, startPoint y: 465, endPoint x: 1003, endPoint y: 465, distance: 303.0
click at [1026, 464] on div "Book from $209.00! 1822 Resort Drive, Massanutten, VA Availability Amenities Po…" at bounding box center [774, 398] width 789 height 1294
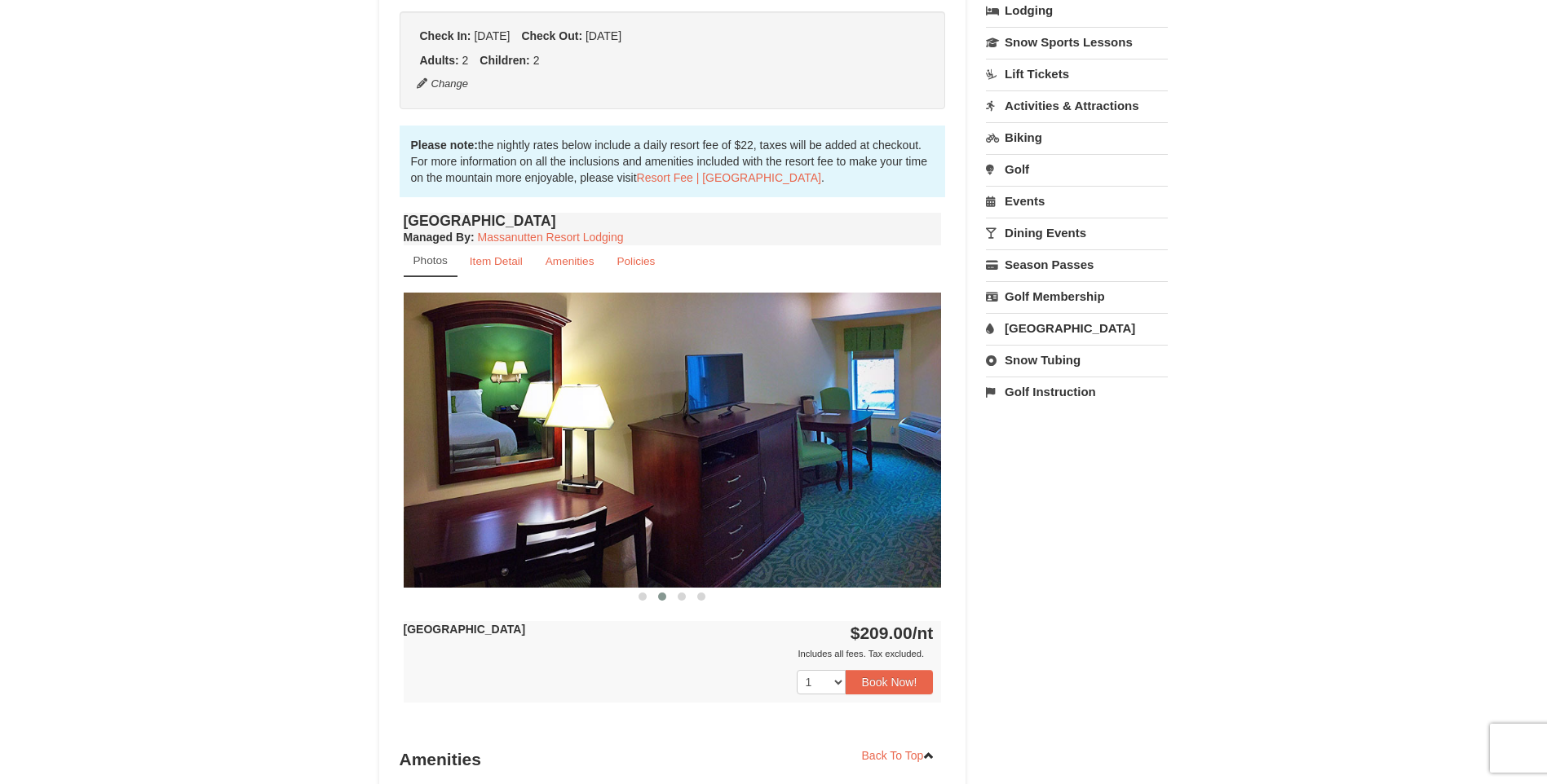
drag, startPoint x: 581, startPoint y: 477, endPoint x: 960, endPoint y: 488, distance: 379.2
click at [908, 488] on img at bounding box center [672, 439] width 538 height 294
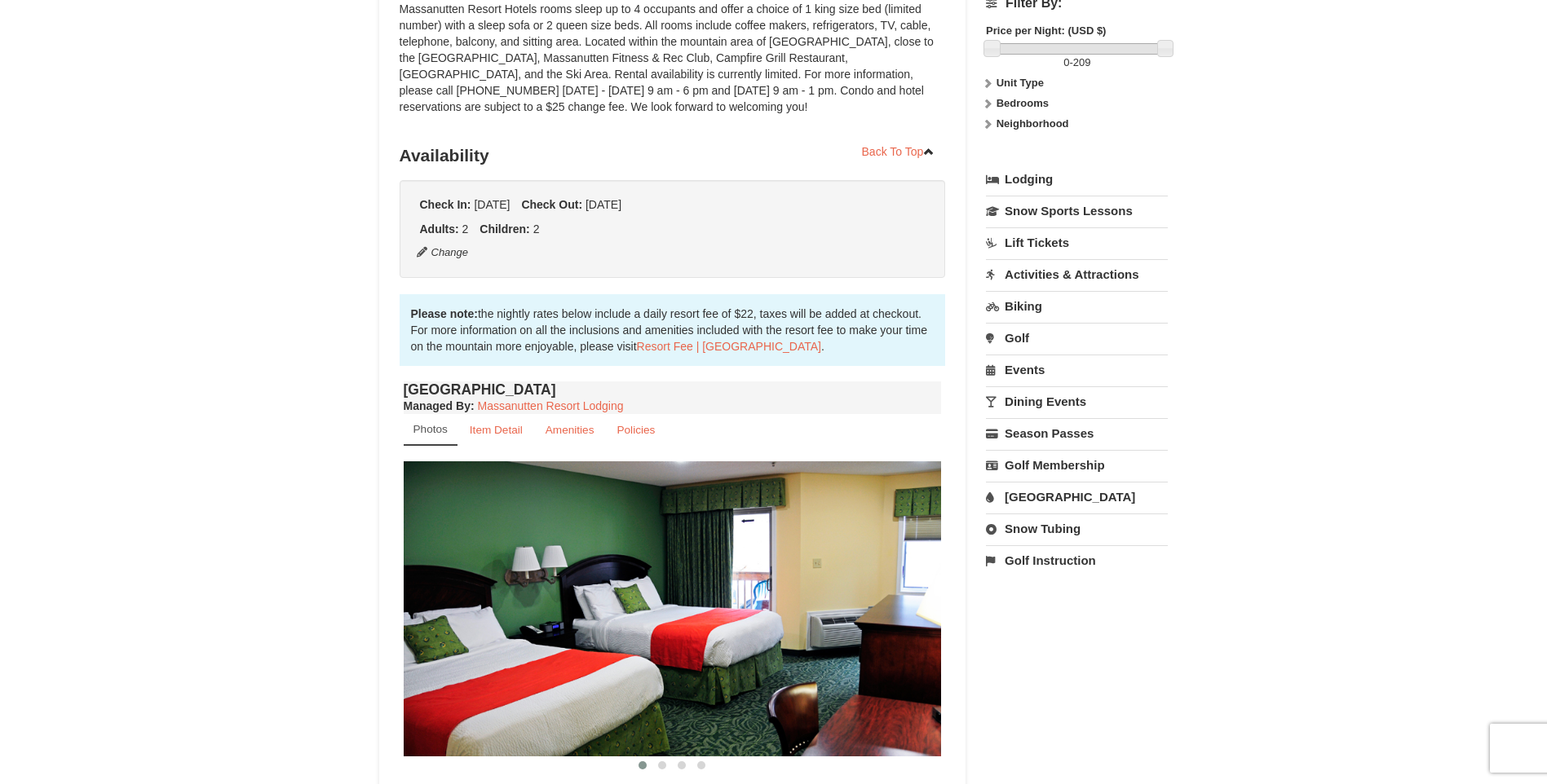
scroll to position [489, 0]
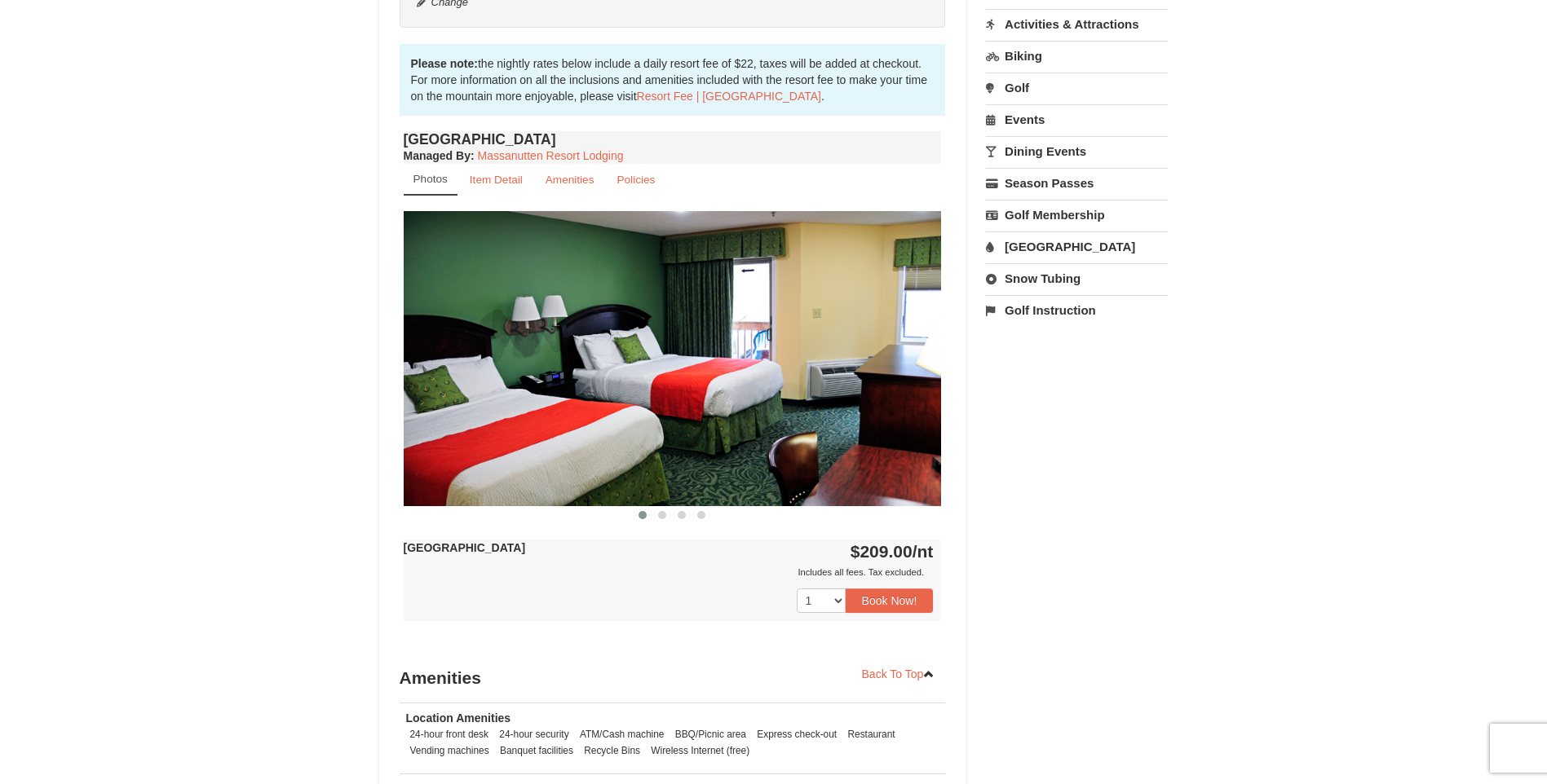
click at [1158, 722] on div "Book from $209.00! 1822 Resort Drive, Massanutten, VA Availability Amenities Po…" at bounding box center [774, 317] width 789 height 1294
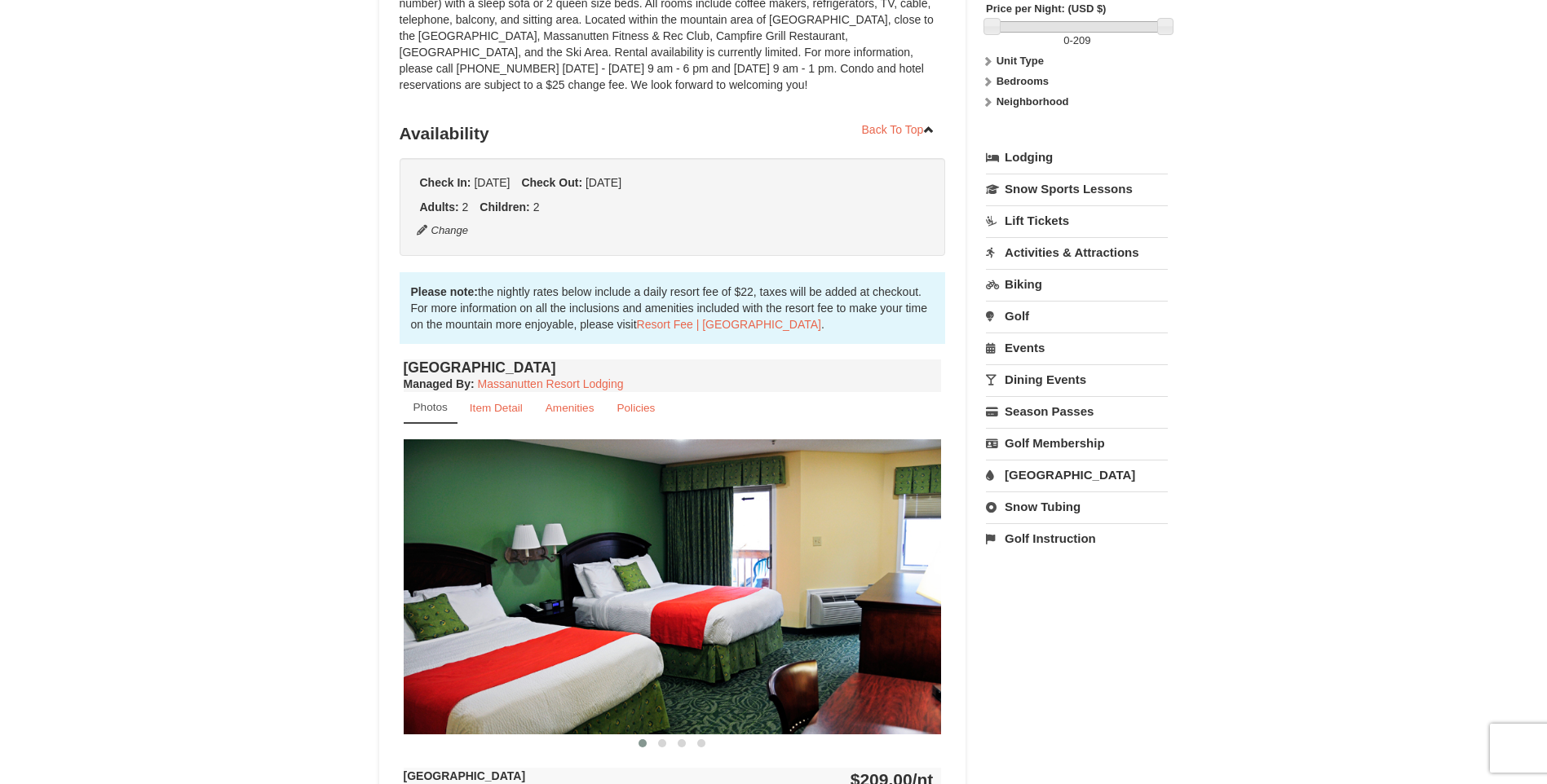
scroll to position [326, 0]
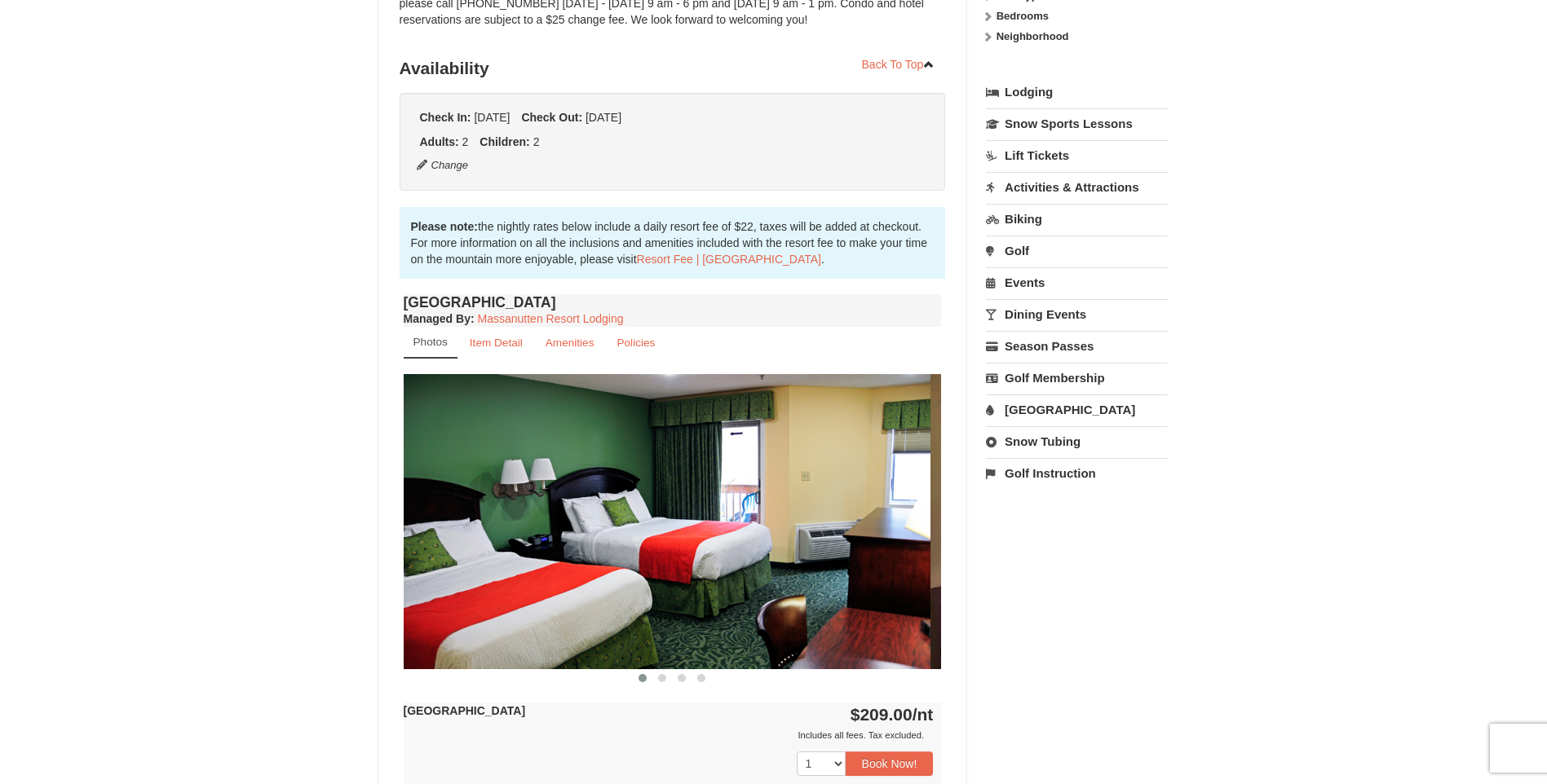
drag, startPoint x: 873, startPoint y: 577, endPoint x: 638, endPoint y: 573, distance: 235.0
click at [649, 579] on img at bounding box center [661, 521] width 538 height 294
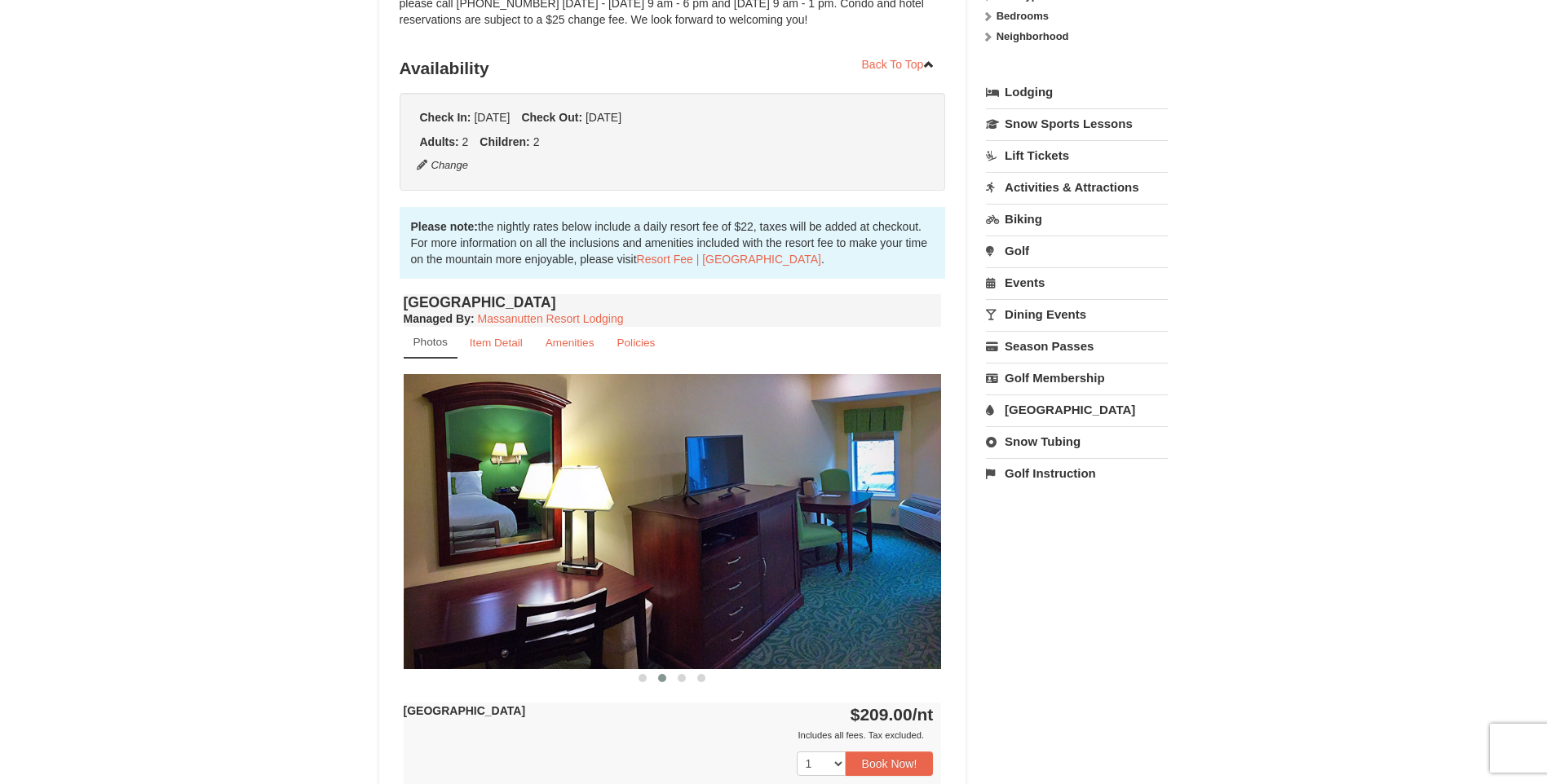
drag, startPoint x: 719, startPoint y: 575, endPoint x: 436, endPoint y: 569, distance: 283.1
click at [447, 569] on img at bounding box center [672, 521] width 538 height 294
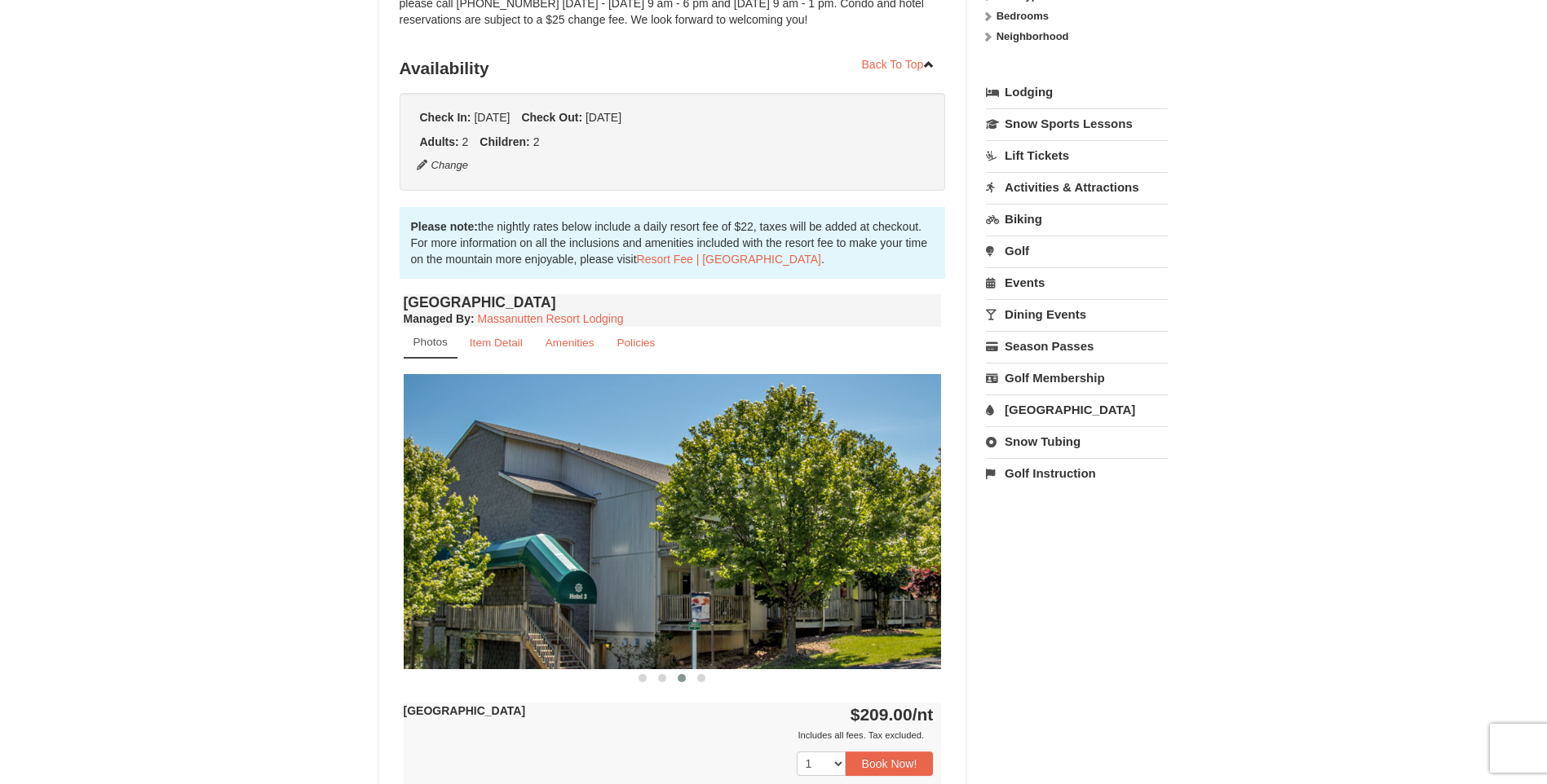
drag, startPoint x: 690, startPoint y: 556, endPoint x: 58, endPoint y: 512, distance: 633.5
click at [301, 552] on div "× <<Back to results Massanutten Resort Hotels Book from $209.00! 1822 Resort Dr…" at bounding box center [773, 447] width 1547 height 1433
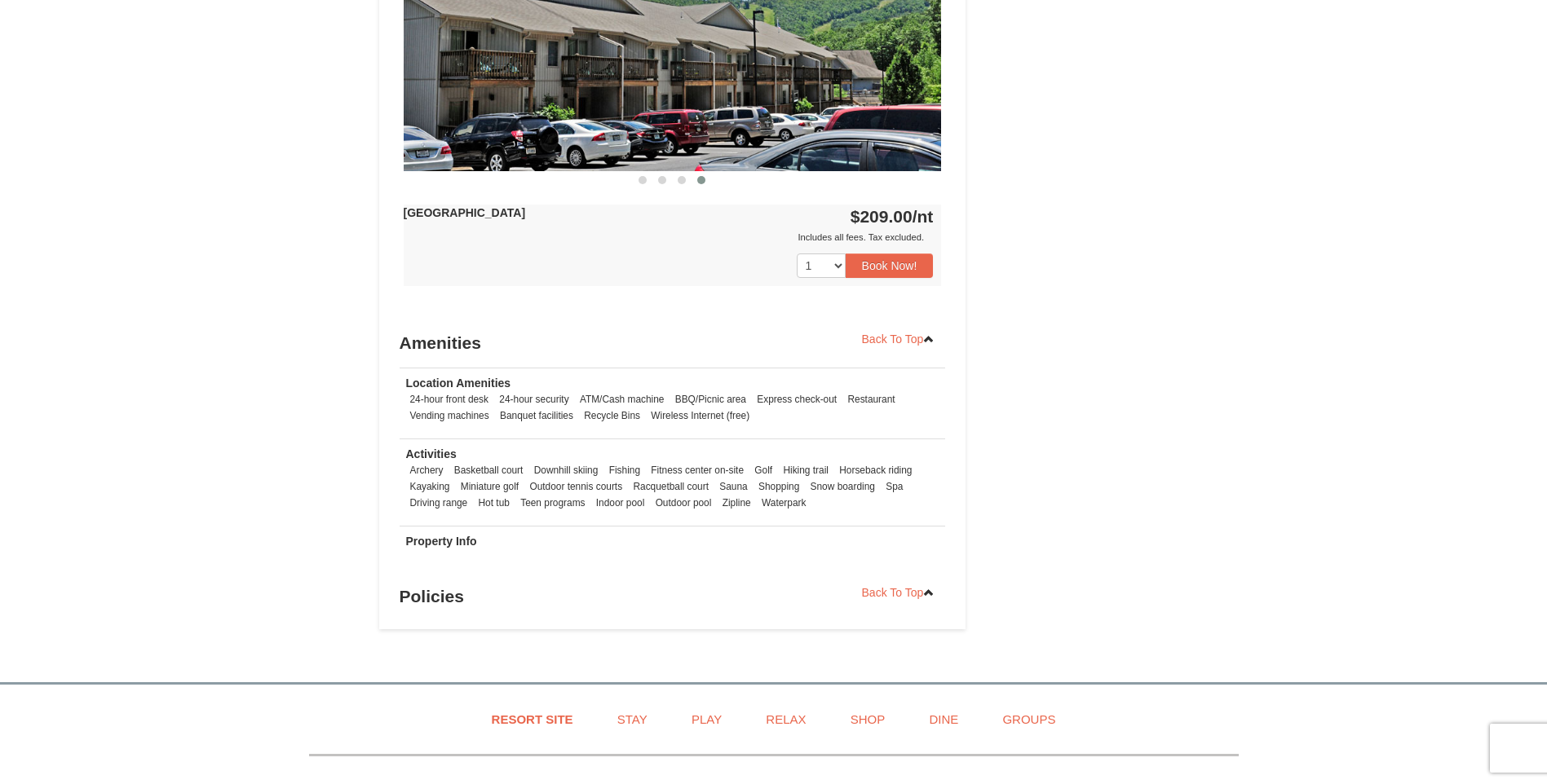
scroll to position [978, 0]
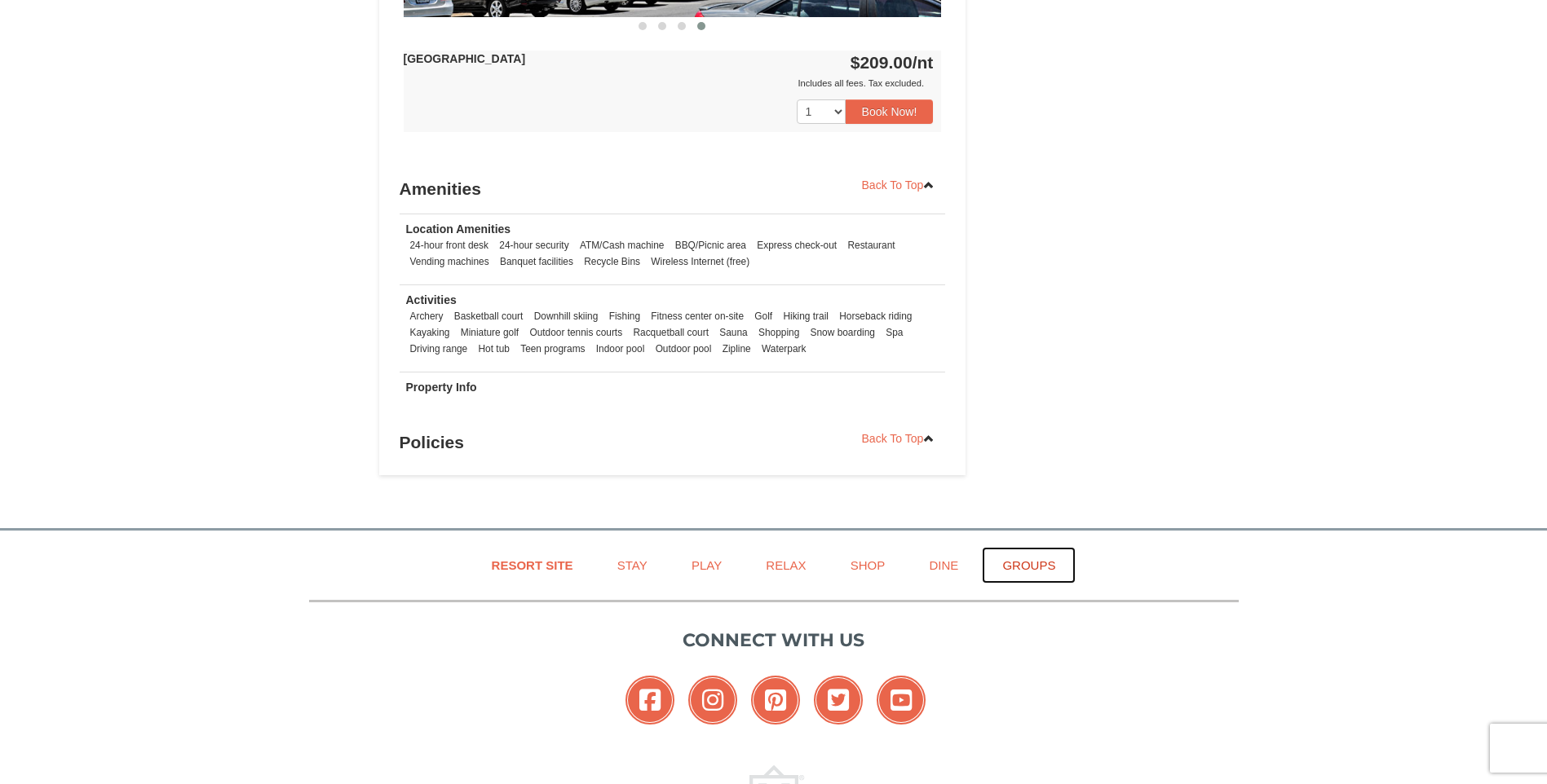
click at [1042, 564] on link "Groups" at bounding box center [1029, 565] width 94 height 37
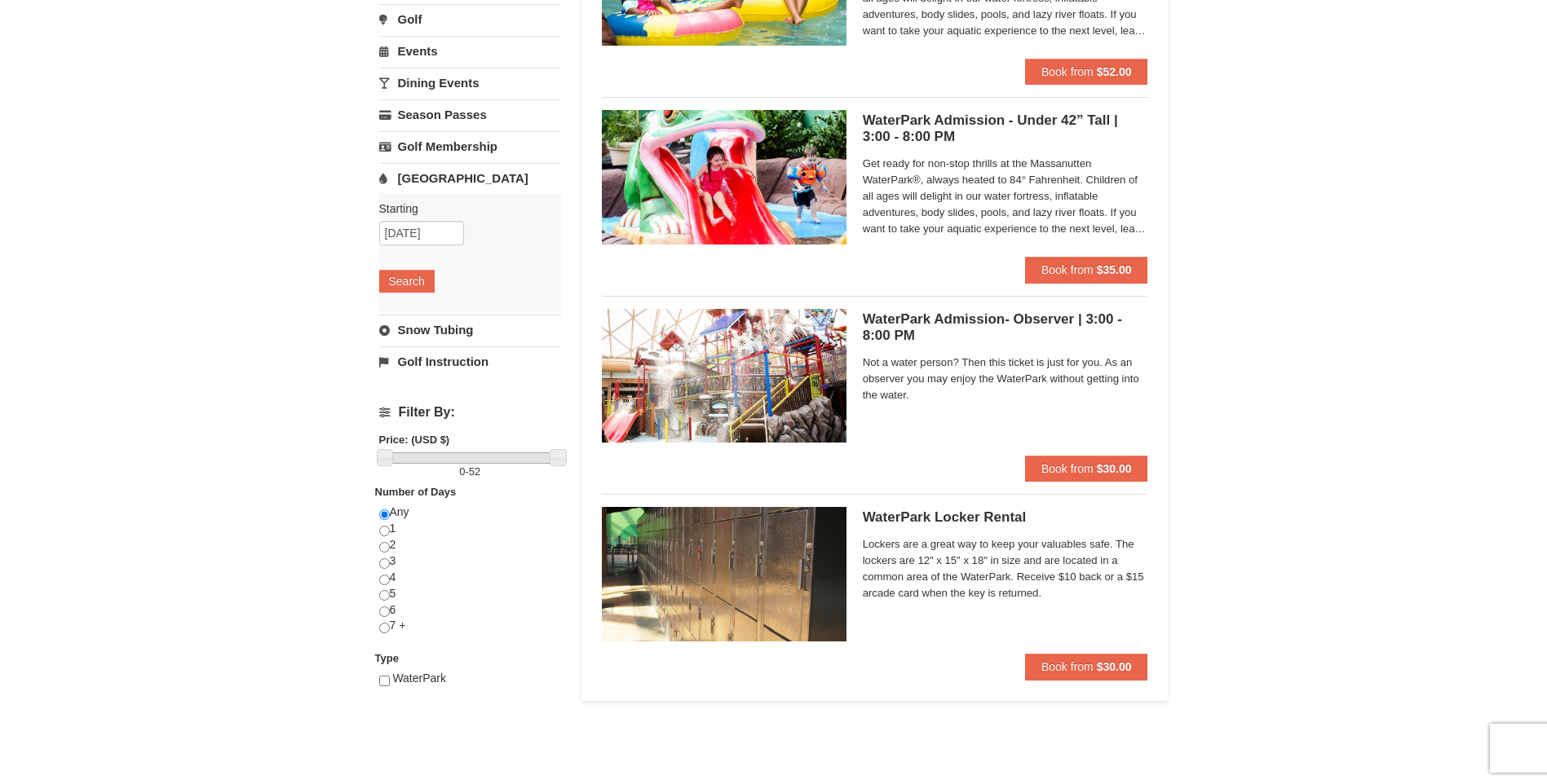
scroll to position [326, 0]
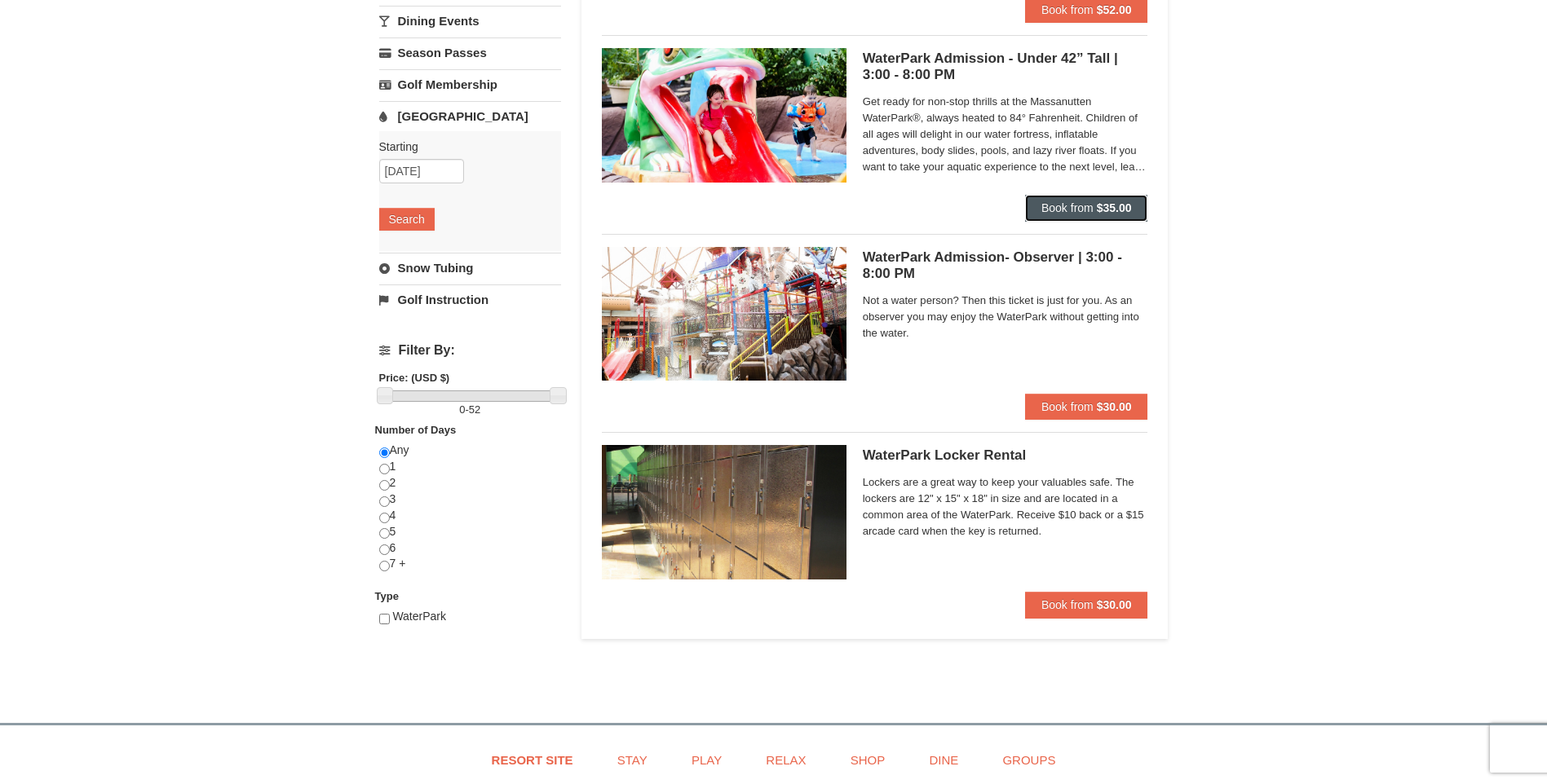
click at [1097, 215] on strong "$35.00" at bounding box center [1114, 207] width 35 height 13
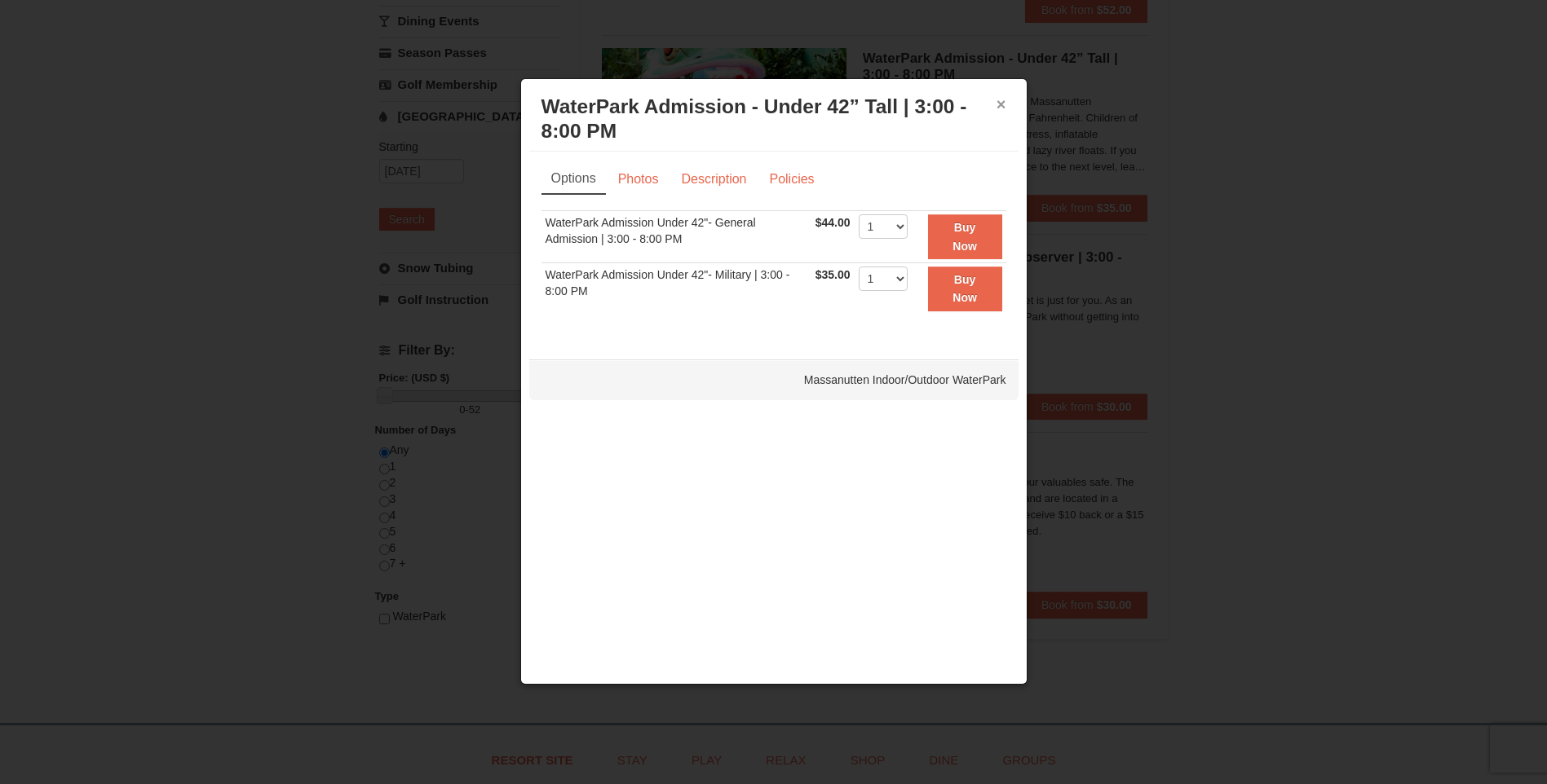
click at [1004, 102] on button "×" at bounding box center [1001, 104] width 9 height 16
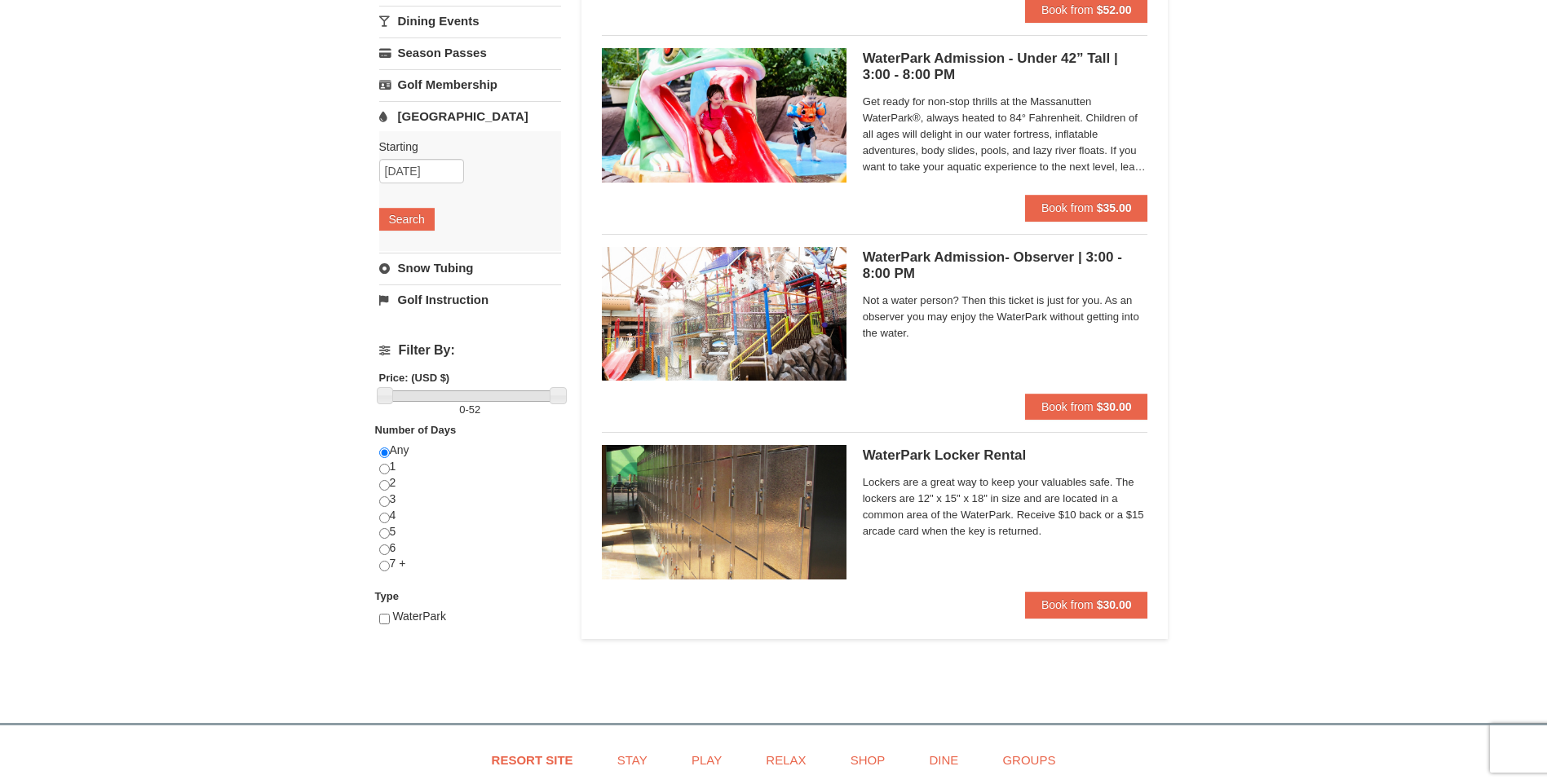
click at [392, 618] on span "WaterPark" at bounding box center [418, 616] width 54 height 13
click at [386, 614] on input "checkbox" at bounding box center [384, 619] width 10 height 10
checkbox input "true"
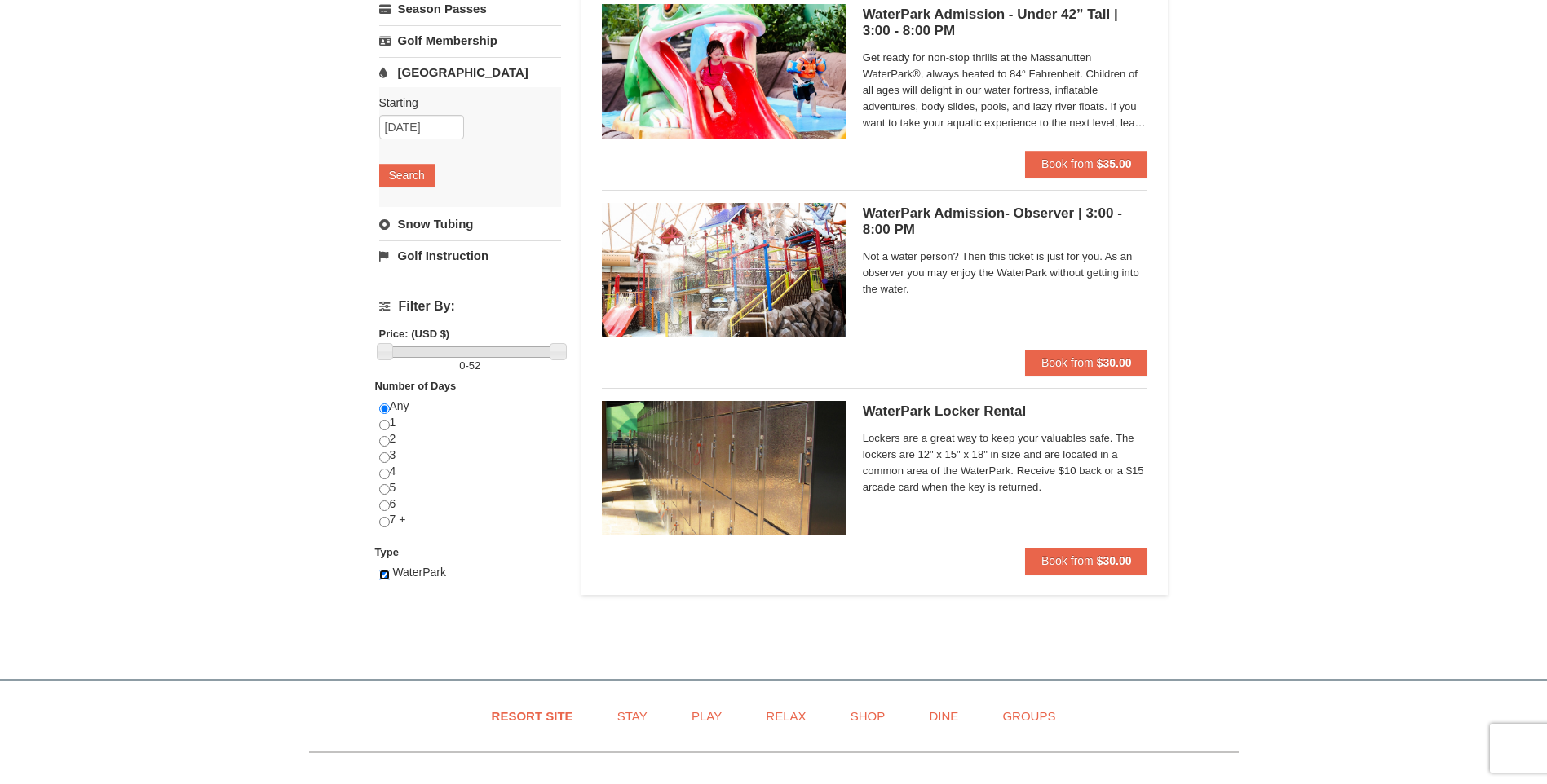
scroll to position [407, 0]
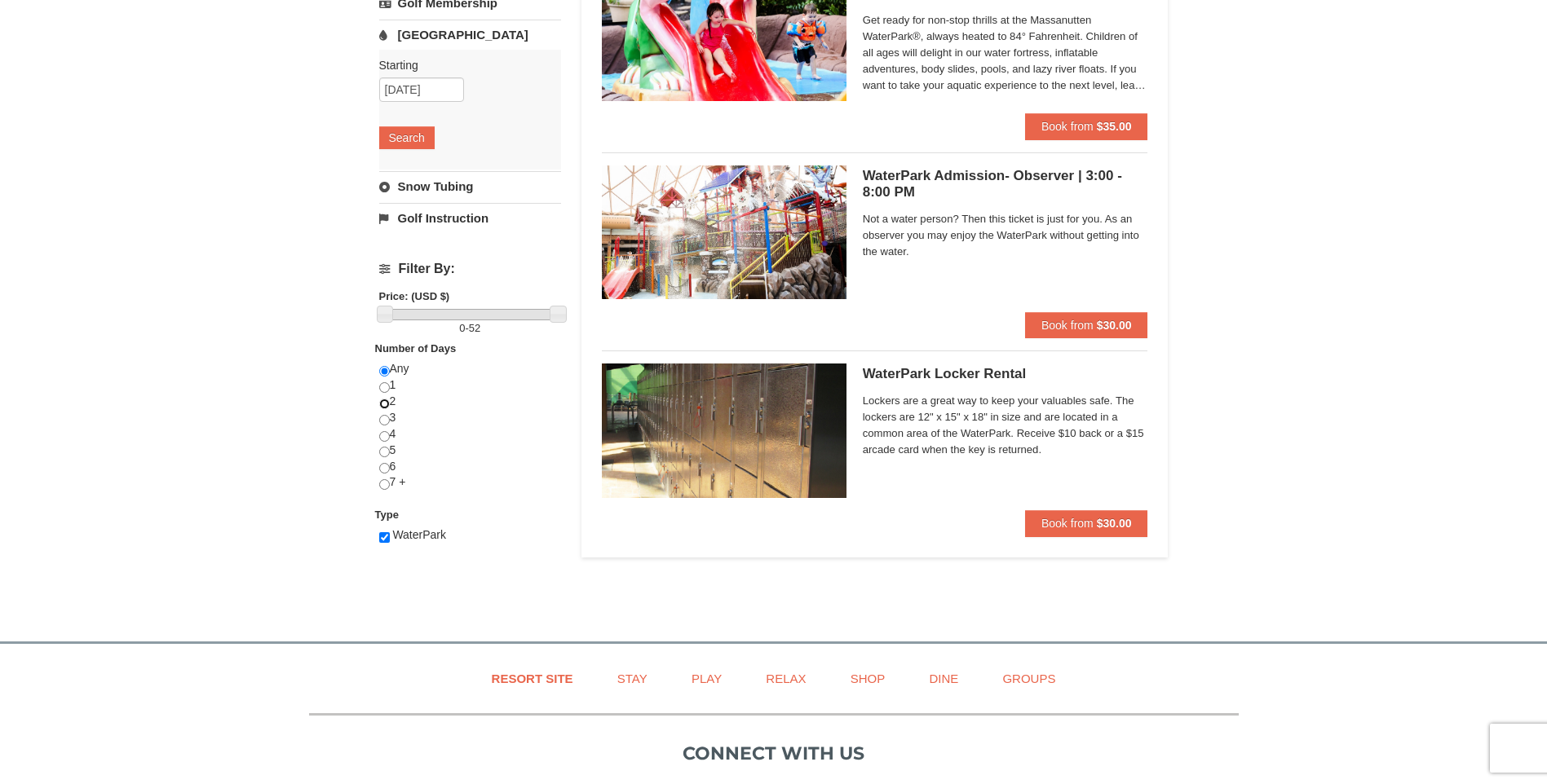
click at [384, 404] on input "radio" at bounding box center [384, 404] width 10 height 10
radio input "true"
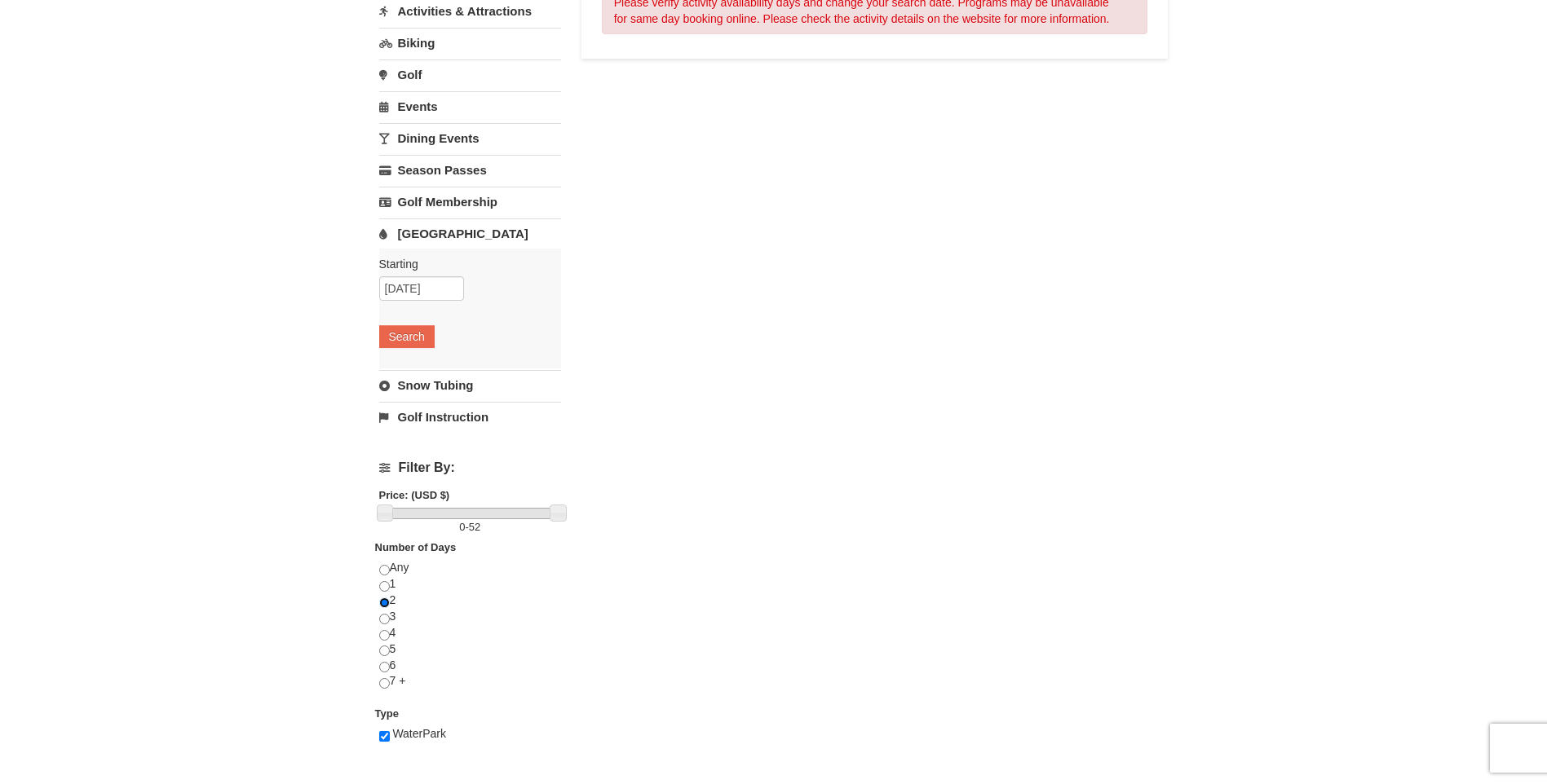
scroll to position [245, 0]
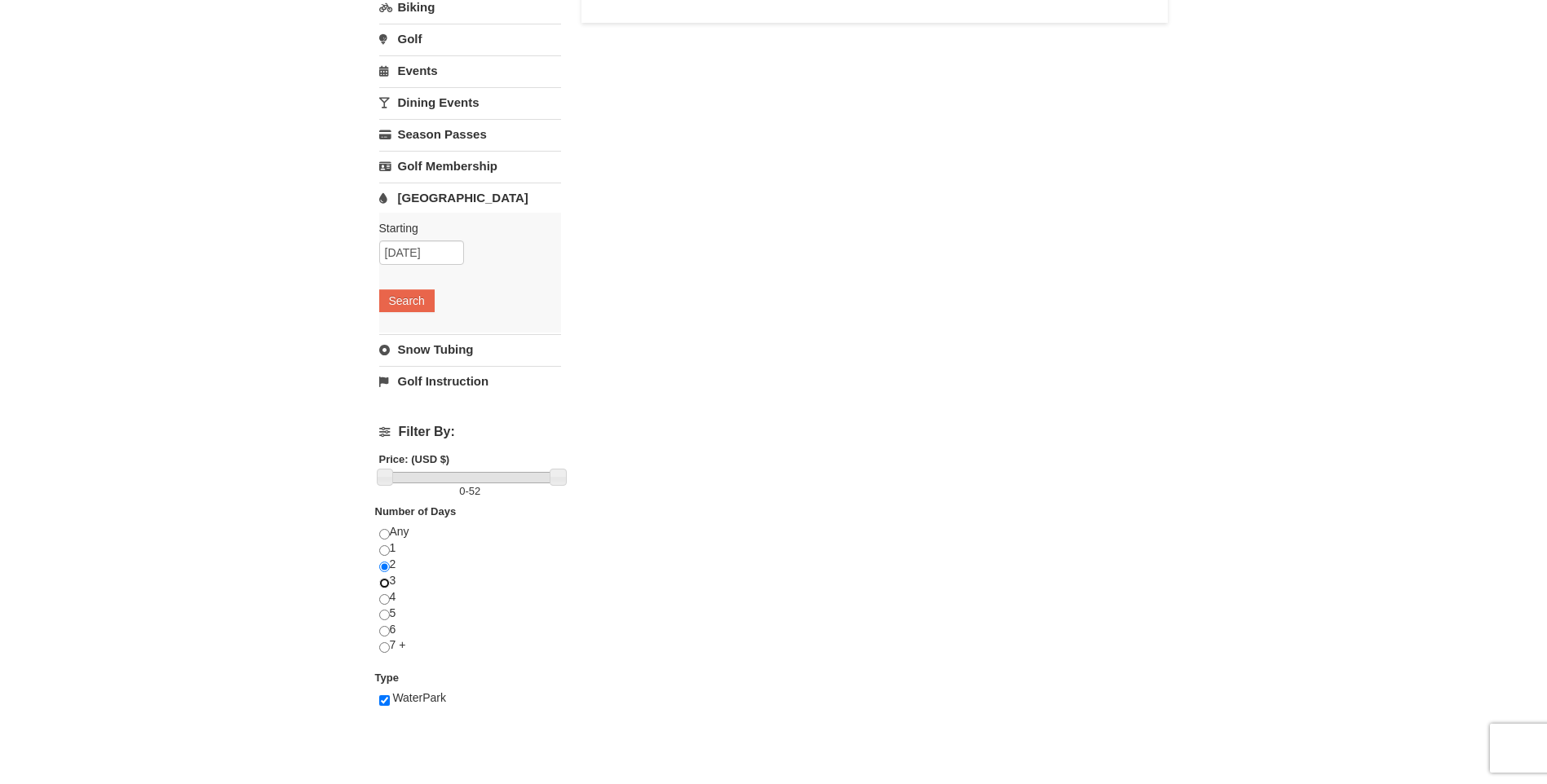
click at [384, 583] on input "radio" at bounding box center [384, 583] width 10 height 10
radio input "true"
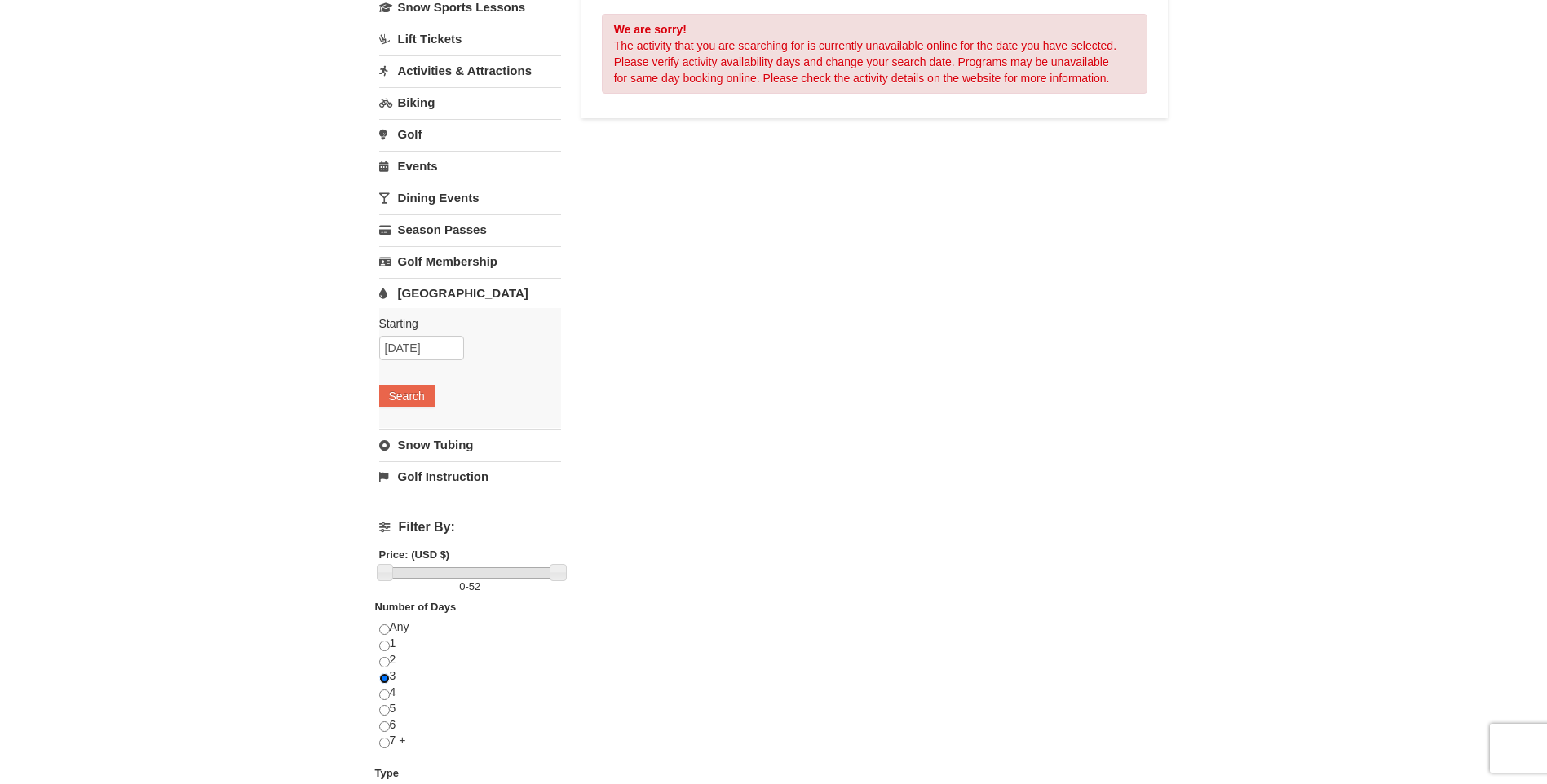
scroll to position [163, 0]
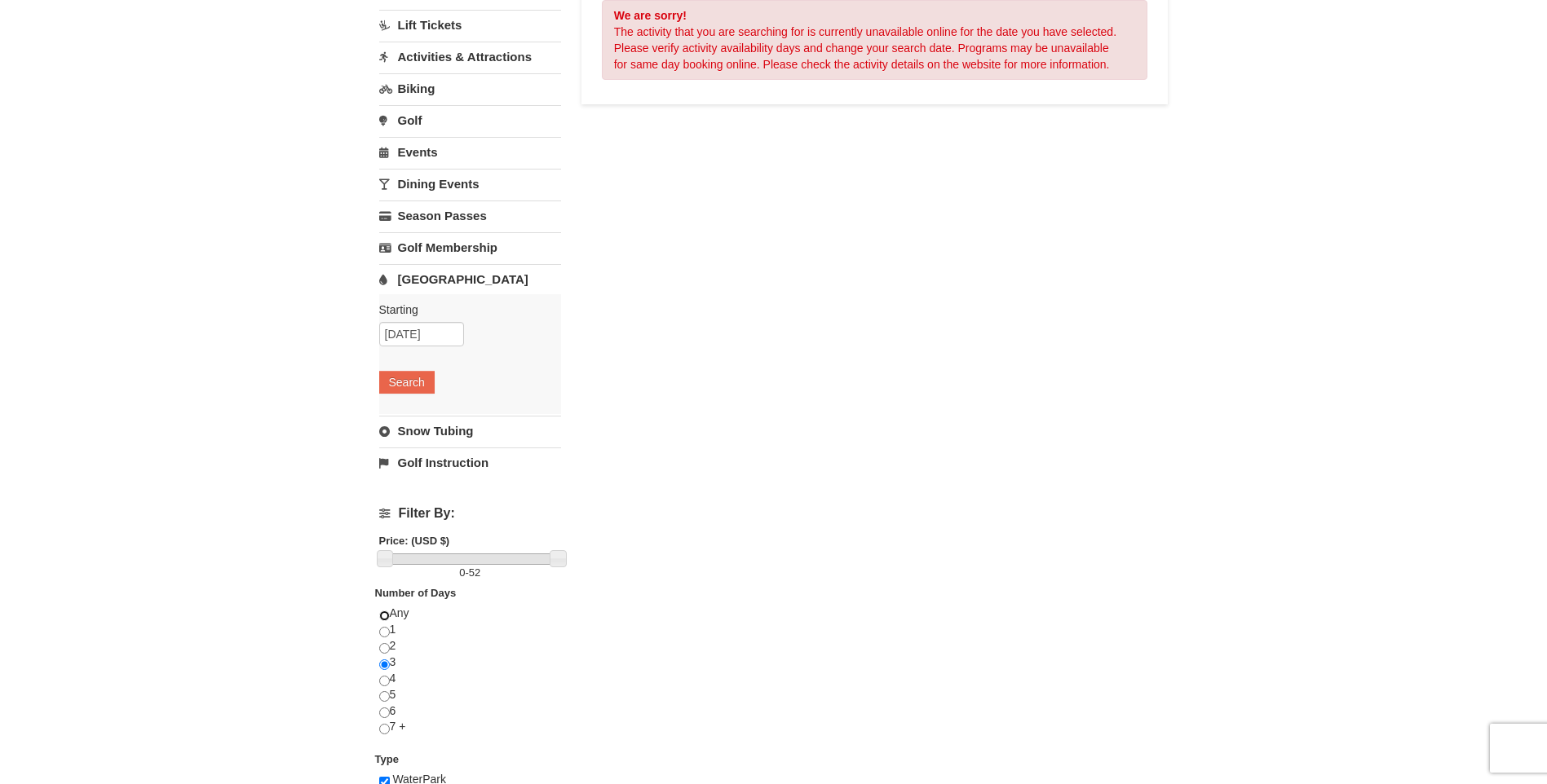
click at [385, 613] on input "radio" at bounding box center [384, 616] width 10 height 10
radio input "true"
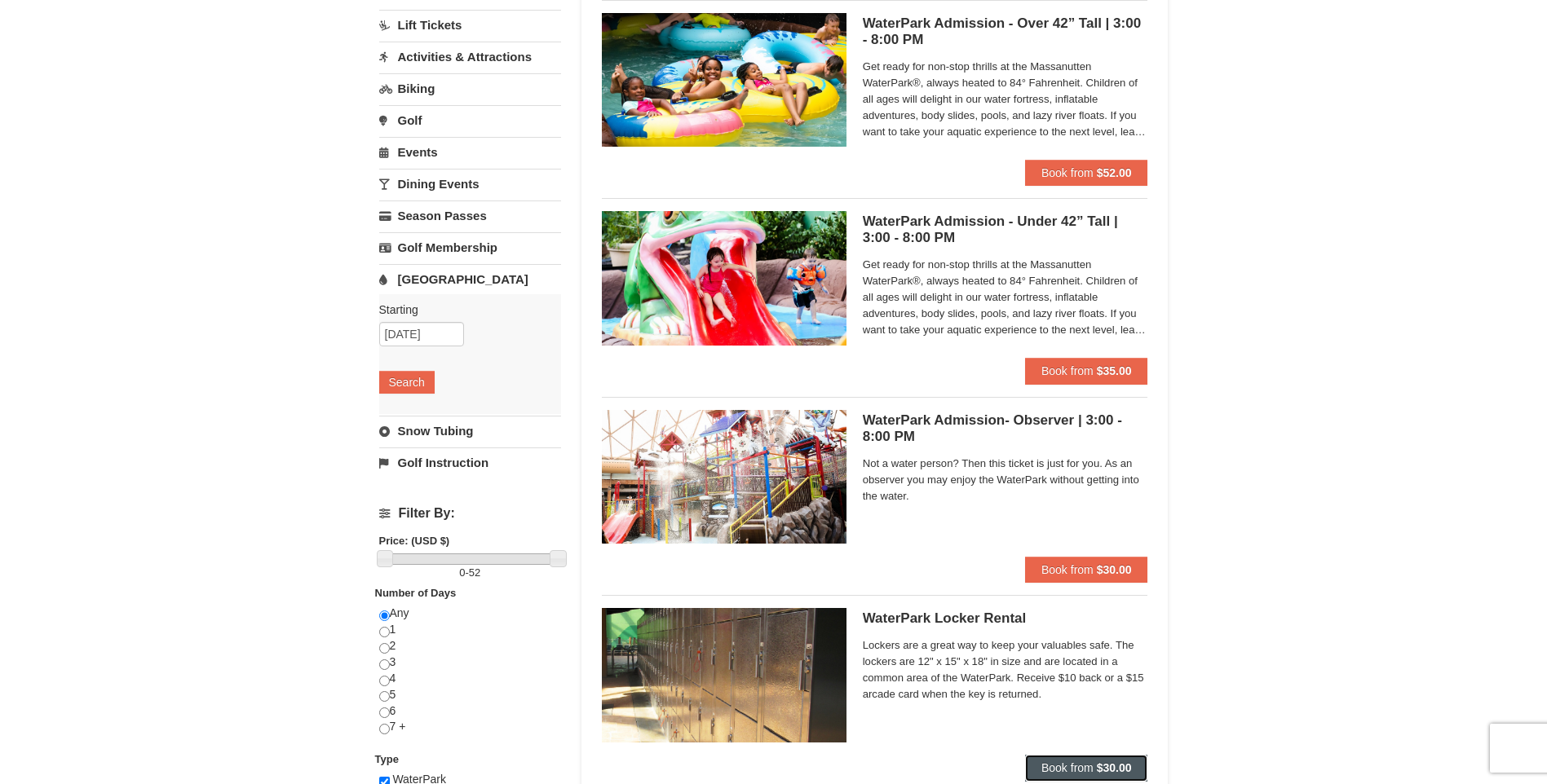
click at [1122, 756] on button "Book from $30.00" at bounding box center [1087, 768] width 123 height 26
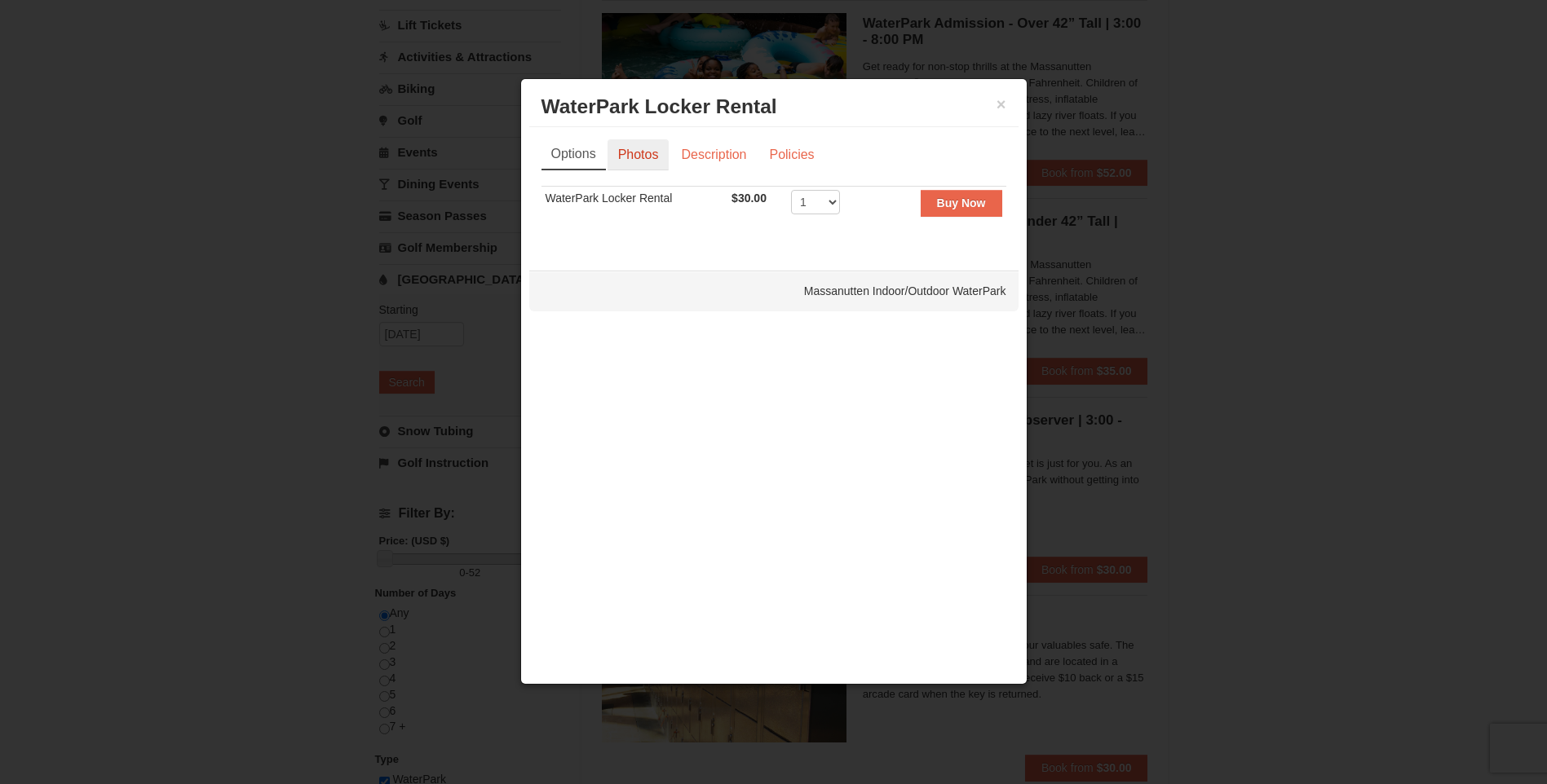
click at [656, 157] on link "Photos" at bounding box center [638, 155] width 62 height 31
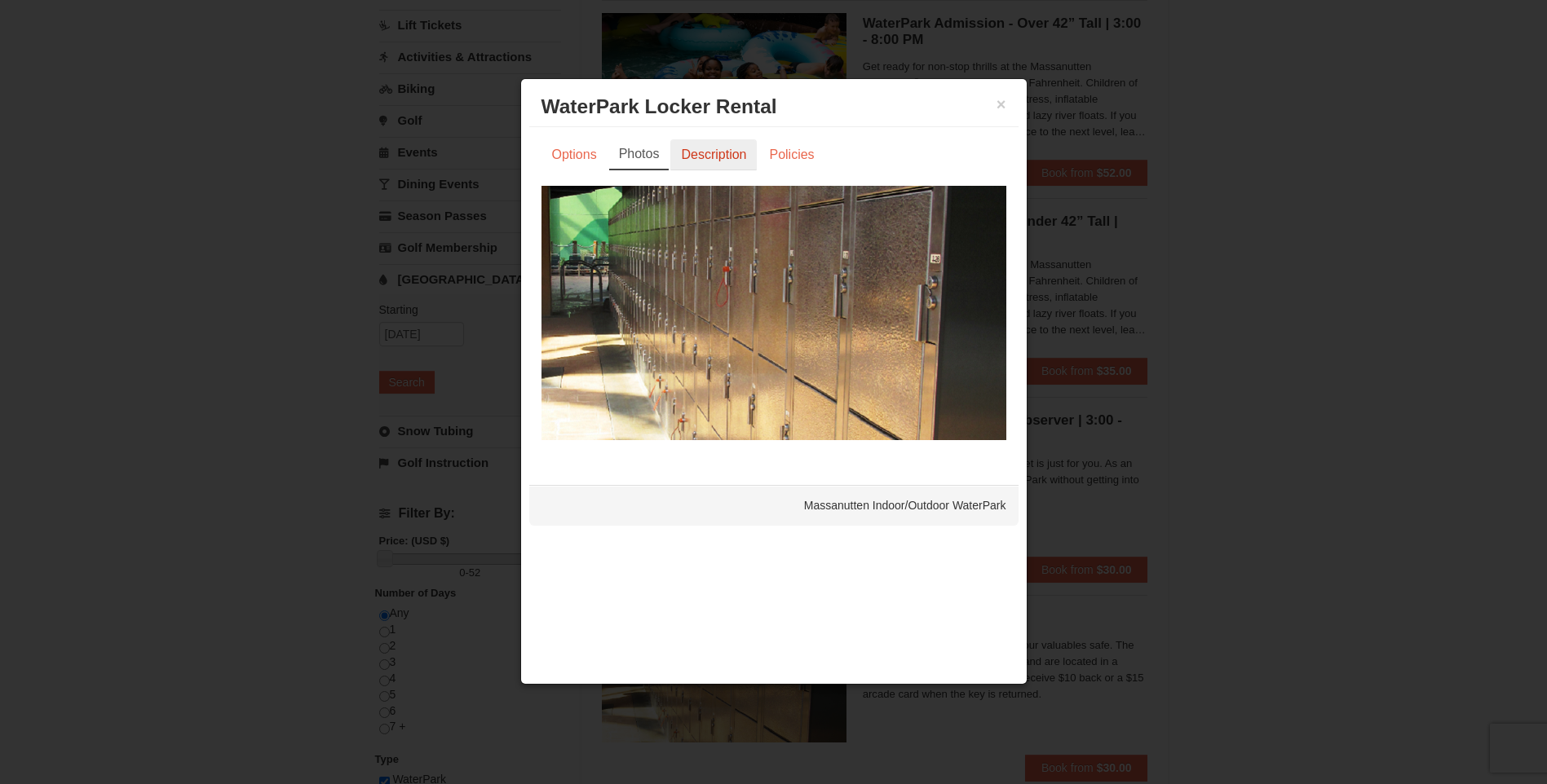
click at [681, 159] on link "Description" at bounding box center [713, 155] width 86 height 31
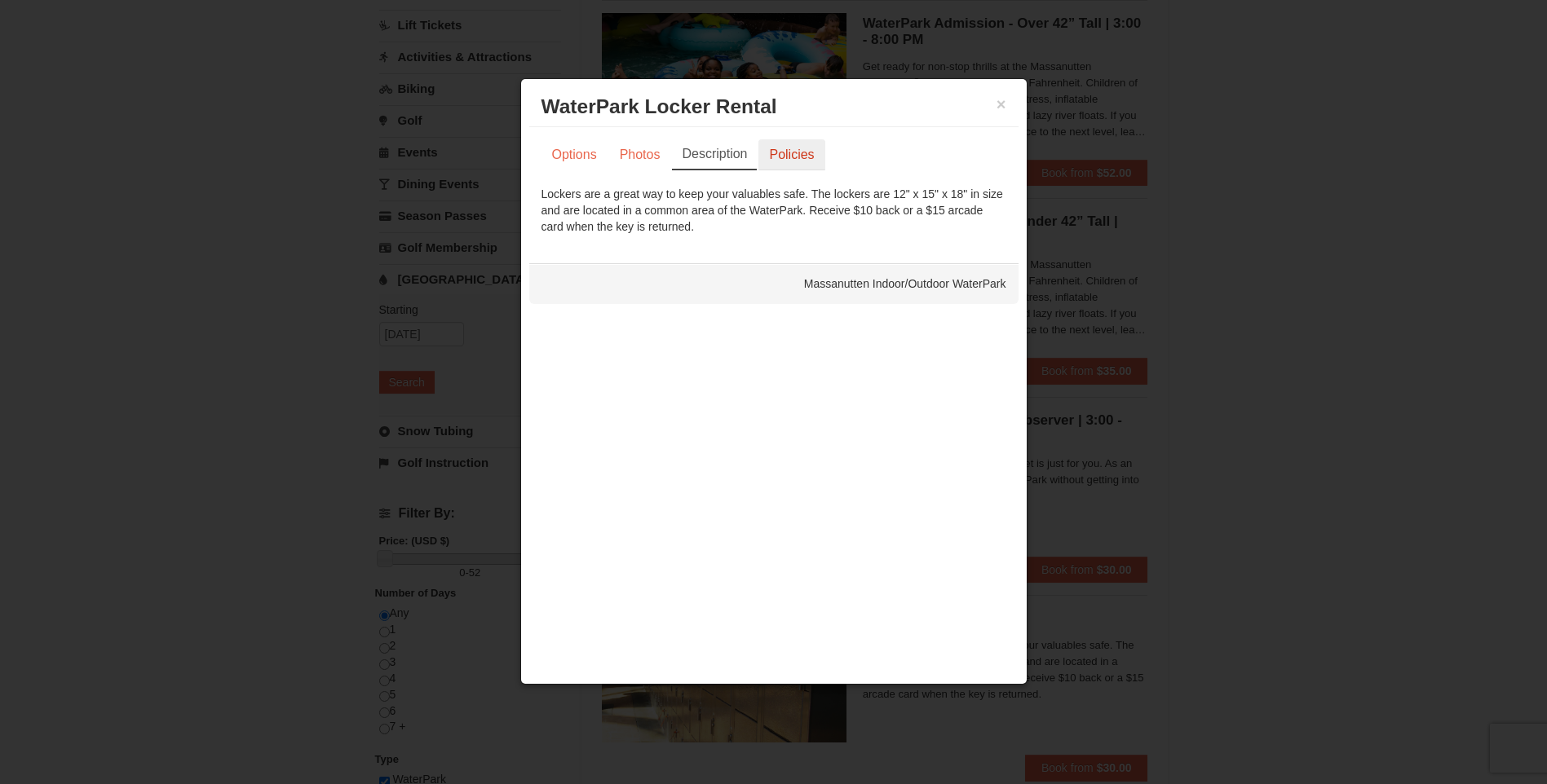
click at [770, 159] on link "Policies" at bounding box center [791, 155] width 66 height 31
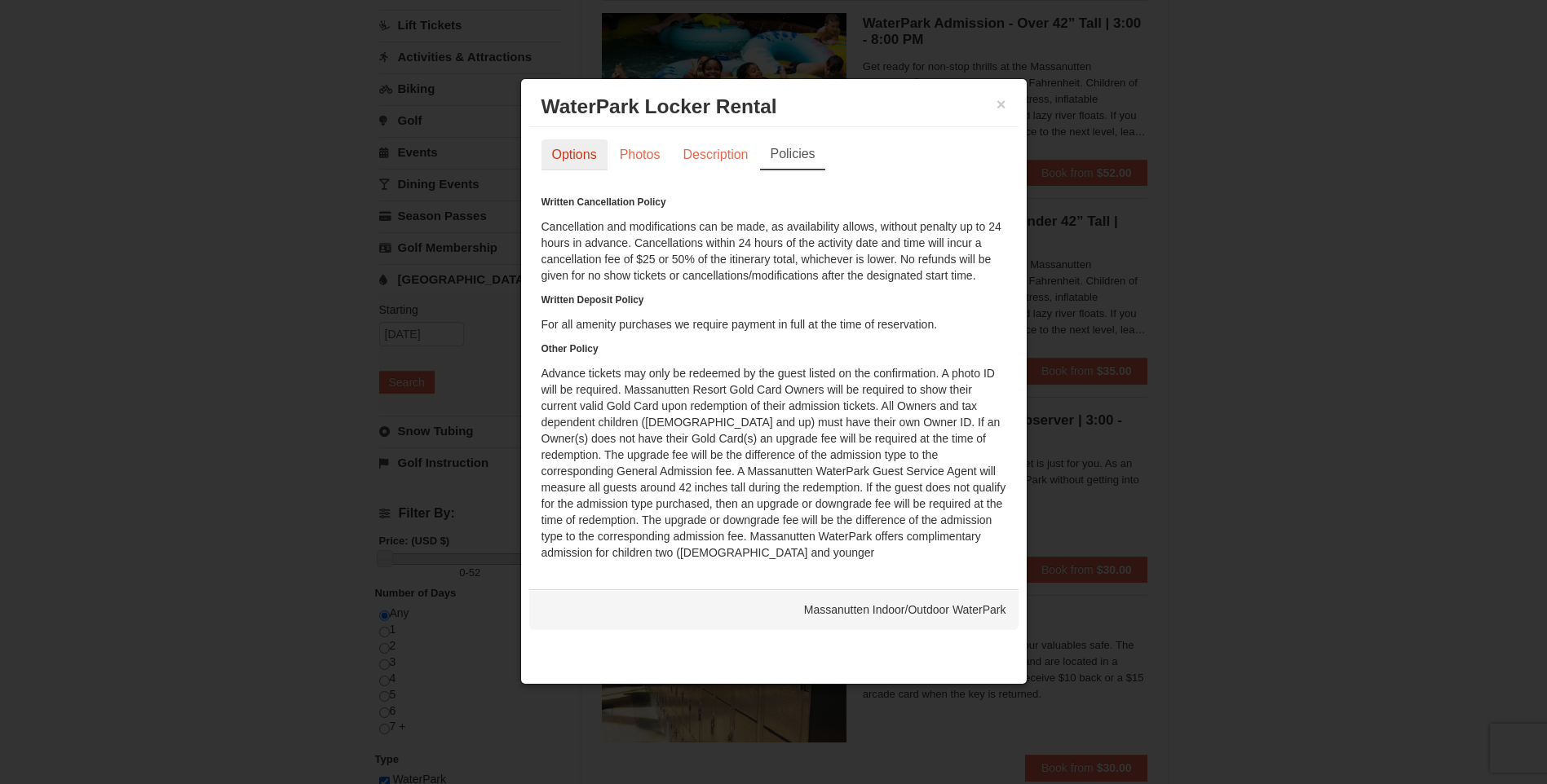
click at [569, 155] on link "Options" at bounding box center [574, 155] width 66 height 31
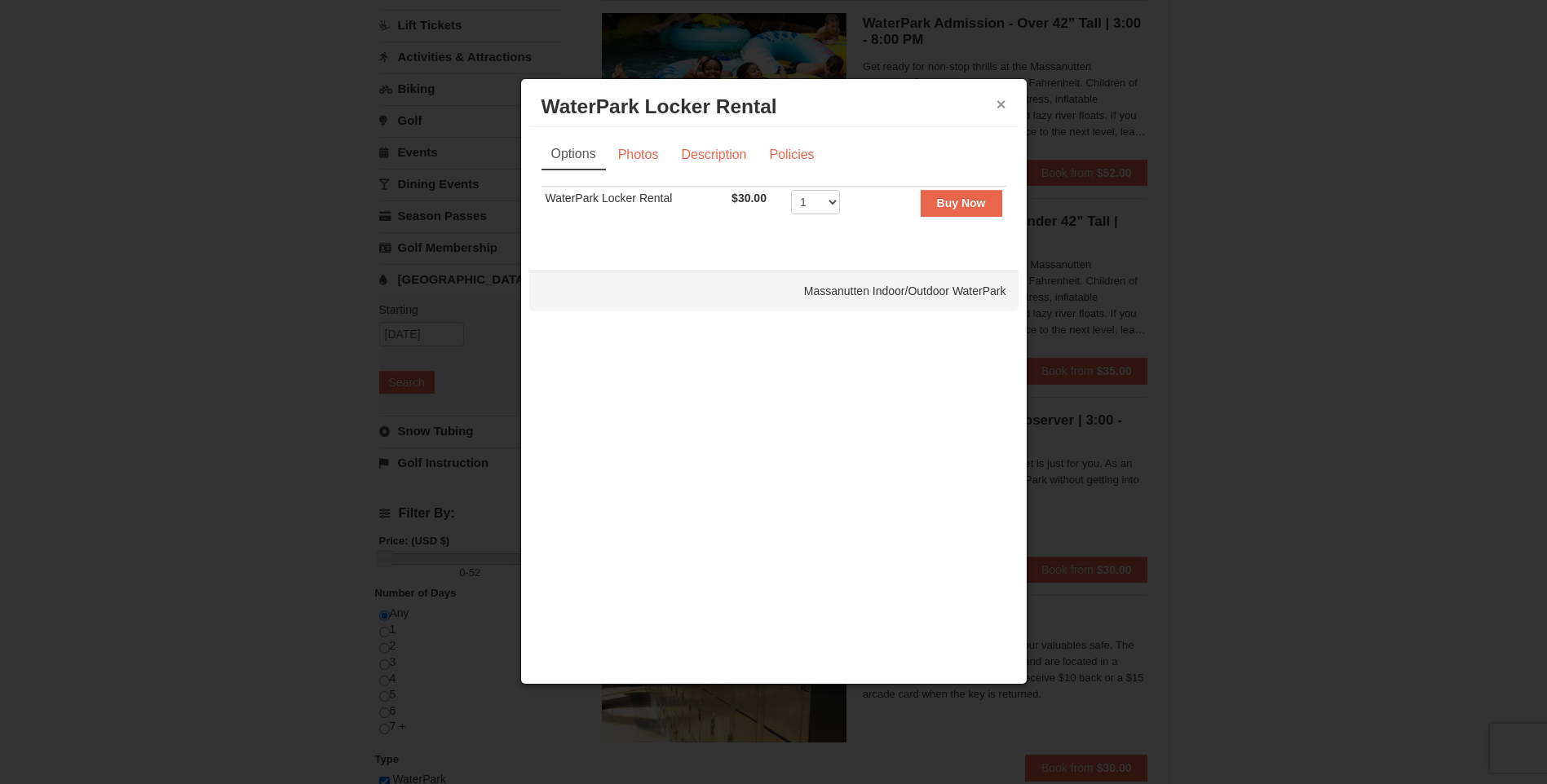
click at [997, 105] on button "×" at bounding box center [1001, 104] width 9 height 16
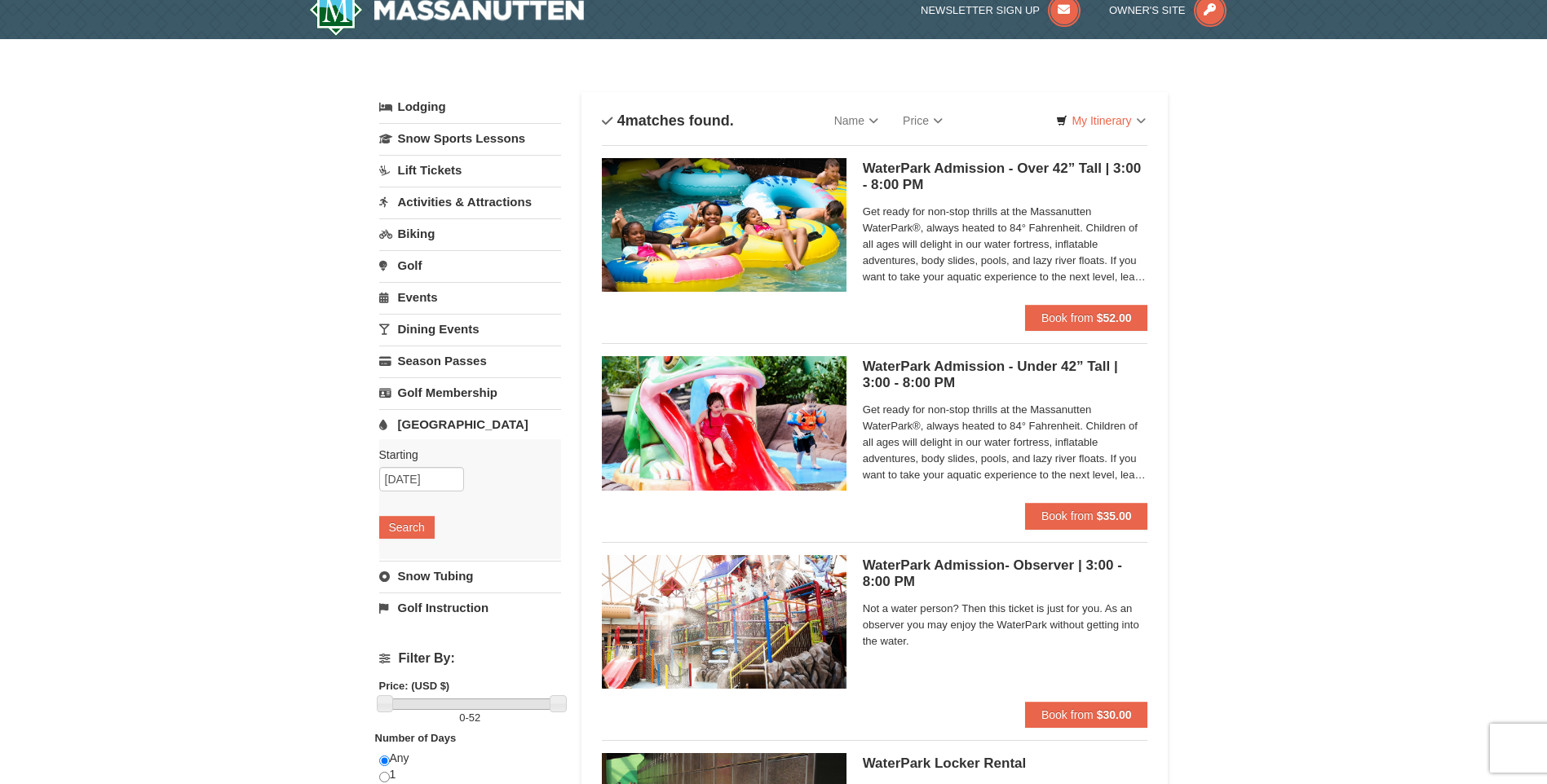
scroll to position [0, 0]
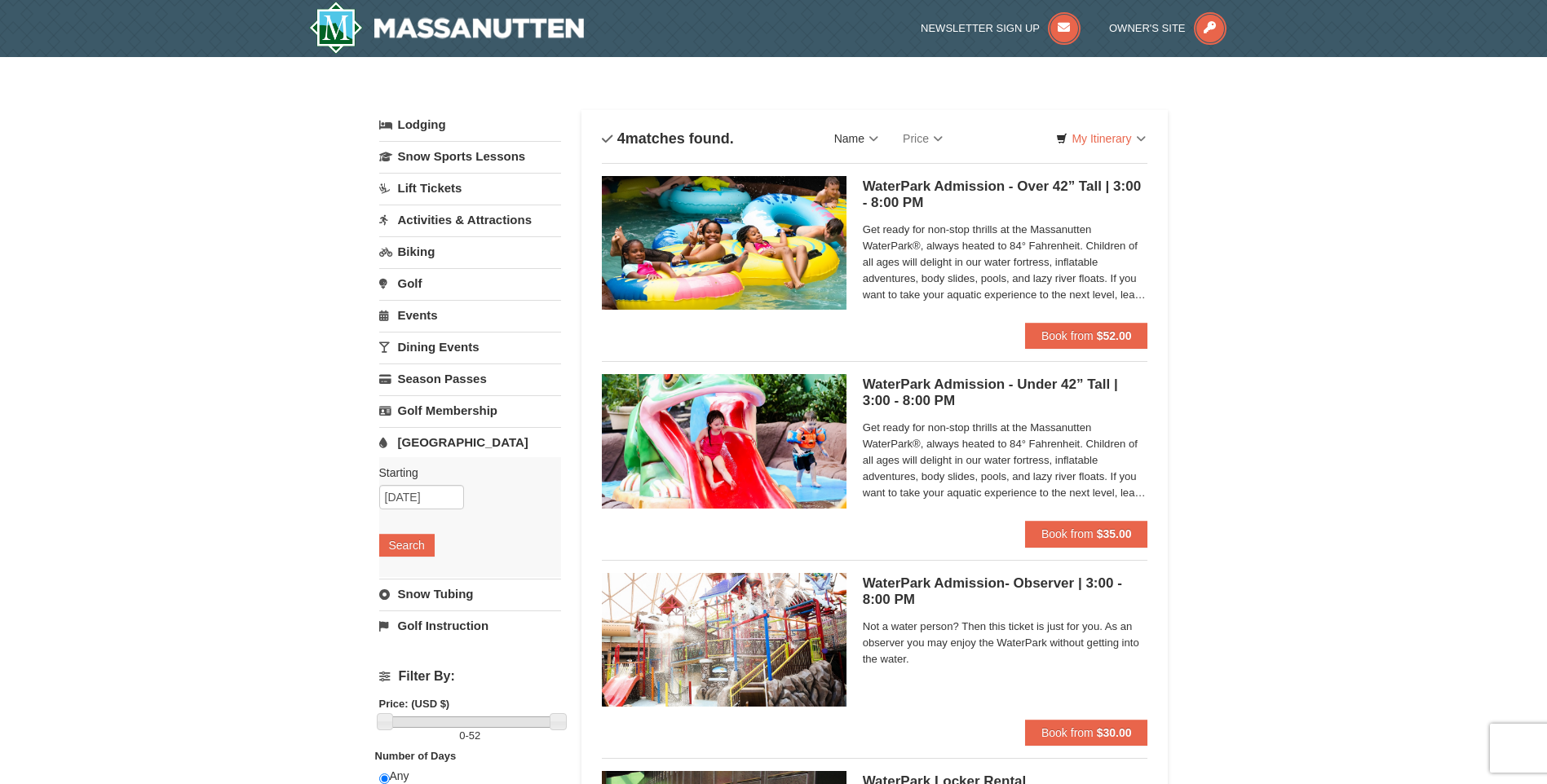
click at [849, 135] on link "Name" at bounding box center [856, 139] width 68 height 32
click at [849, 136] on link "Name" at bounding box center [856, 139] width 68 height 32
click at [923, 142] on link "Price" at bounding box center [923, 139] width 65 height 32
click at [1118, 140] on link "My Itinerary" at bounding box center [1100, 138] width 110 height 25
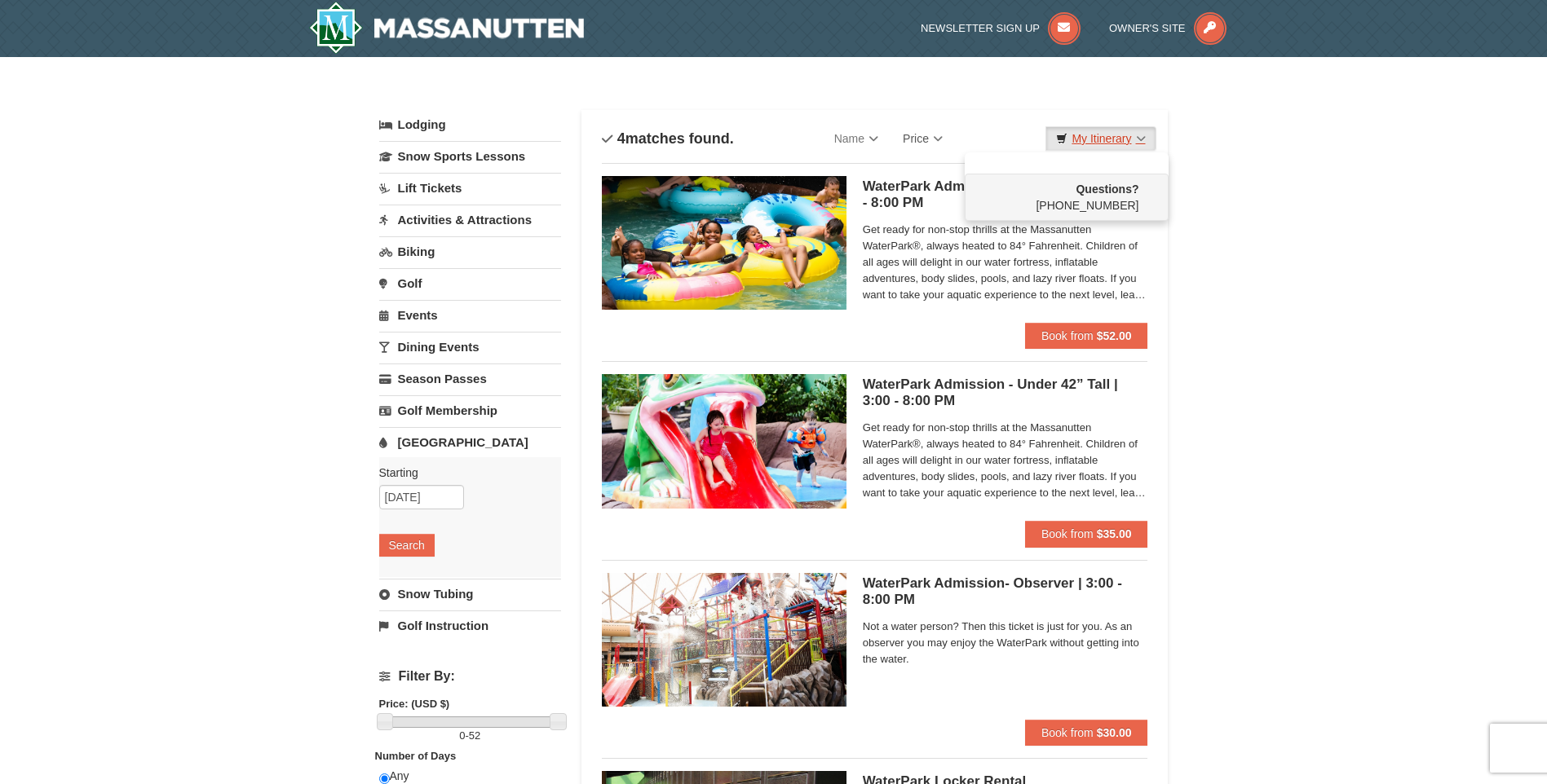
click at [1118, 140] on link "My Itinerary" at bounding box center [1100, 138] width 110 height 25
click at [1054, 339] on span "Book from" at bounding box center [1067, 336] width 52 height 13
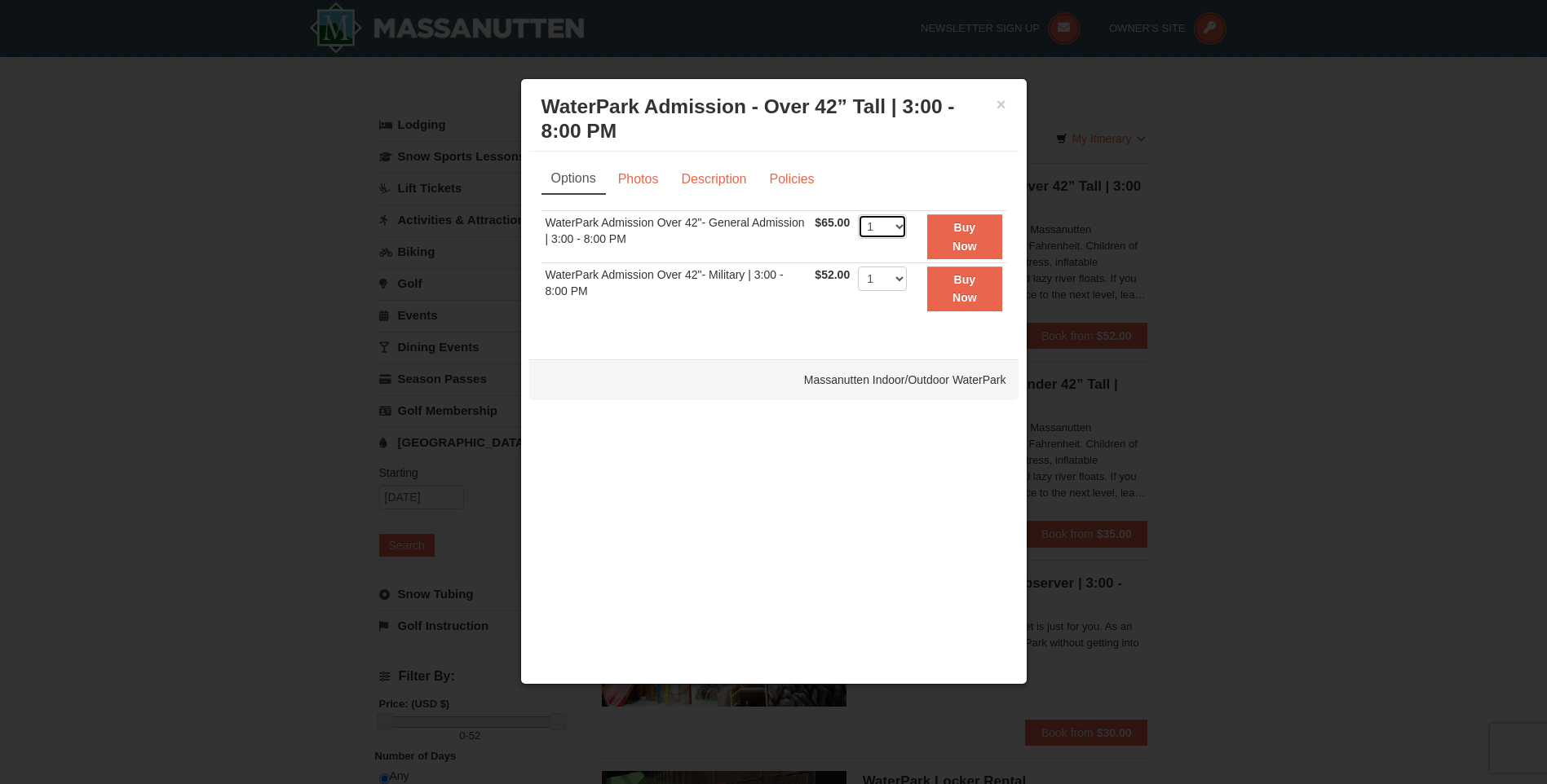
click at [898, 232] on select "1 2 3 4 5 6 7 8 9 10 11 12 13 14 15 16 17 18 19 20" at bounding box center [881, 227] width 49 height 25
select select "4"
click at [857, 215] on select "1 2 3 4 5 6 7 8 9 10 11 12 13 14 15 16 17 18 19 20" at bounding box center [881, 227] width 49 height 25
click at [895, 285] on select "1 2 3 4 5 6 7 8 9 10 11 12 13 14 15 16 17 18 19 20" at bounding box center [881, 279] width 49 height 25
click at [894, 279] on select "1 2 3 4 5 6 7 8 9 10 11 12 13 14 15 16 17 18 19 20" at bounding box center [881, 279] width 49 height 25
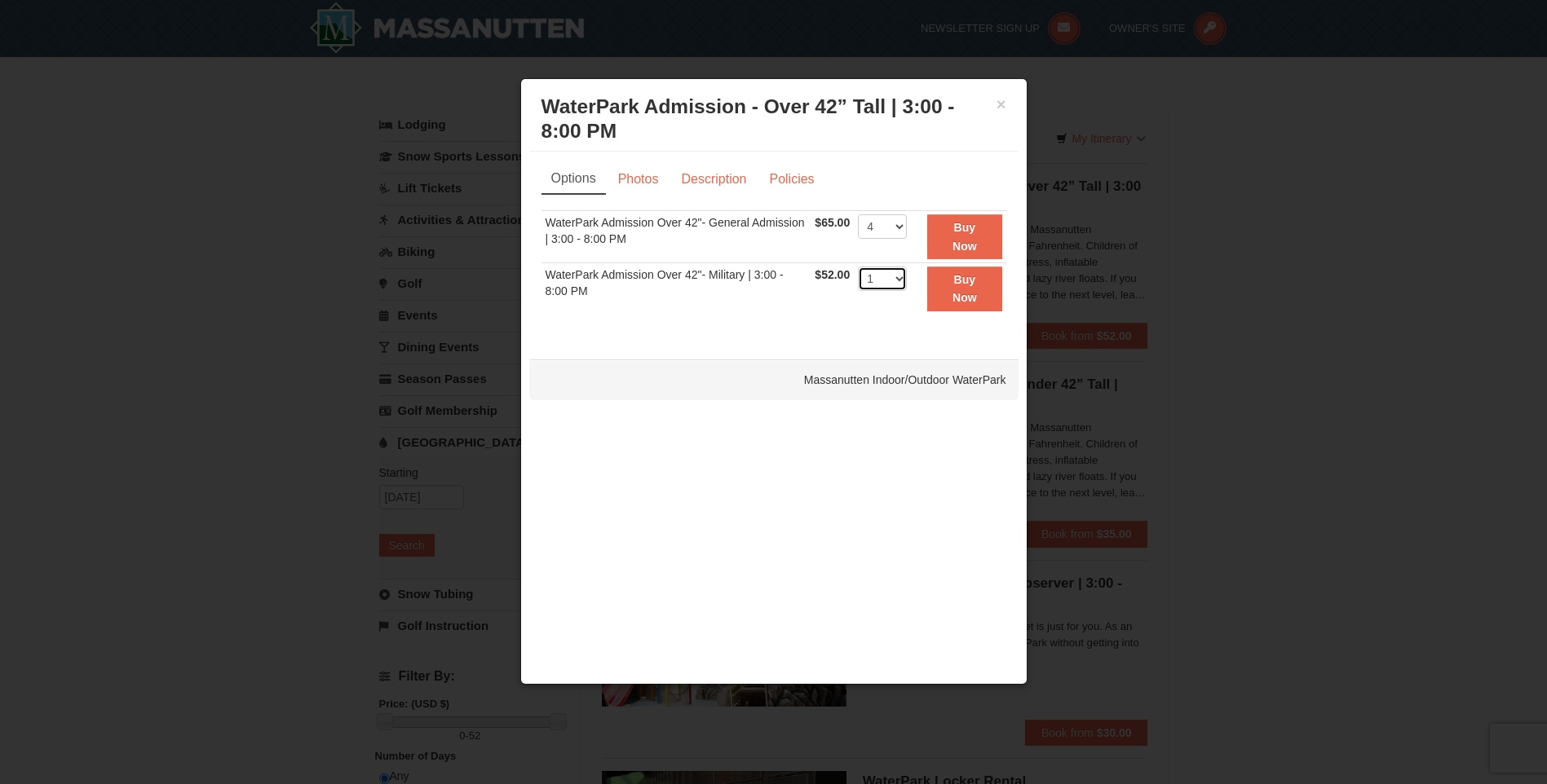
click at [873, 278] on select "1 2 3 4 5 6 7 8 9 10 11 12 13 14 15 16 17 18 19 20" at bounding box center [881, 279] width 49 height 25
click at [965, 235] on button "Buy Now" at bounding box center [964, 237] width 74 height 45
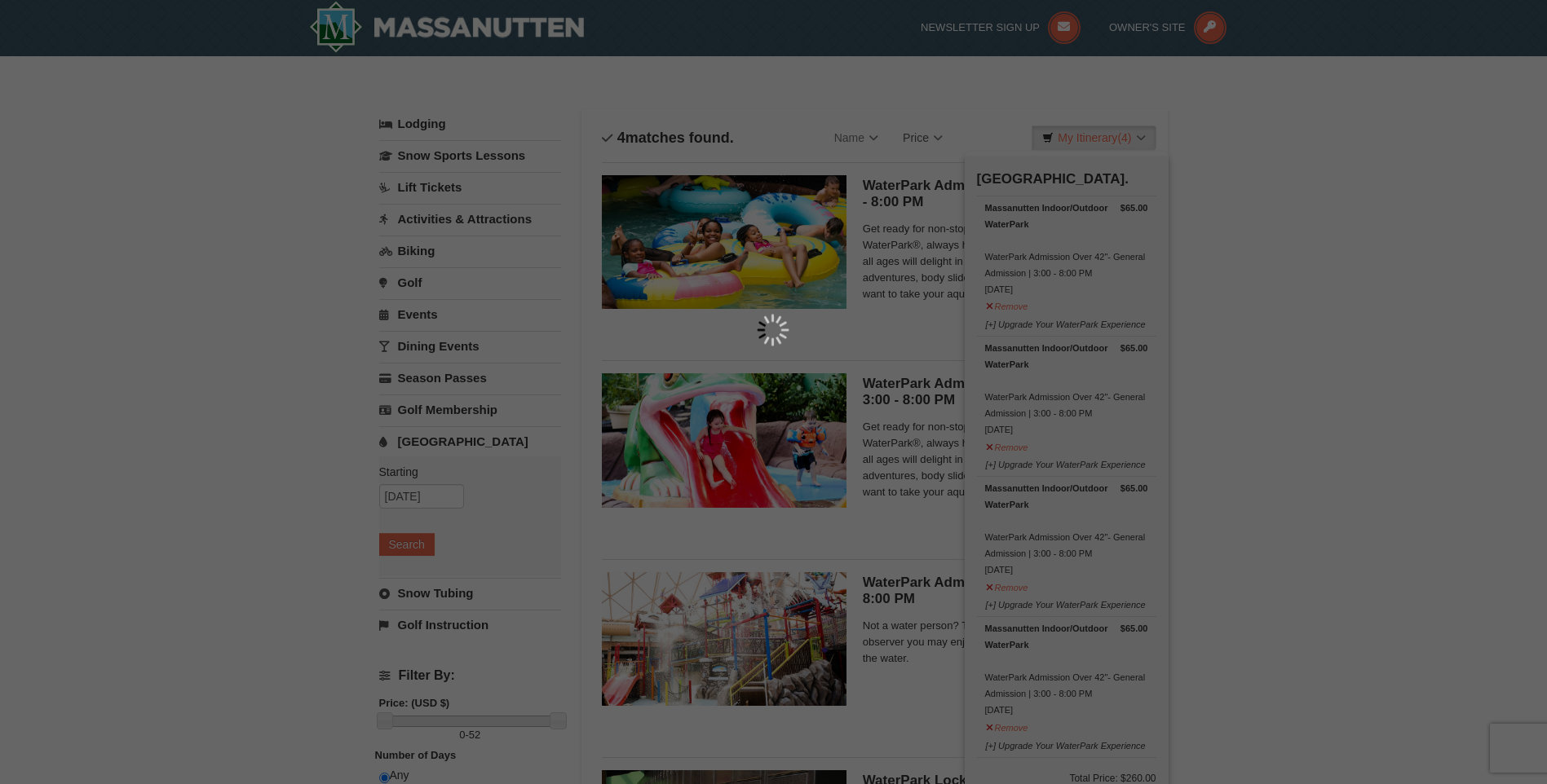
scroll to position [5, 0]
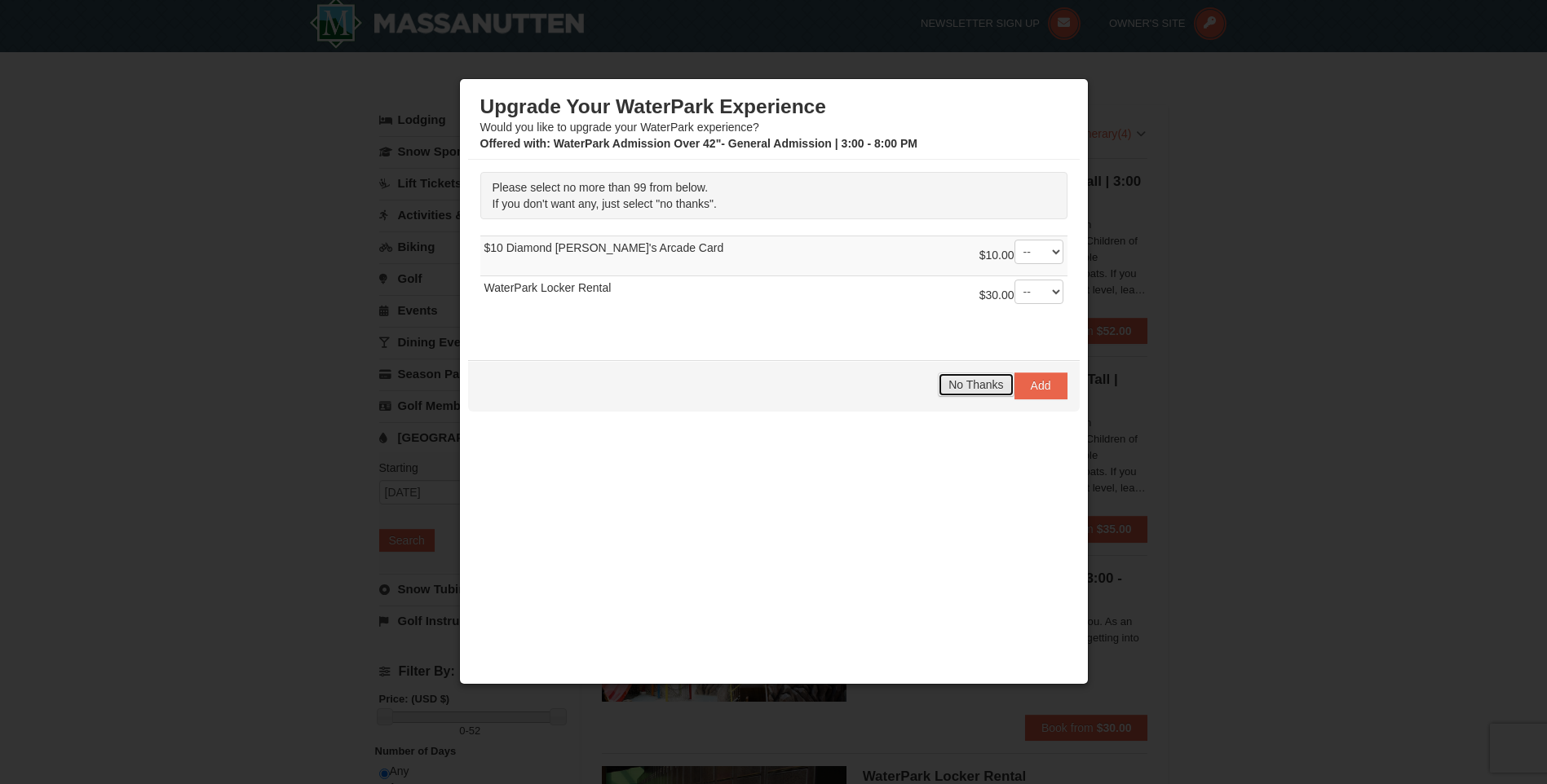
click at [967, 391] on span "No Thanks" at bounding box center [976, 384] width 55 height 13
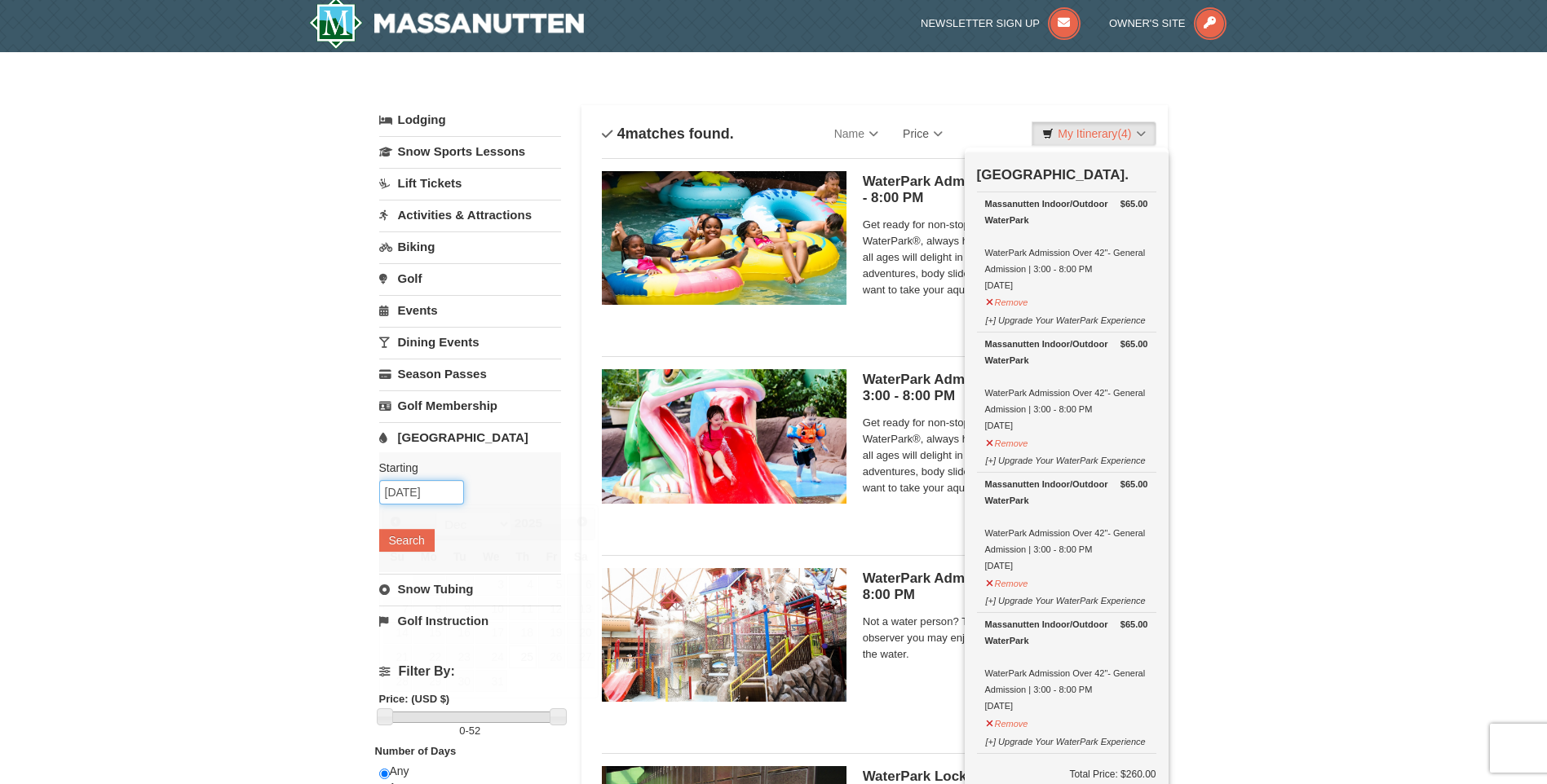
click at [412, 493] on input "[DATE]" at bounding box center [422, 493] width 85 height 25
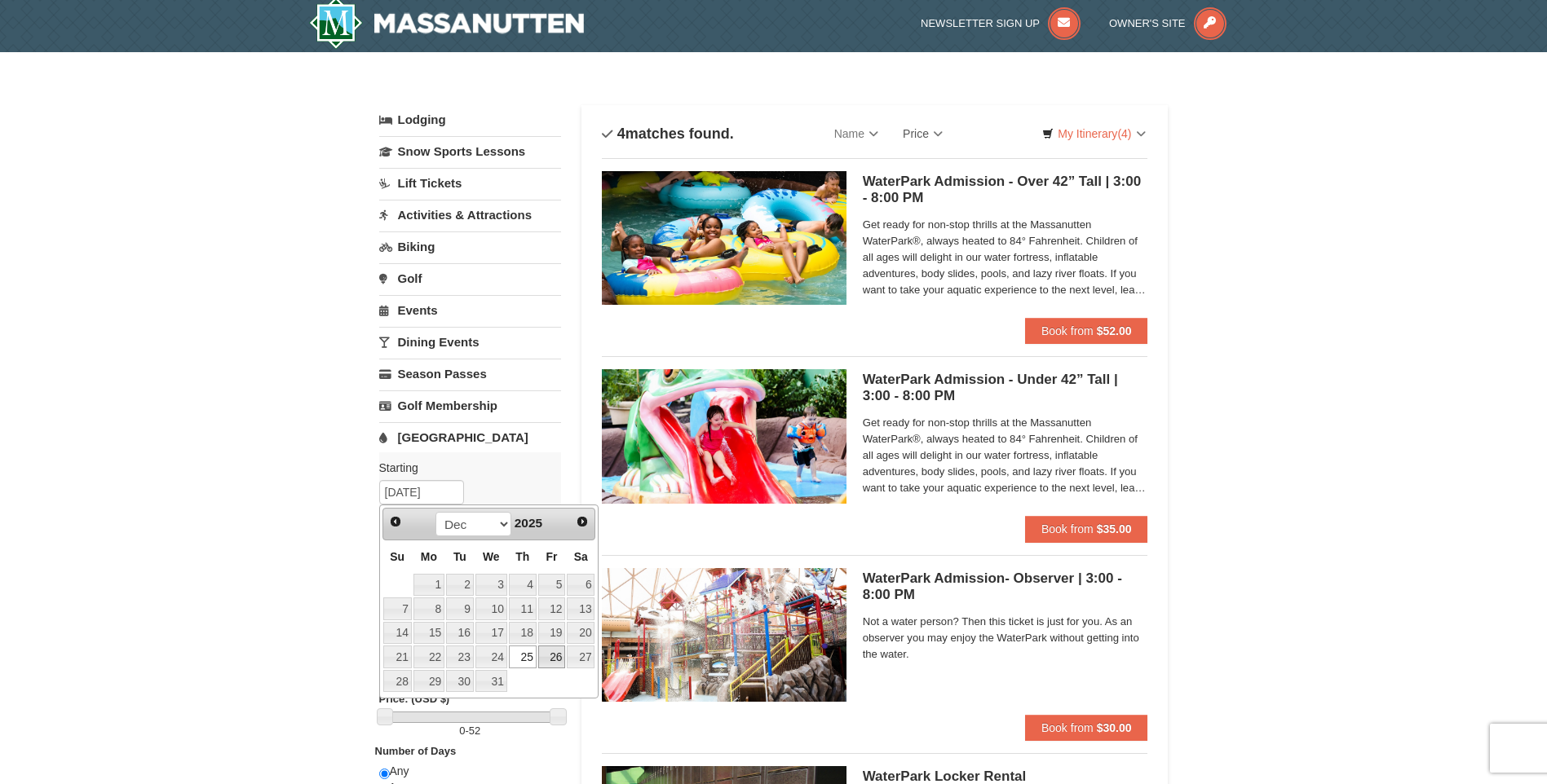
click at [553, 652] on link "26" at bounding box center [551, 657] width 28 height 23
type input "12/26/2025"
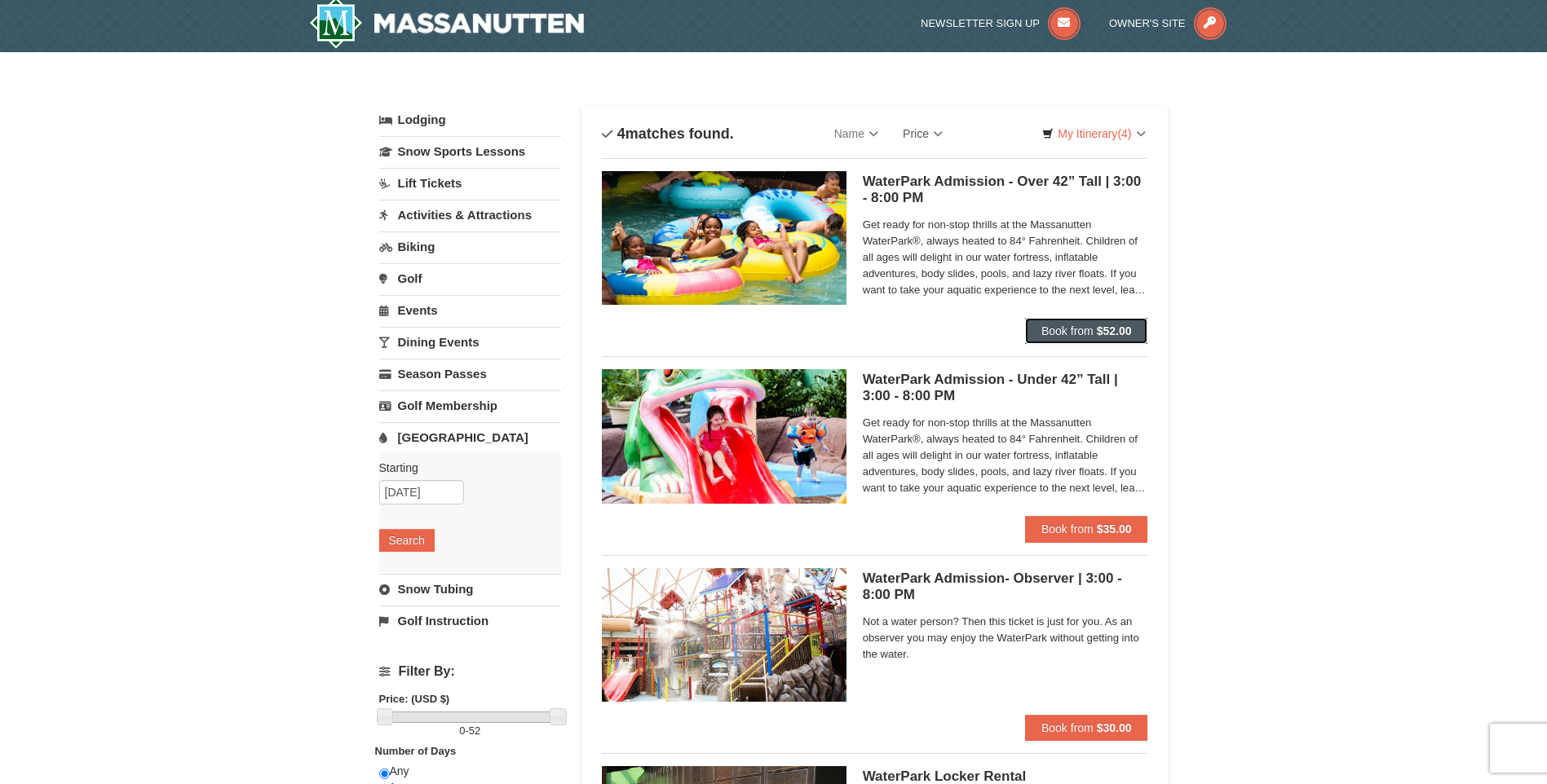
click at [1086, 332] on span "Book from" at bounding box center [1067, 331] width 52 height 13
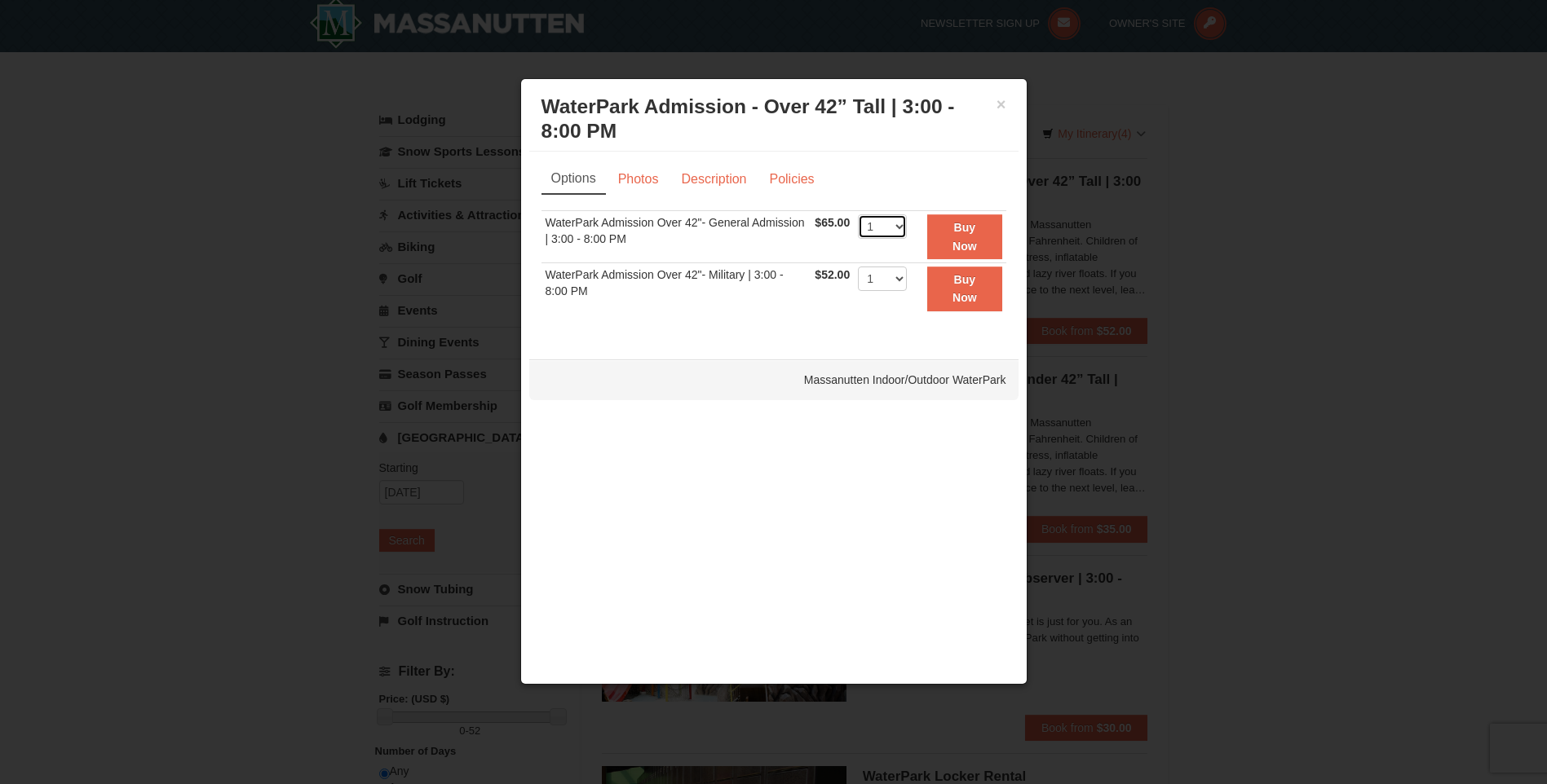
click at [890, 228] on select "1 2 3 4 5 6 7 8 9 10 11 12 13 14 15 16 17 18 19 20" at bounding box center [881, 227] width 49 height 25
select select "4"
click at [857, 215] on select "1 2 3 4 5 6 7 8 9 10 11 12 13 14 15 16 17 18 19 20" at bounding box center [881, 227] width 49 height 25
click at [944, 241] on button "Buy Now" at bounding box center [964, 237] width 74 height 45
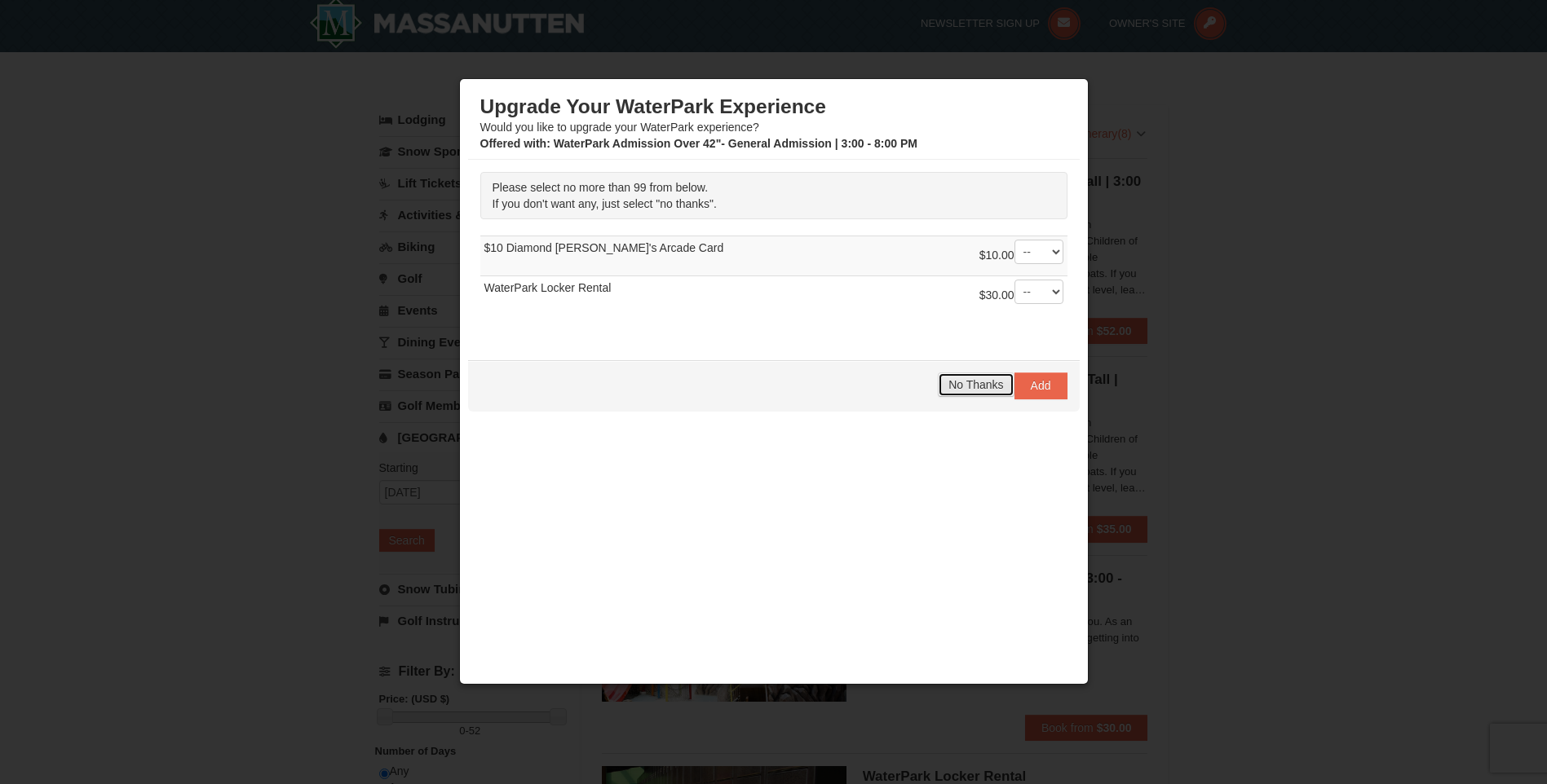
click at [984, 383] on span "No Thanks" at bounding box center [976, 384] width 55 height 13
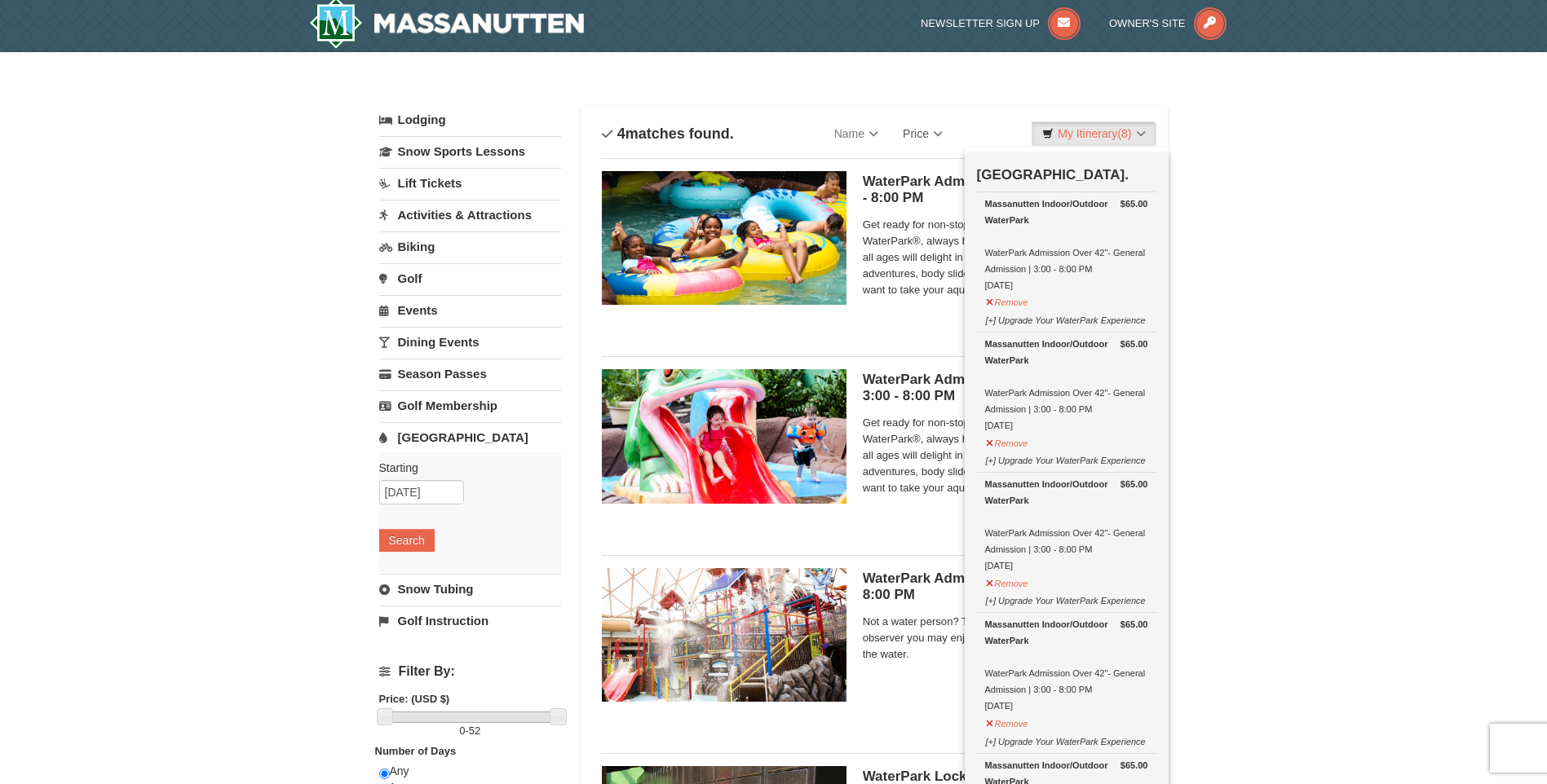
click at [413, 213] on link "Activities & Attractions" at bounding box center [470, 214] width 182 height 30
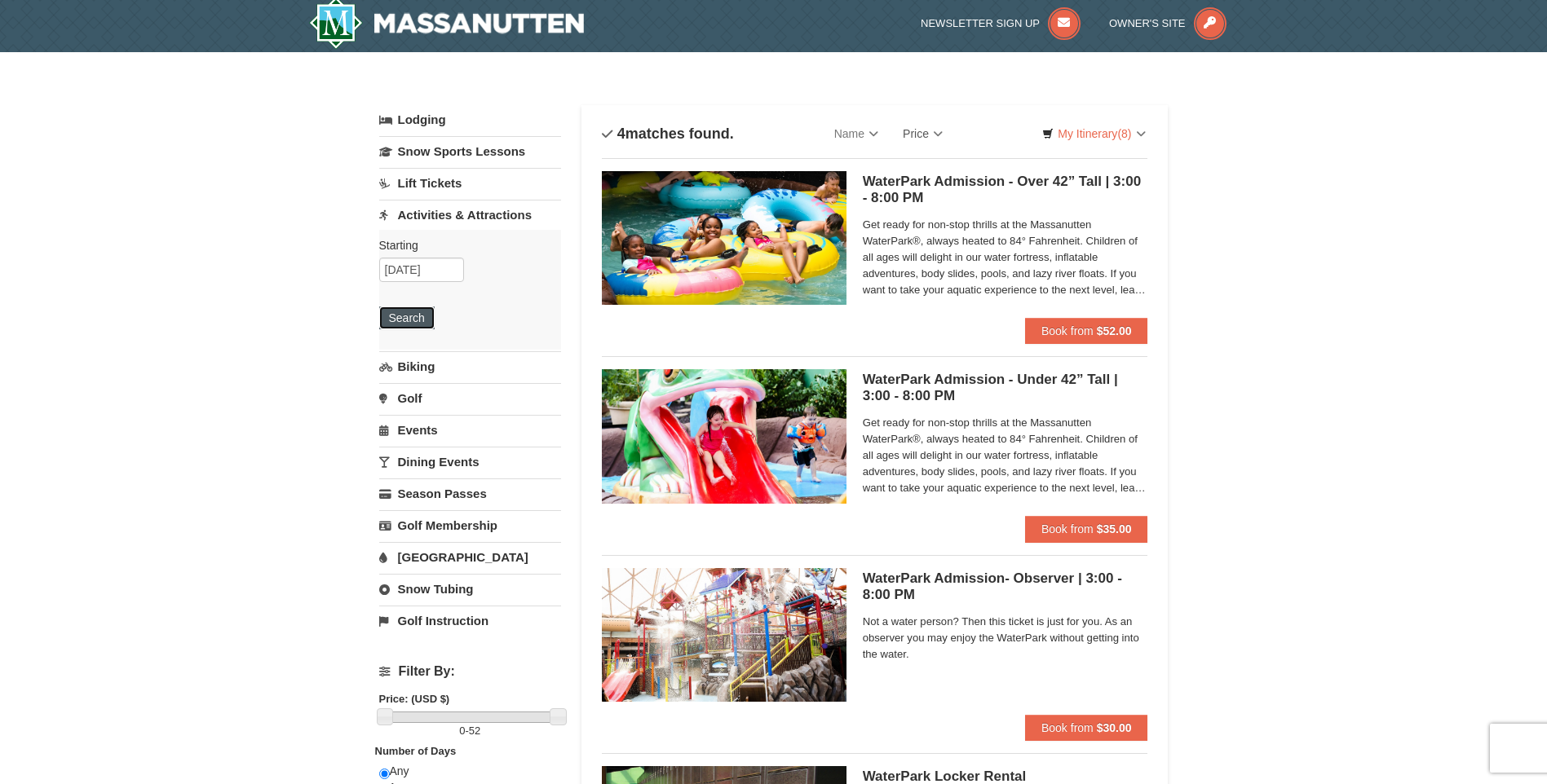
click at [423, 316] on button "Search" at bounding box center [407, 318] width 55 height 23
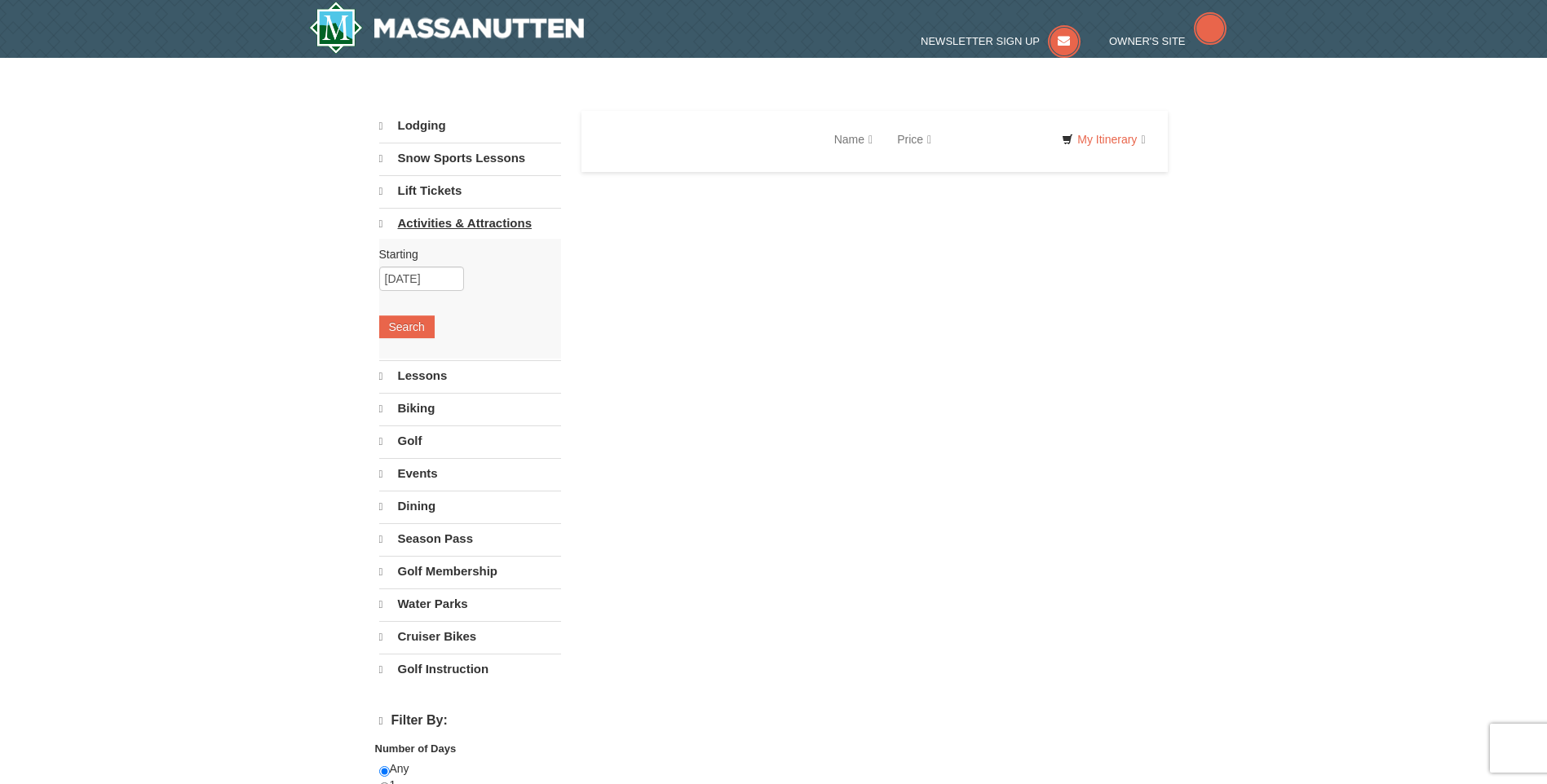
select select "10"
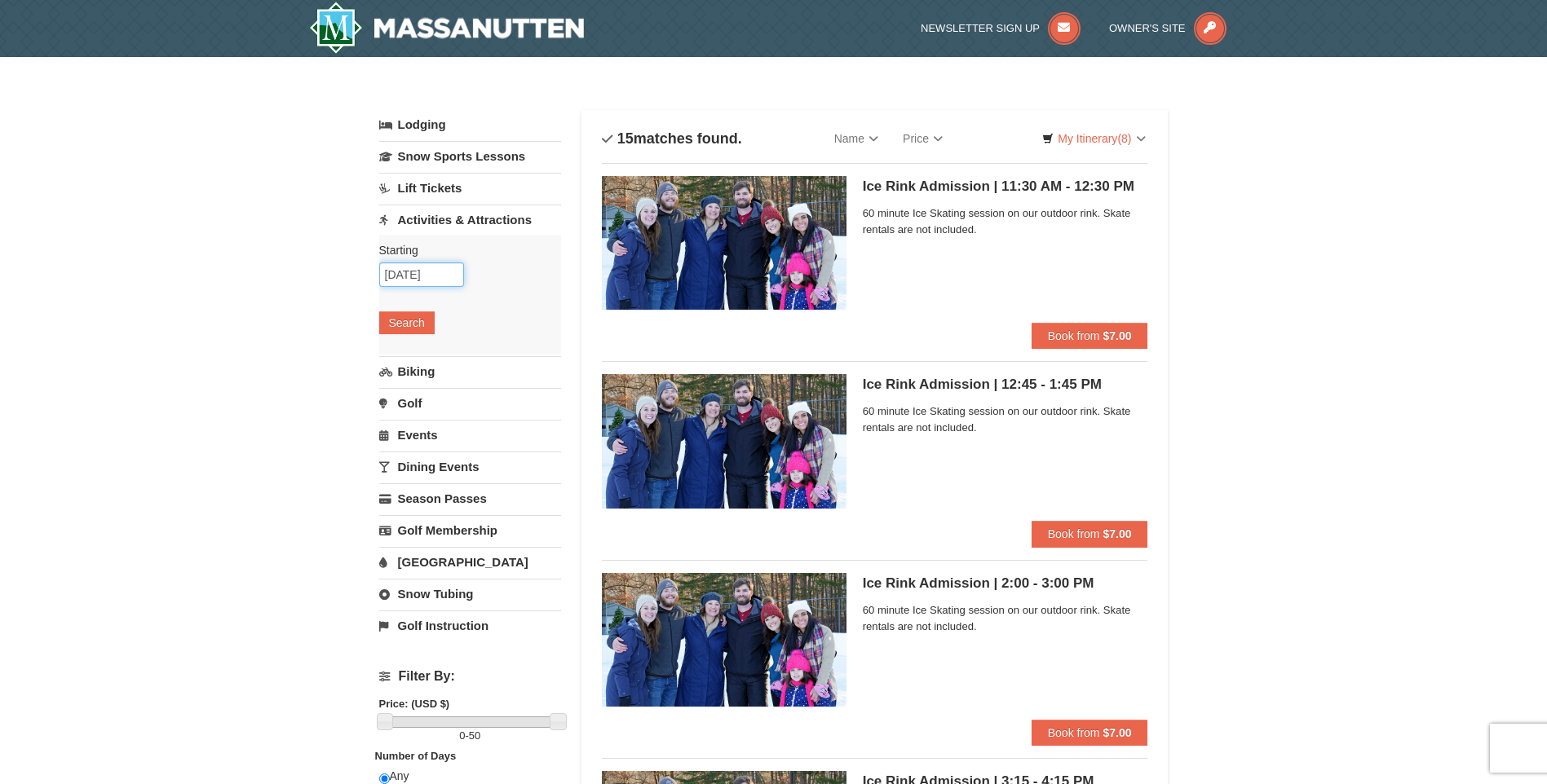
click at [406, 275] on input "[DATE]" at bounding box center [422, 274] width 85 height 25
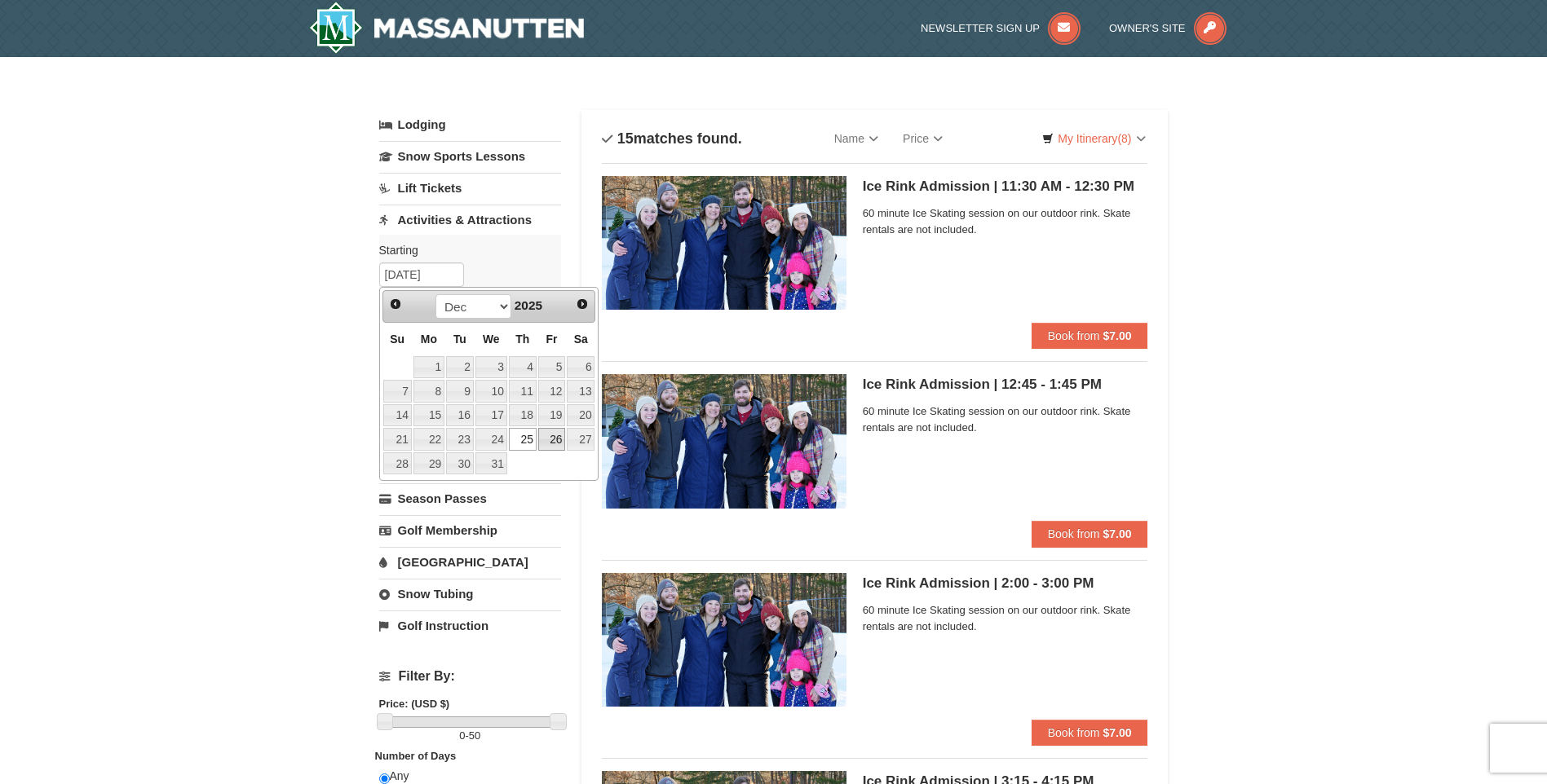
click at [547, 442] on link "26" at bounding box center [551, 439] width 28 height 23
type input "[DATE]"
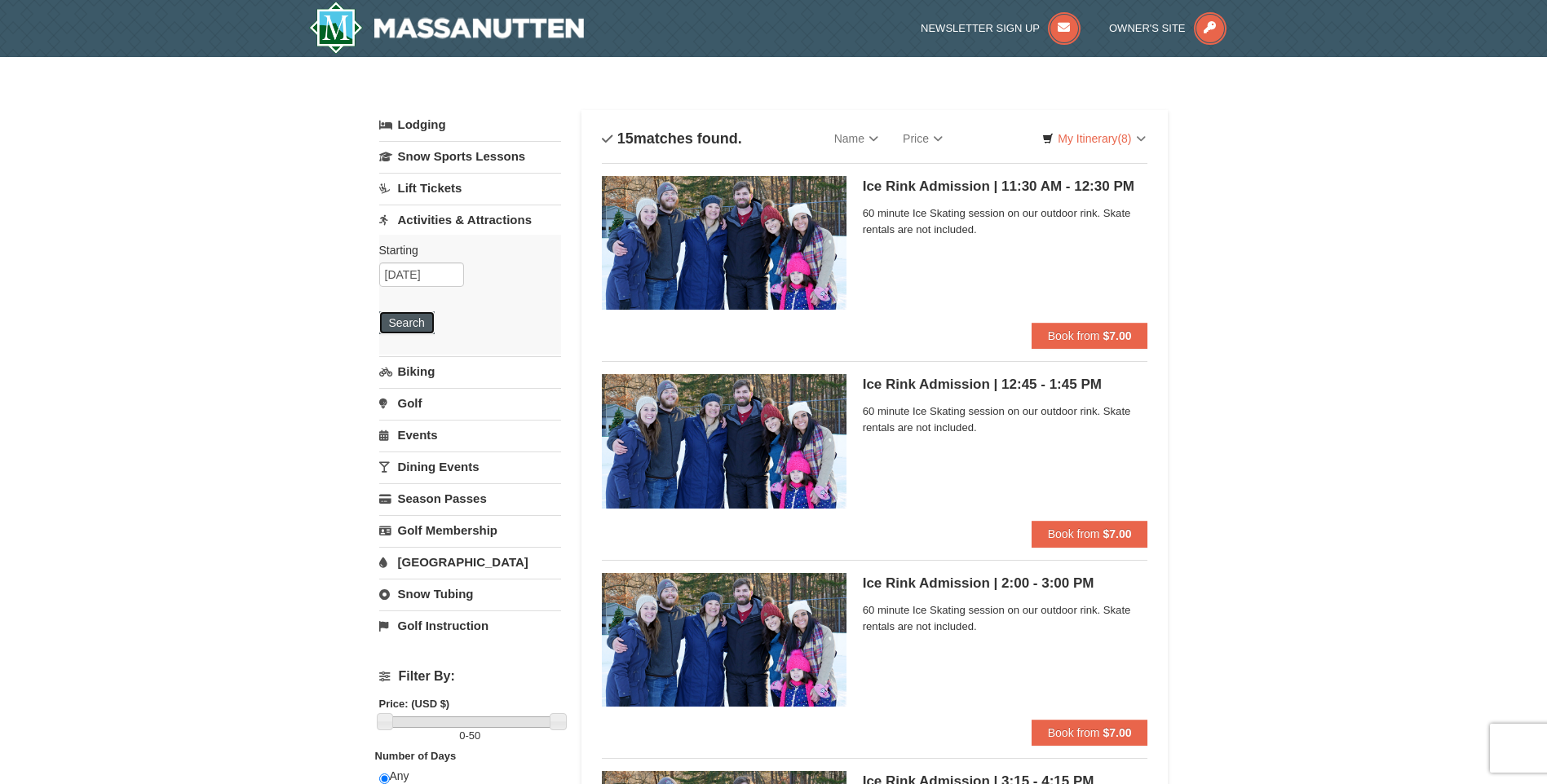
click at [406, 326] on button "Search" at bounding box center [407, 322] width 55 height 23
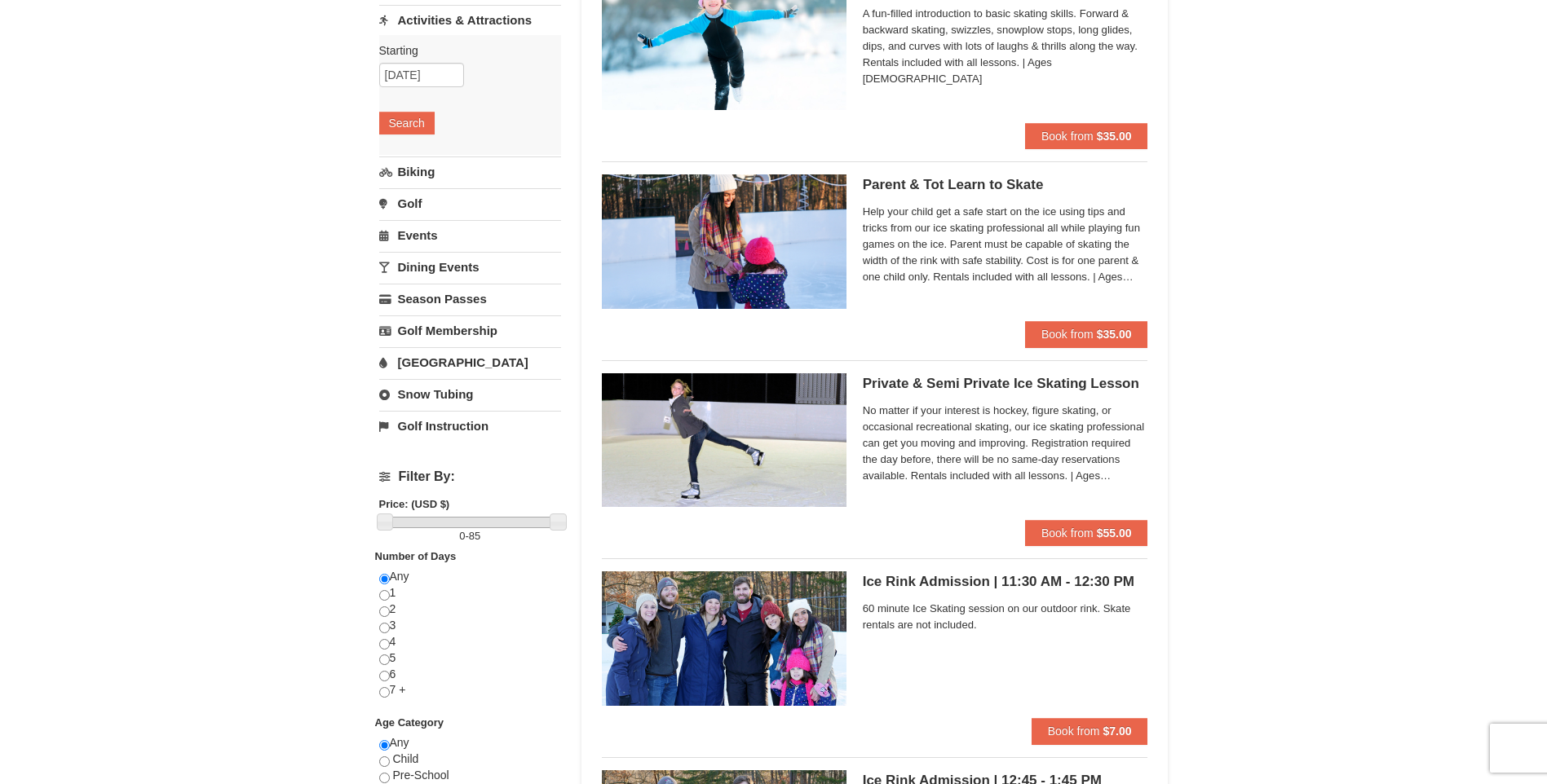
scroll to position [163, 0]
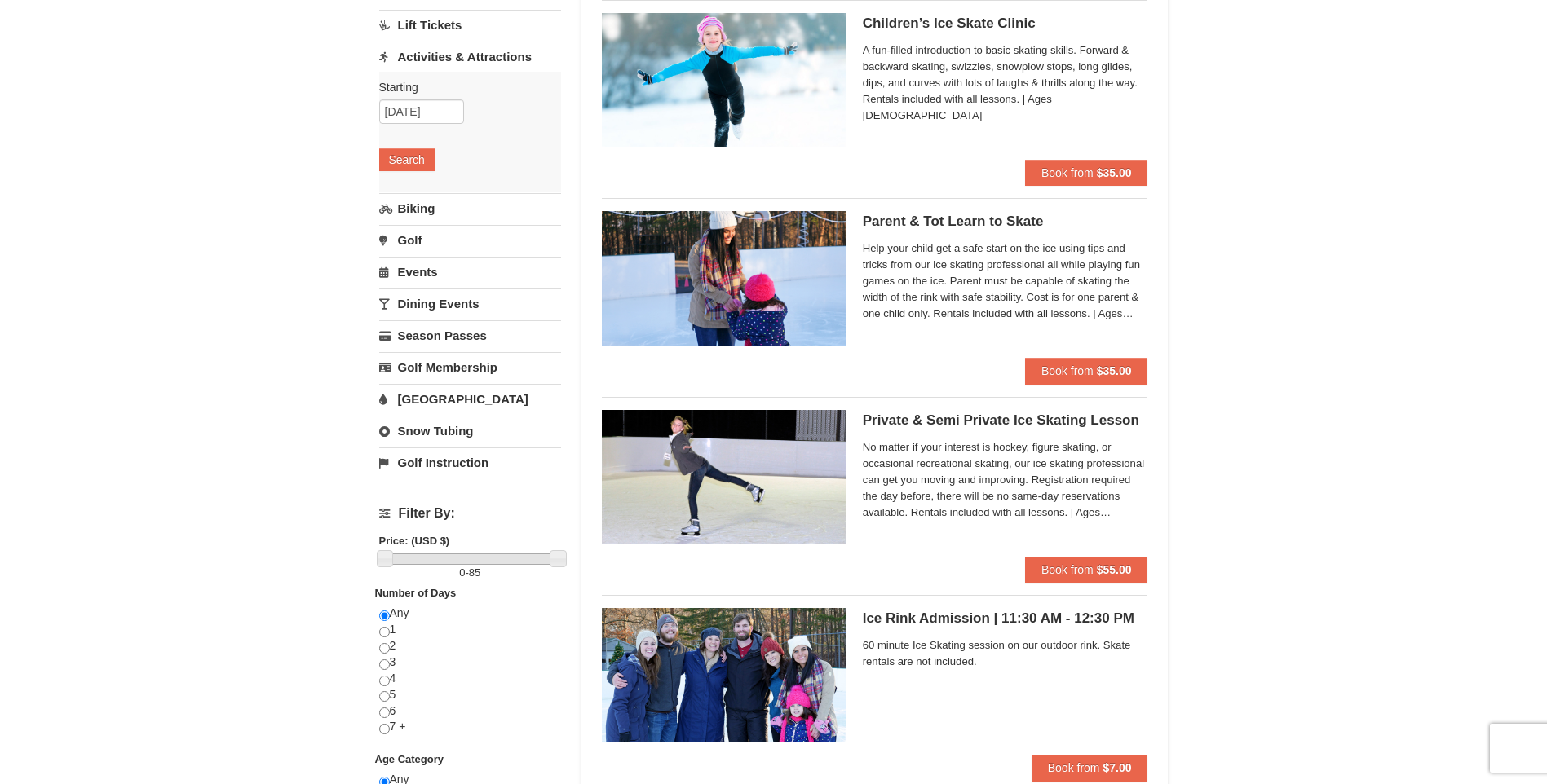
click at [408, 240] on link "Golf" at bounding box center [470, 239] width 182 height 30
click at [401, 222] on button "Search" at bounding box center [407, 223] width 55 height 23
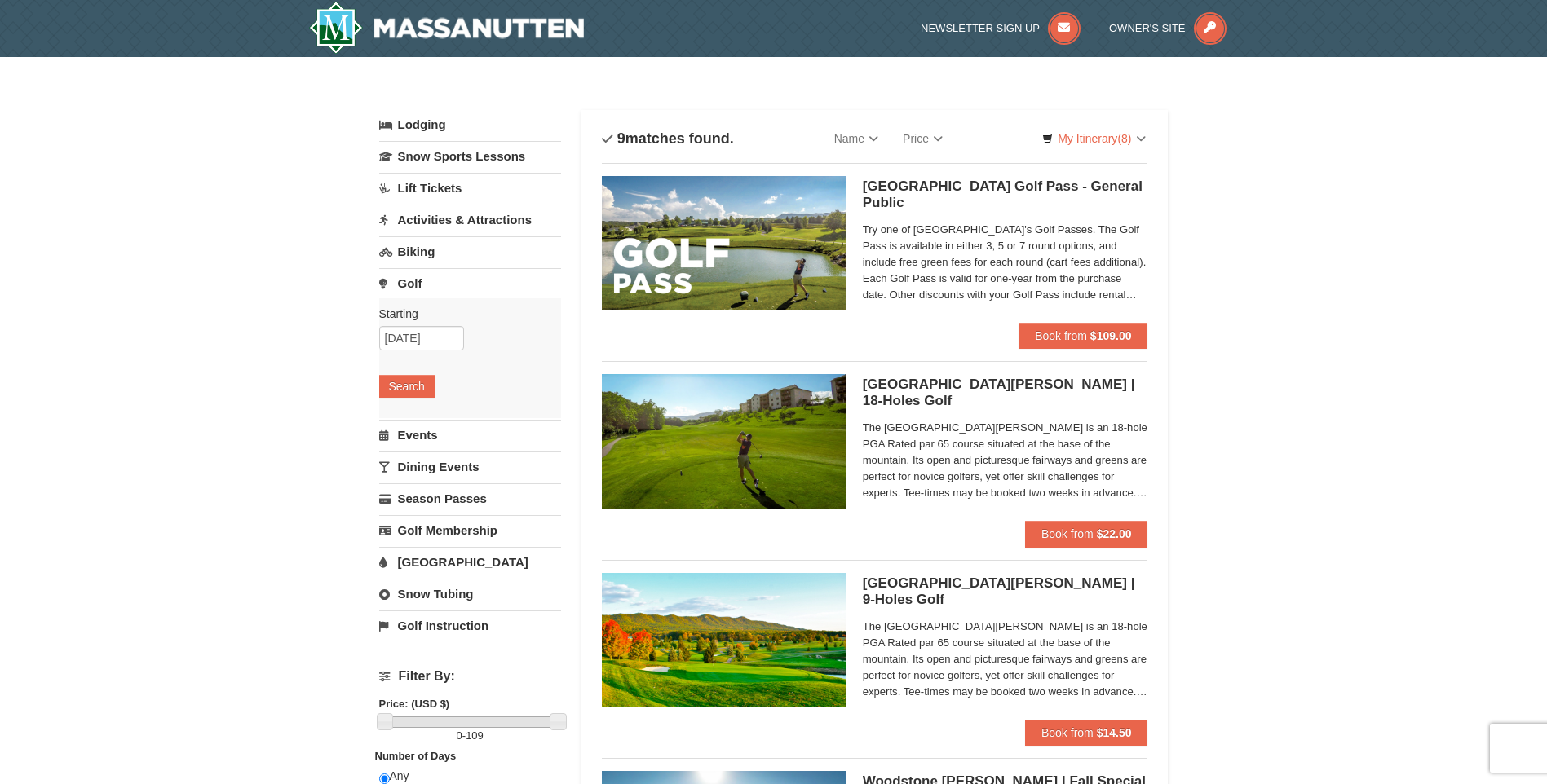
click at [440, 587] on link "Snow Tubing" at bounding box center [470, 593] width 182 height 30
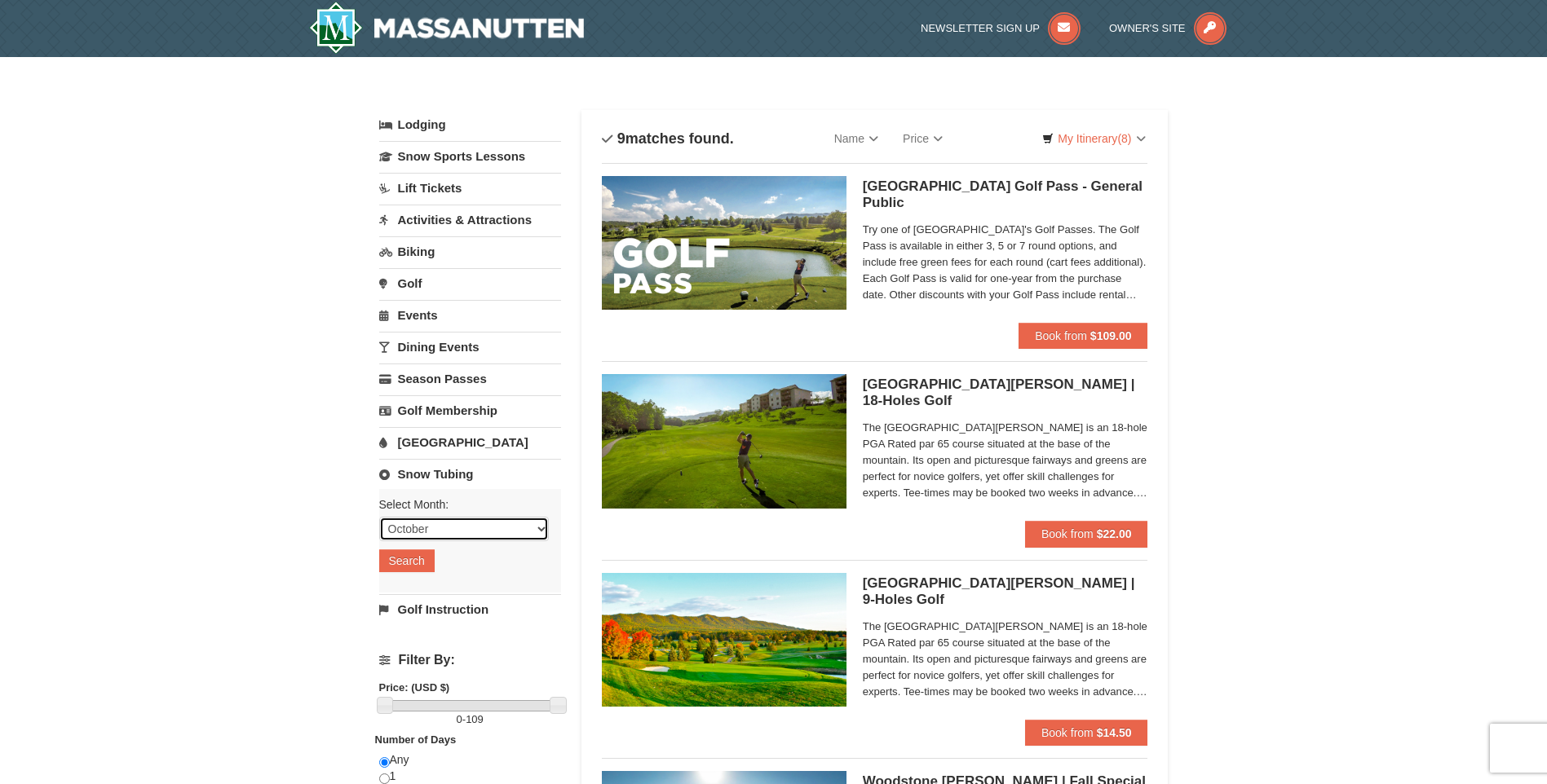
click at [473, 526] on select "October November December January February March April May June July August Sep…" at bounding box center [464, 529] width 170 height 25
select select "12"
click at [379, 517] on select "October November December January February March April May June July August Sep…" at bounding box center [464, 529] width 170 height 25
click at [424, 562] on button "Search" at bounding box center [407, 561] width 55 height 23
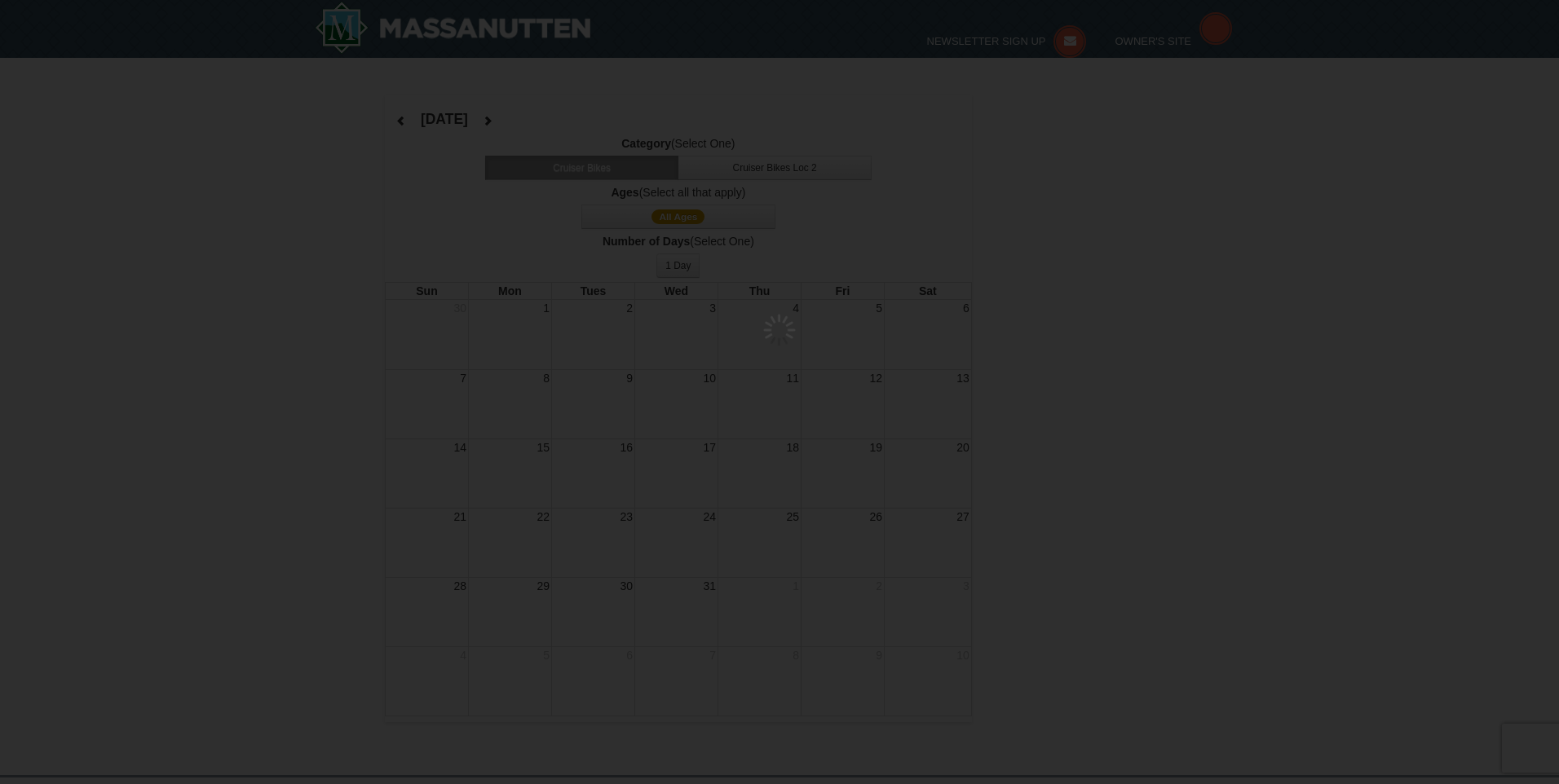
select select "12"
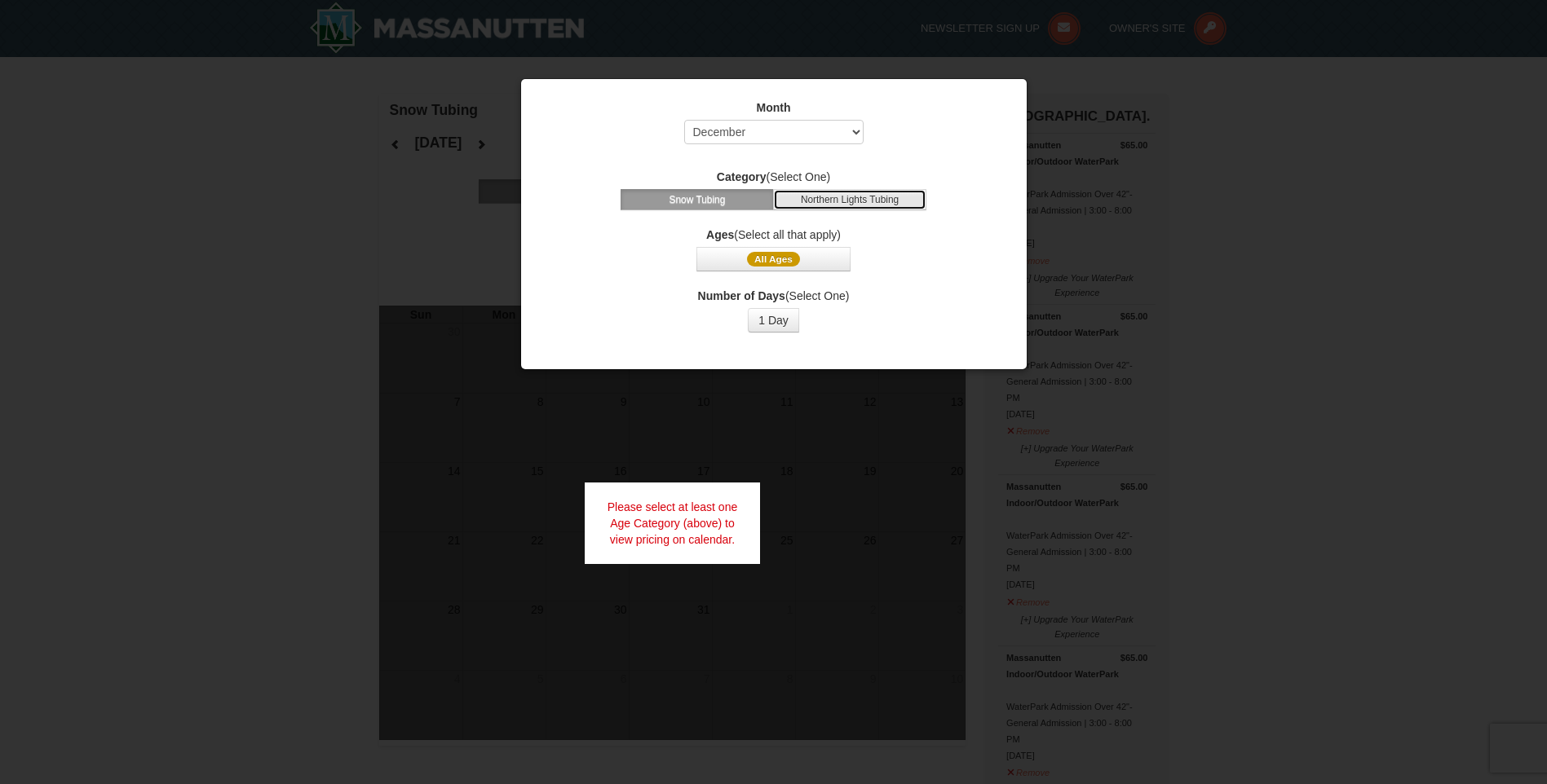
click at [819, 207] on button "Northern Lights Tubing" at bounding box center [850, 199] width 153 height 21
click at [707, 206] on button "Snow Tubing" at bounding box center [697, 199] width 153 height 21
click at [730, 264] on button "All Ages" at bounding box center [773, 259] width 153 height 25
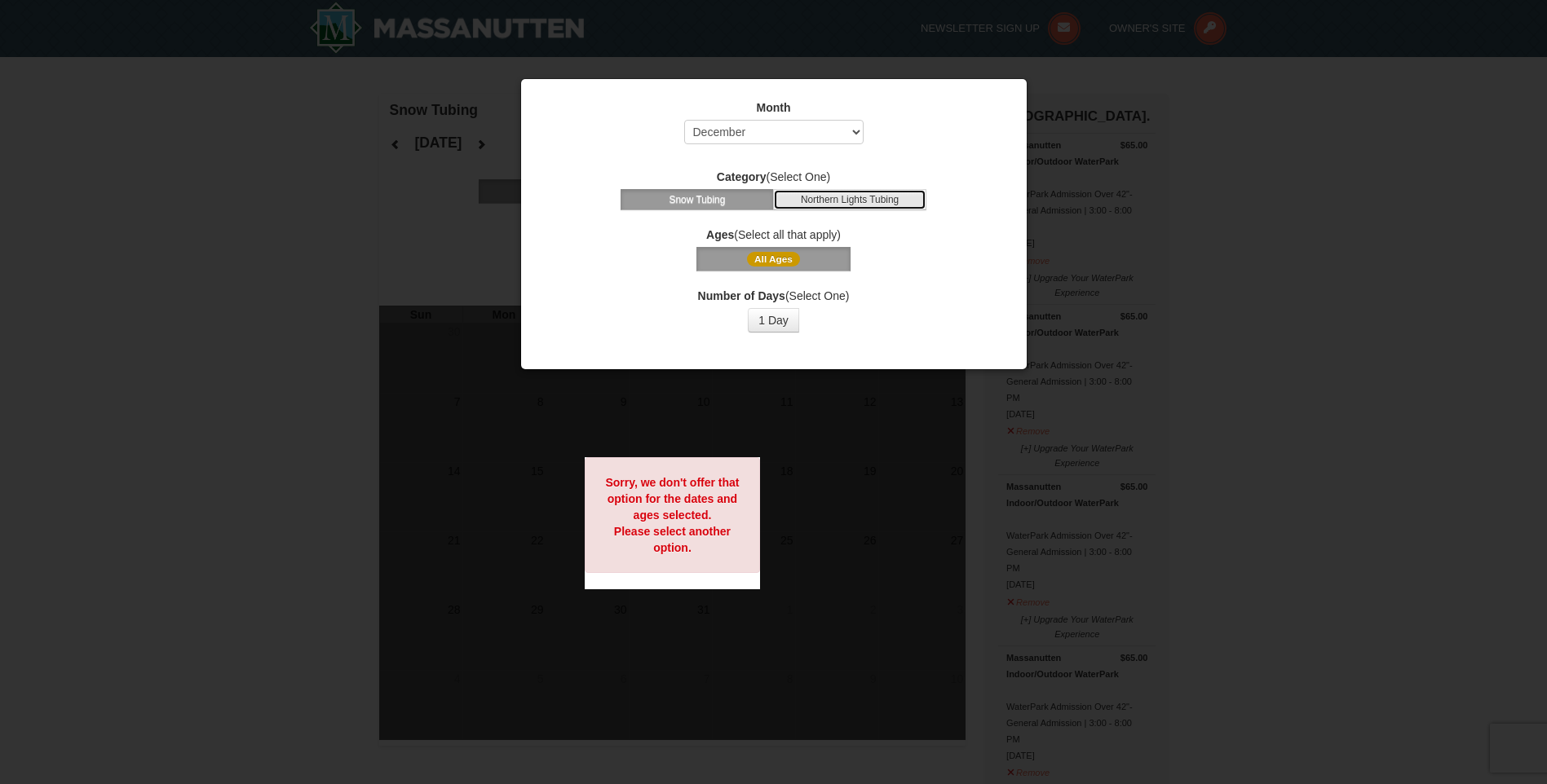
click at [797, 199] on button "Northern Lights Tubing" at bounding box center [850, 199] width 153 height 21
click at [1129, 114] on div at bounding box center [773, 392] width 1547 height 784
click at [774, 320] on button "1 Day" at bounding box center [773, 320] width 51 height 25
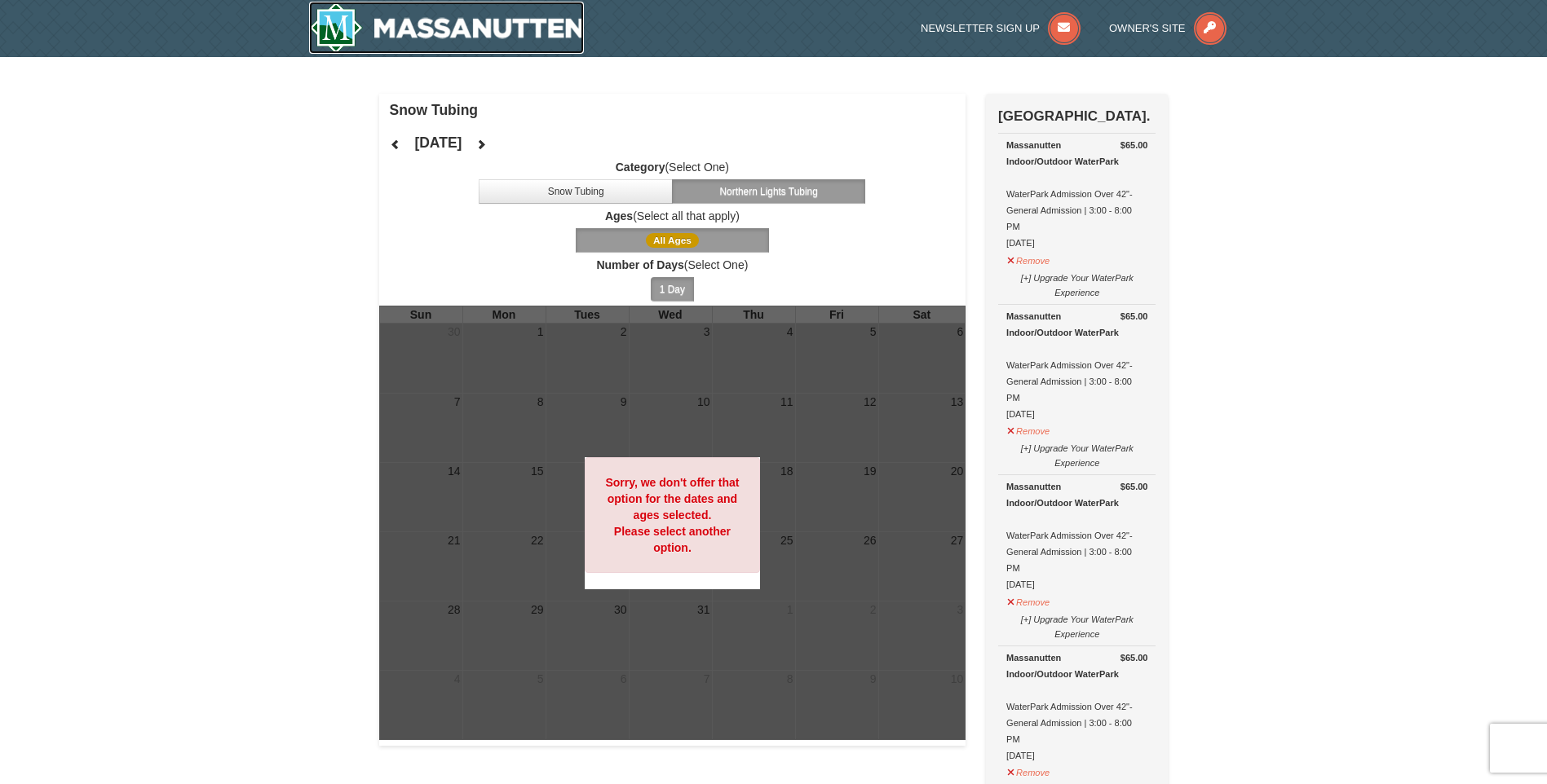
click at [390, 33] on img at bounding box center [447, 27] width 275 height 52
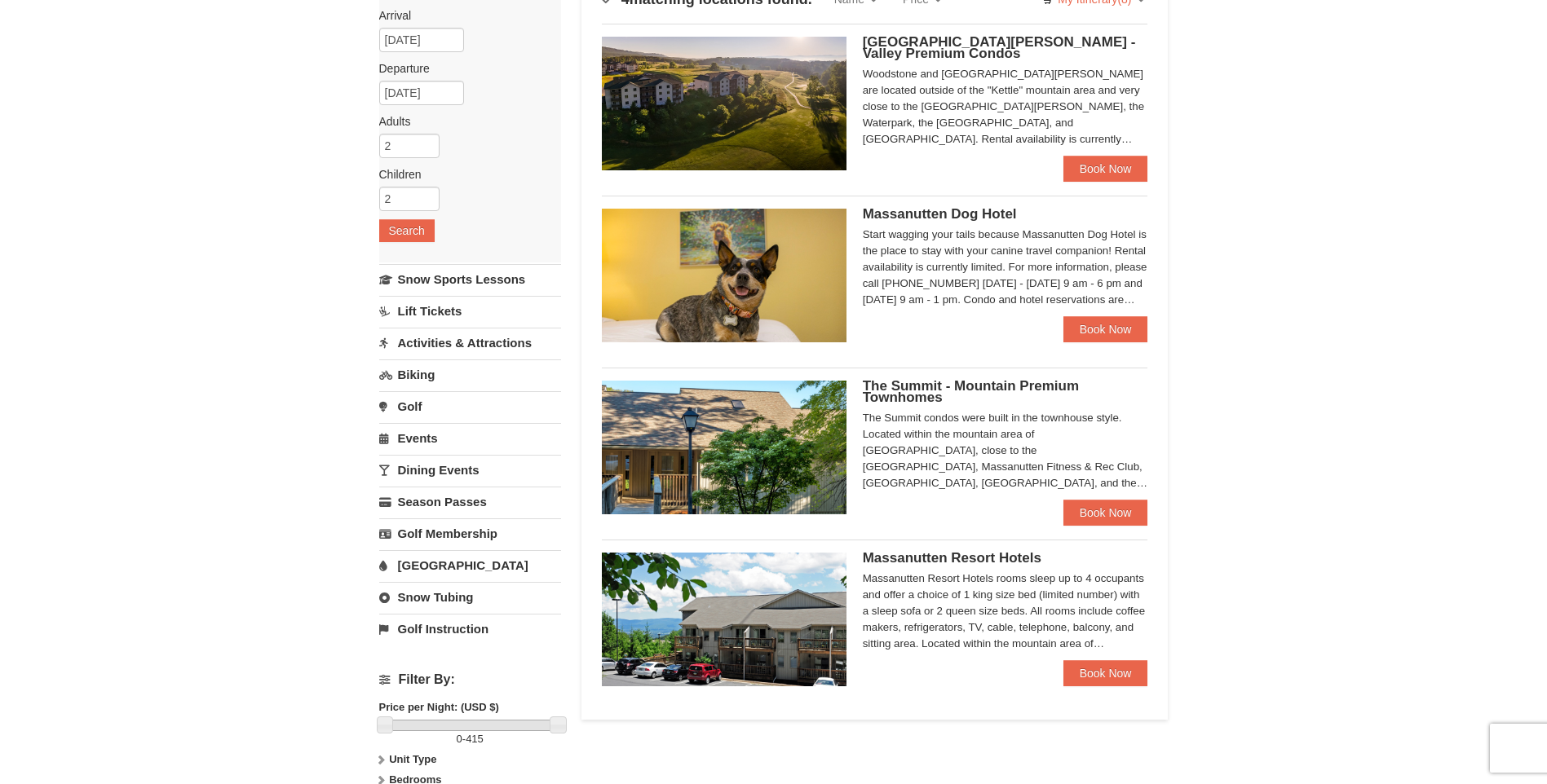
scroll to position [163, 0]
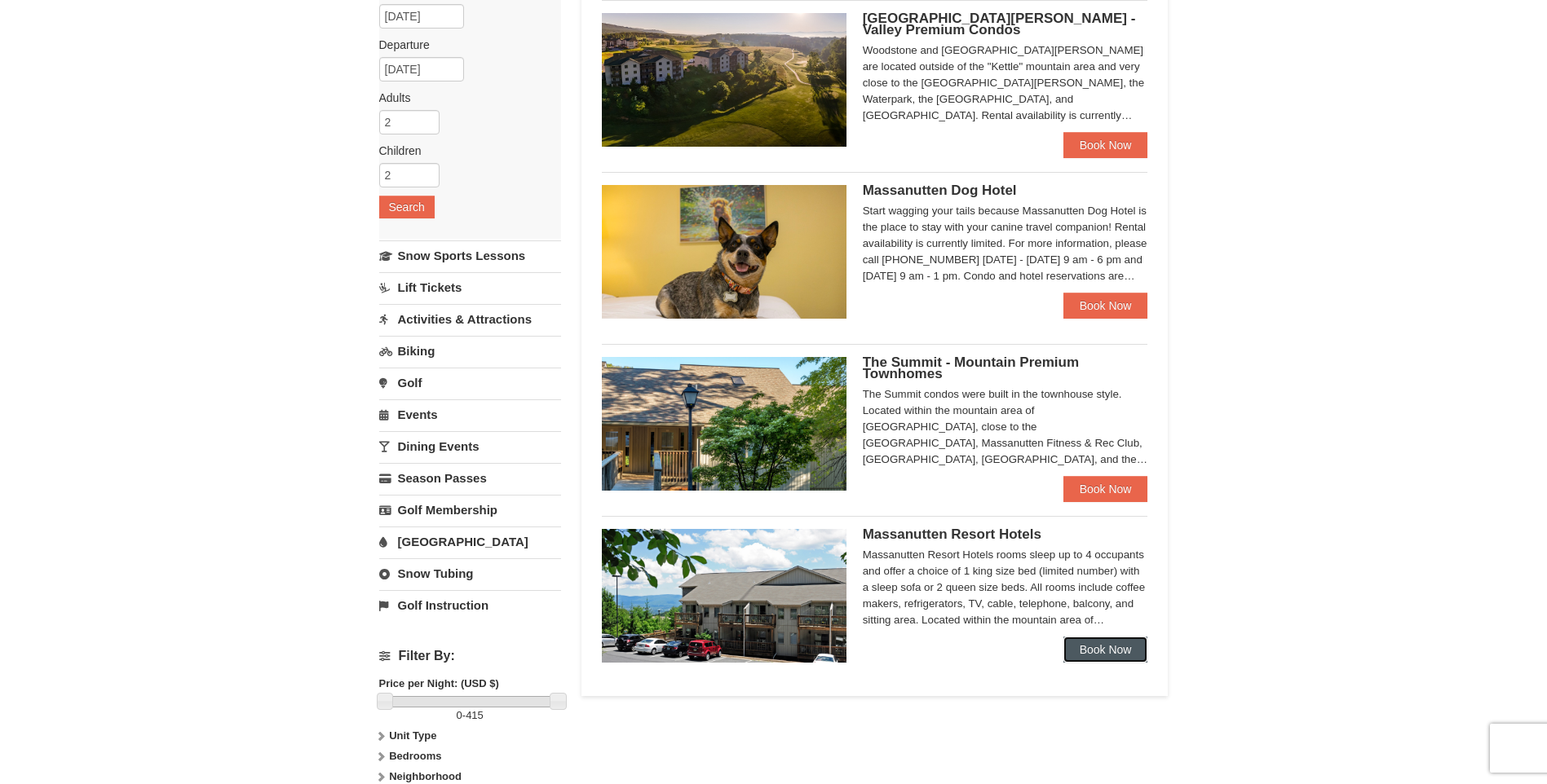
click at [1084, 647] on link "Book Now" at bounding box center [1106, 649] width 85 height 26
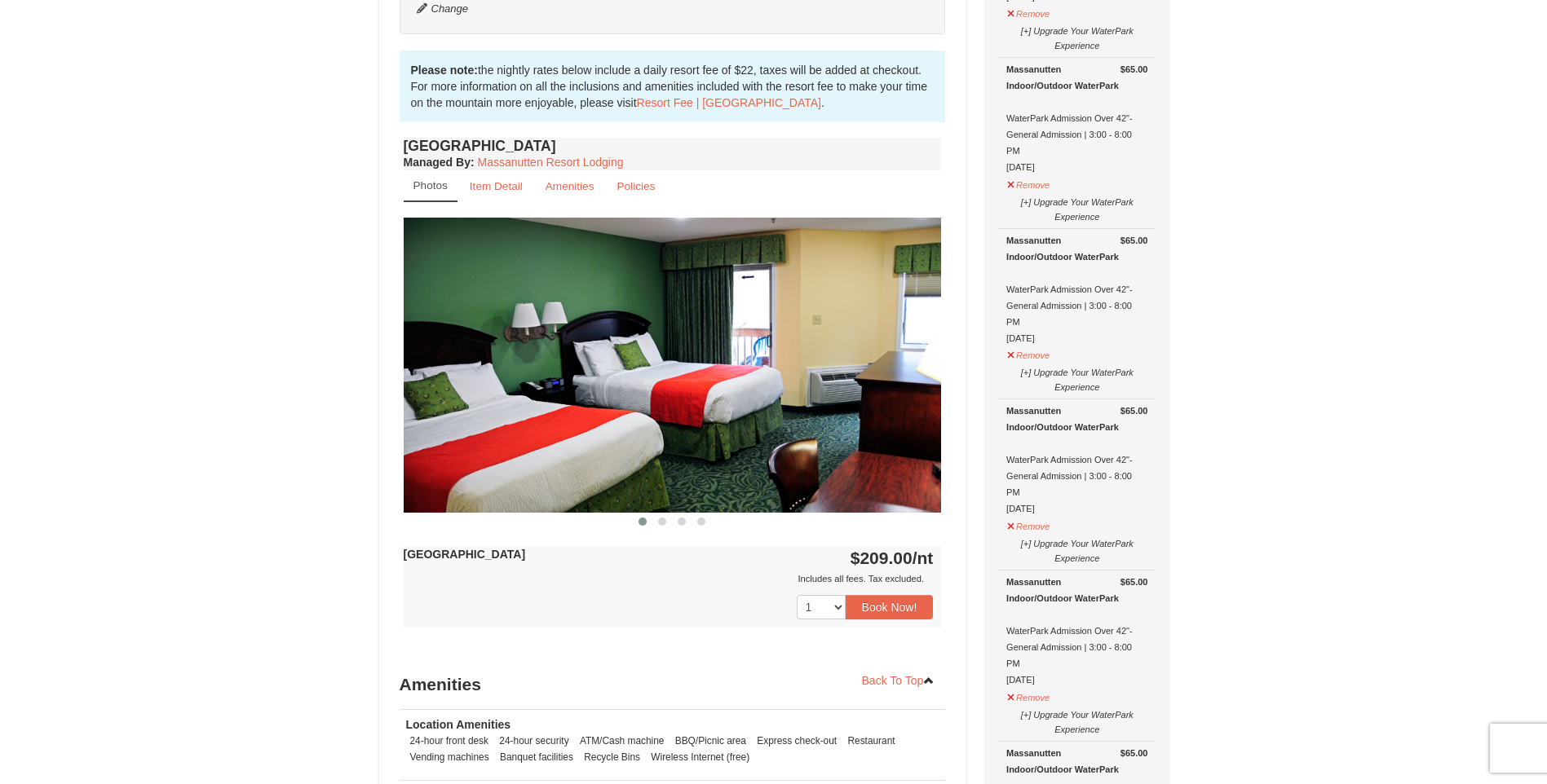
scroll to position [571, 0]
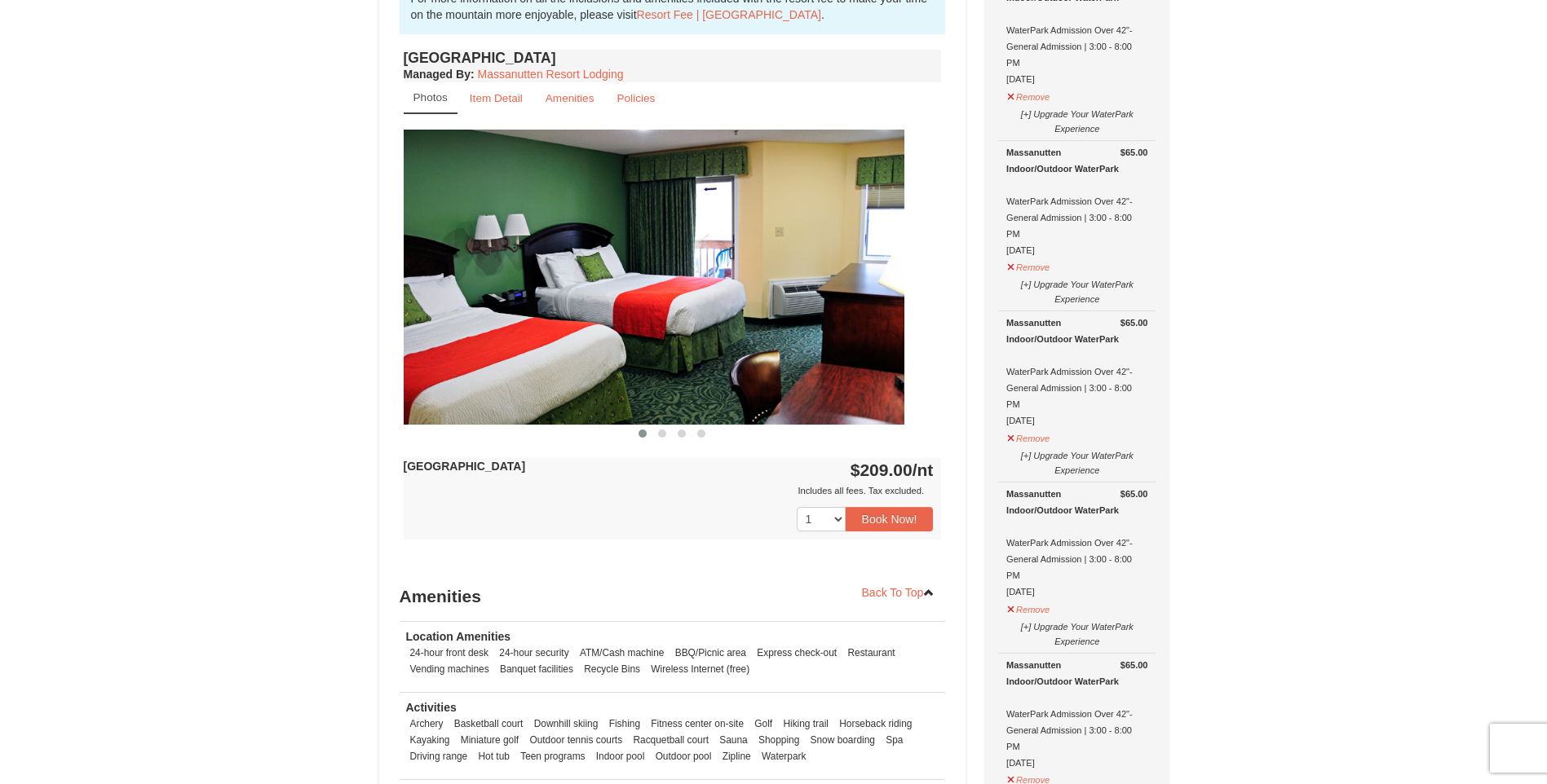
drag, startPoint x: 750, startPoint y: 355, endPoint x: 547, endPoint y: 338, distance: 203.7
click at [547, 338] on img at bounding box center [635, 276] width 538 height 294
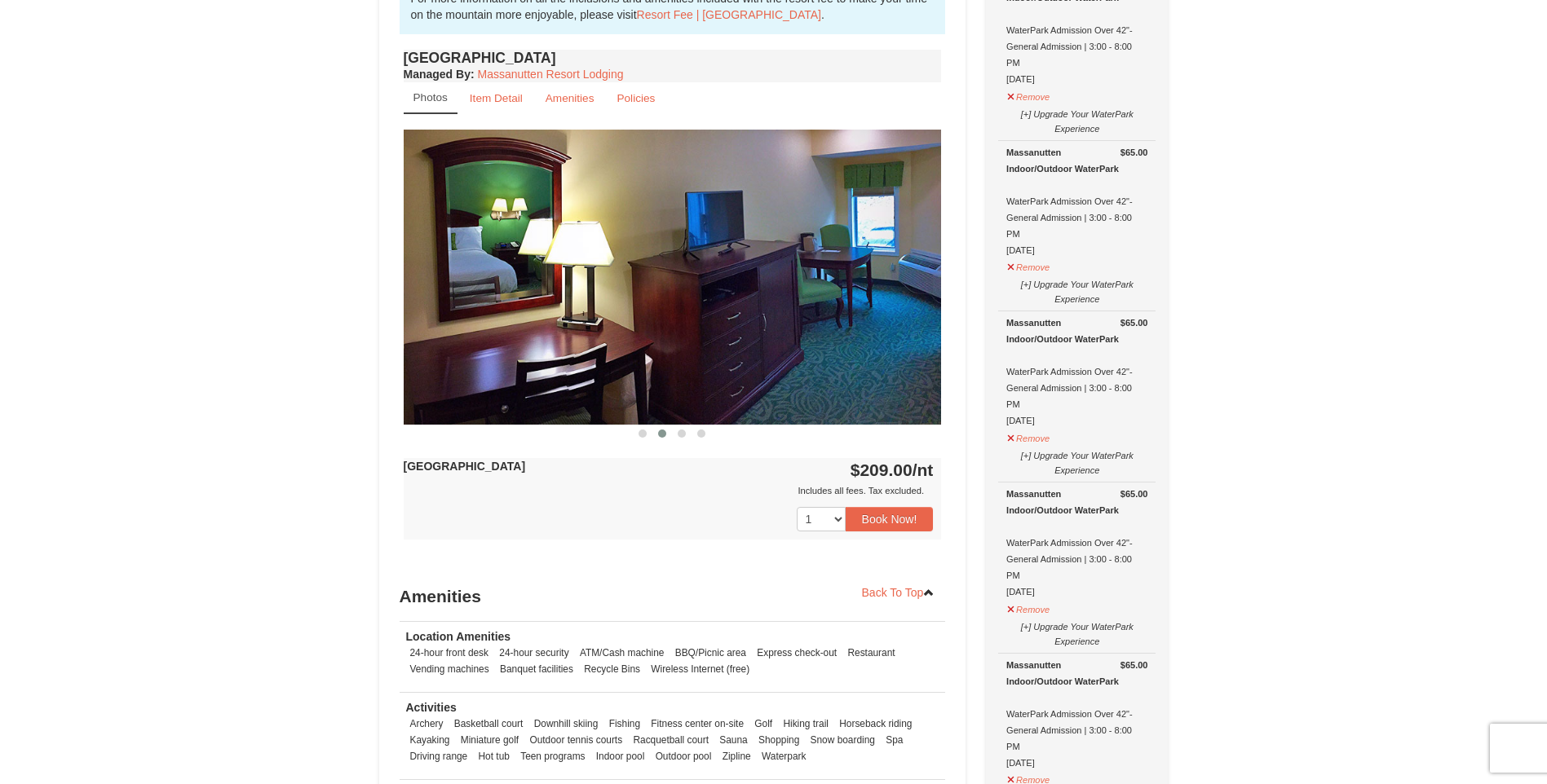
drag, startPoint x: 797, startPoint y: 331, endPoint x: 584, endPoint y: 331, distance: 213.0
click at [584, 331] on img at bounding box center [672, 276] width 538 height 294
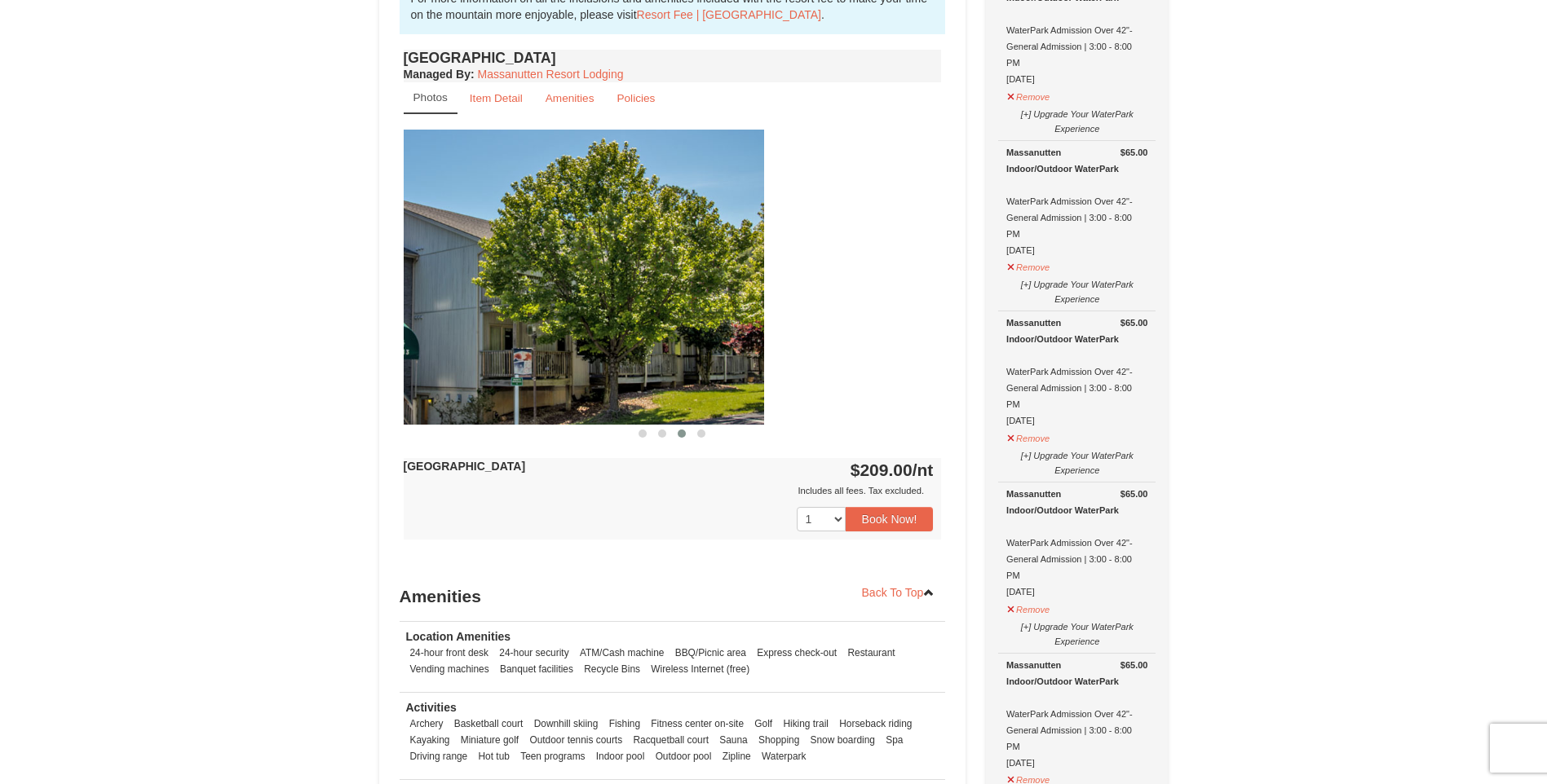
drag, startPoint x: 856, startPoint y: 371, endPoint x: 669, endPoint y: 371, distance: 187.0
click at [669, 371] on img at bounding box center [494, 276] width 538 height 294
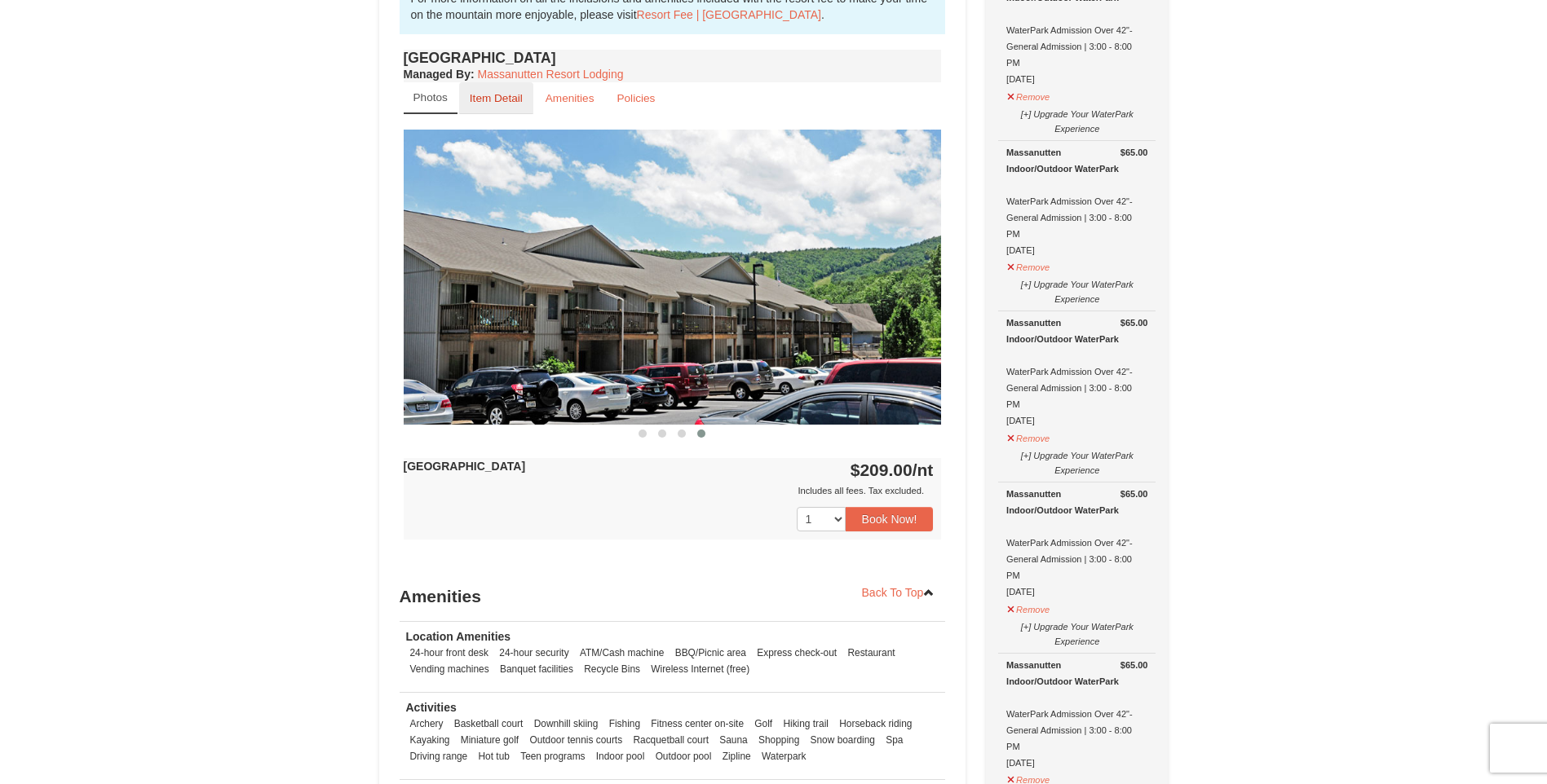
click at [517, 102] on small "Item Detail" at bounding box center [496, 98] width 53 height 12
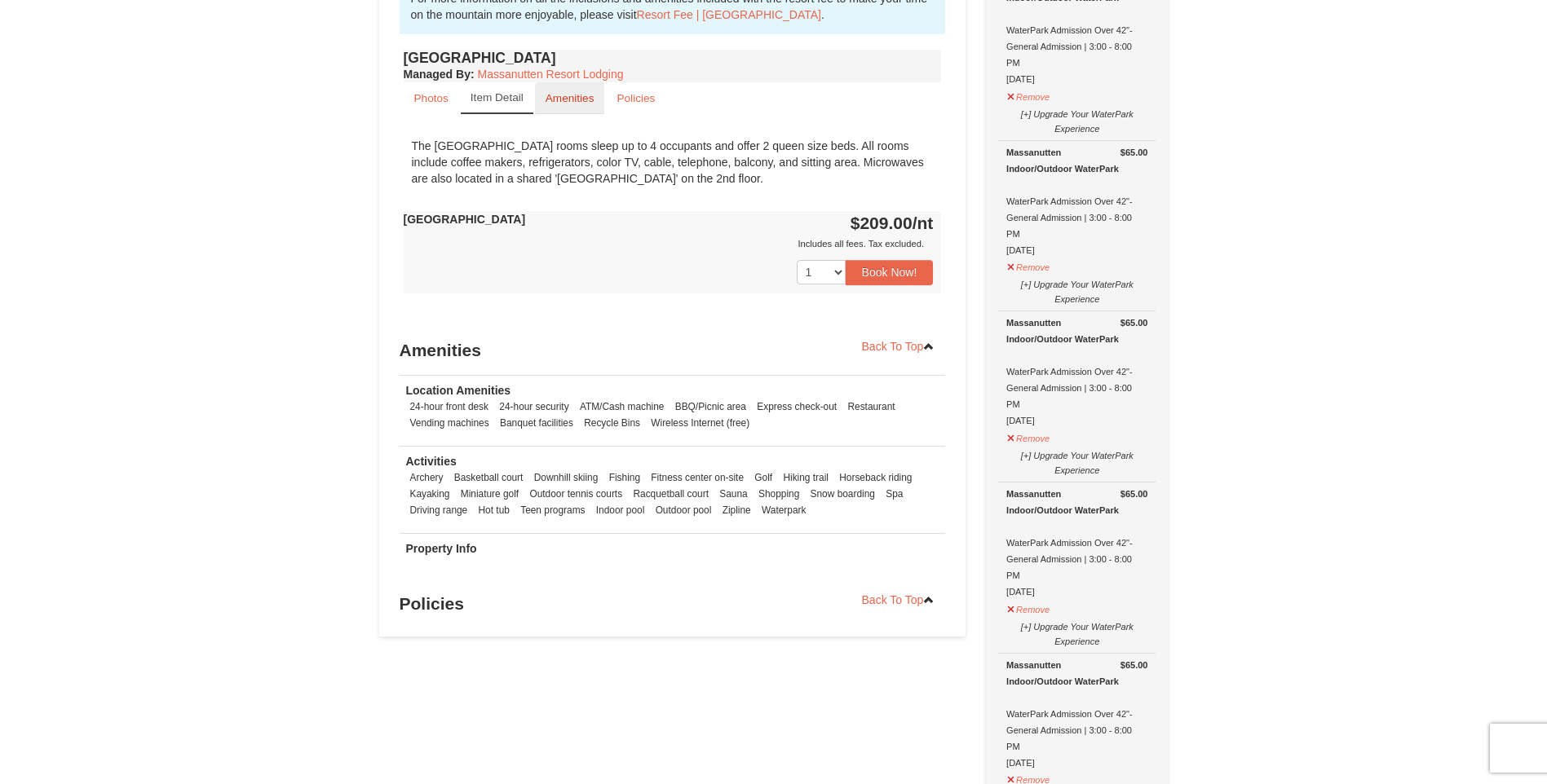
click at [580, 101] on small "Amenities" at bounding box center [569, 98] width 49 height 12
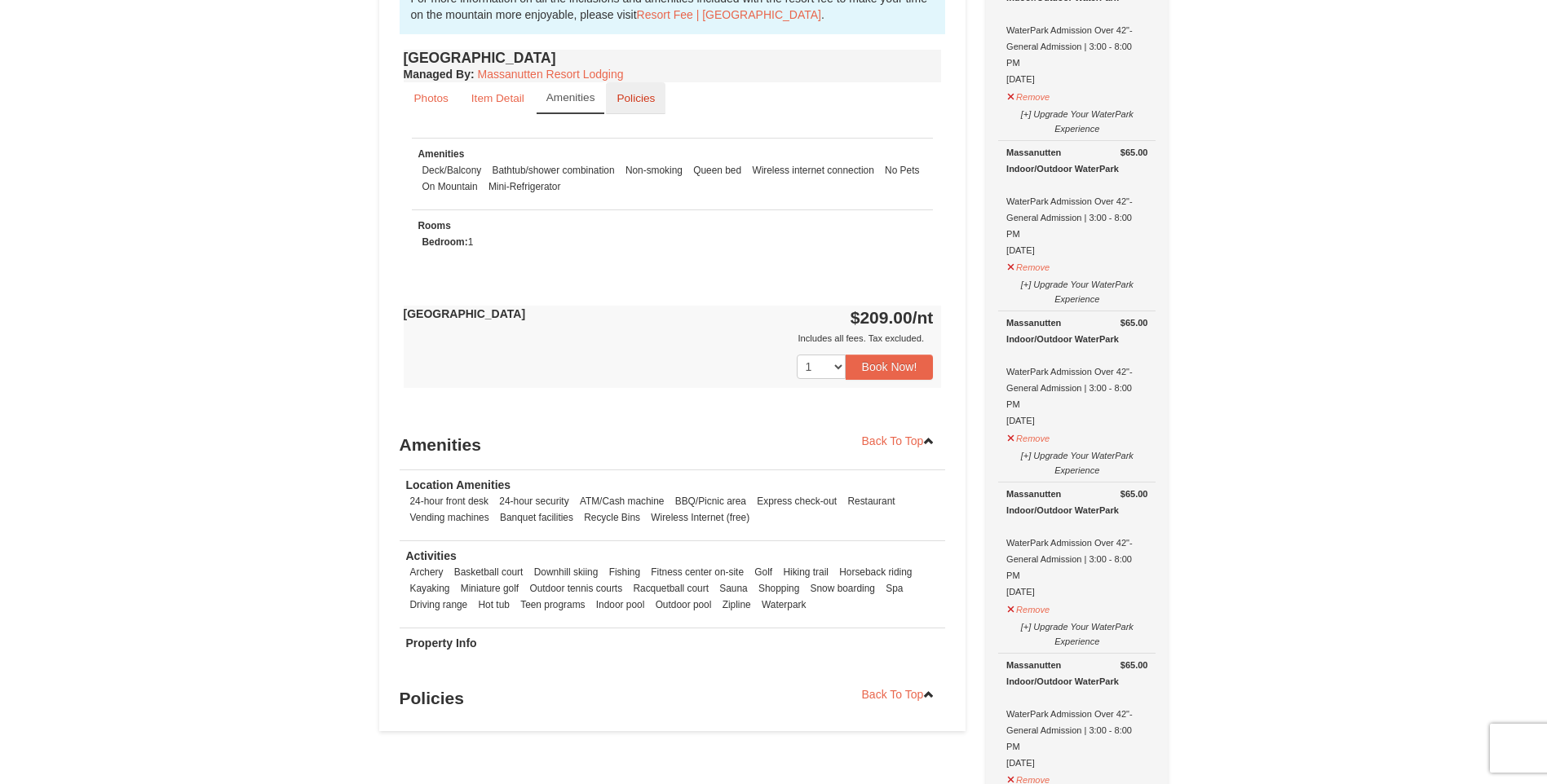
click at [637, 113] on link "Policies" at bounding box center [636, 98] width 60 height 32
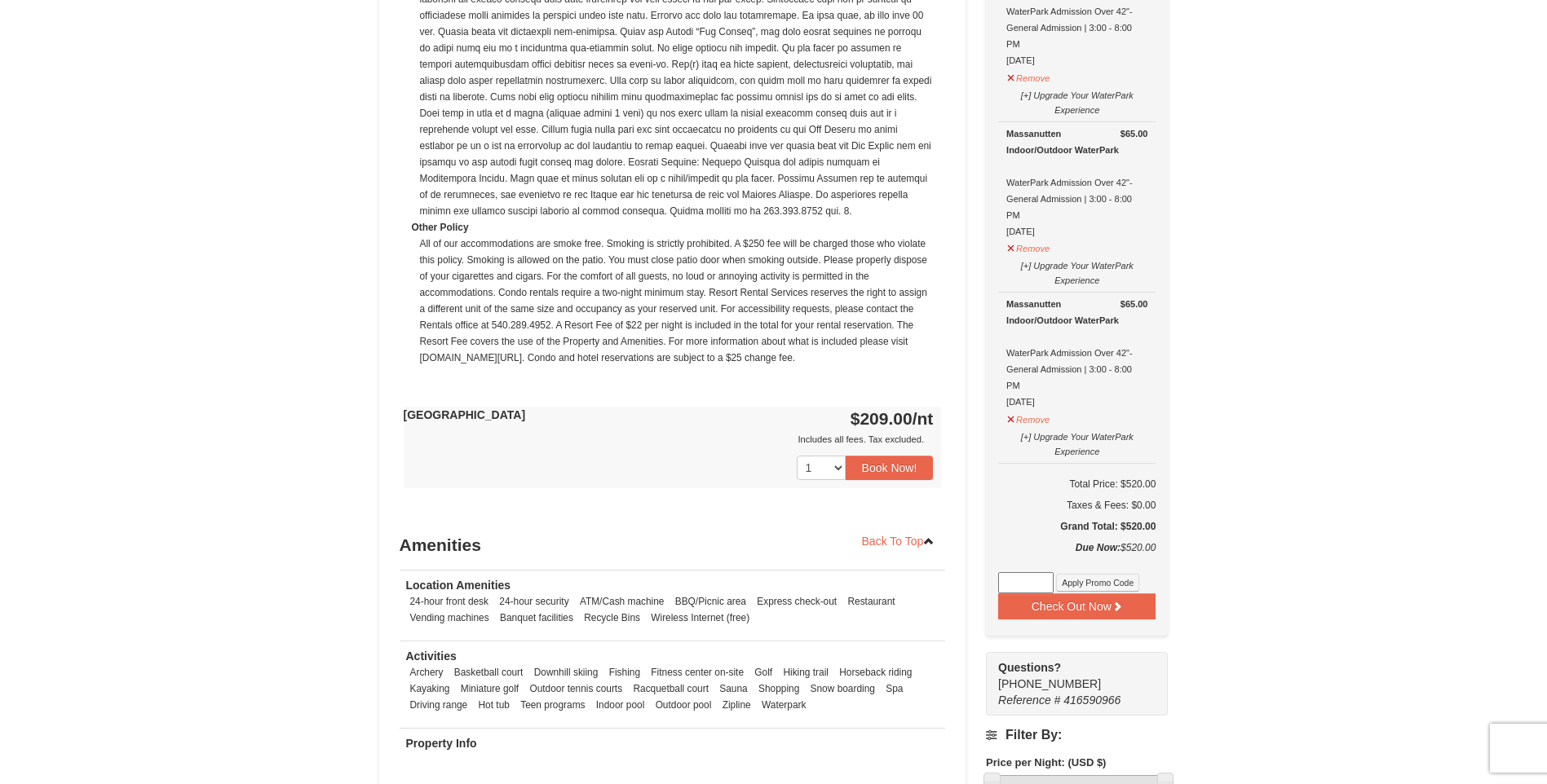
scroll to position [1141, 0]
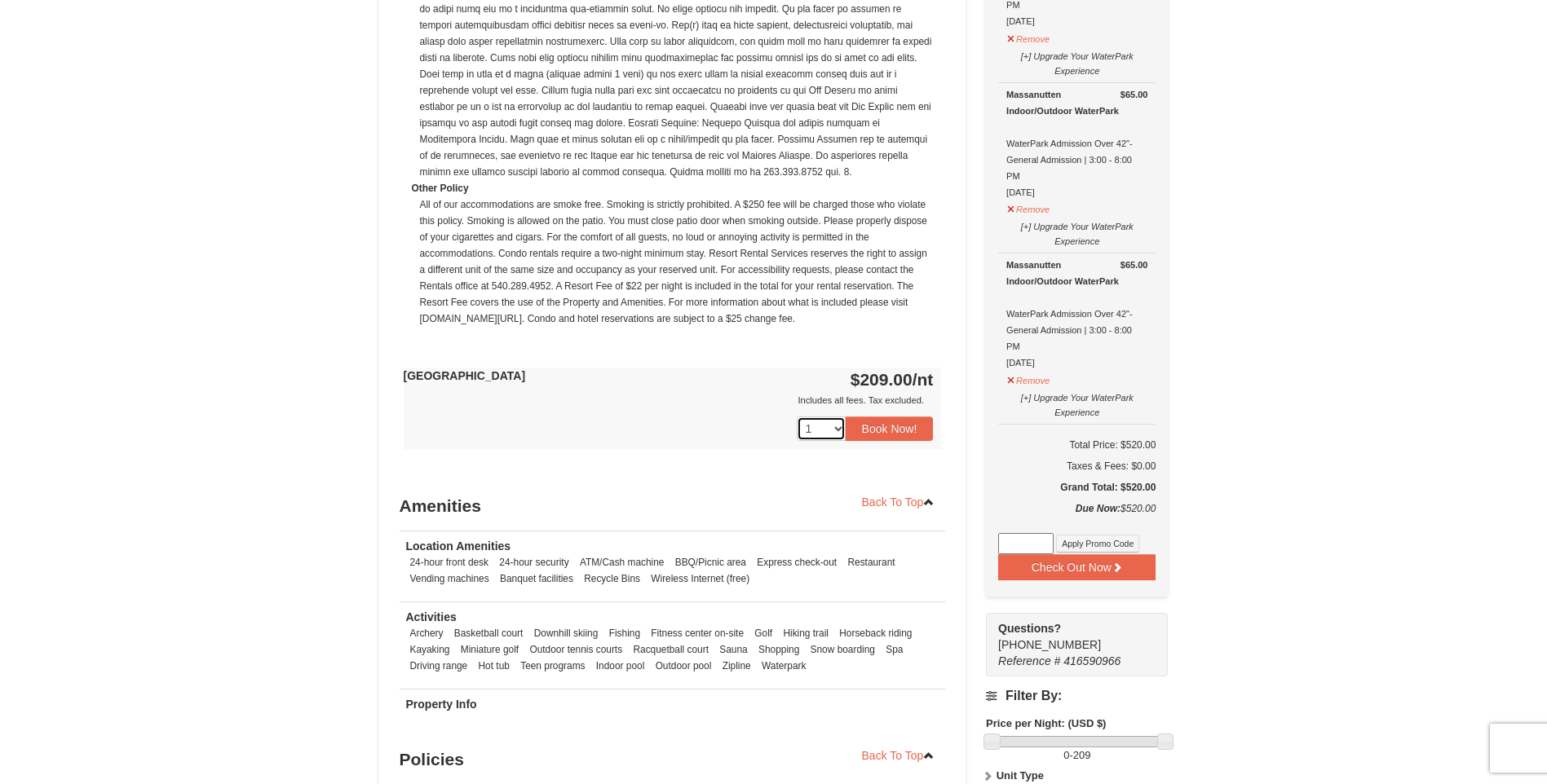
click at [840, 427] on select "1 2 3 4 5 6 7 8 9 10 11 12 13 14 15 16 17 18" at bounding box center [821, 429] width 49 height 25
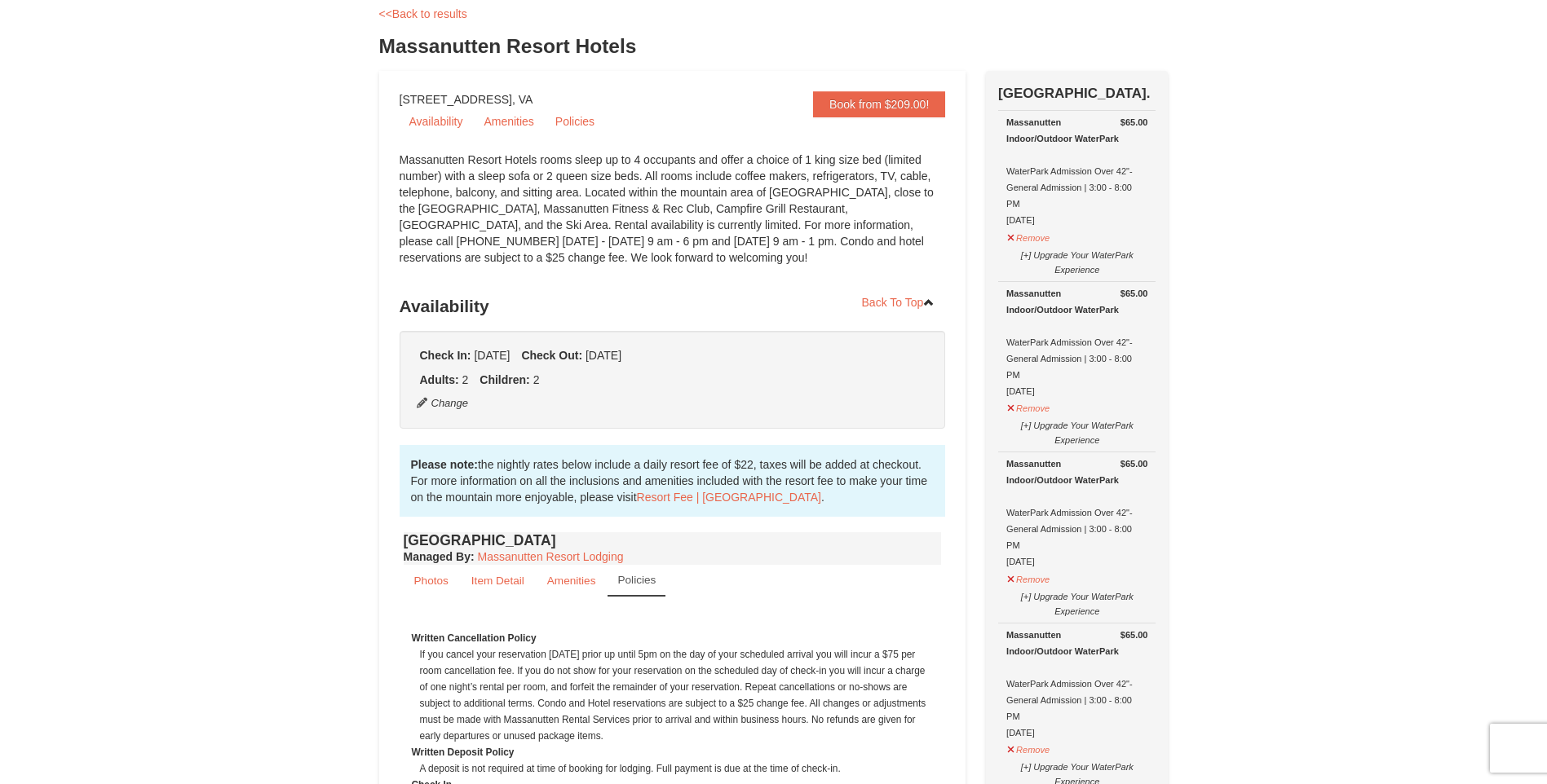
scroll to position [0, 0]
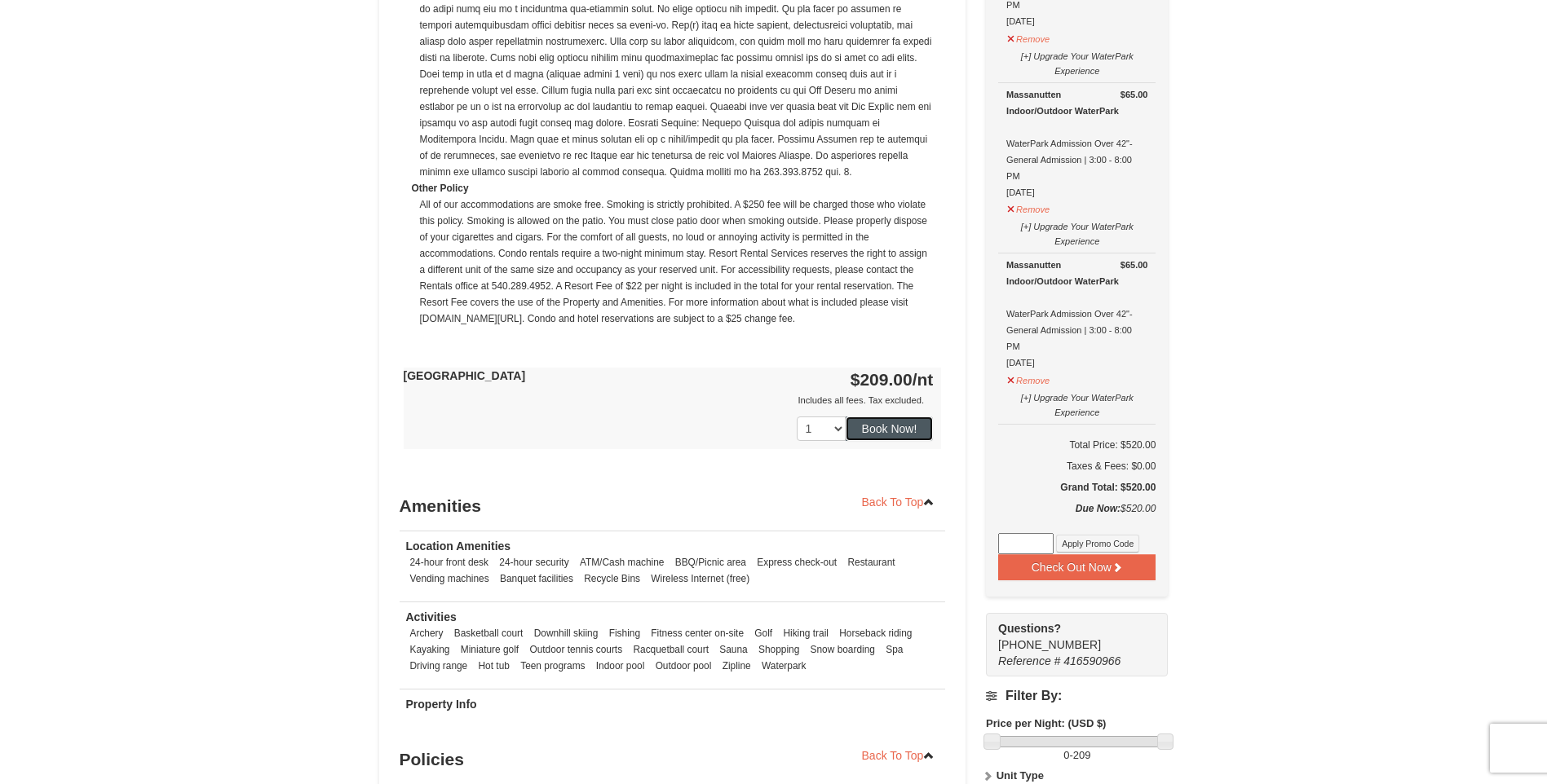
click at [870, 426] on button "Book Now!" at bounding box center [889, 429] width 88 height 25
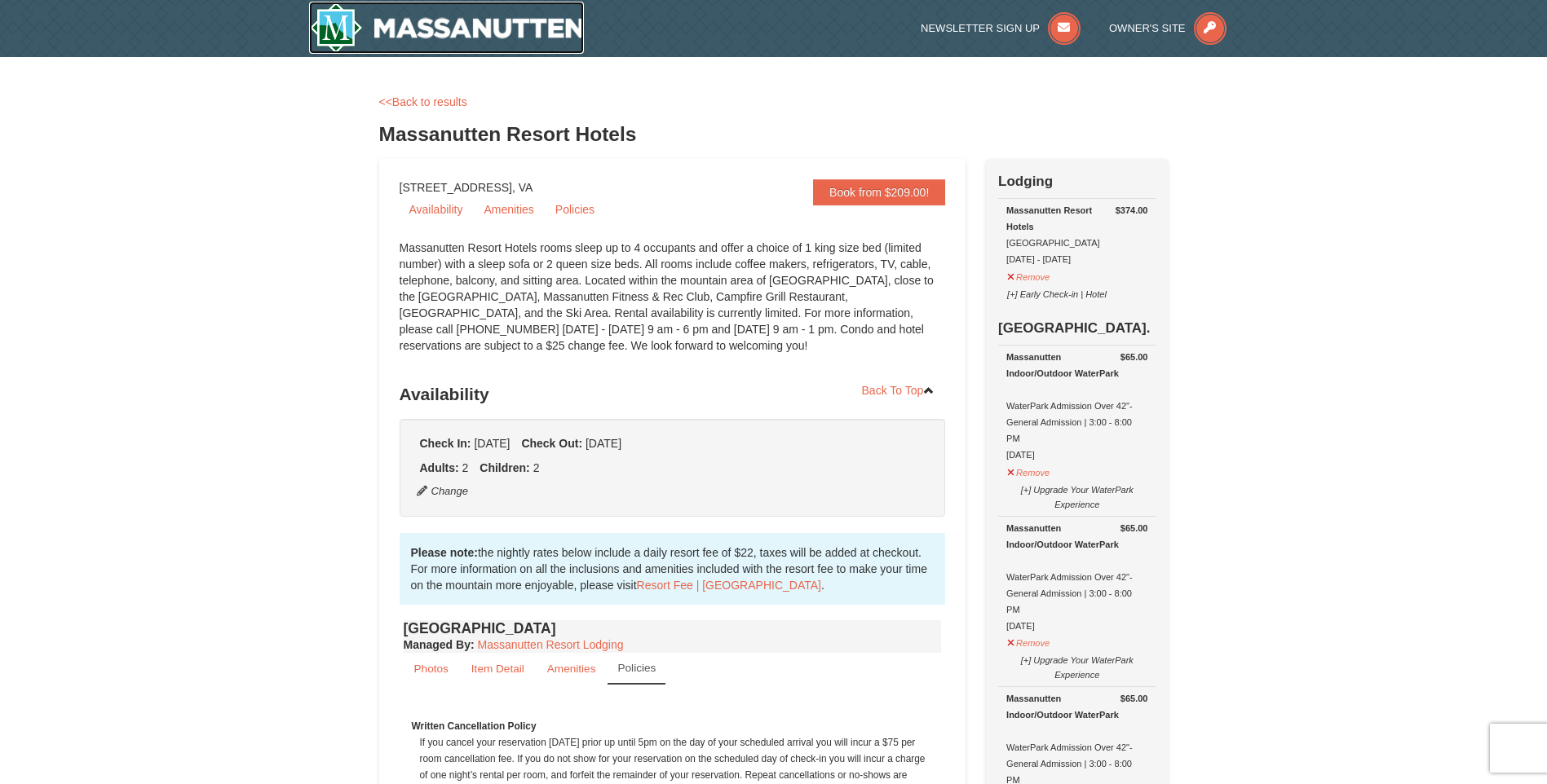
click at [438, 39] on img at bounding box center [447, 27] width 275 height 52
